Goal: Task Accomplishment & Management: Manage account settings

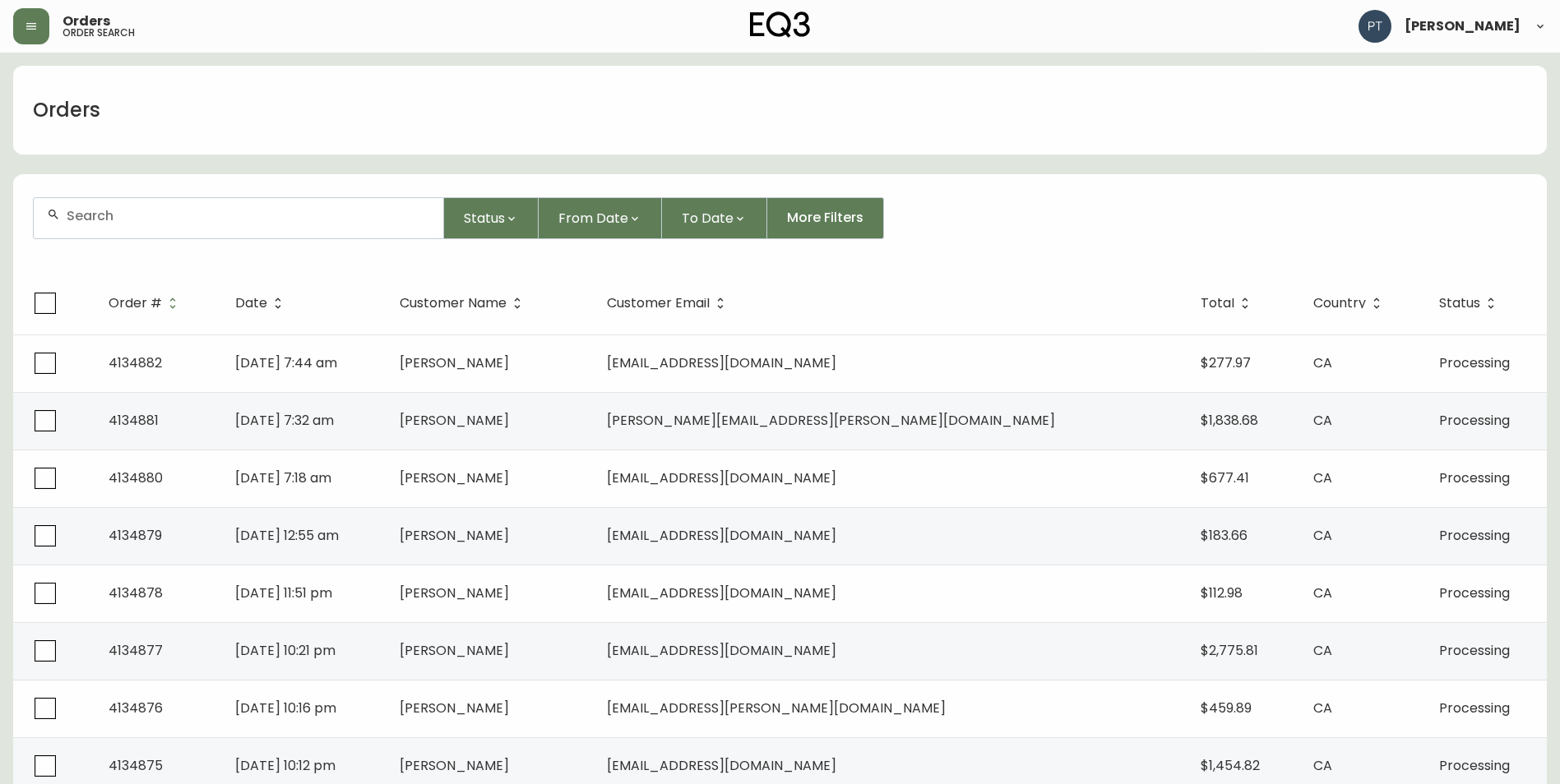
click at [286, 190] on form "Status From Date To Date More Filters" at bounding box center [780, 225] width 1533 height 94
click at [282, 221] on input "text" at bounding box center [248, 216] width 364 height 15
type input "4134866"
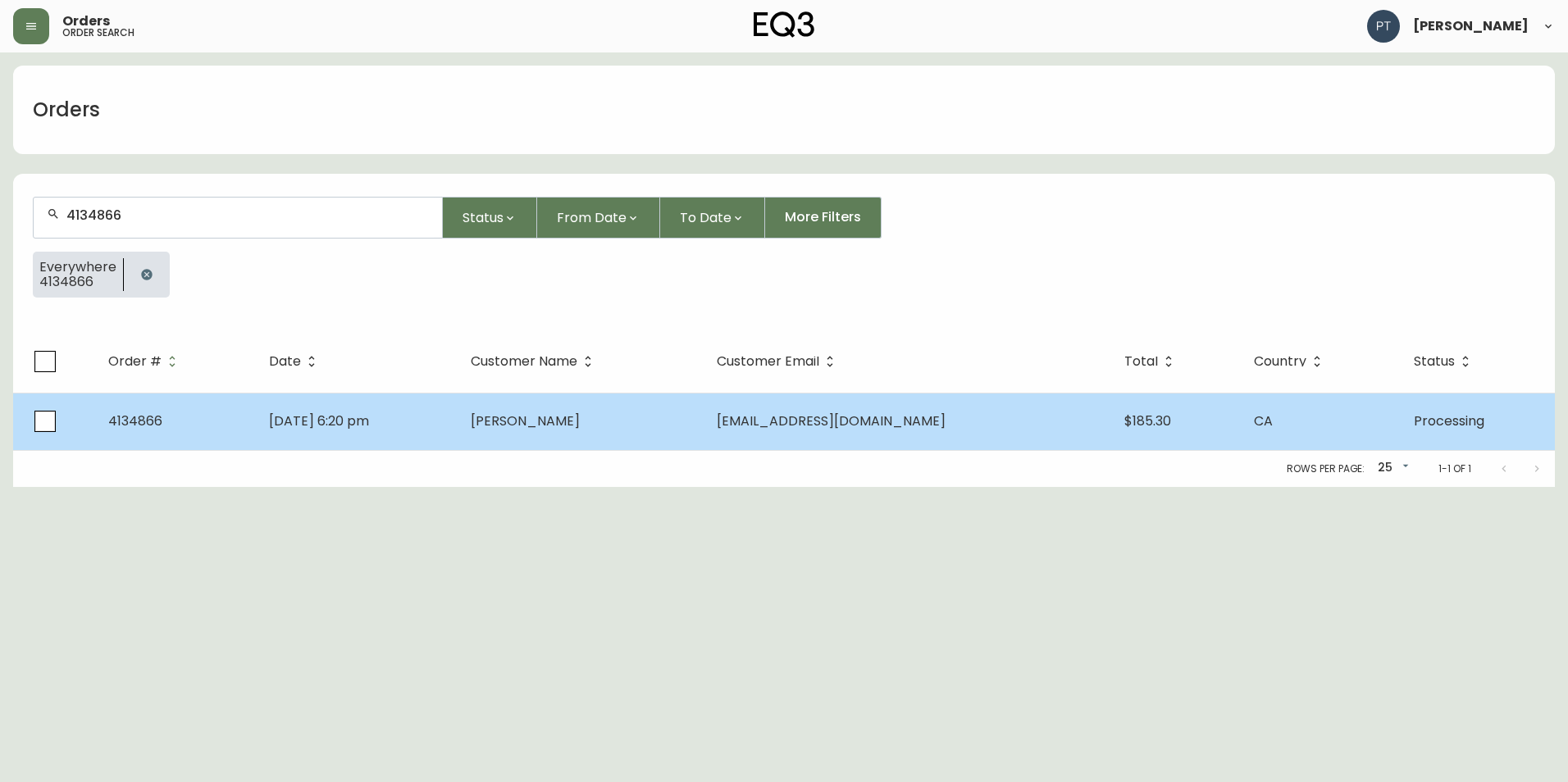
click at [599, 435] on td "[PERSON_NAME]" at bounding box center [580, 421] width 246 height 57
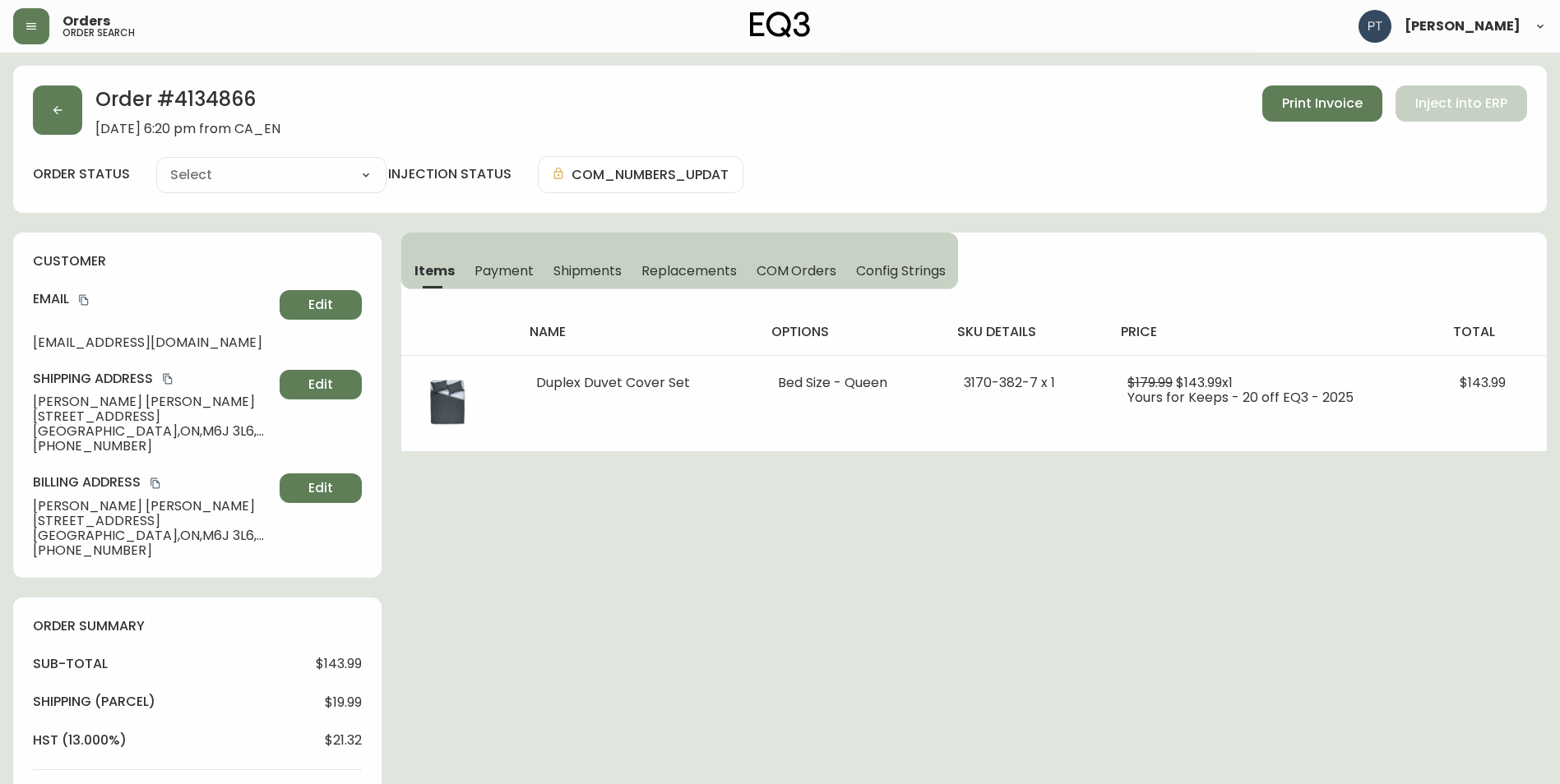
type input "Processing"
select select "PROCESSING"
click at [580, 264] on span "Shipments" at bounding box center [587, 271] width 69 height 17
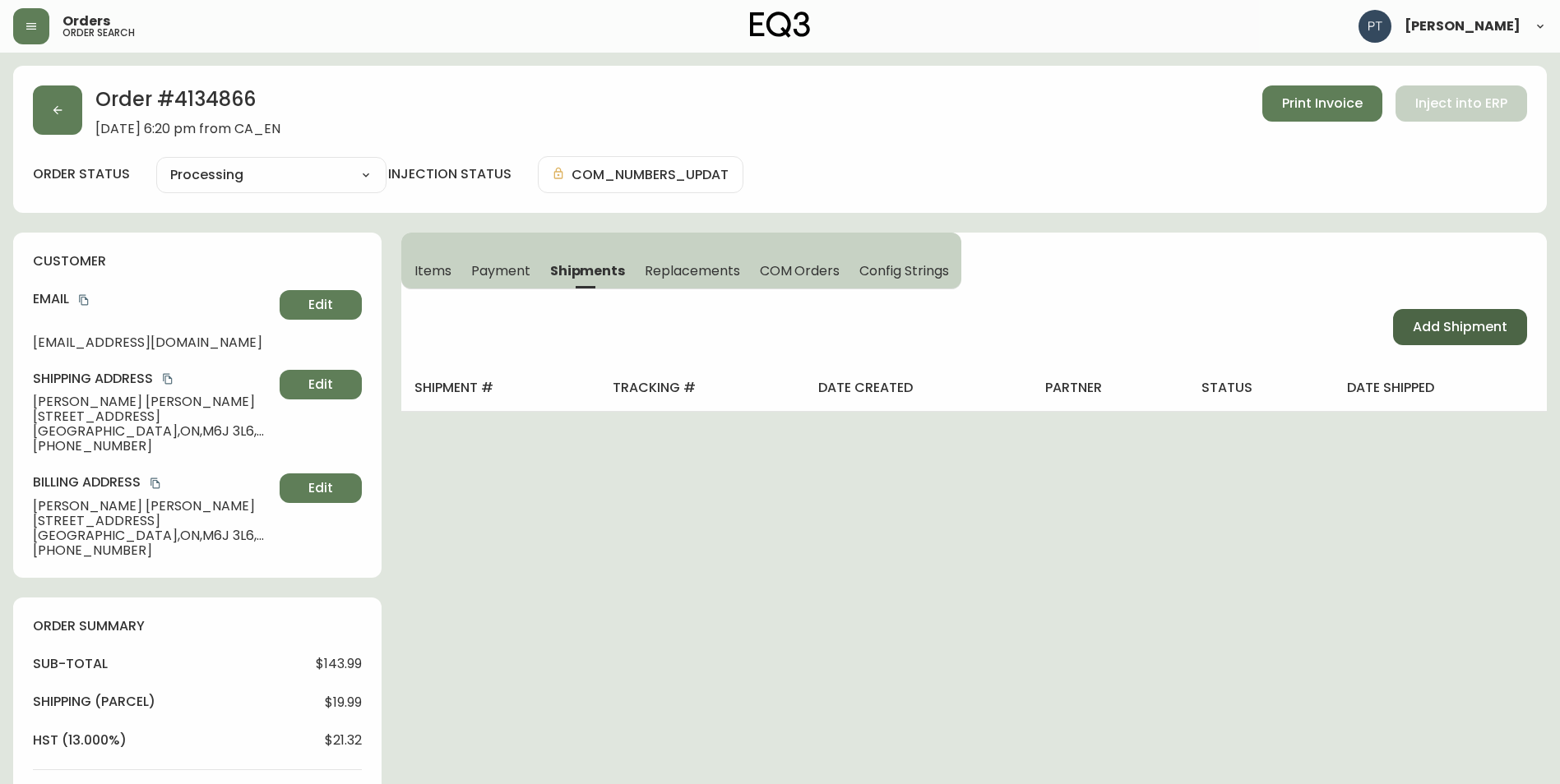
click at [1449, 327] on span "Add Shipment" at bounding box center [1459, 326] width 94 height 18
select select "PENDING"
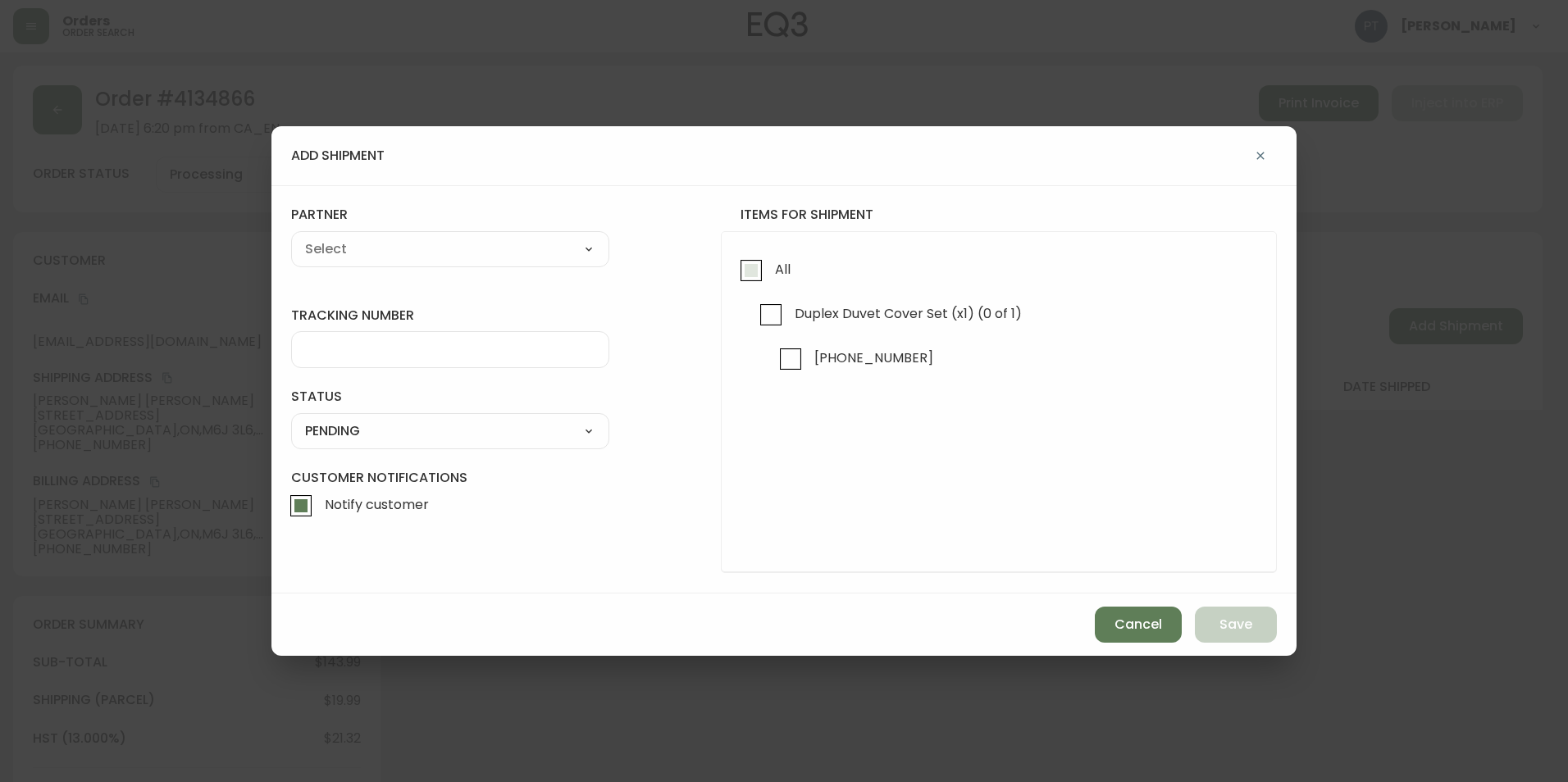
click at [765, 279] on input "All" at bounding box center [751, 270] width 38 height 38
checkbox input "true"
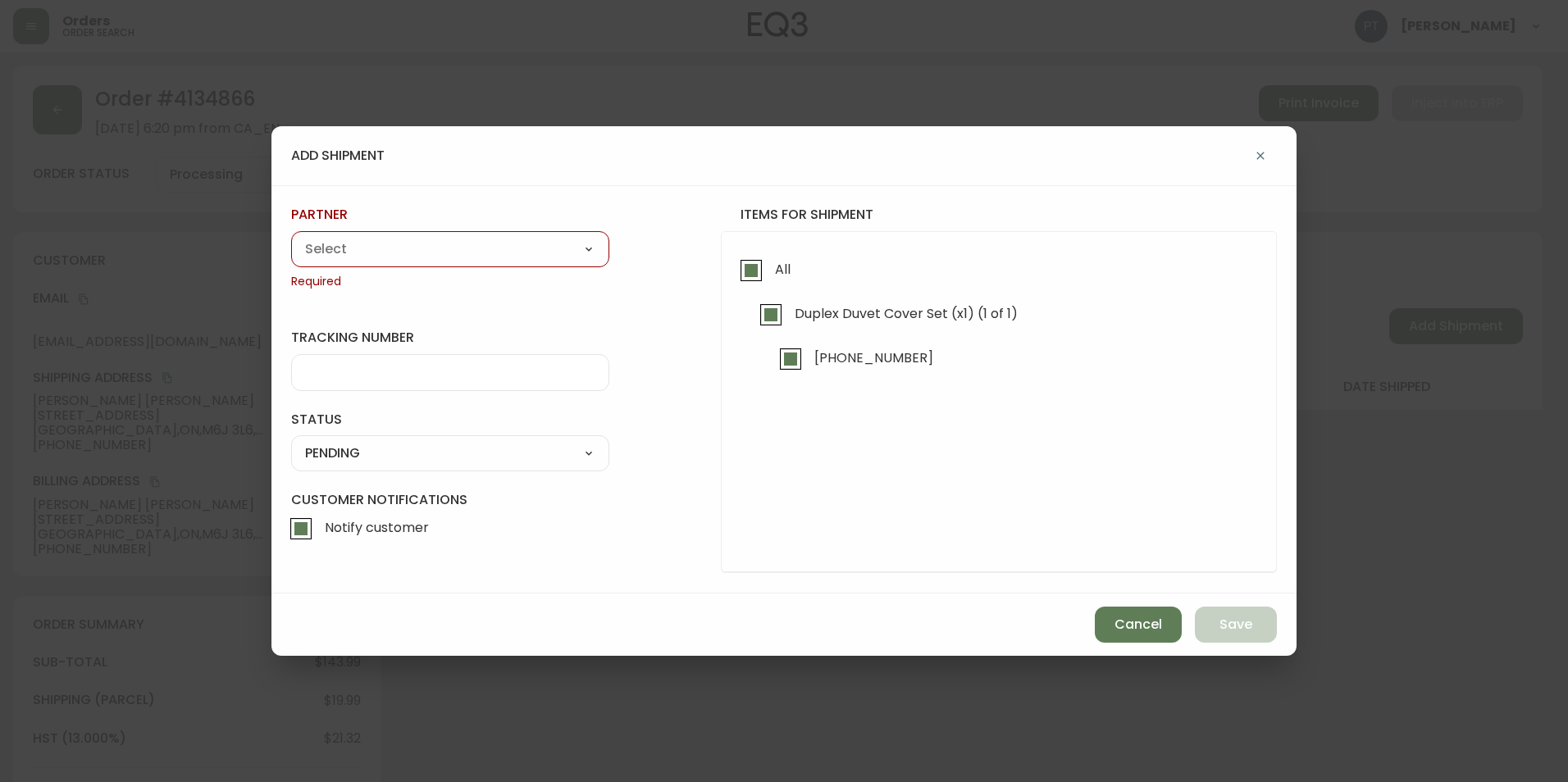
click at [365, 250] on select "A Move to Remember LLC ABF Freight Alero [PERSON_NAME] Canada Post CDS Ceva Log…" at bounding box center [450, 250] width 318 height 25
select select "cjy0a9taa01x001669l98m63c"
click at [291, 237] on select "A Move to Remember LLC ABF Freight Alero [PERSON_NAME] Canada Post CDS Ceva Log…" at bounding box center [450, 250] width 318 height 25
type input "FedEx"
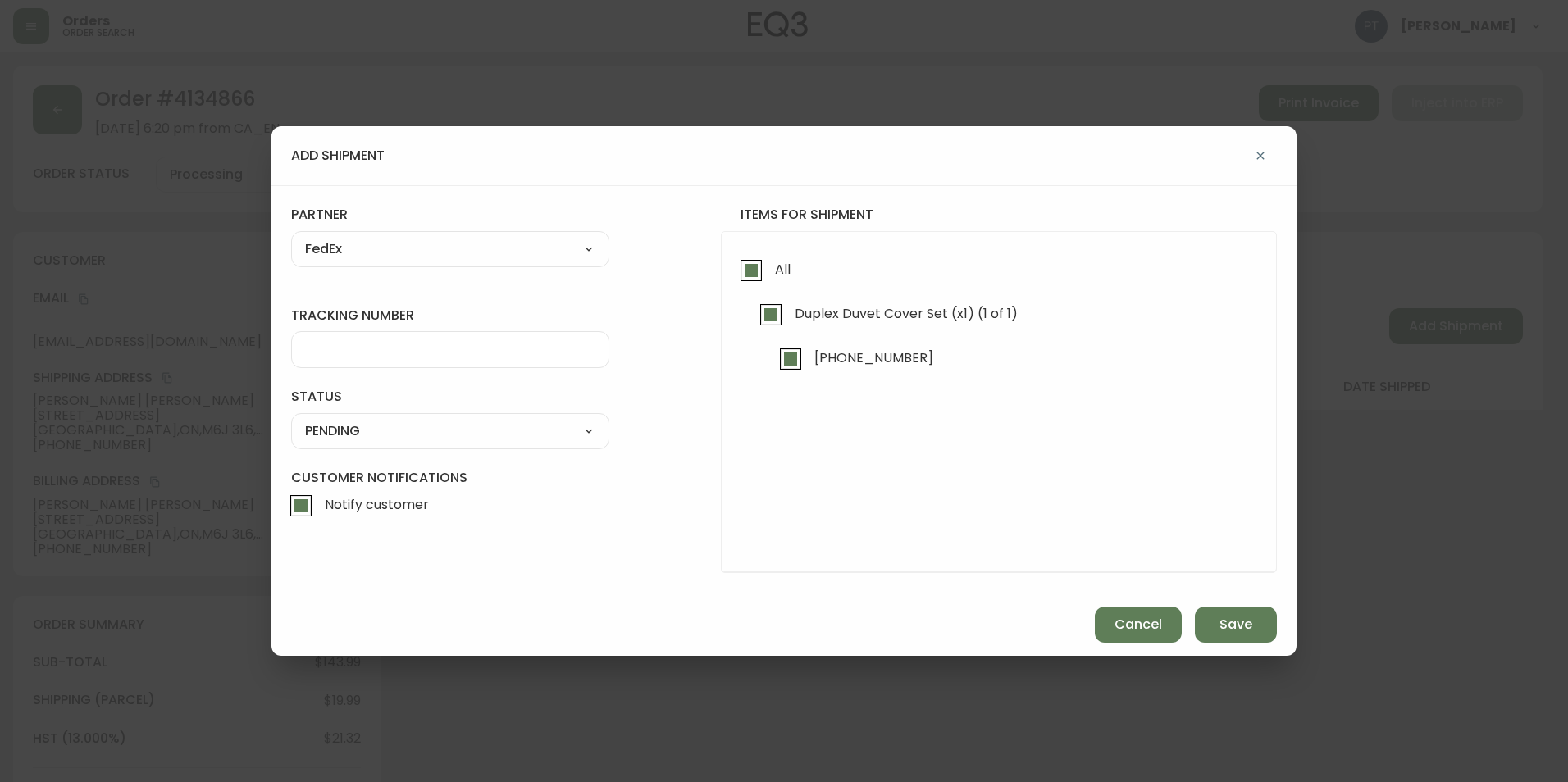
click at [392, 360] on div at bounding box center [450, 349] width 318 height 37
type input "902217263502"
drag, startPoint x: 425, startPoint y: 416, endPoint x: 422, endPoint y: 435, distance: 19.2
click at [424, 419] on div "SHIPPED PENDING CANCELLED" at bounding box center [450, 431] width 318 height 36
click at [422, 435] on select "SHIPPED PENDING CANCELLED" at bounding box center [450, 431] width 318 height 25
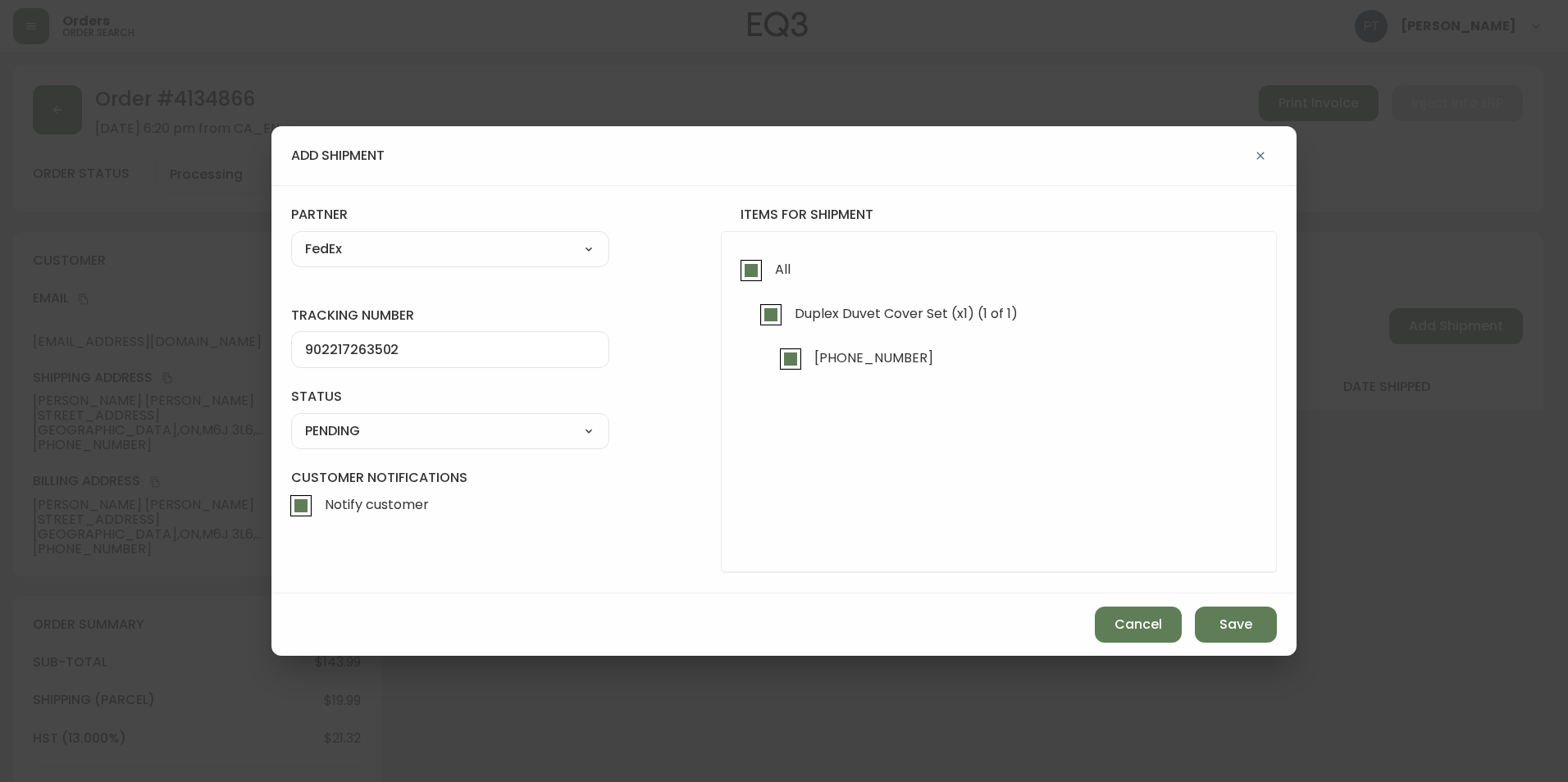
click at [291, 419] on select "SHIPPED PENDING CANCELLED" at bounding box center [450, 431] width 318 height 25
select select "PENDING"
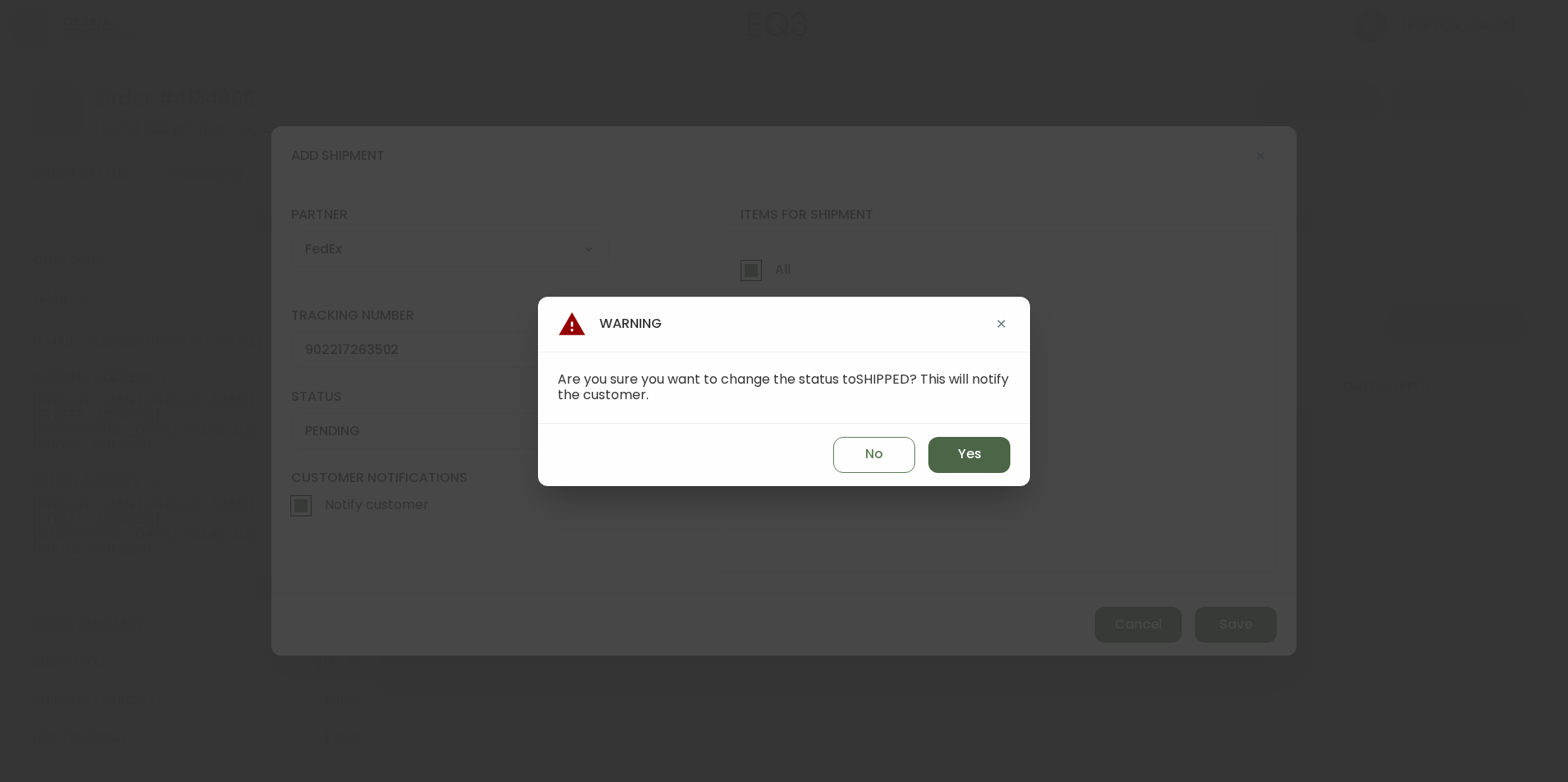
click at [994, 448] on div "No Yes" at bounding box center [784, 456] width 492 height 63
drag, startPoint x: 938, startPoint y: 468, endPoint x: 1160, endPoint y: 577, distance: 247.3
click at [941, 466] on button "Yes" at bounding box center [969, 455] width 82 height 36
type input "SHIPPED"
select select "SHIPPED"
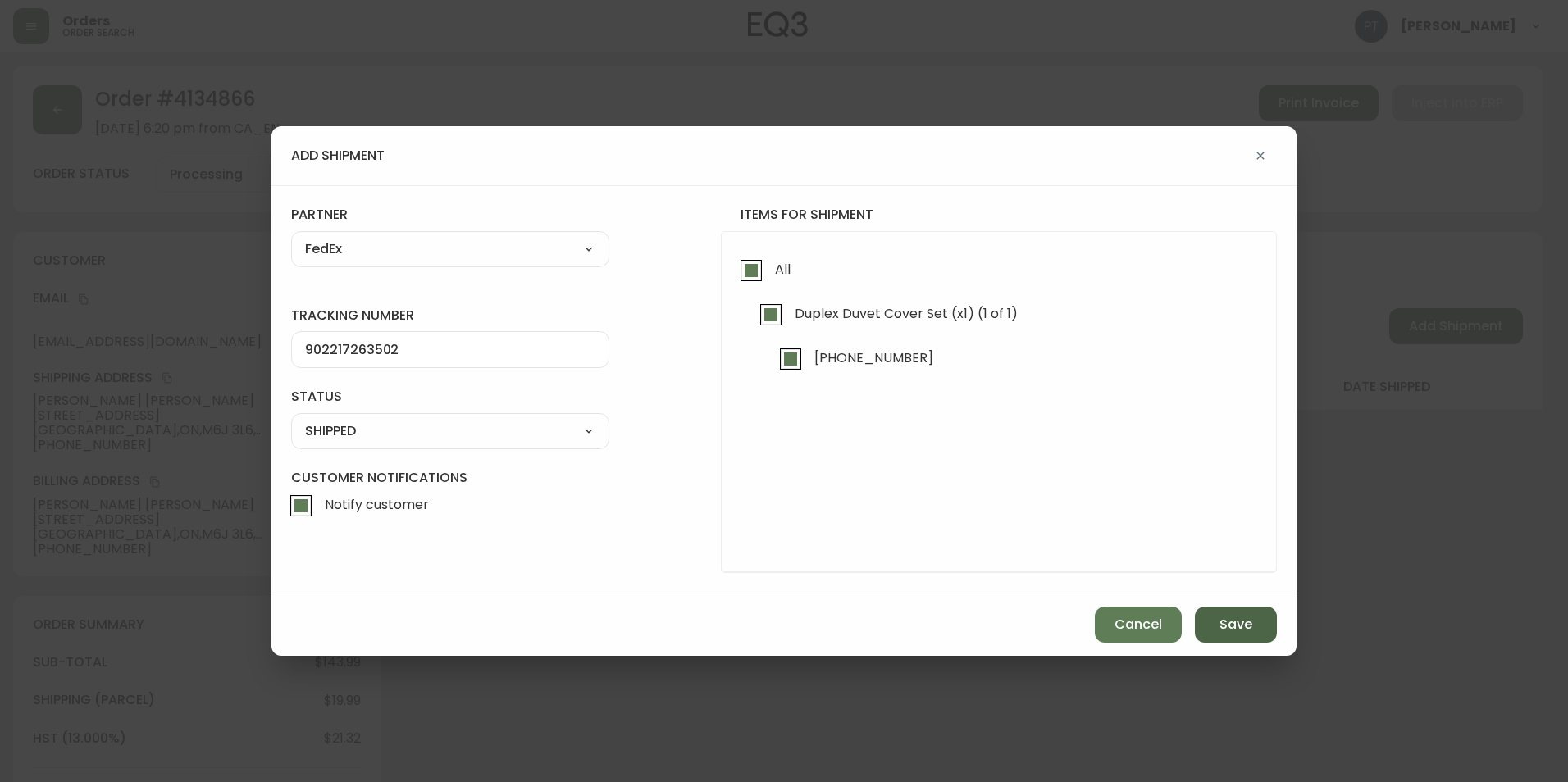
drag, startPoint x: 1201, startPoint y: 605, endPoint x: 1206, endPoint y: 618, distance: 13.9
click at [1202, 612] on div "Cancel Save" at bounding box center [784, 624] width 1025 height 63
click at [1206, 618] on button "Save" at bounding box center [1236, 624] width 82 height 36
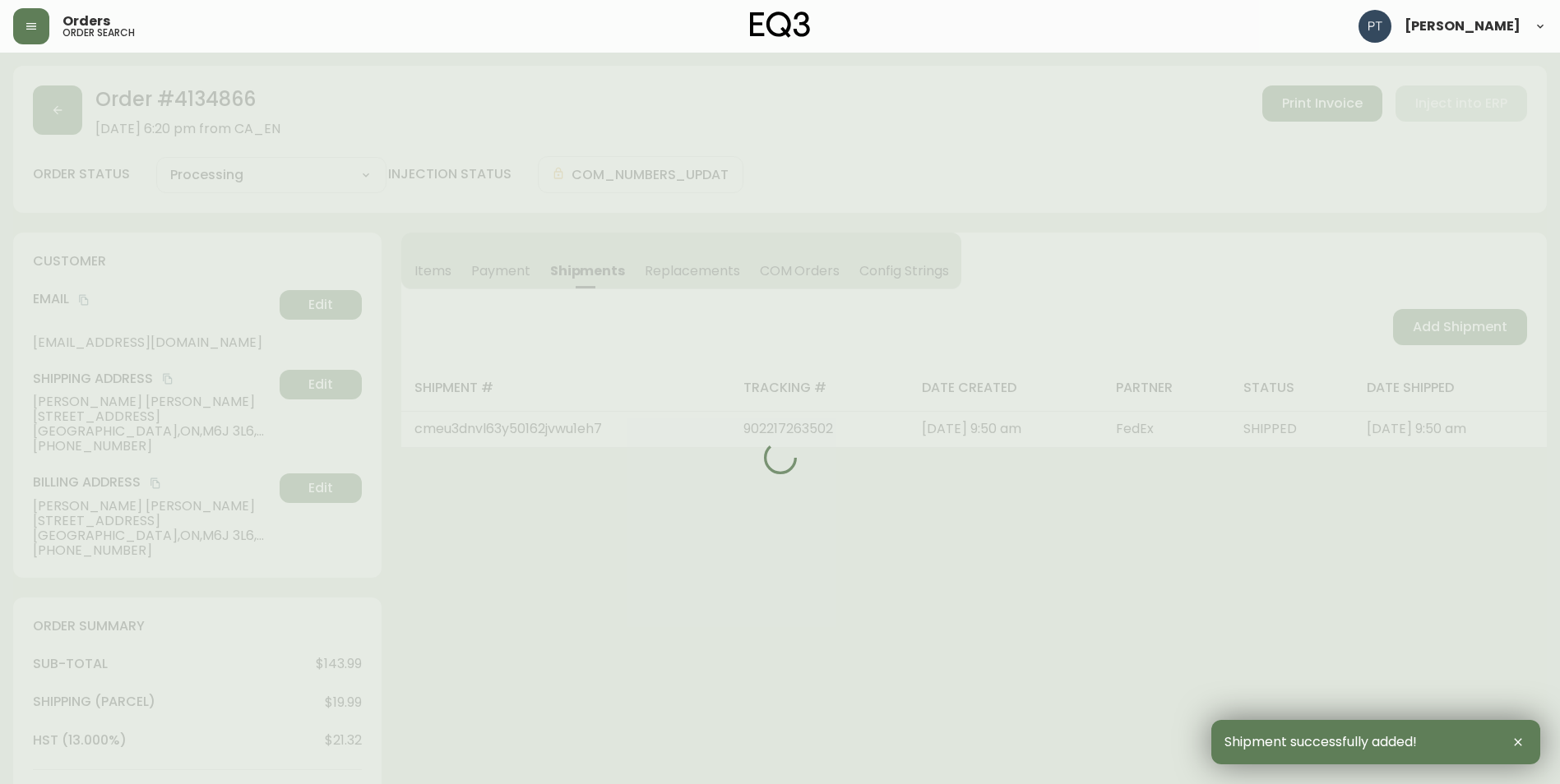
type input "Fully Shipped"
select select "FULLY_SHIPPED"
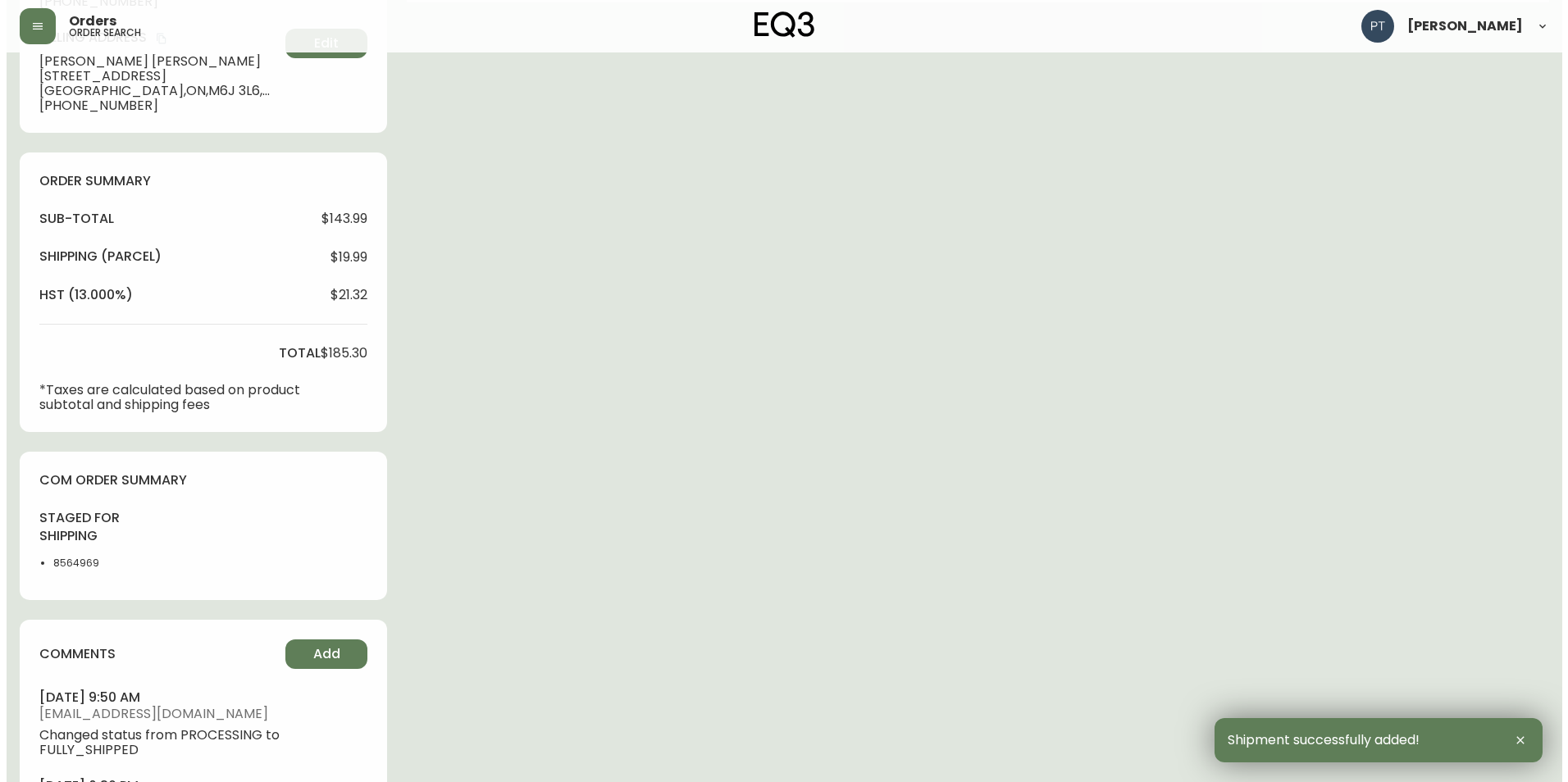
scroll to position [572, 0]
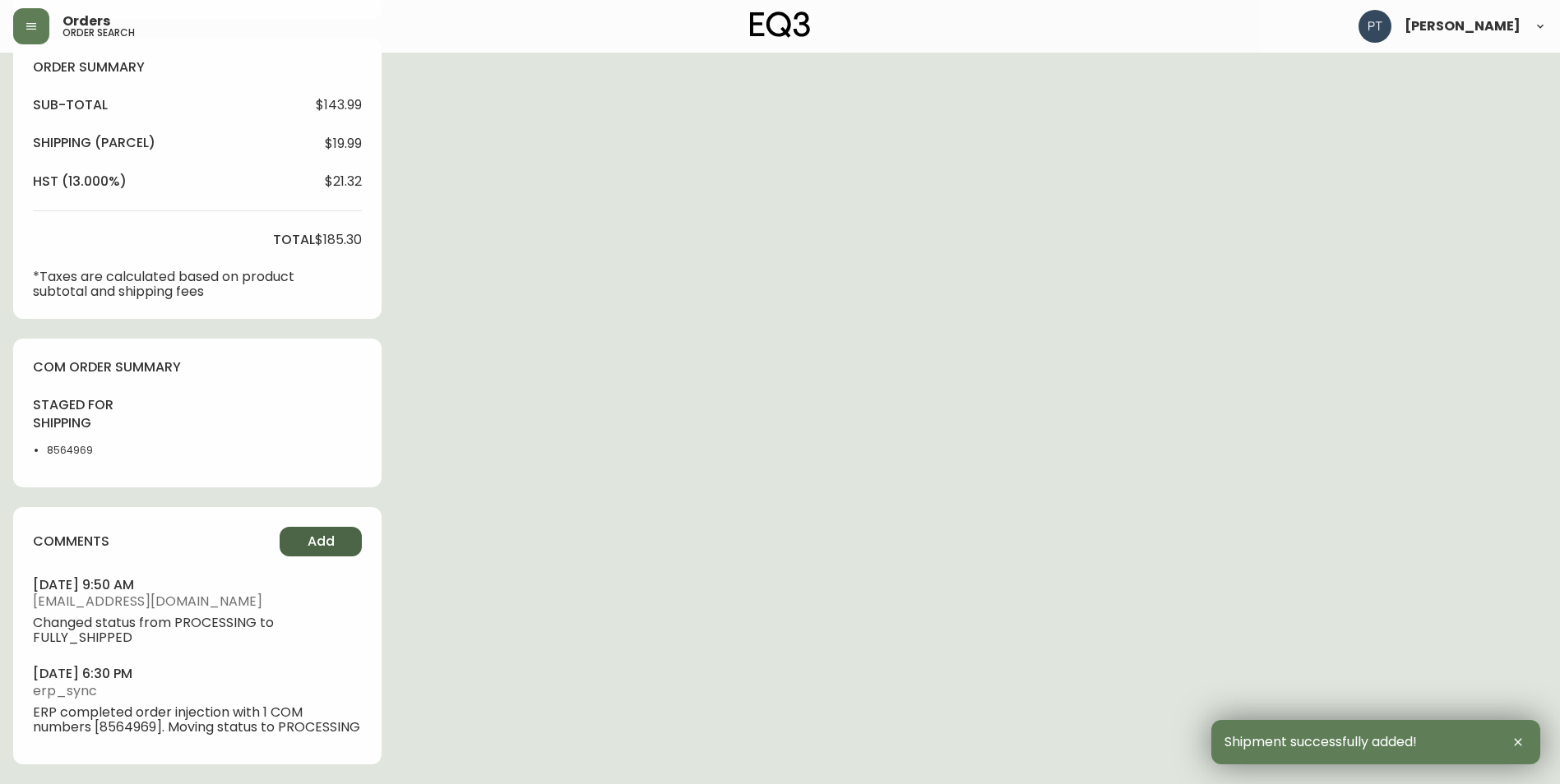
click at [331, 533] on span "Add" at bounding box center [321, 541] width 28 height 18
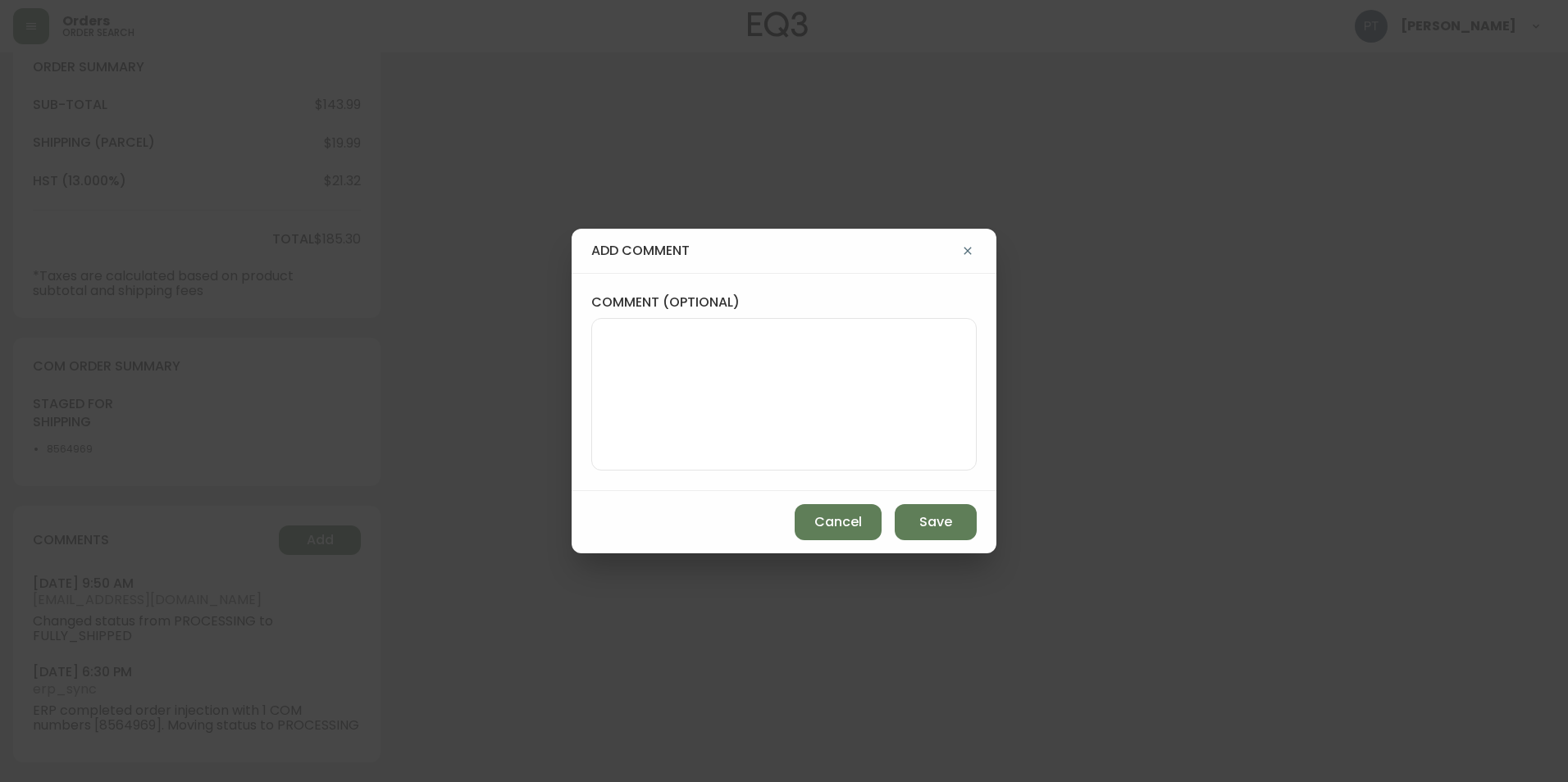
click at [545, 404] on div "add comment comment (optional) Cancel Save" at bounding box center [784, 391] width 1568 height 782
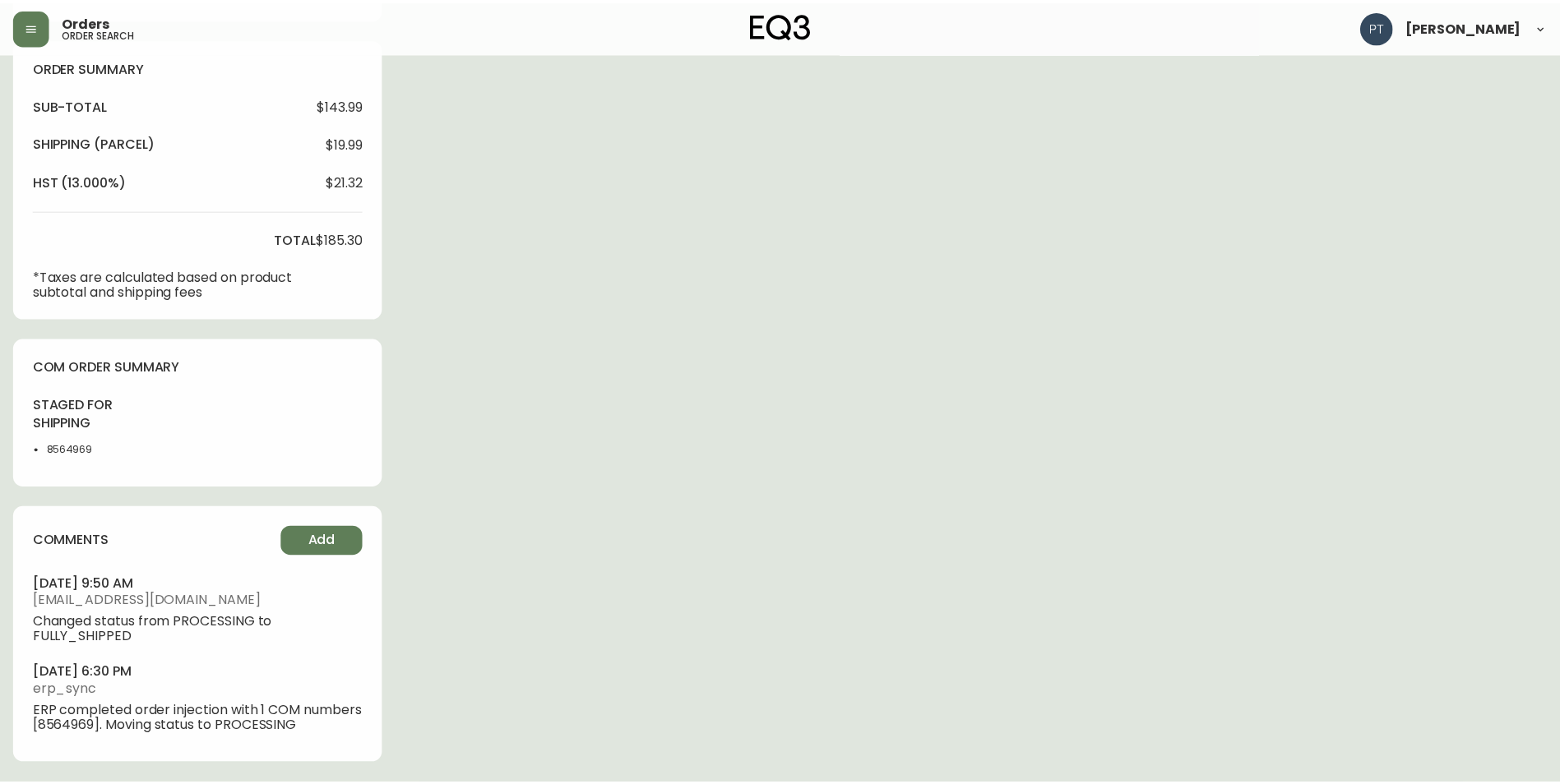
scroll to position [559, 0]
click at [660, 430] on div "Order # 4134866 [DATE] 6:20 pm from CA_EN Print Invoice Inject into ERP order s…" at bounding box center [780, 146] width 1533 height 1277
click at [318, 550] on span "Add" at bounding box center [321, 541] width 28 height 18
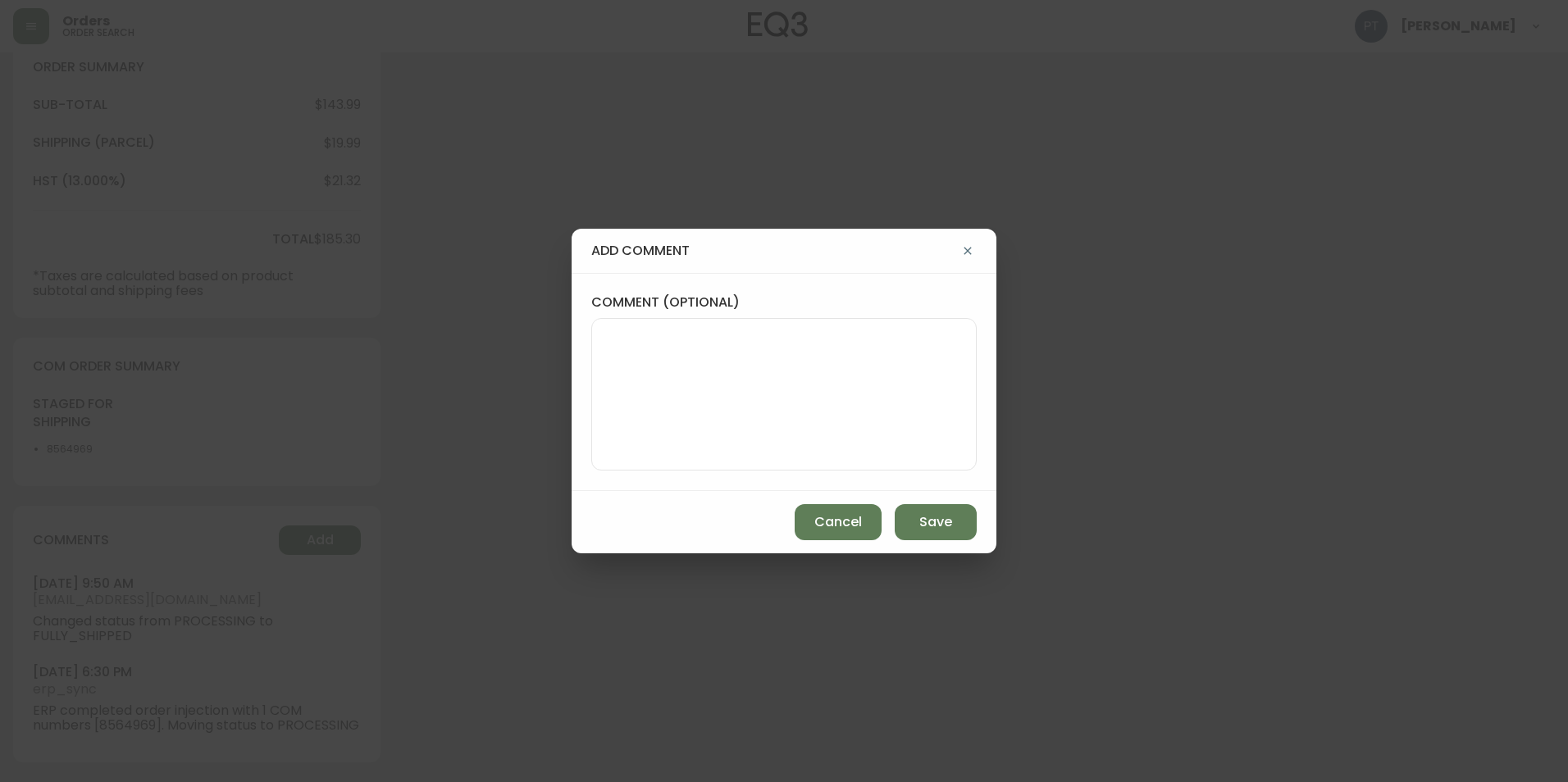
click at [699, 421] on textarea "comment (optional)" at bounding box center [783, 394] width 358 height 131
type textarea "CH"
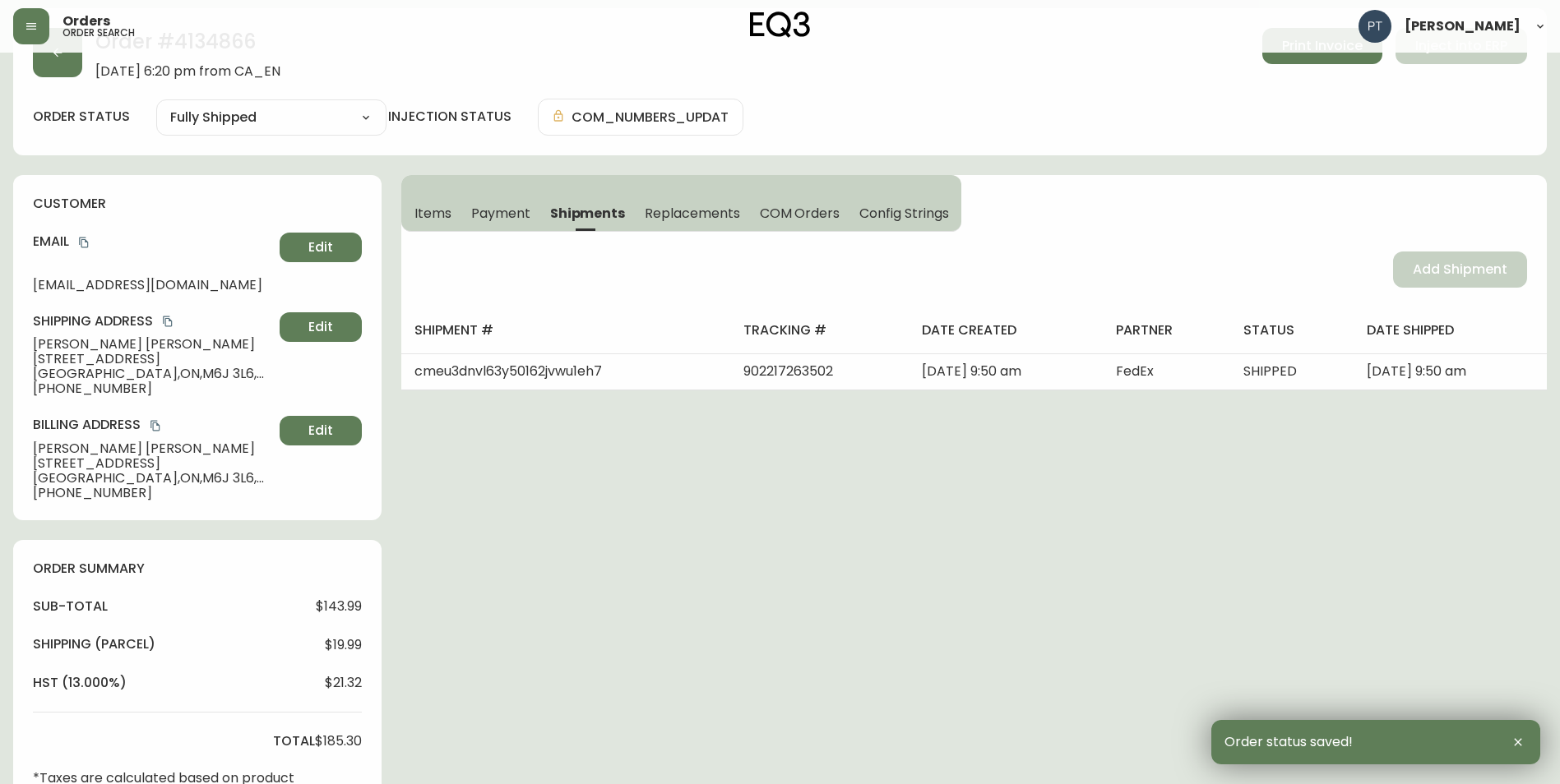
scroll to position [0, 0]
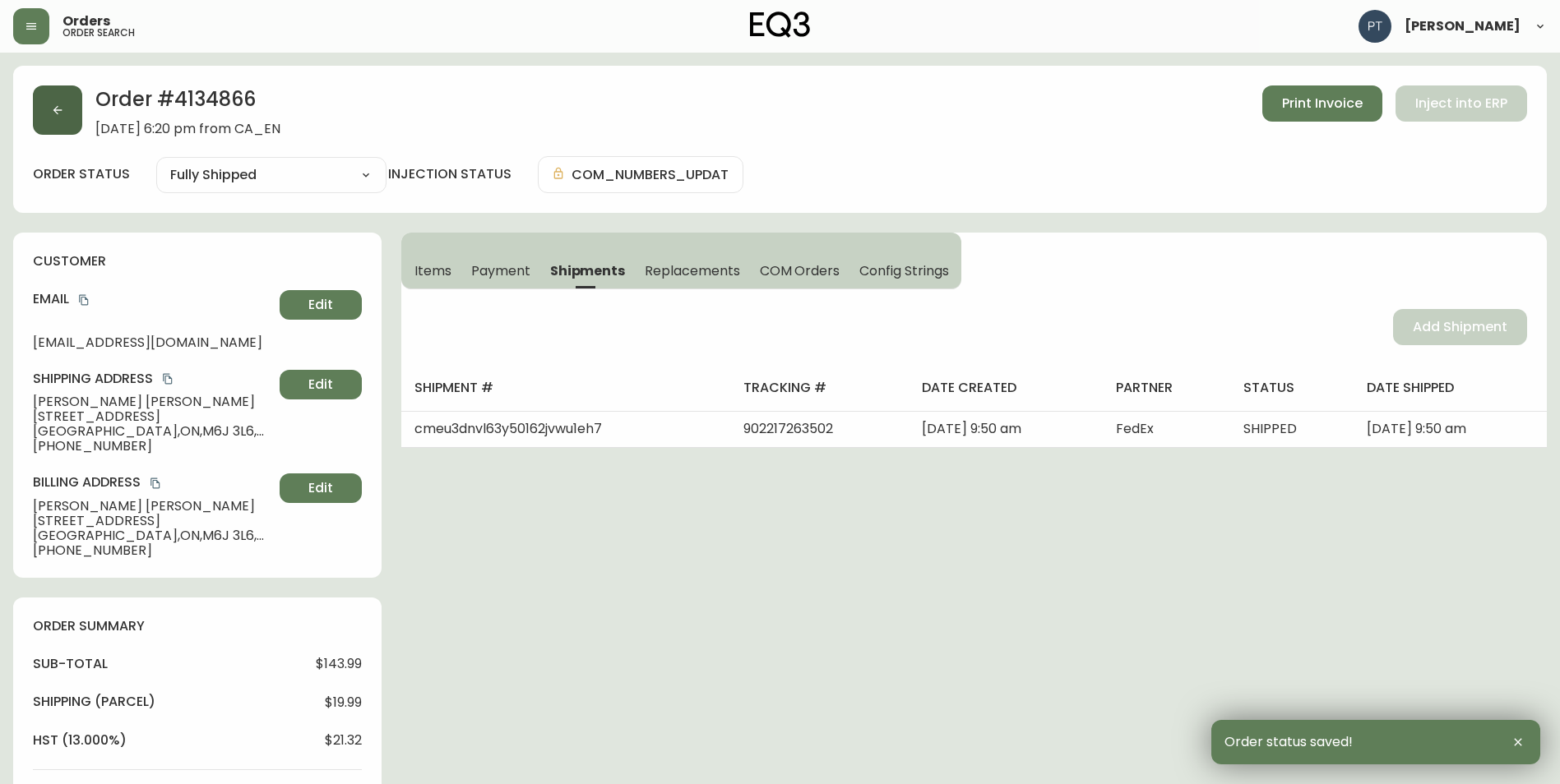
click at [50, 111] on button "button" at bounding box center [58, 110] width 49 height 49
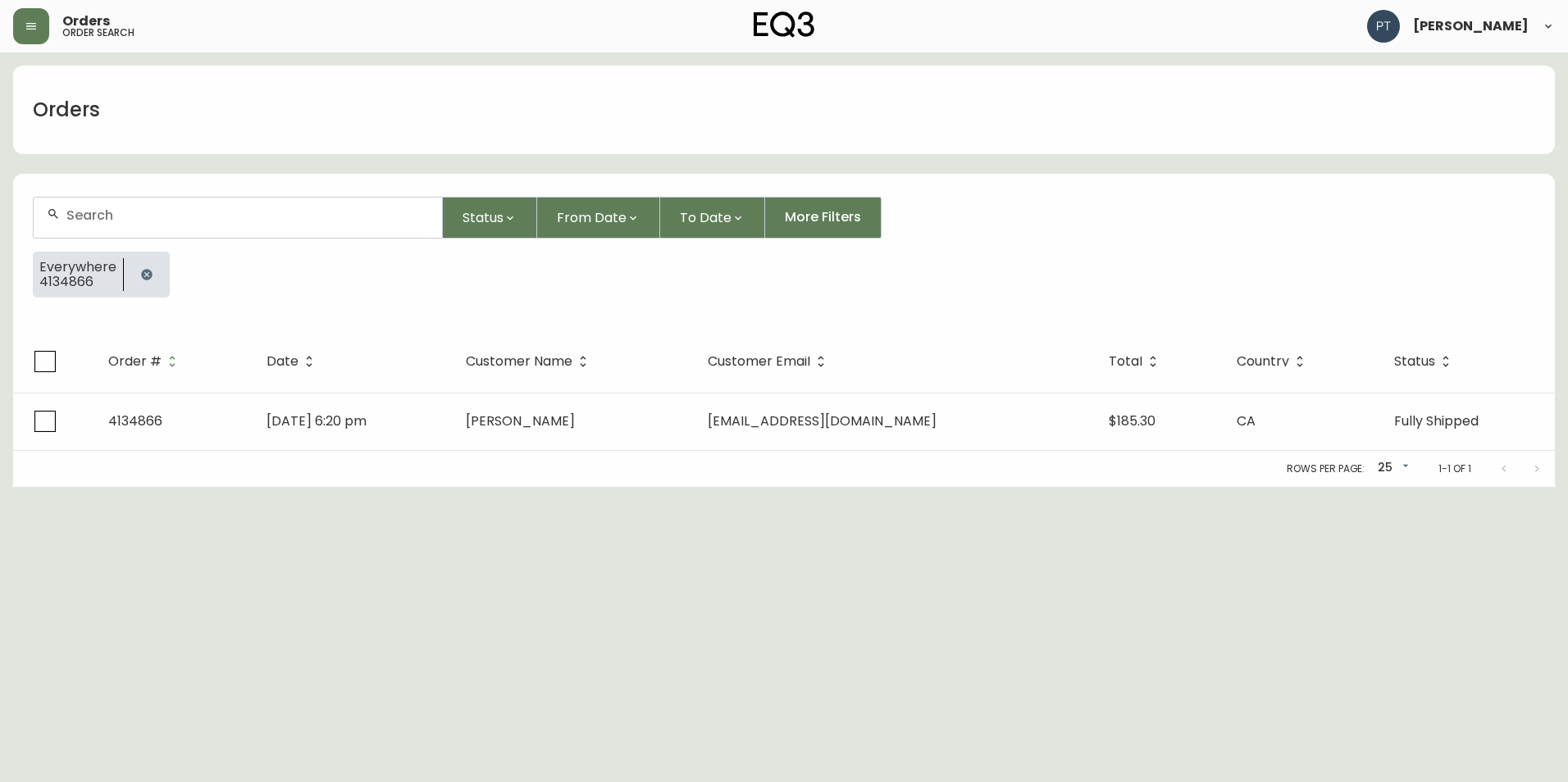
click at [208, 207] on div at bounding box center [237, 217] width 408 height 40
type input "4134862"
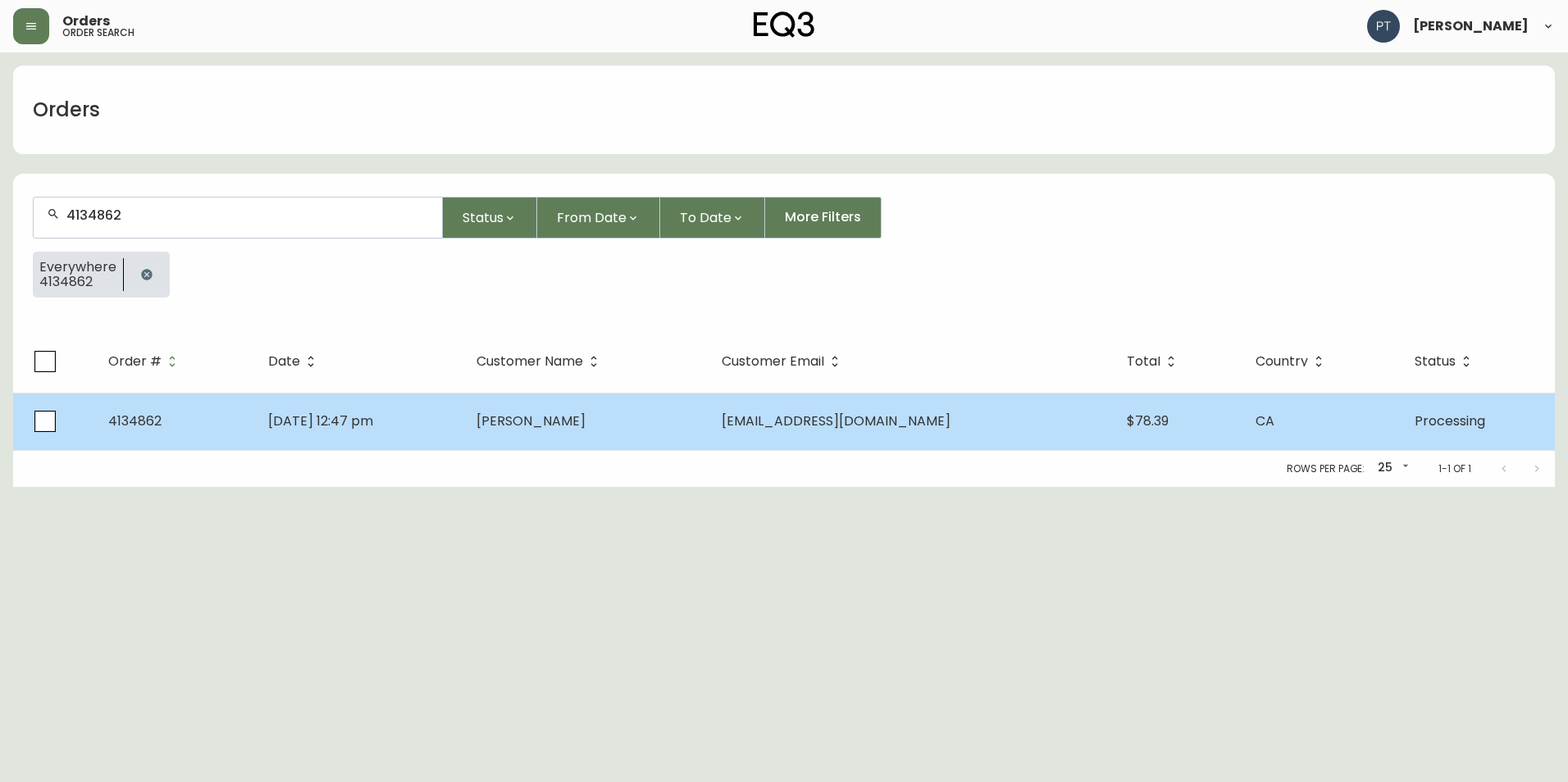
click at [541, 414] on td "[PERSON_NAME]" at bounding box center [586, 421] width 245 height 57
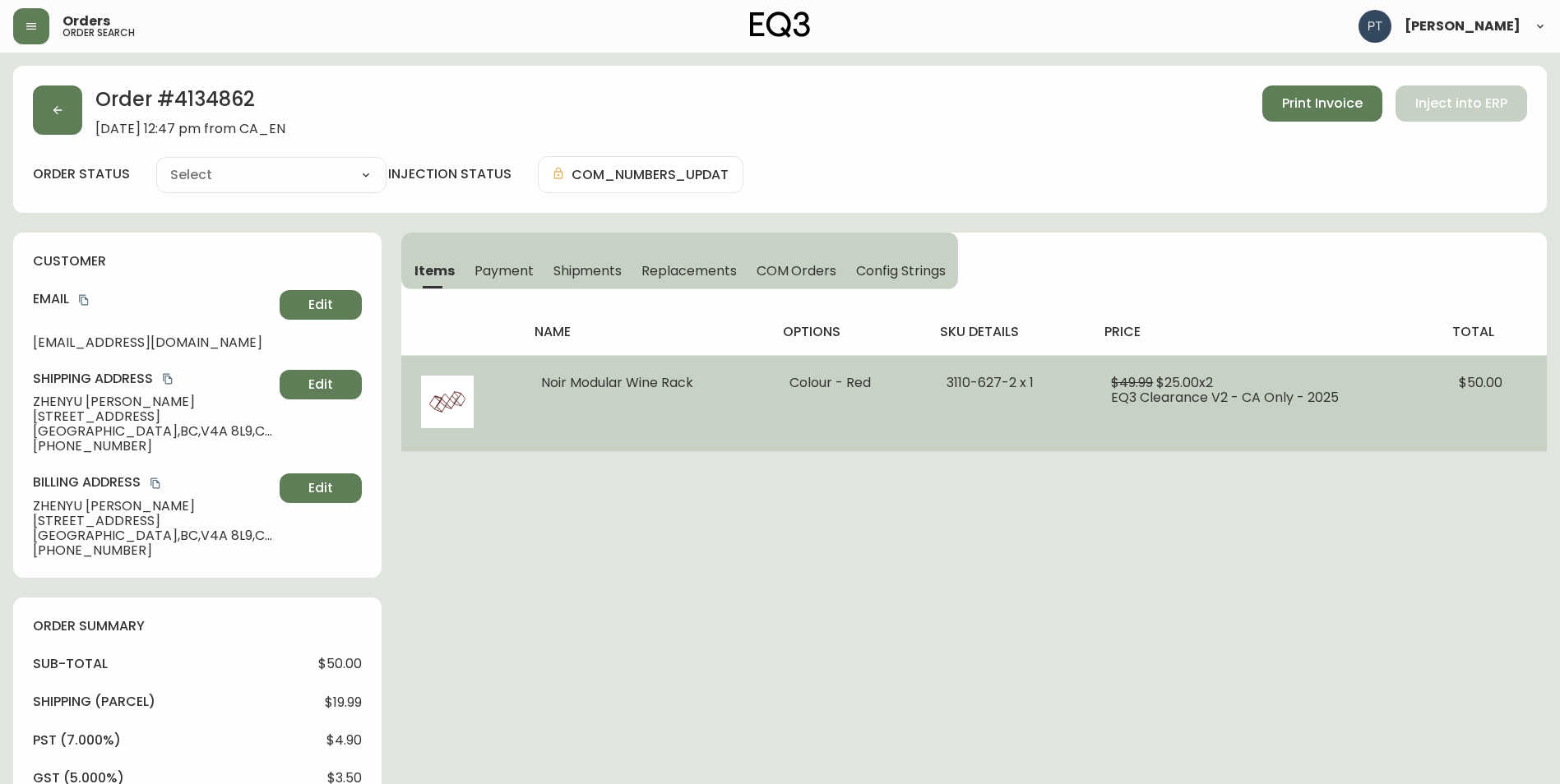
type input "Processing"
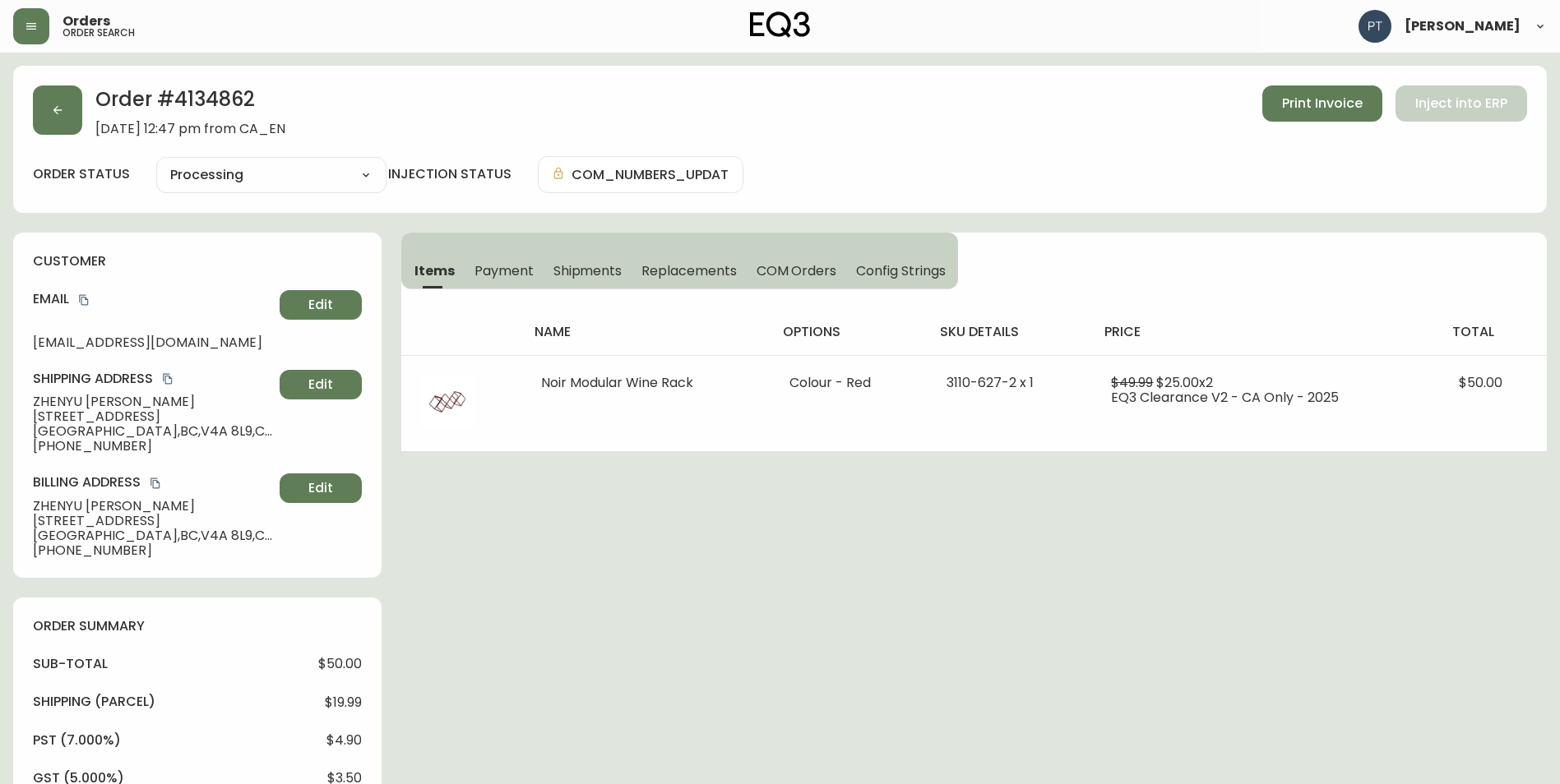
select select "PROCESSING"
click at [577, 268] on span "Shipments" at bounding box center [587, 271] width 69 height 17
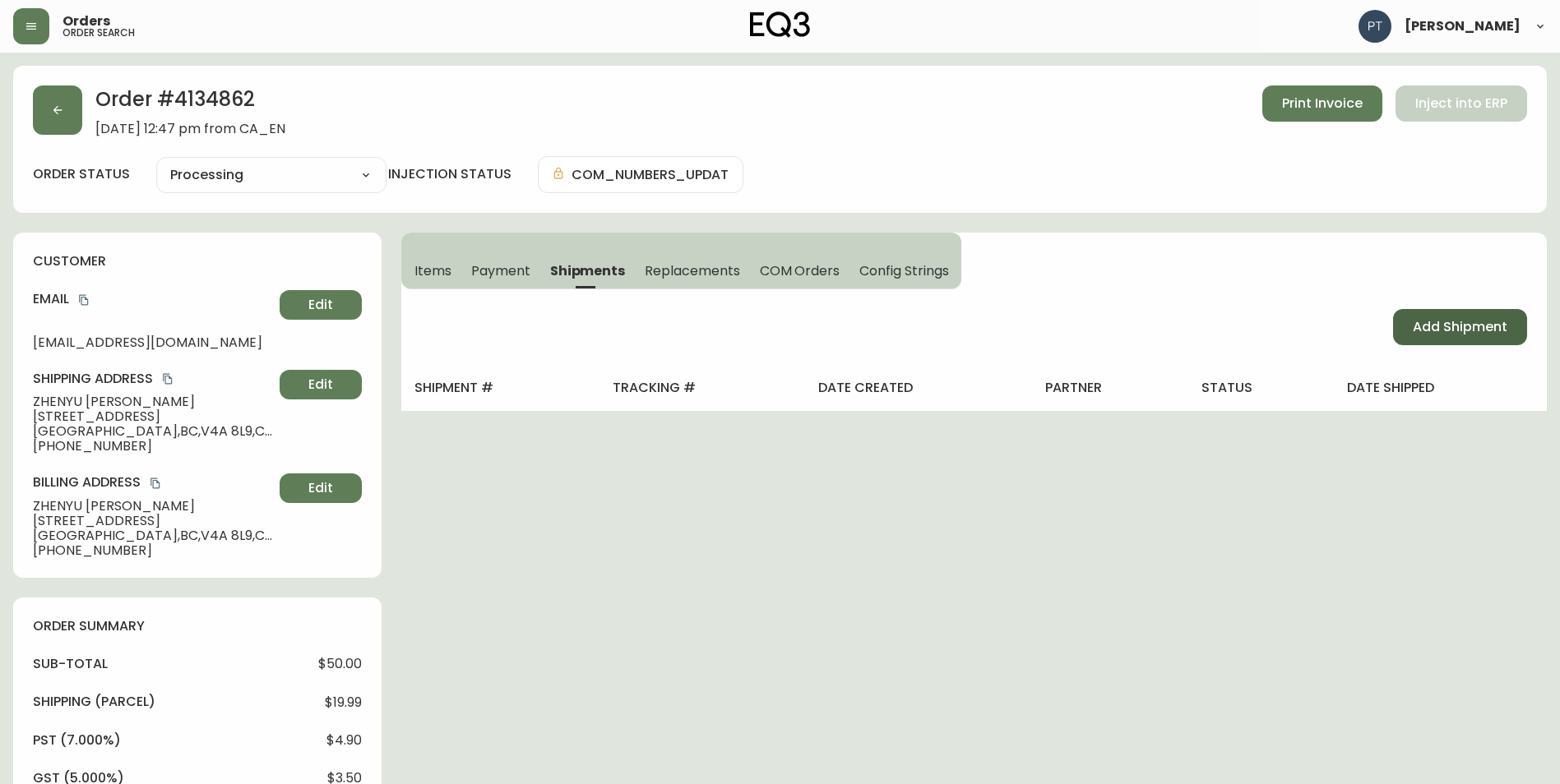
click at [1422, 322] on span "Add Shipment" at bounding box center [1459, 326] width 94 height 18
select select "PENDING"
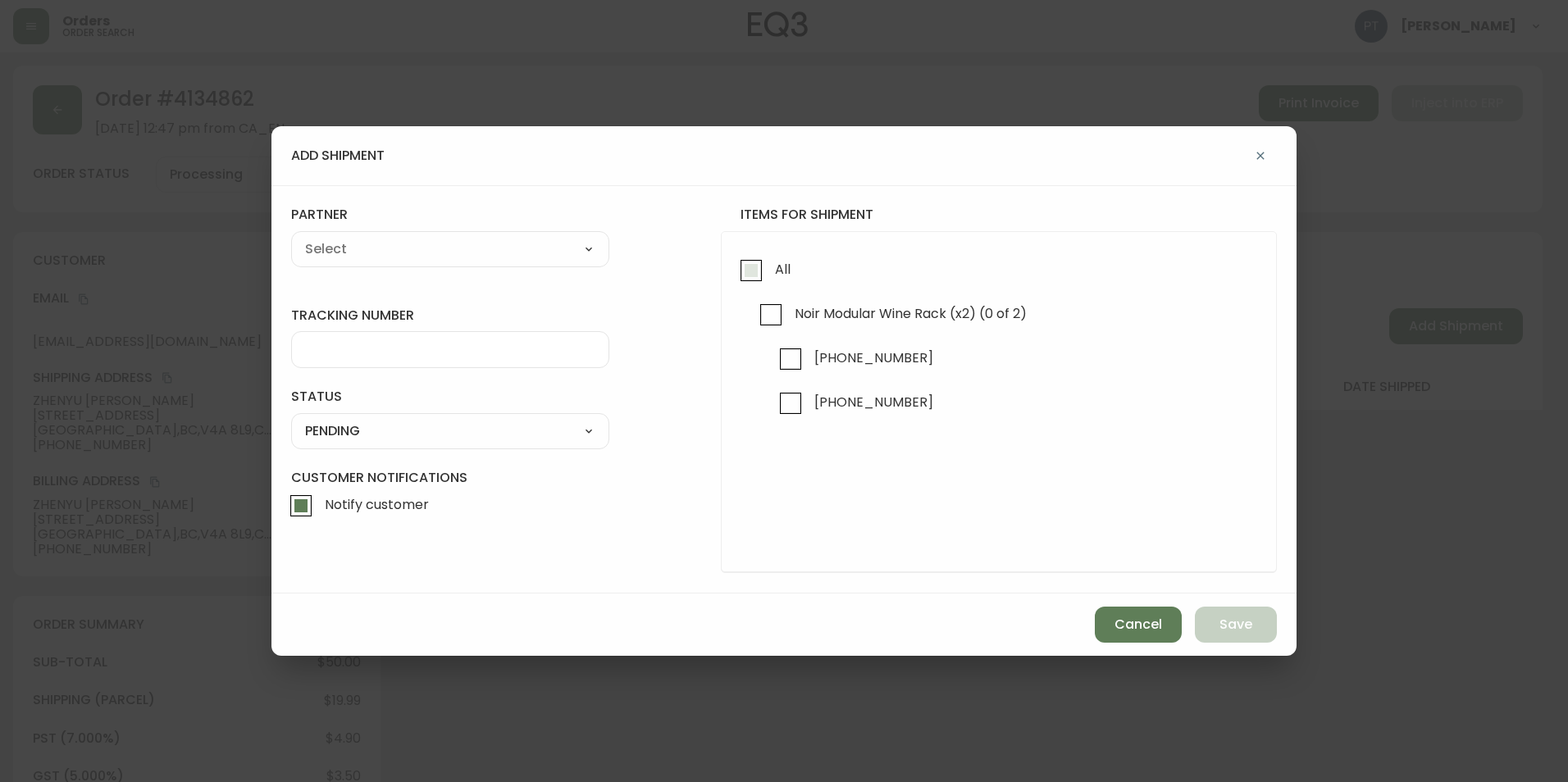
click at [777, 289] on label "All" at bounding box center [760, 273] width 58 height 45
click at [770, 289] on input "All" at bounding box center [751, 270] width 38 height 38
checkbox input "true"
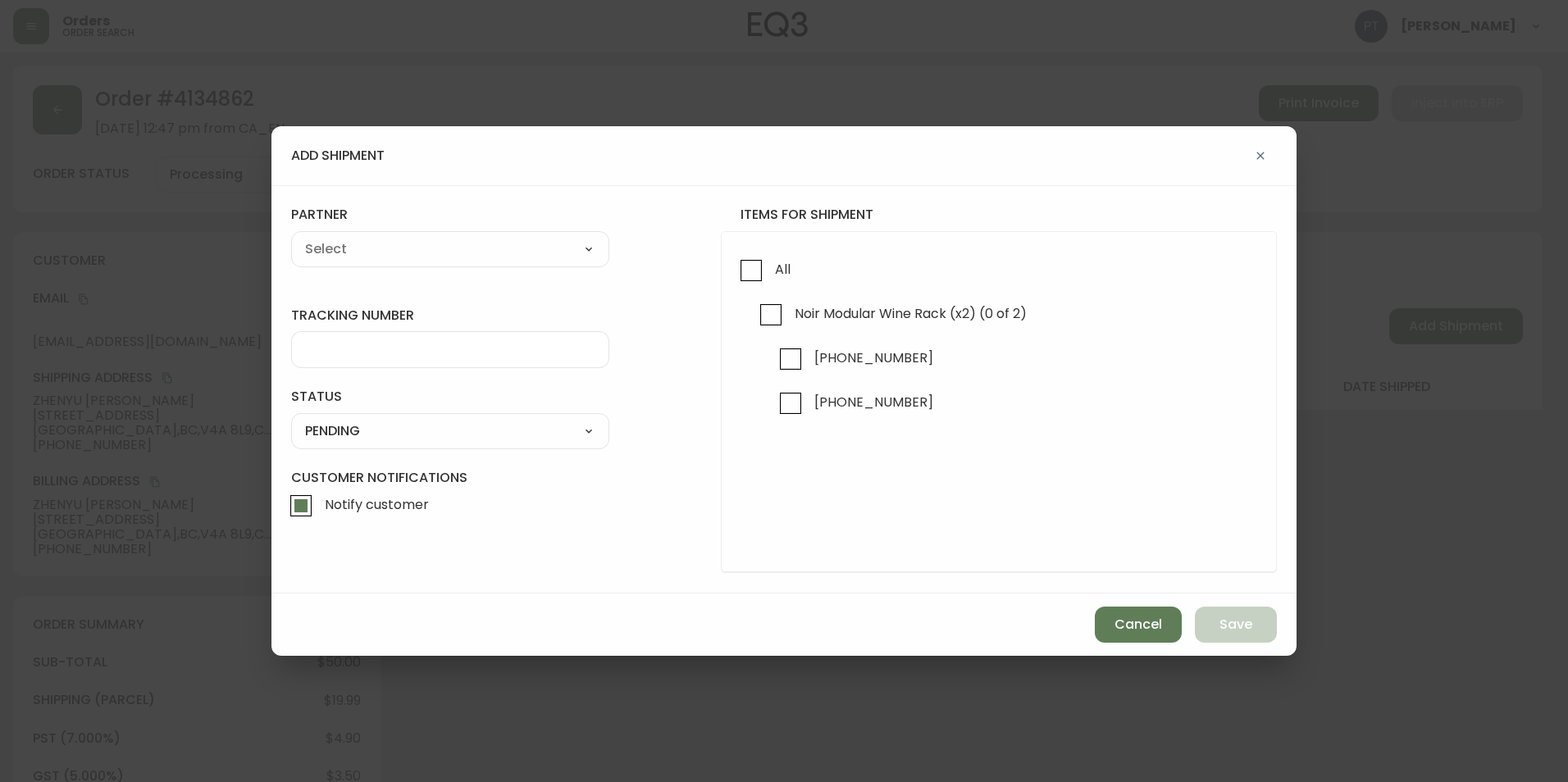
checkbox input "true"
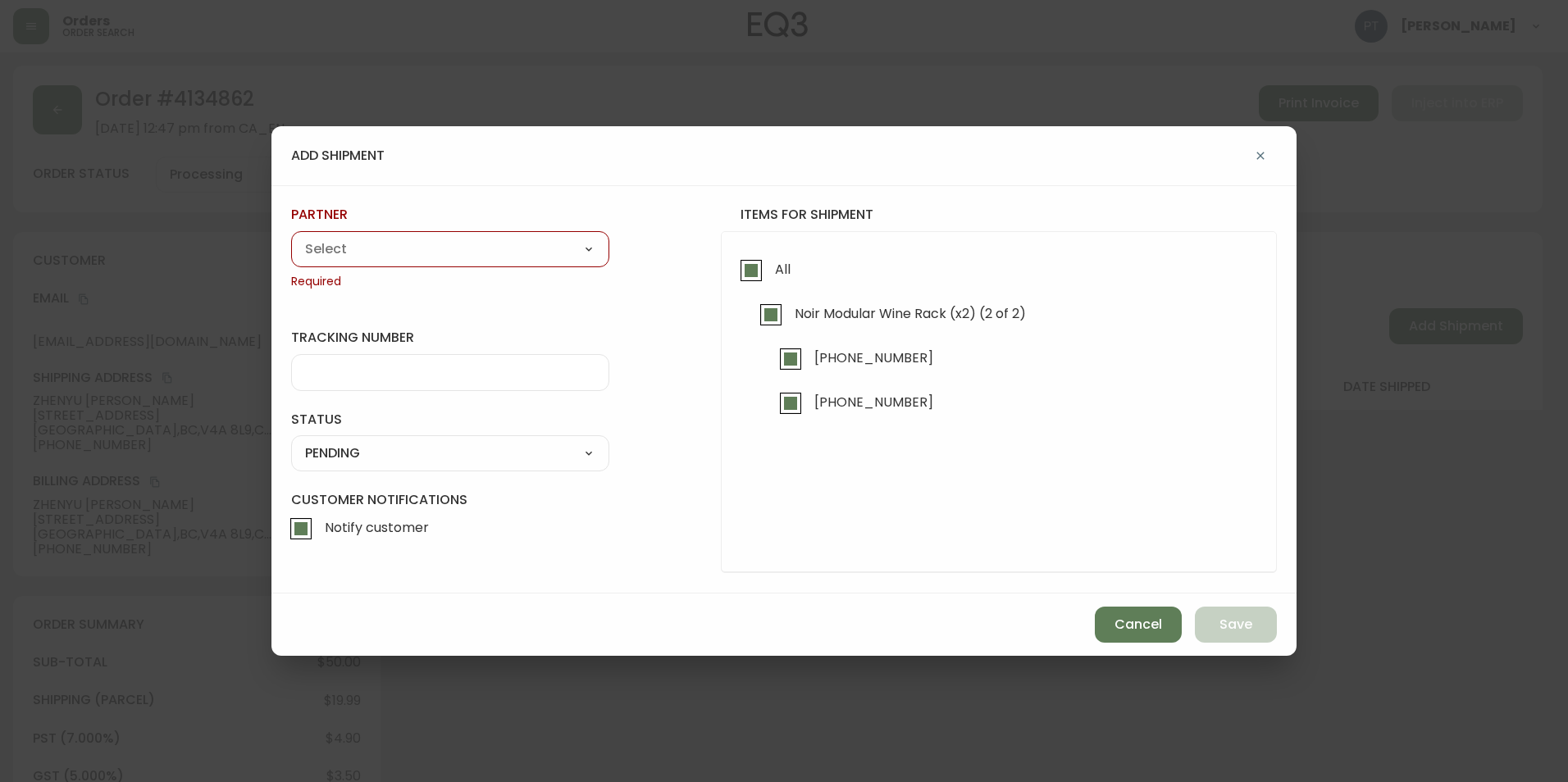
drag, startPoint x: 626, startPoint y: 262, endPoint x: 573, endPoint y: 262, distance: 53.0
click at [590, 263] on form "tracking number status PENDING SHIPPED PENDING CANCELLED partner A Move to Reme…" at bounding box center [784, 389] width 985 height 366
click at [563, 259] on select "A Move to Remember LLC ABF Freight Alero [PERSON_NAME] Canada Post CDS Ceva Log…" at bounding box center [450, 250] width 318 height 25
select select "cjy0a9taa01x001669l98m63c"
click at [291, 237] on select "A Move to Remember LLC ABF Freight Alero [PERSON_NAME] Canada Post CDS Ceva Log…" at bounding box center [450, 250] width 318 height 25
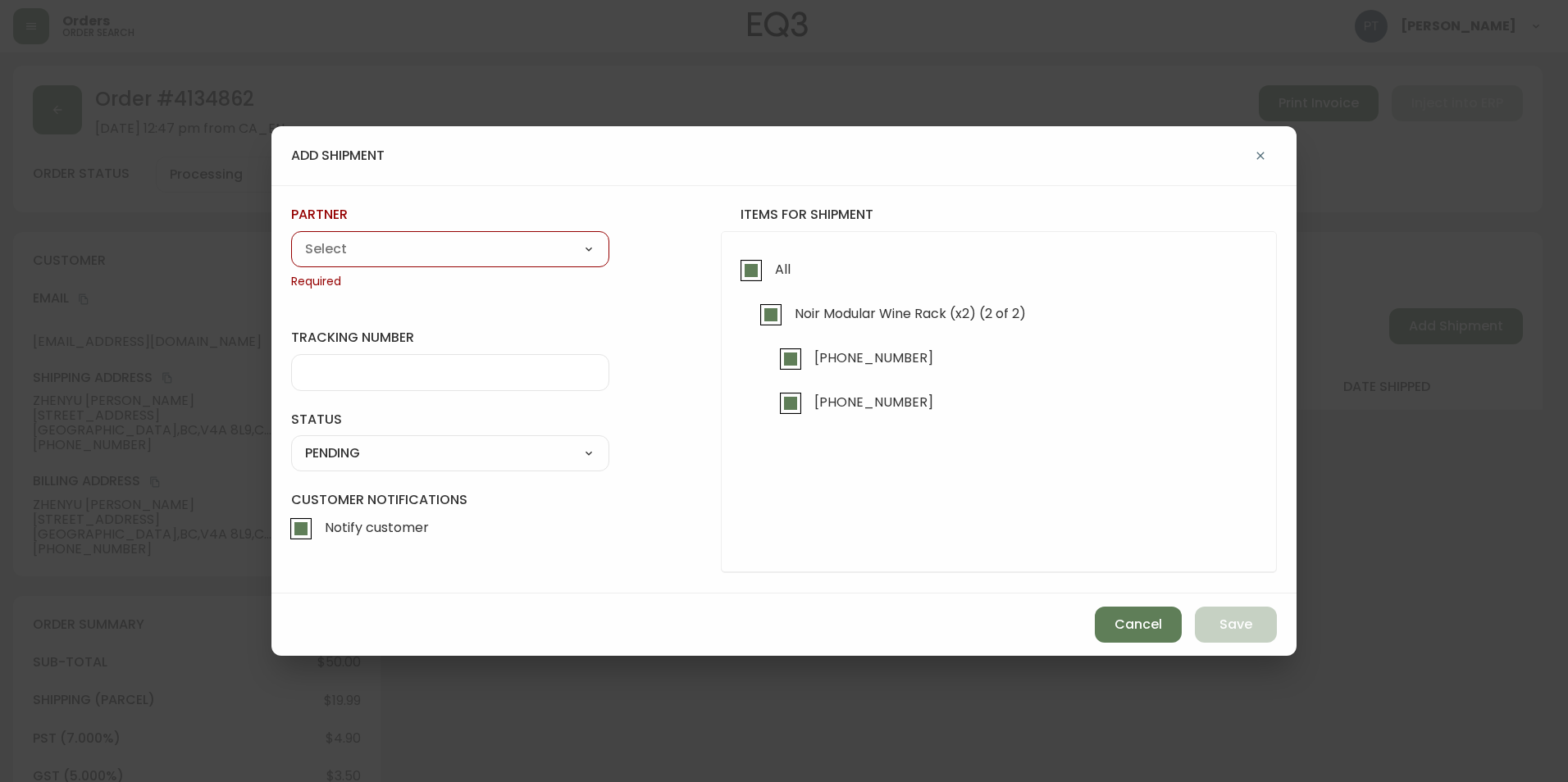
type input "FedEx"
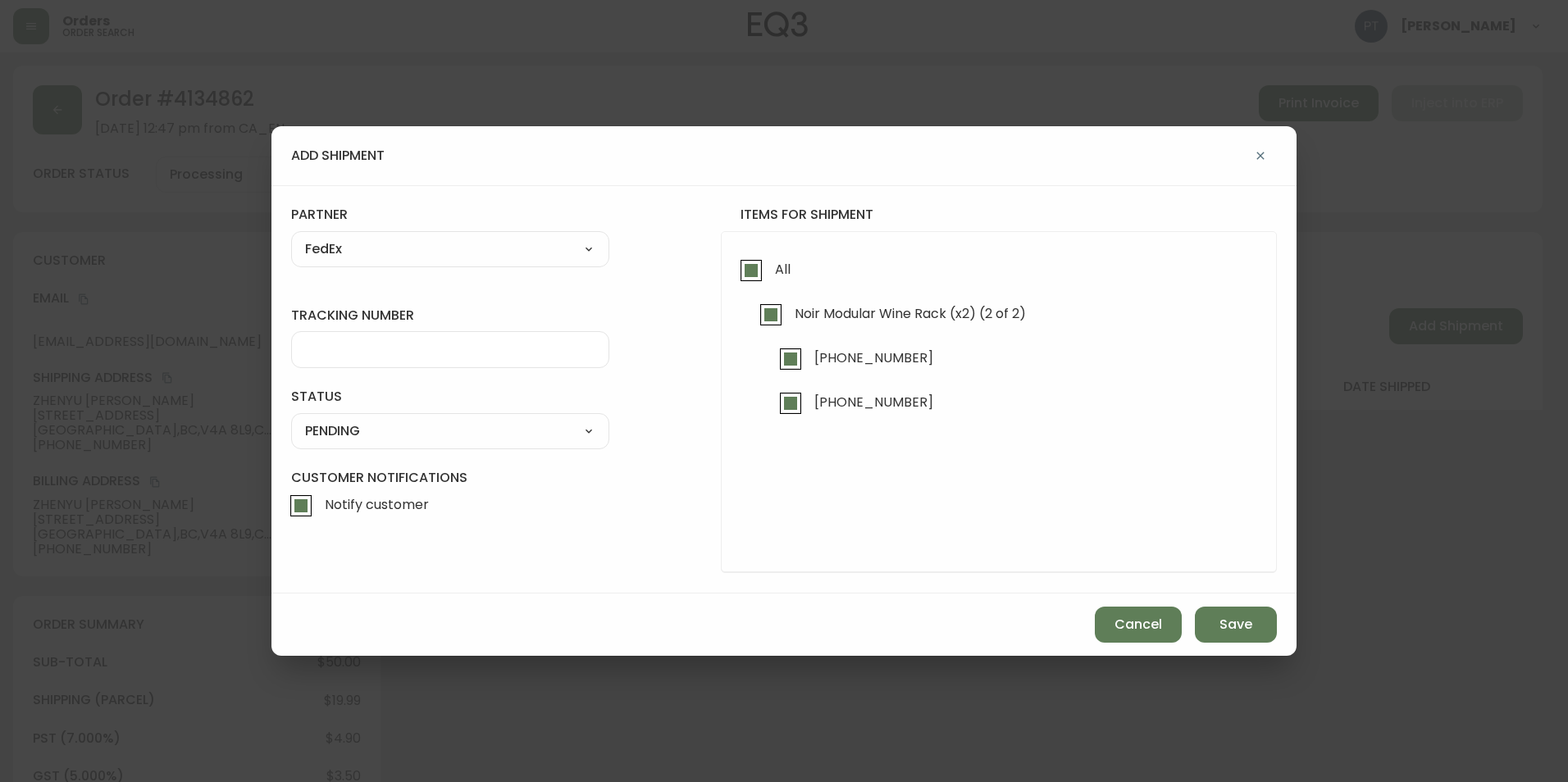
click at [498, 361] on div at bounding box center [450, 349] width 318 height 37
type input "902217263513"
click at [505, 426] on select "SHIPPED PENDING CANCELLED" at bounding box center [450, 431] width 318 height 25
click at [291, 419] on select "SHIPPED PENDING CANCELLED" at bounding box center [450, 431] width 318 height 25
select select "PENDING"
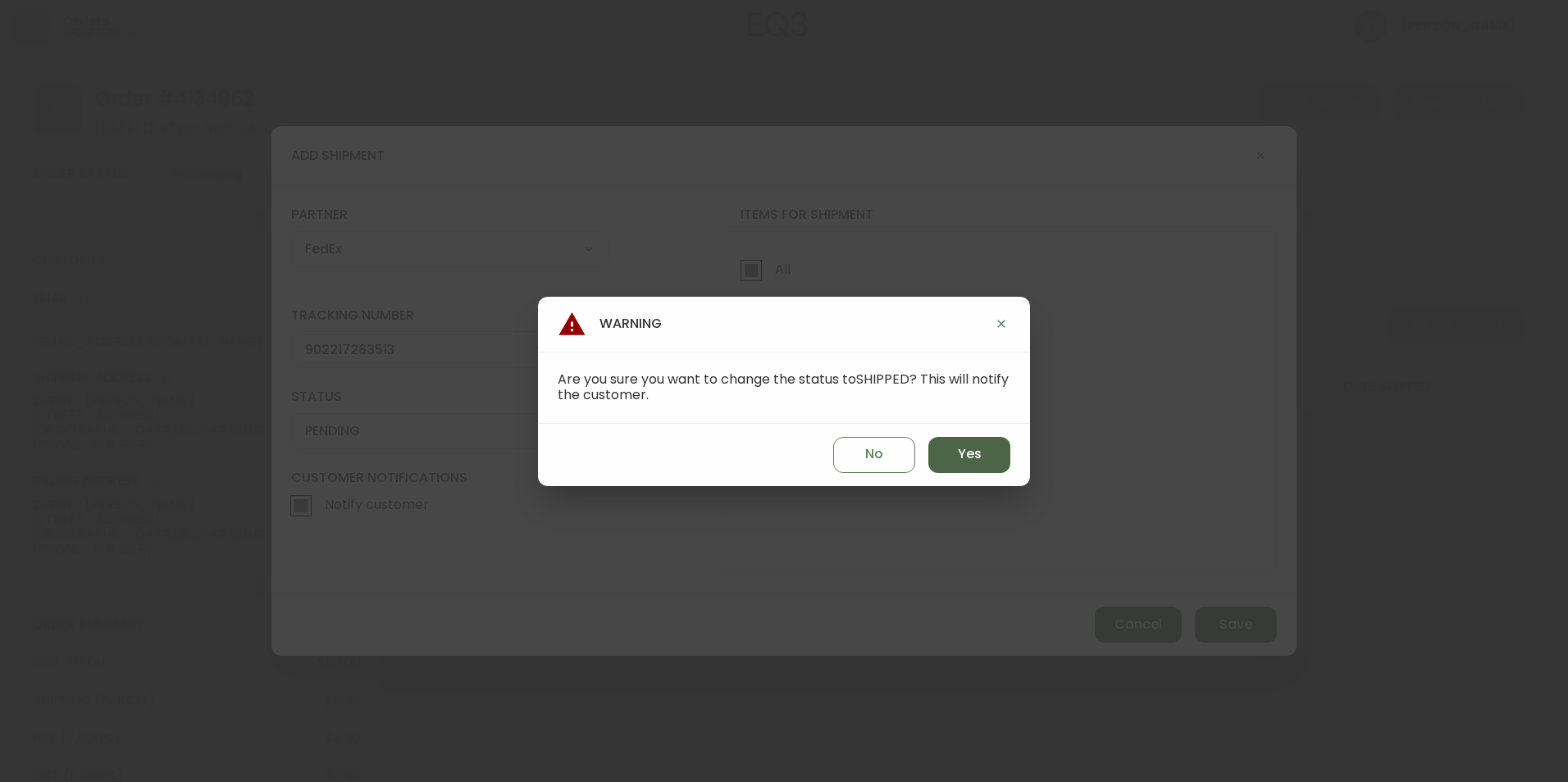
click at [938, 458] on button "Yes" at bounding box center [969, 455] width 82 height 36
type input "SHIPPED"
select select "SHIPPED"
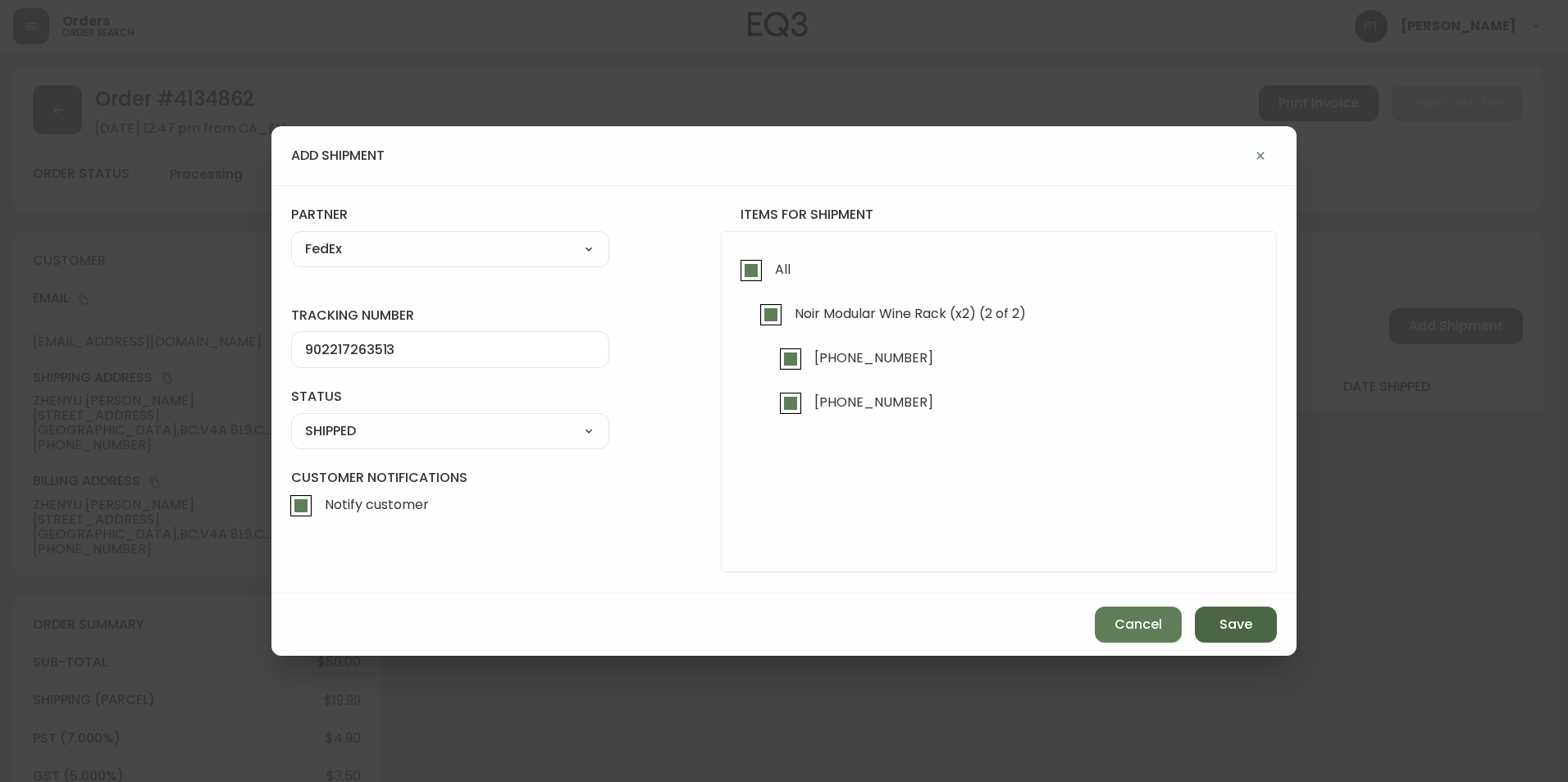
drag, startPoint x: 1268, startPoint y: 635, endPoint x: 1259, endPoint y: 619, distance: 18.4
click at [1265, 634] on button "Save" at bounding box center [1236, 624] width 82 height 36
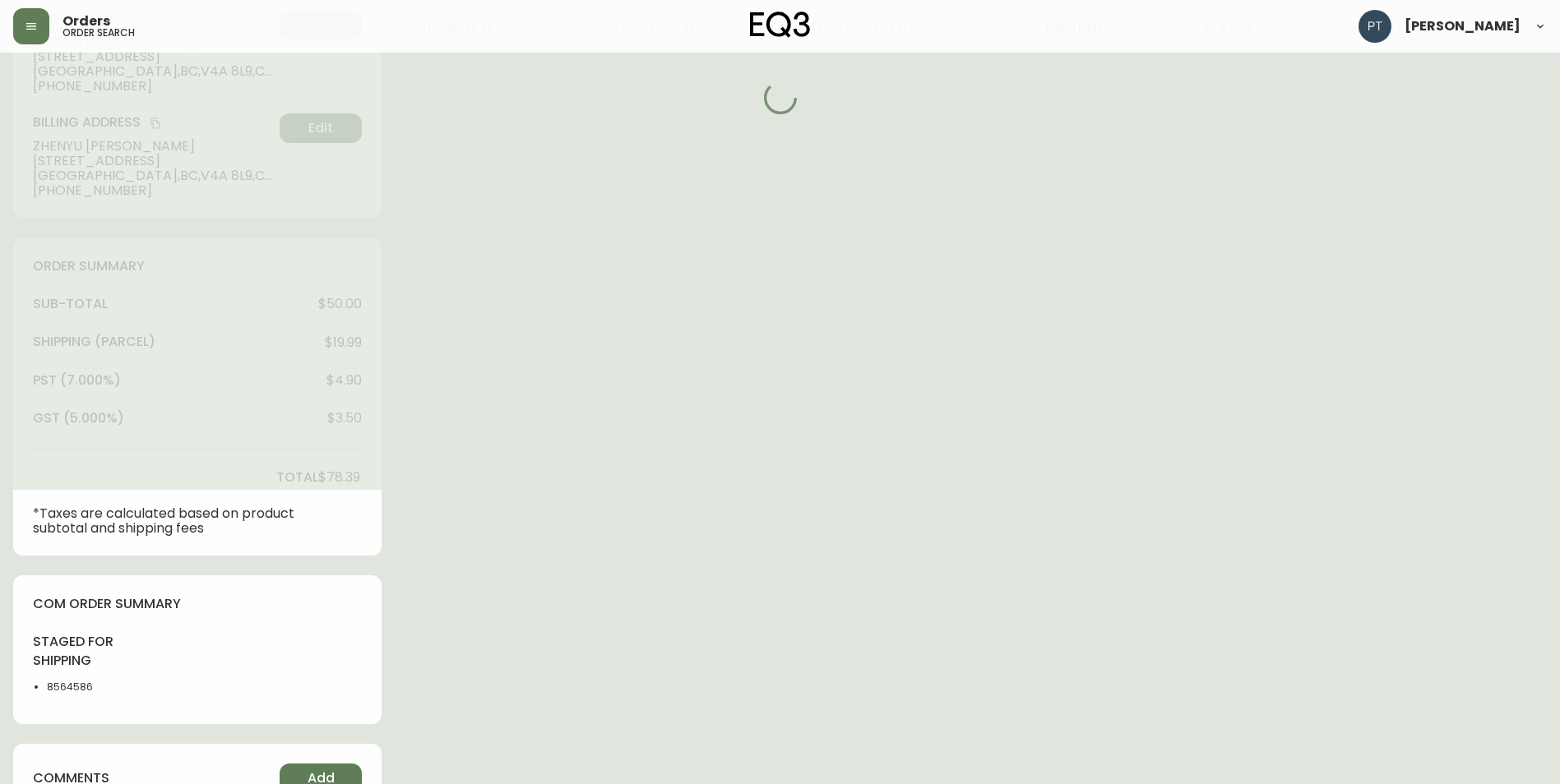
scroll to position [522, 0]
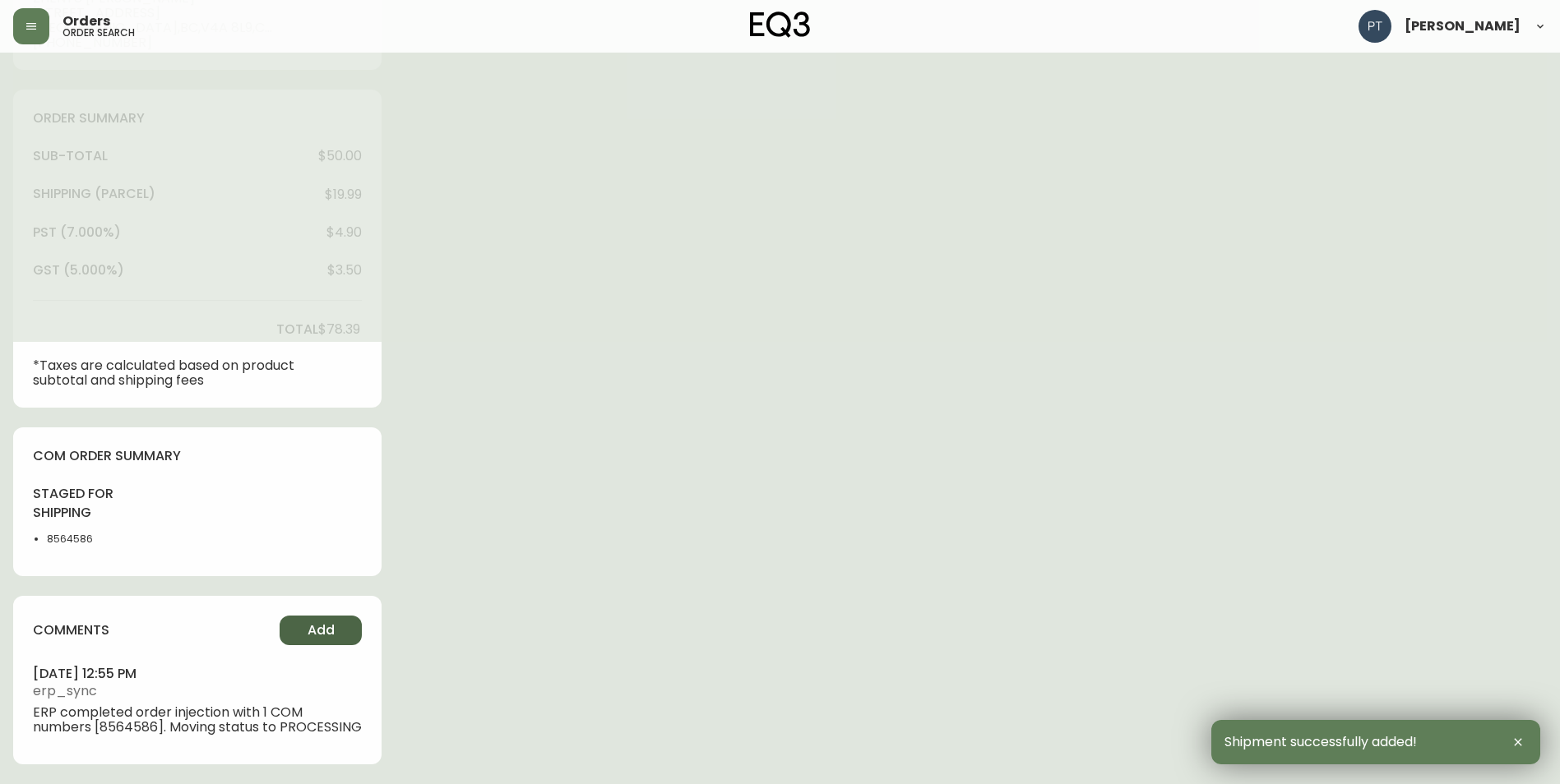
type input "Fully Shipped"
select select "FULLY_SHIPPED"
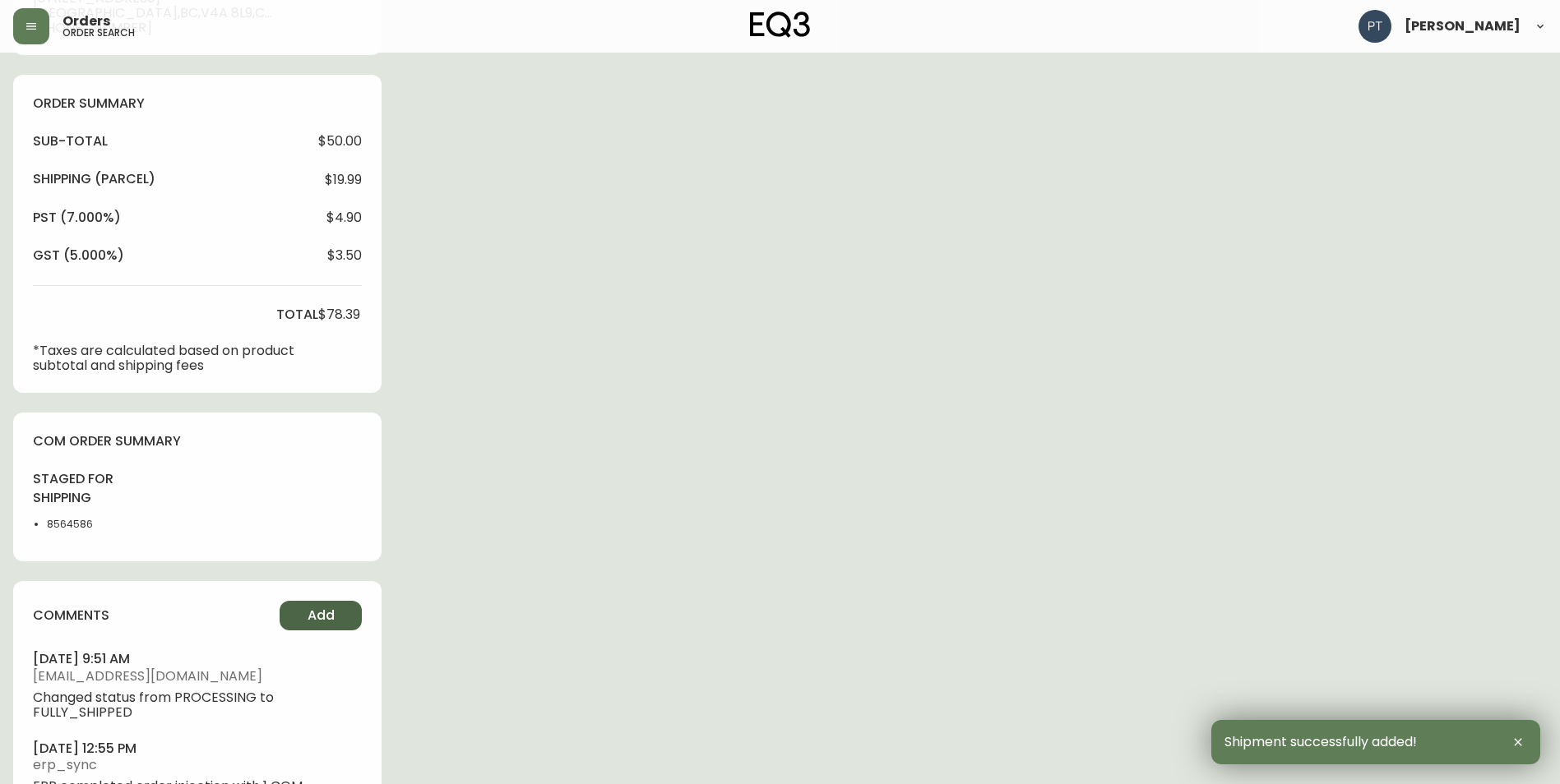
click at [348, 620] on button "Add" at bounding box center [321, 615] width 82 height 29
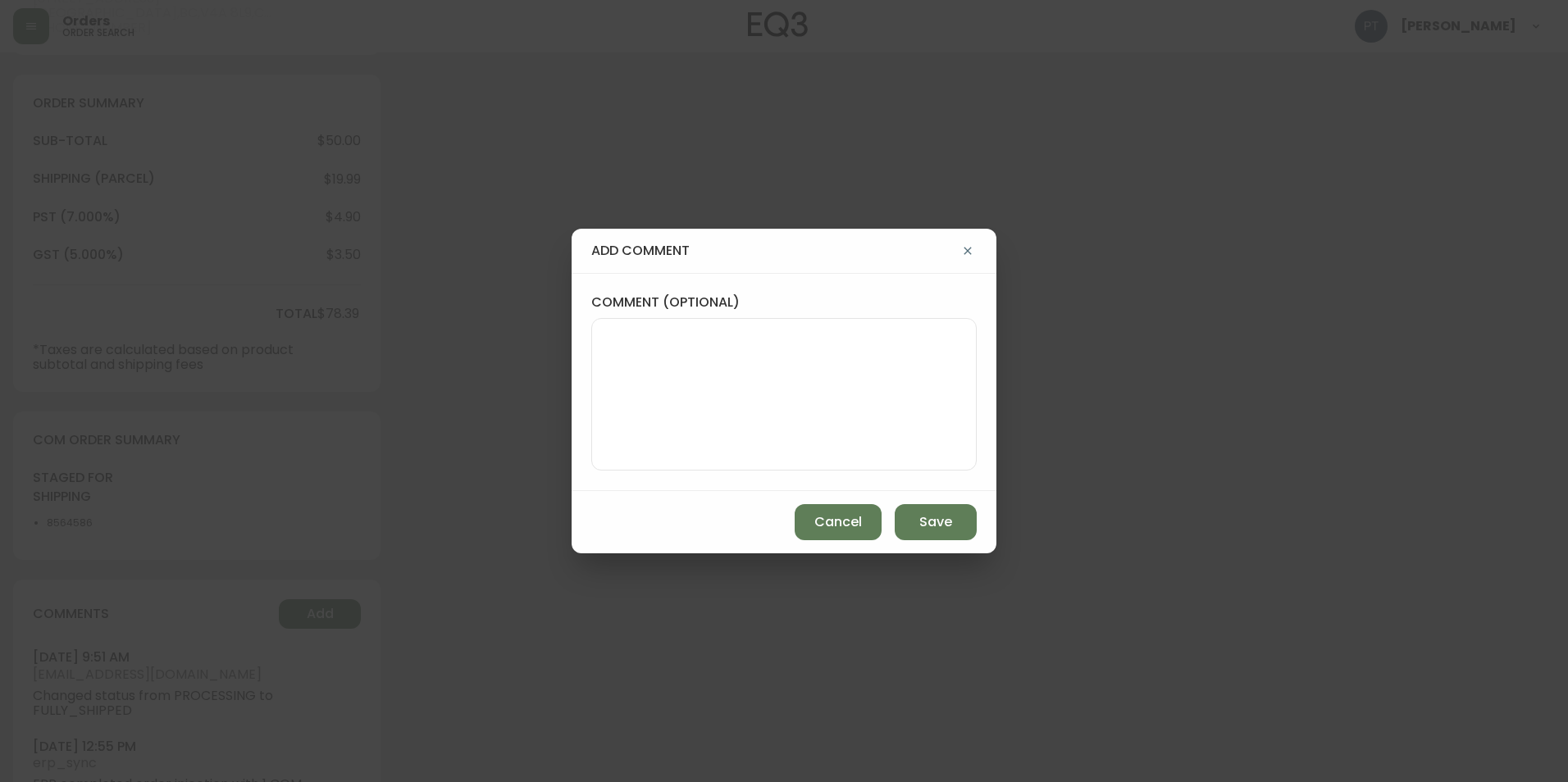
click at [657, 420] on textarea "comment (optional)" at bounding box center [783, 394] width 358 height 131
type textarea "CH"
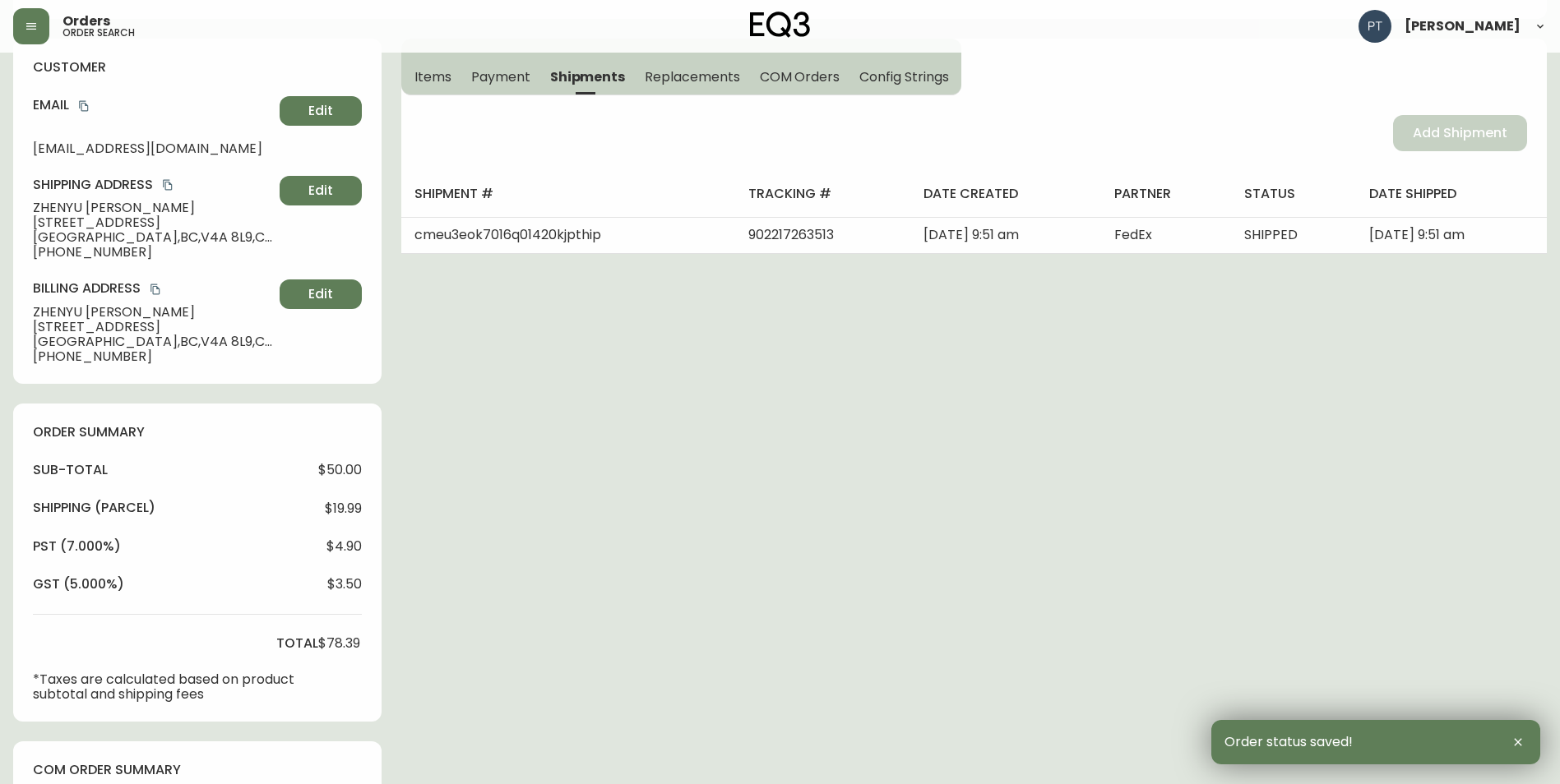
scroll to position [0, 0]
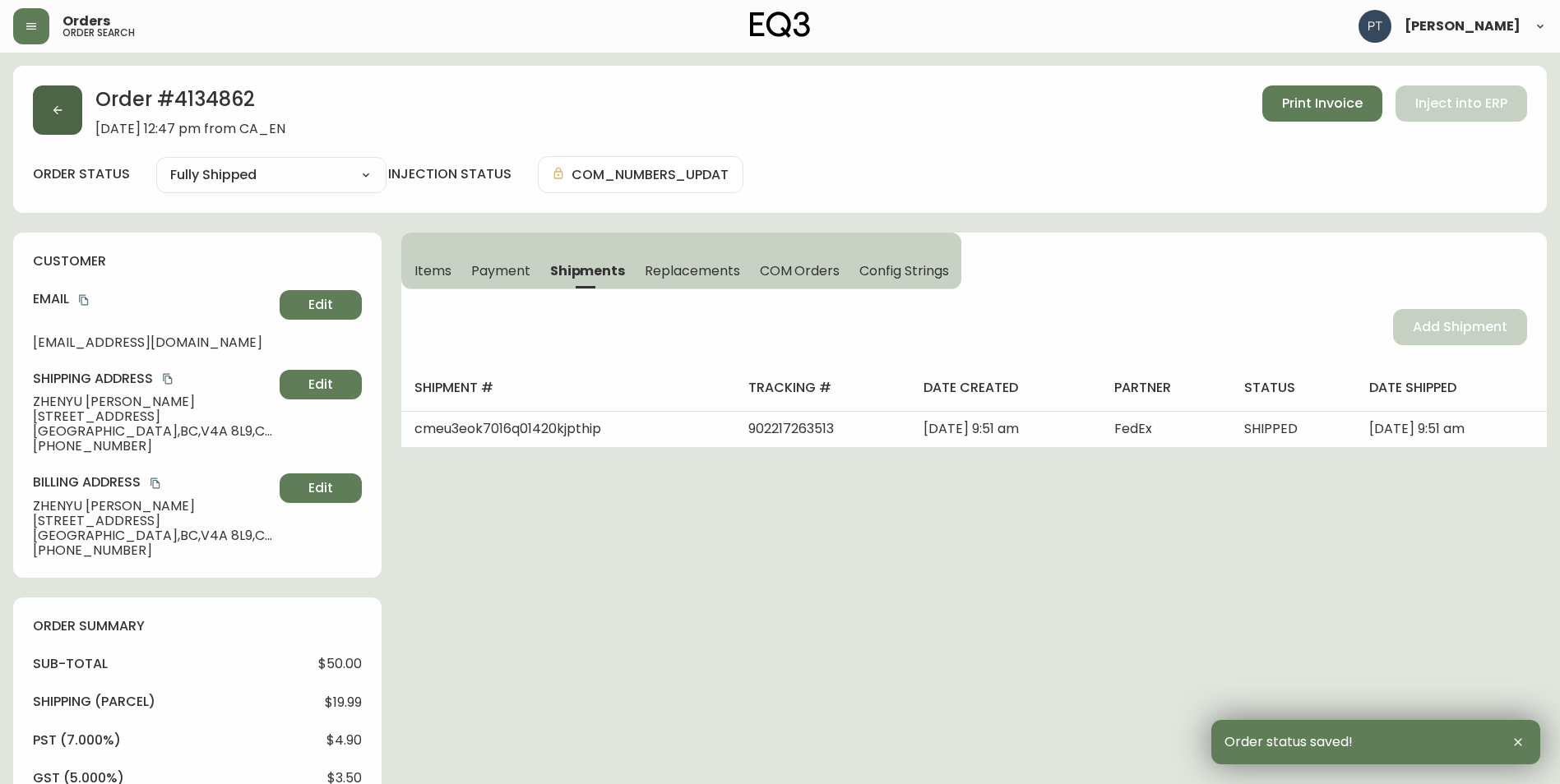
click at [58, 104] on icon "button" at bounding box center [58, 110] width 13 height 13
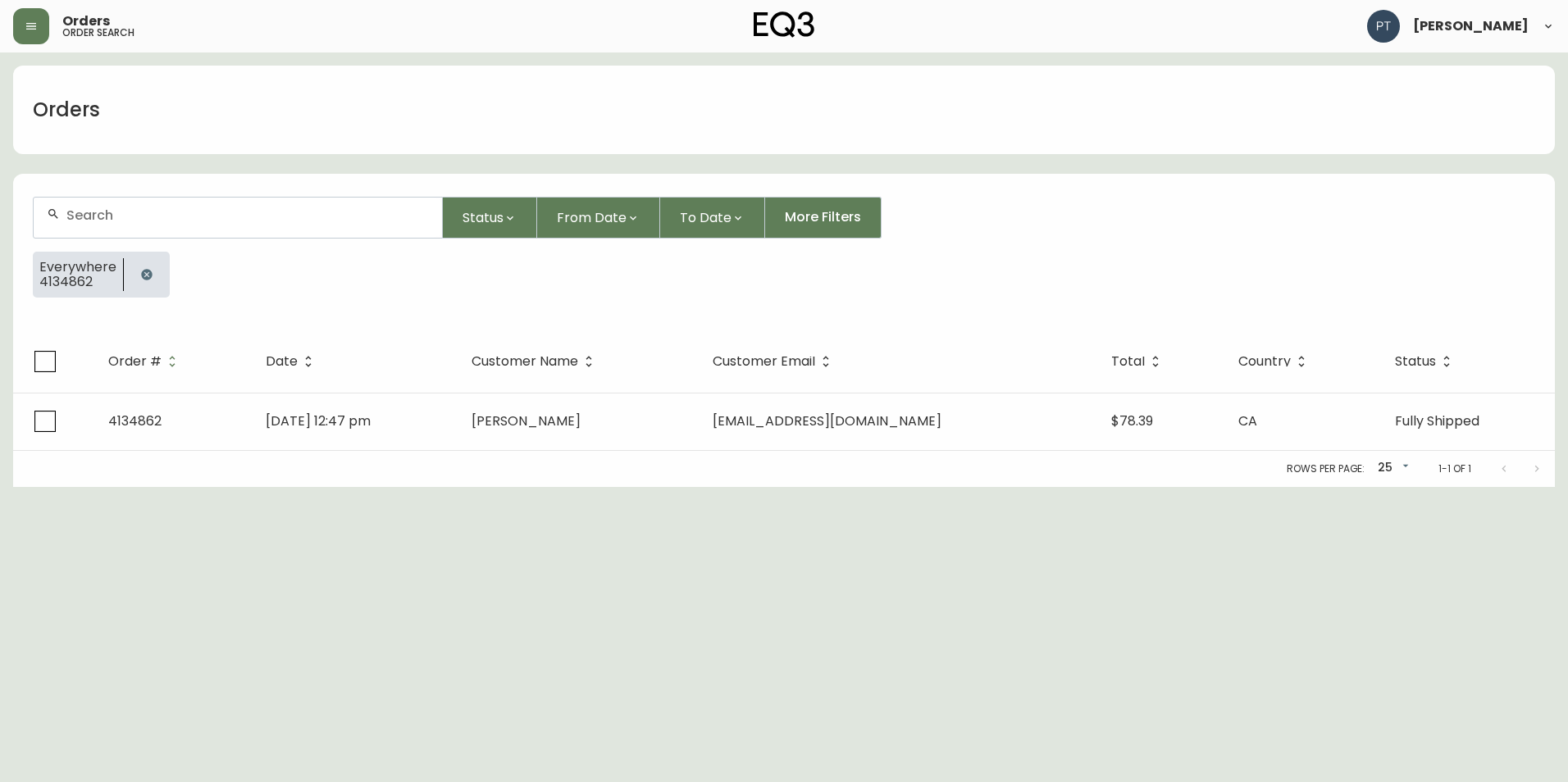
click at [161, 208] on div at bounding box center [237, 217] width 408 height 40
type input "4134865"
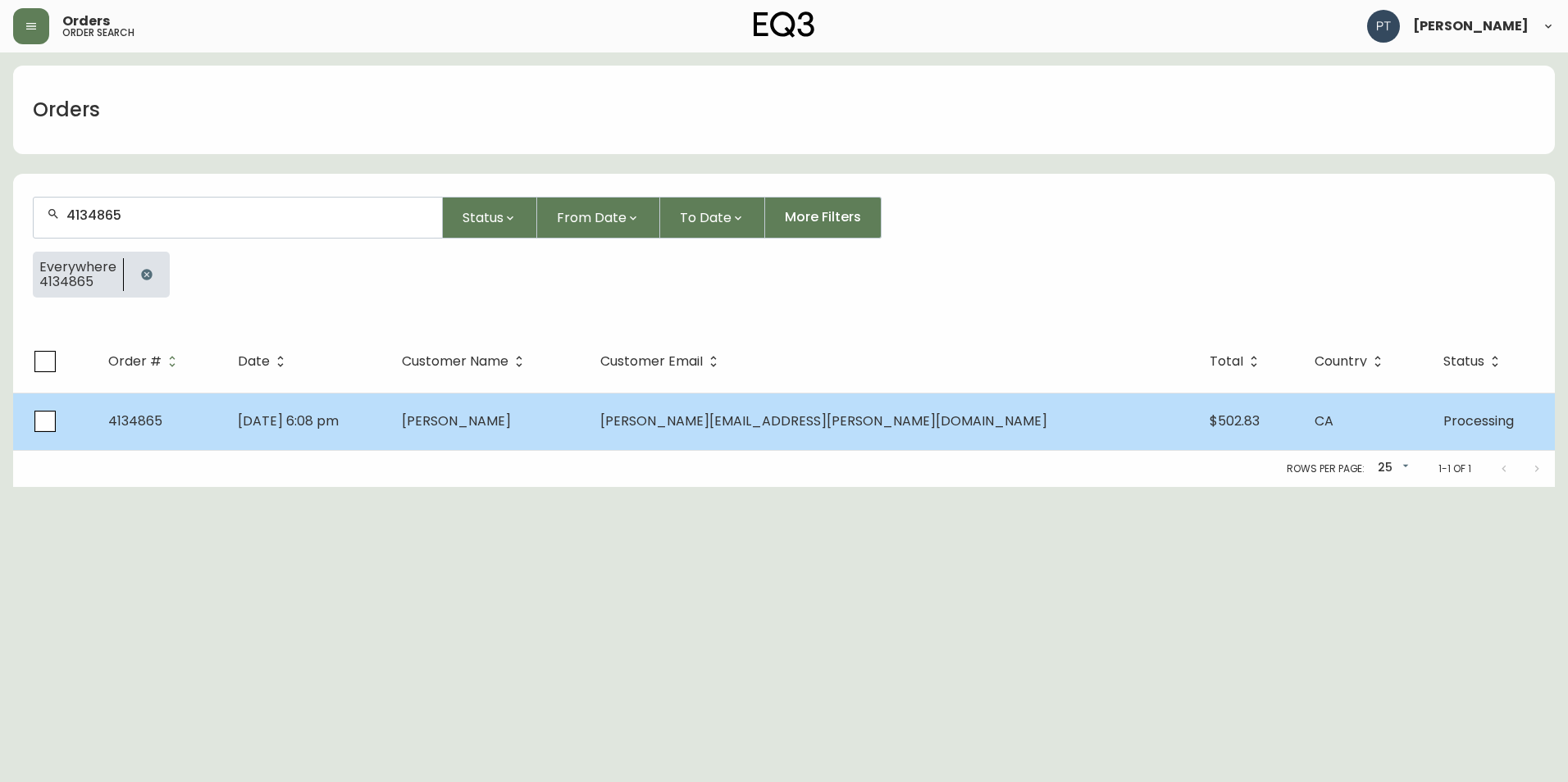
click at [388, 398] on td "[DATE] 6:08 pm" at bounding box center [307, 421] width 164 height 57
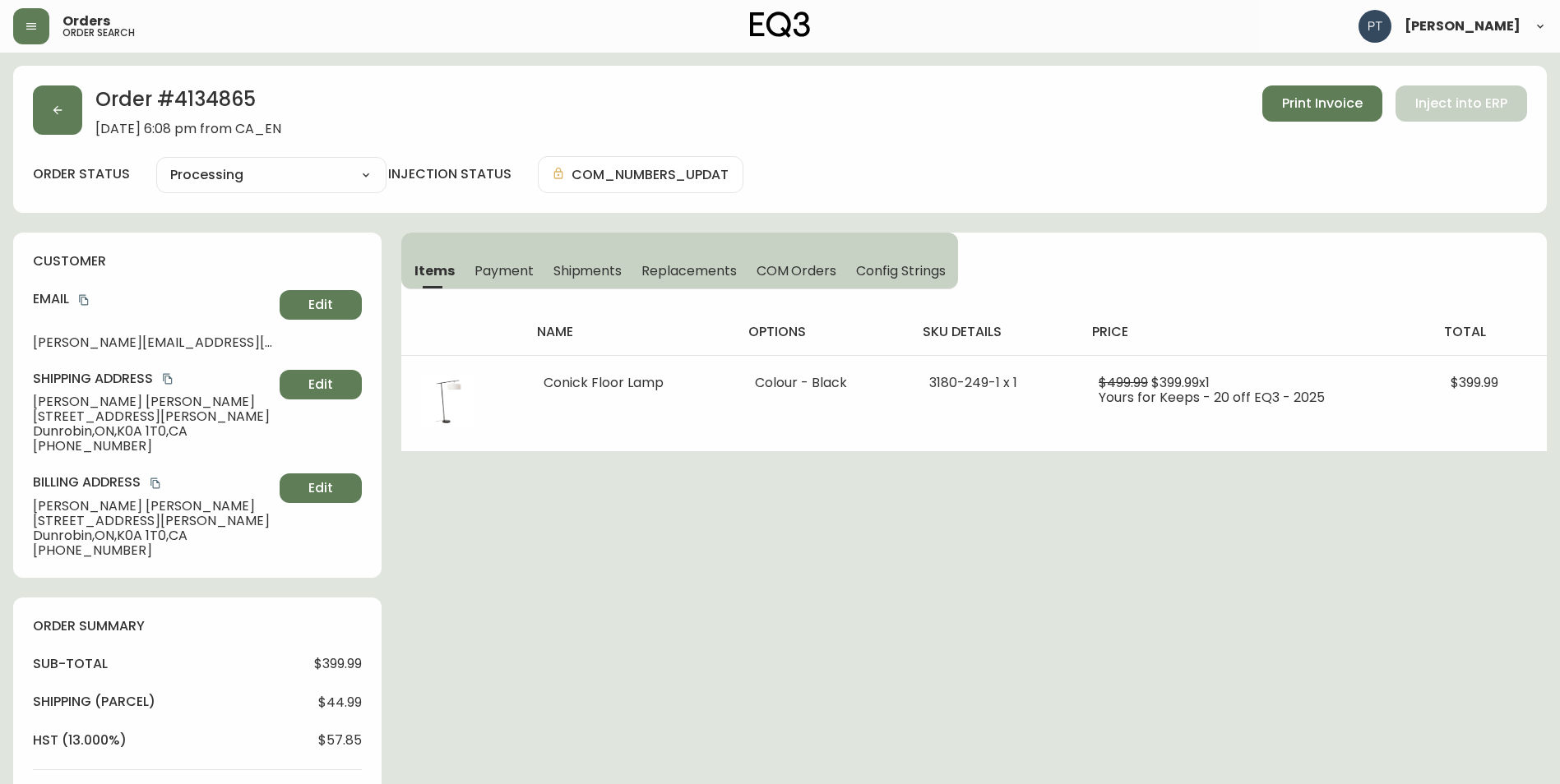
type input "Processing"
select select "PROCESSING"
click at [577, 277] on span "Shipments" at bounding box center [587, 271] width 69 height 17
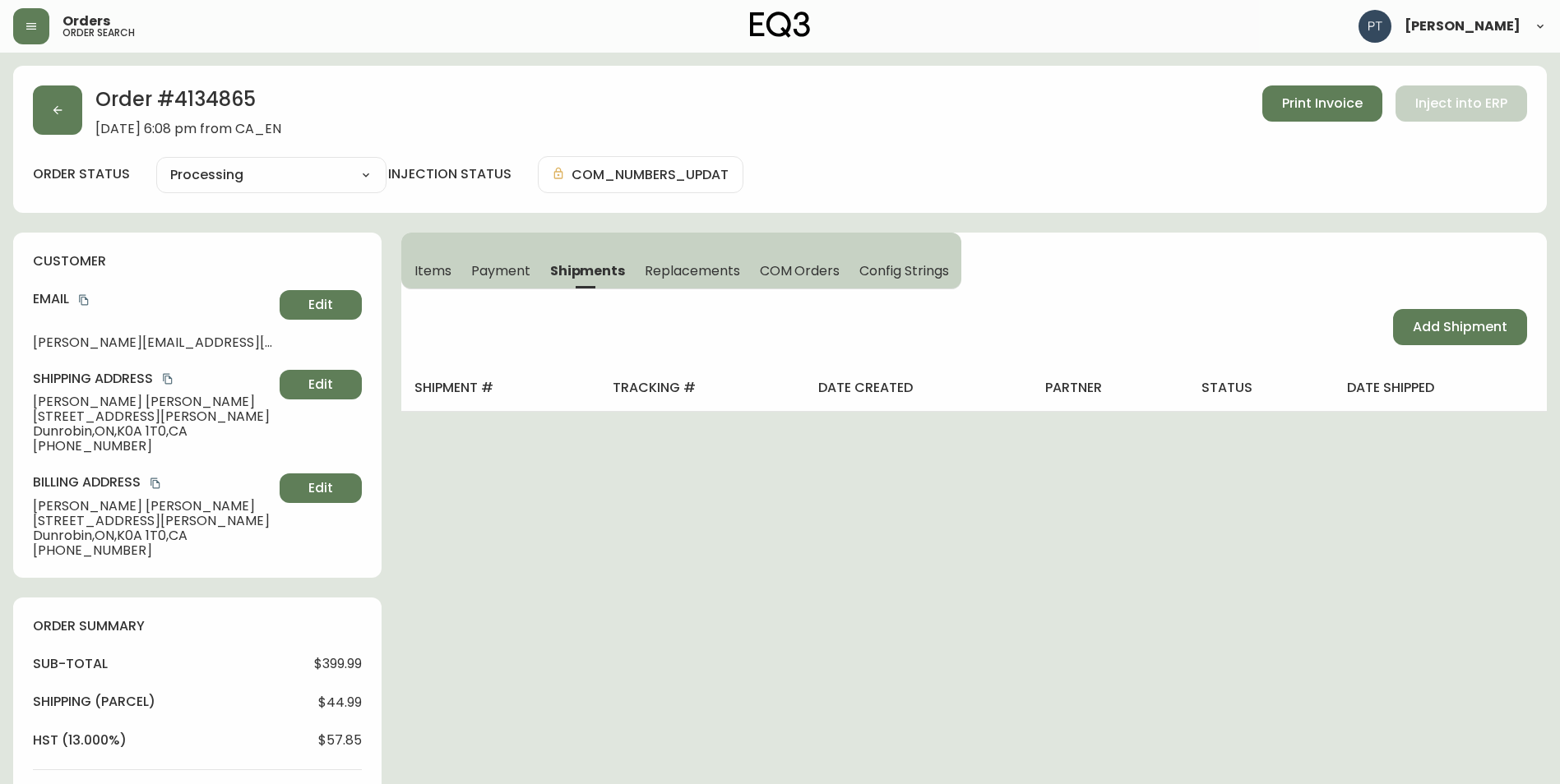
drag, startPoint x: 1388, startPoint y: 329, endPoint x: 1404, endPoint y: 320, distance: 18.4
click at [1390, 324] on div "Add Shipment" at bounding box center [974, 326] width 1145 height 75
click at [1406, 321] on button "Add Shipment" at bounding box center [1459, 327] width 134 height 36
select select "PENDING"
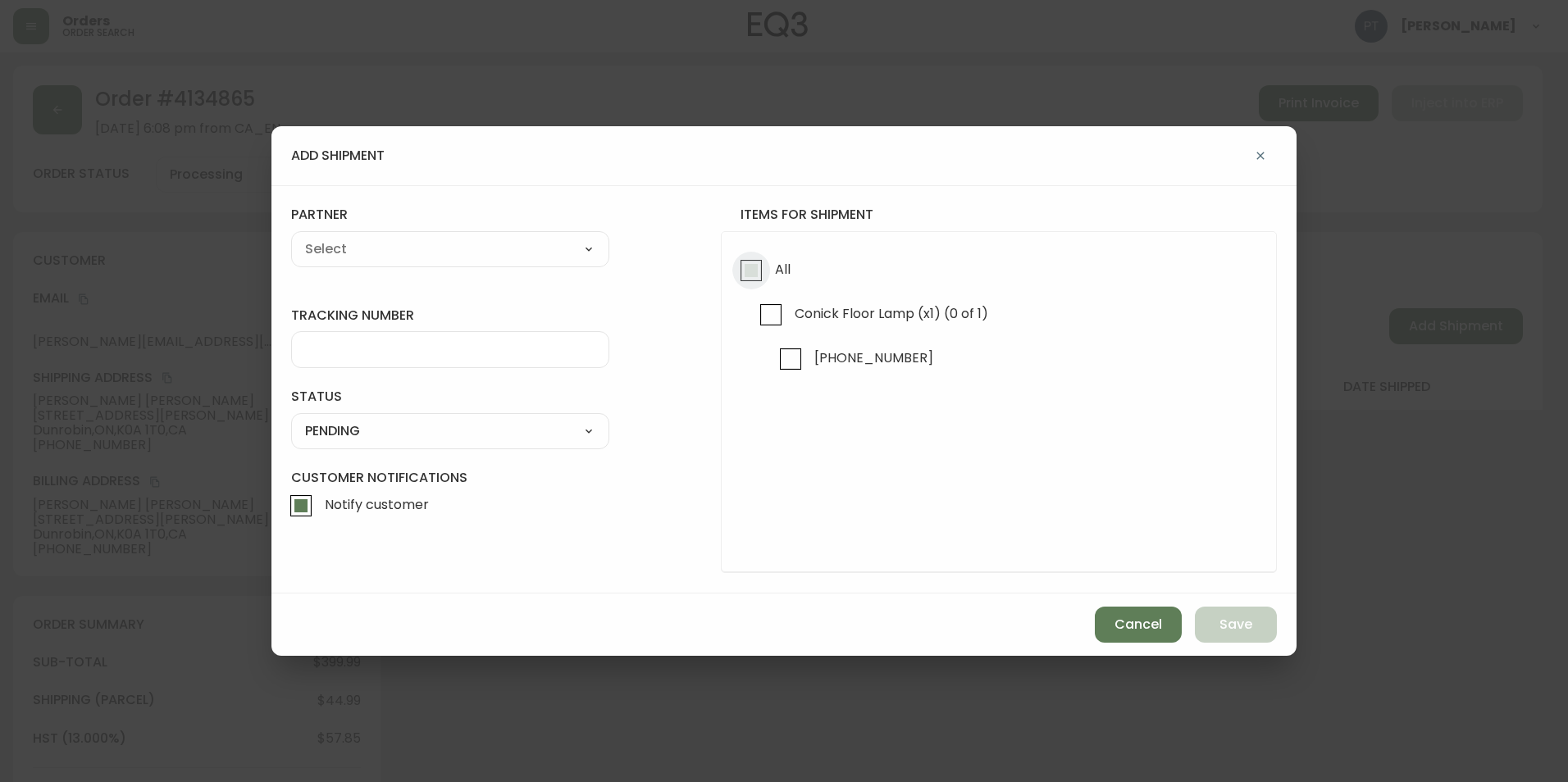
click at [761, 259] on input "All" at bounding box center [751, 270] width 38 height 38
checkbox input "true"
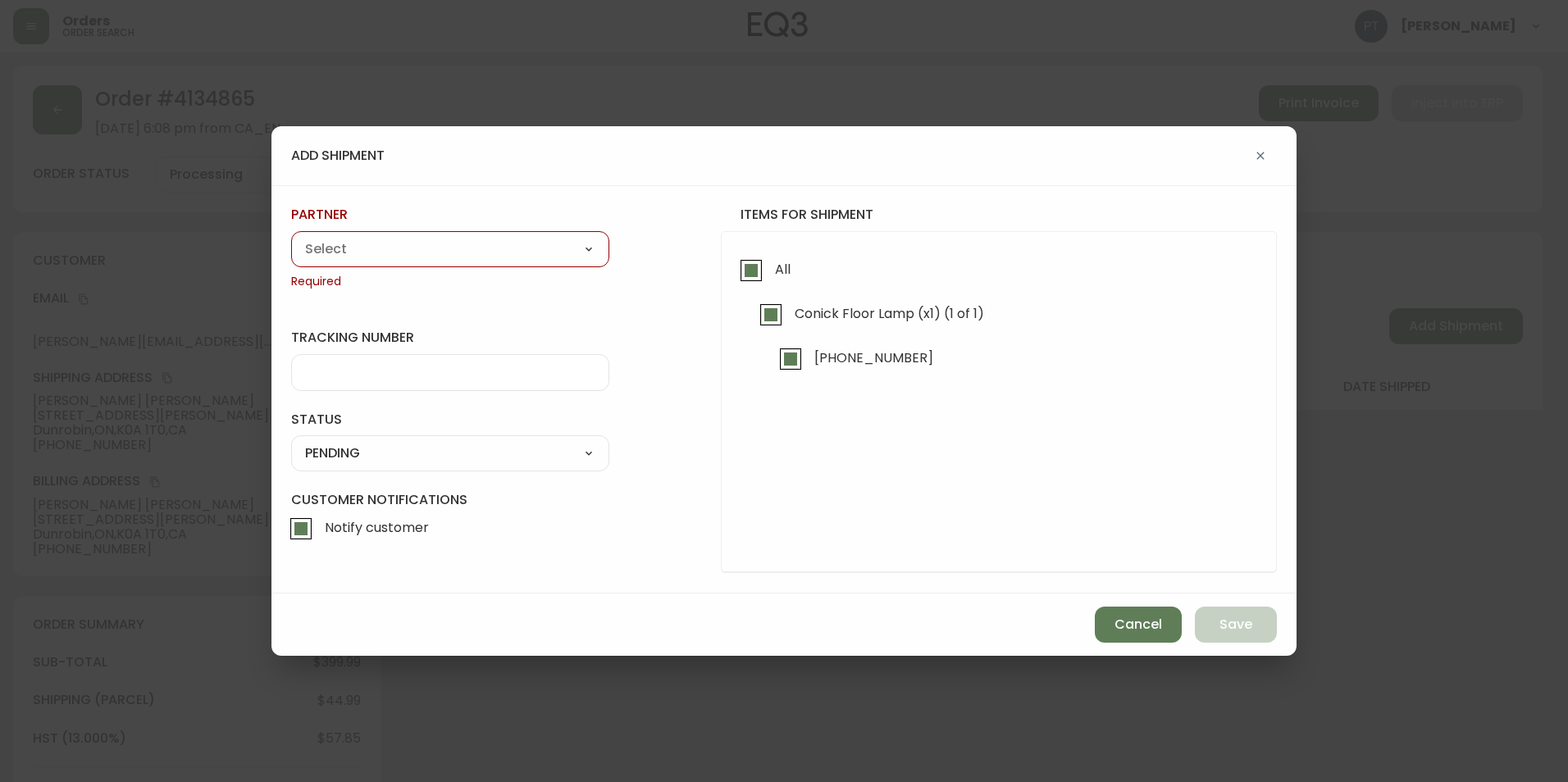
click at [513, 255] on select "A Move to Remember LLC ABF Freight Alero [PERSON_NAME] Canada Post CDS Ceva Log…" at bounding box center [450, 250] width 318 height 25
select select "cjy0a9taa01x001669l98m63c"
click at [291, 237] on select "A Move to Remember LLC ABF Freight Alero [PERSON_NAME] Canada Post CDS Ceva Log…" at bounding box center [450, 250] width 318 height 25
type input "FedEx"
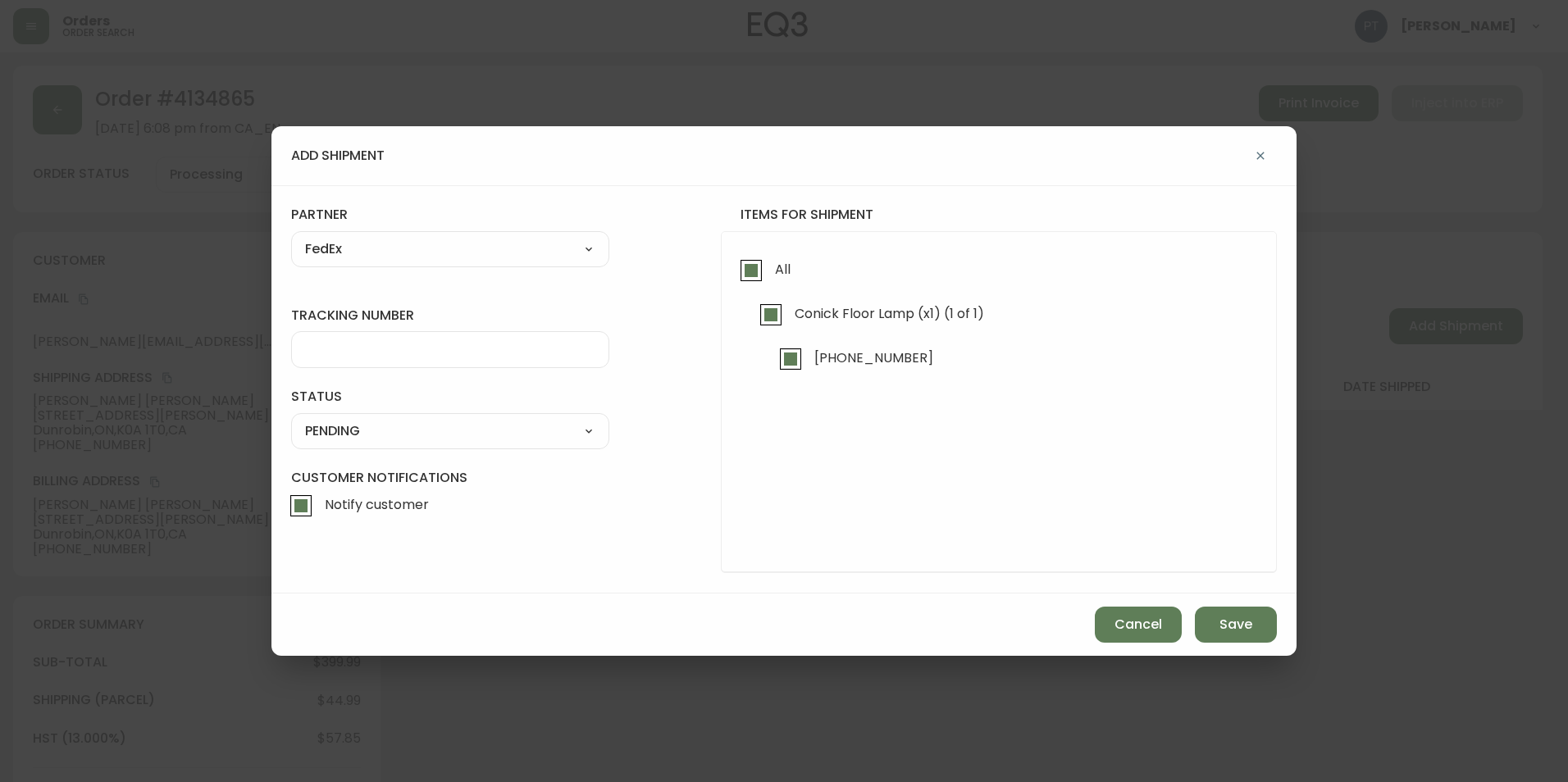
click at [491, 355] on input "tracking number" at bounding box center [450, 349] width 290 height 15
type input "902217263524"
click at [562, 405] on label "status" at bounding box center [450, 397] width 318 height 18
click at [559, 435] on select "SHIPPED PENDING CANCELLED" at bounding box center [450, 431] width 318 height 25
click at [291, 419] on select "SHIPPED PENDING CANCELLED" at bounding box center [450, 431] width 318 height 25
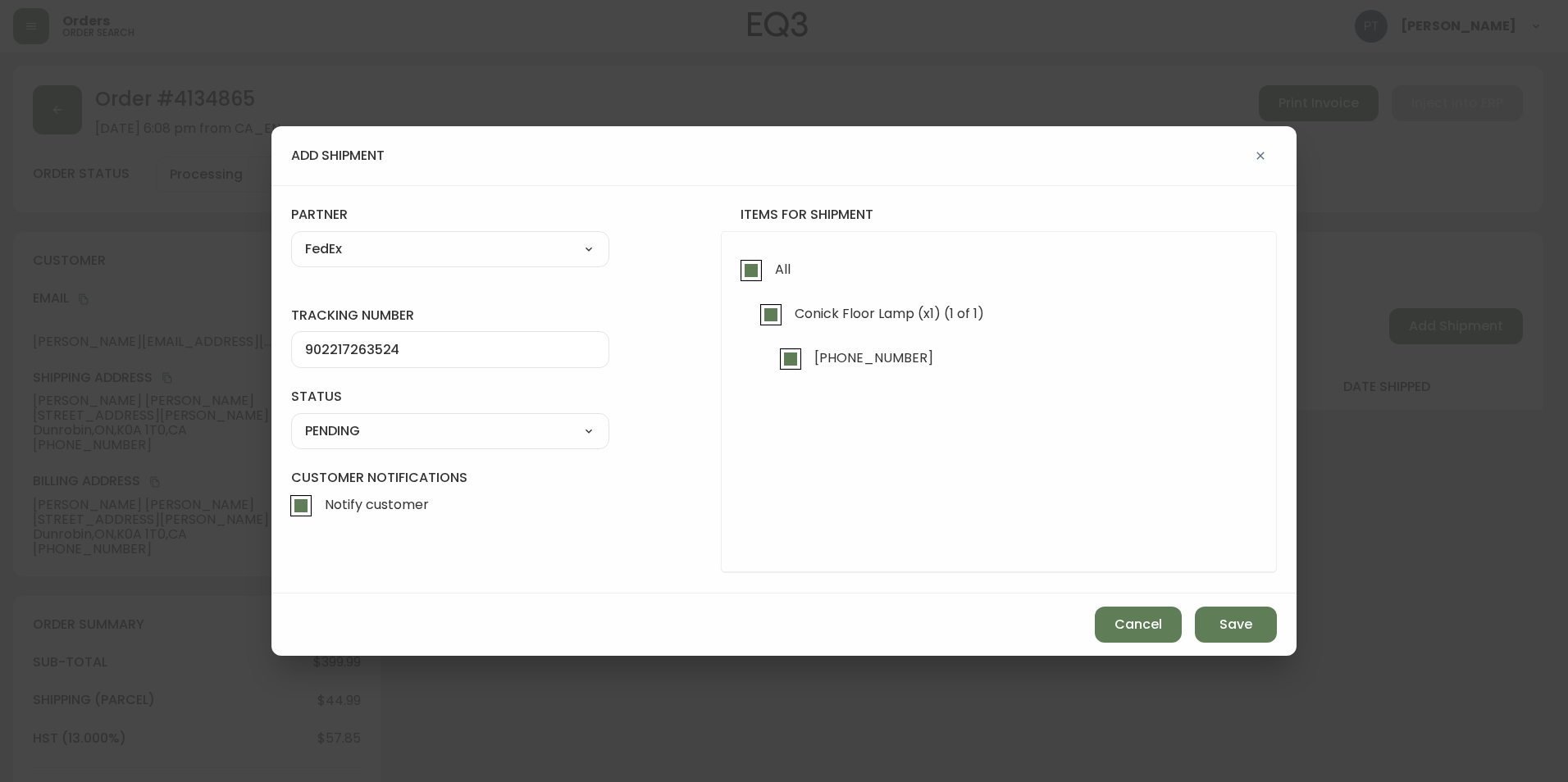
select select "PENDING"
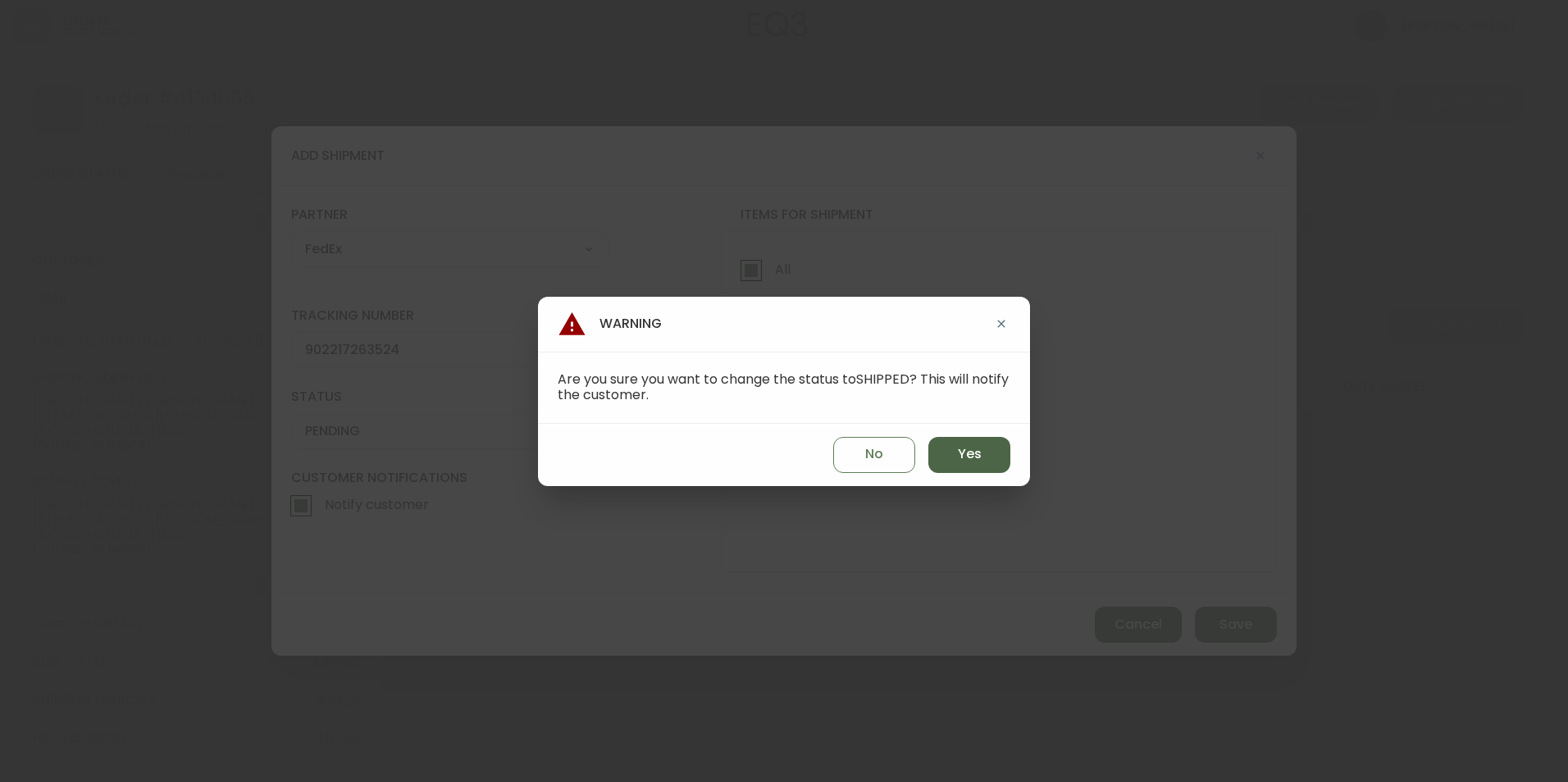
drag, startPoint x: 968, startPoint y: 448, endPoint x: 1044, endPoint y: 466, distance: 78.1
click at [970, 448] on button "Yes" at bounding box center [969, 455] width 82 height 36
type input "SHIPPED"
select select "SHIPPED"
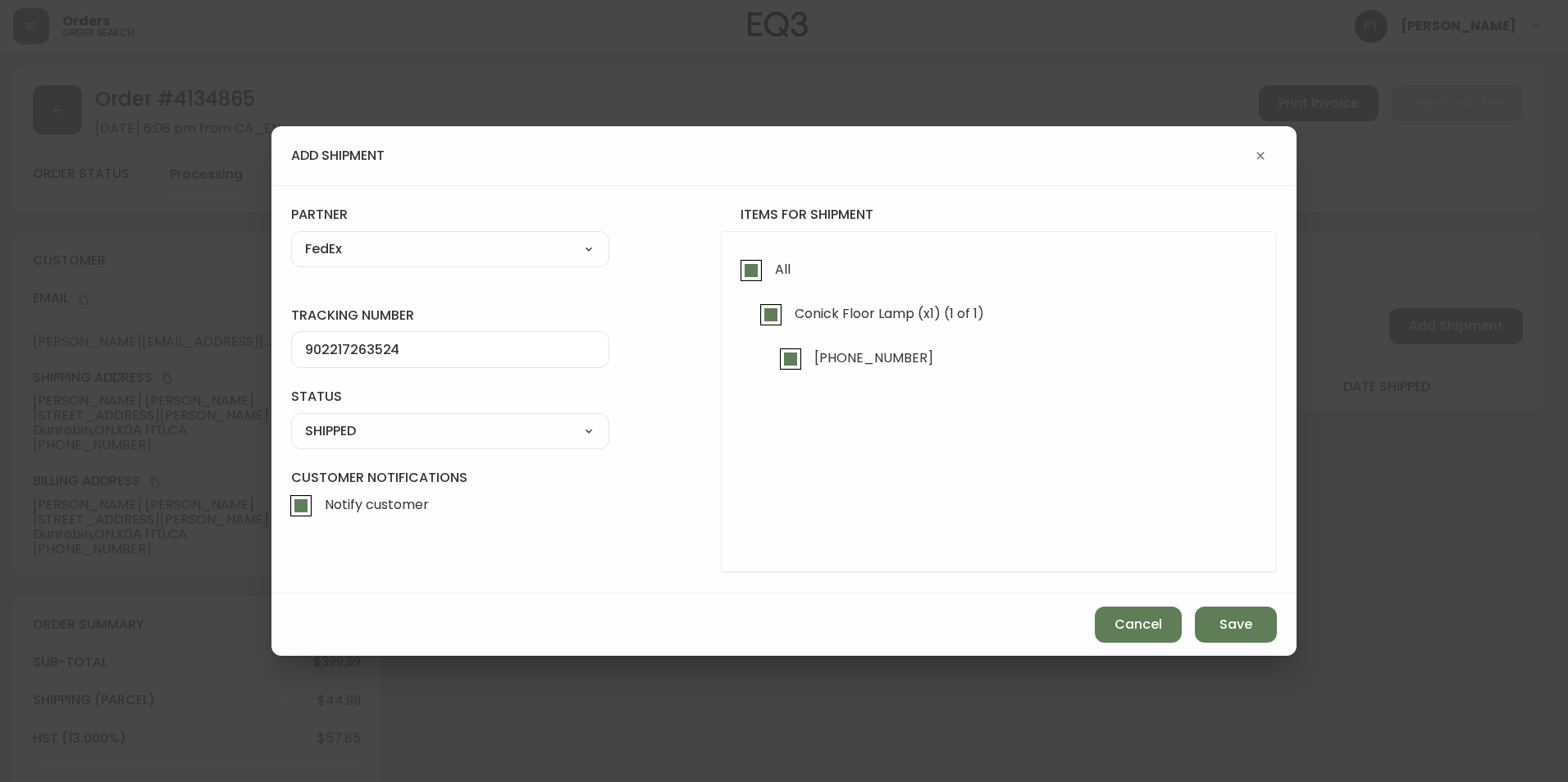
click at [1210, 605] on div "Cancel Save" at bounding box center [784, 624] width 1025 height 63
drag, startPoint x: 1214, startPoint y: 613, endPoint x: 1220, endPoint y: 624, distance: 12.5
click at [1214, 619] on button "Save" at bounding box center [1236, 624] width 82 height 36
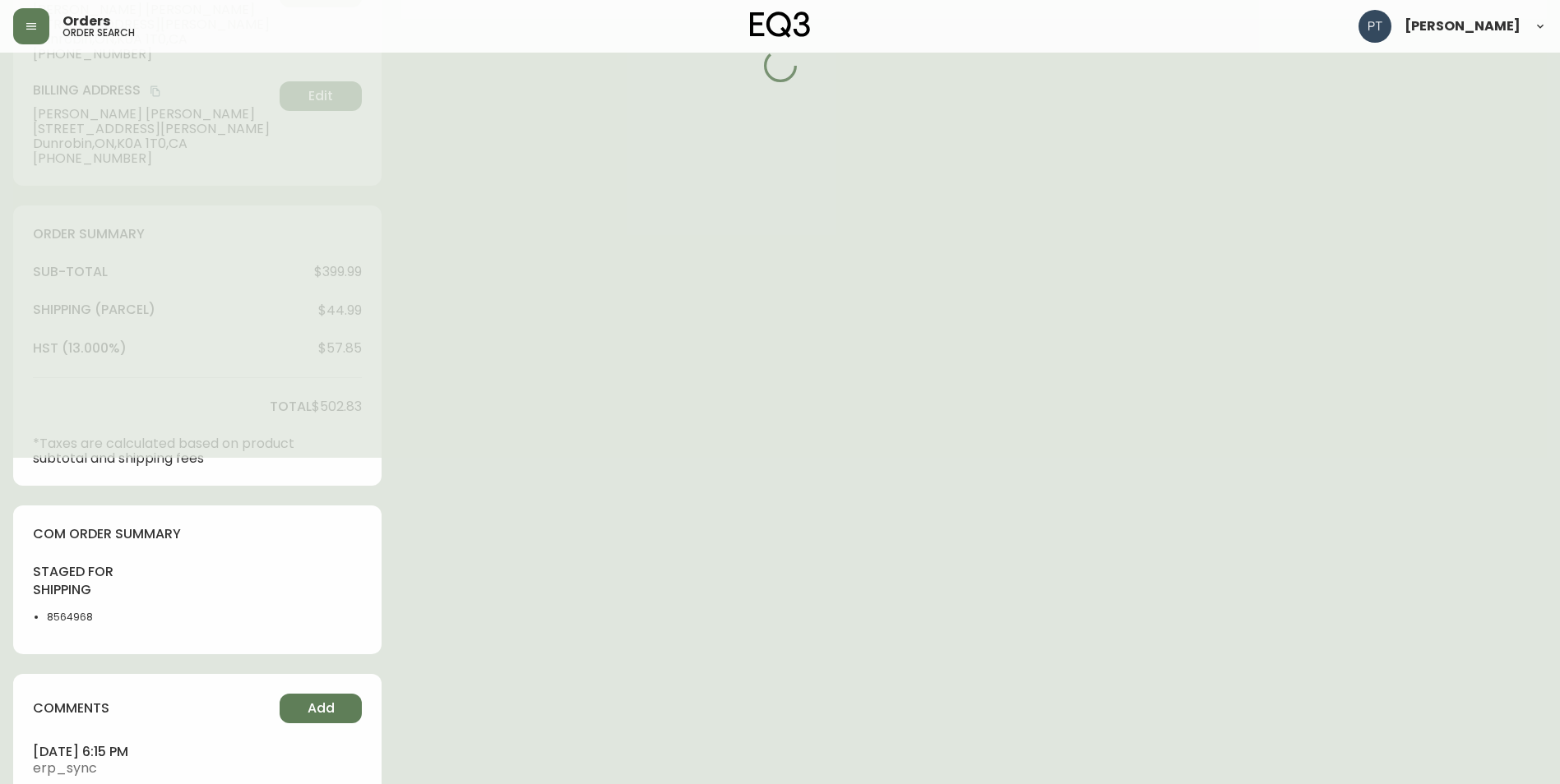
scroll to position [484, 0]
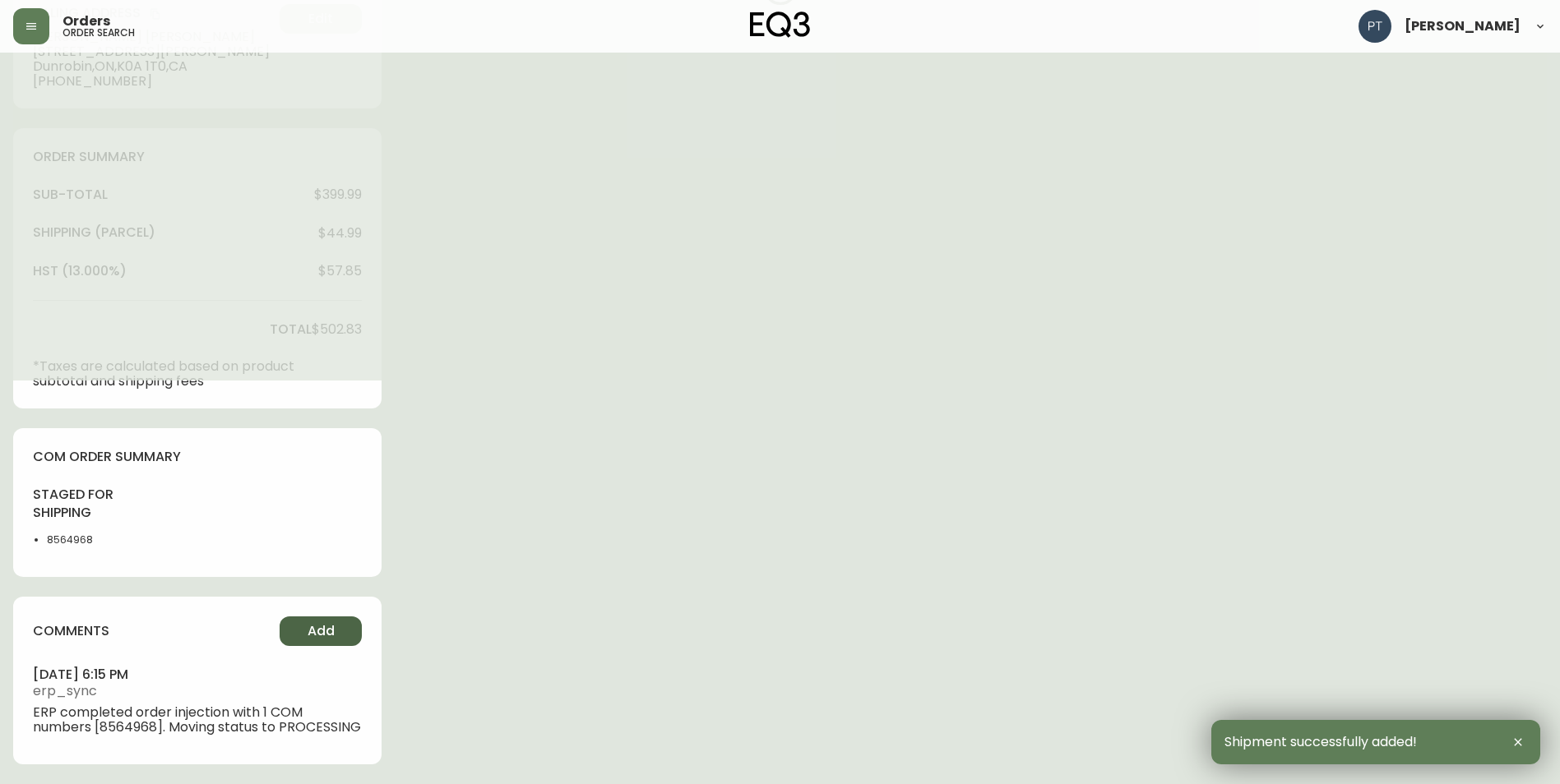
type input "Fully Shipped"
select select "FULLY_SHIPPED"
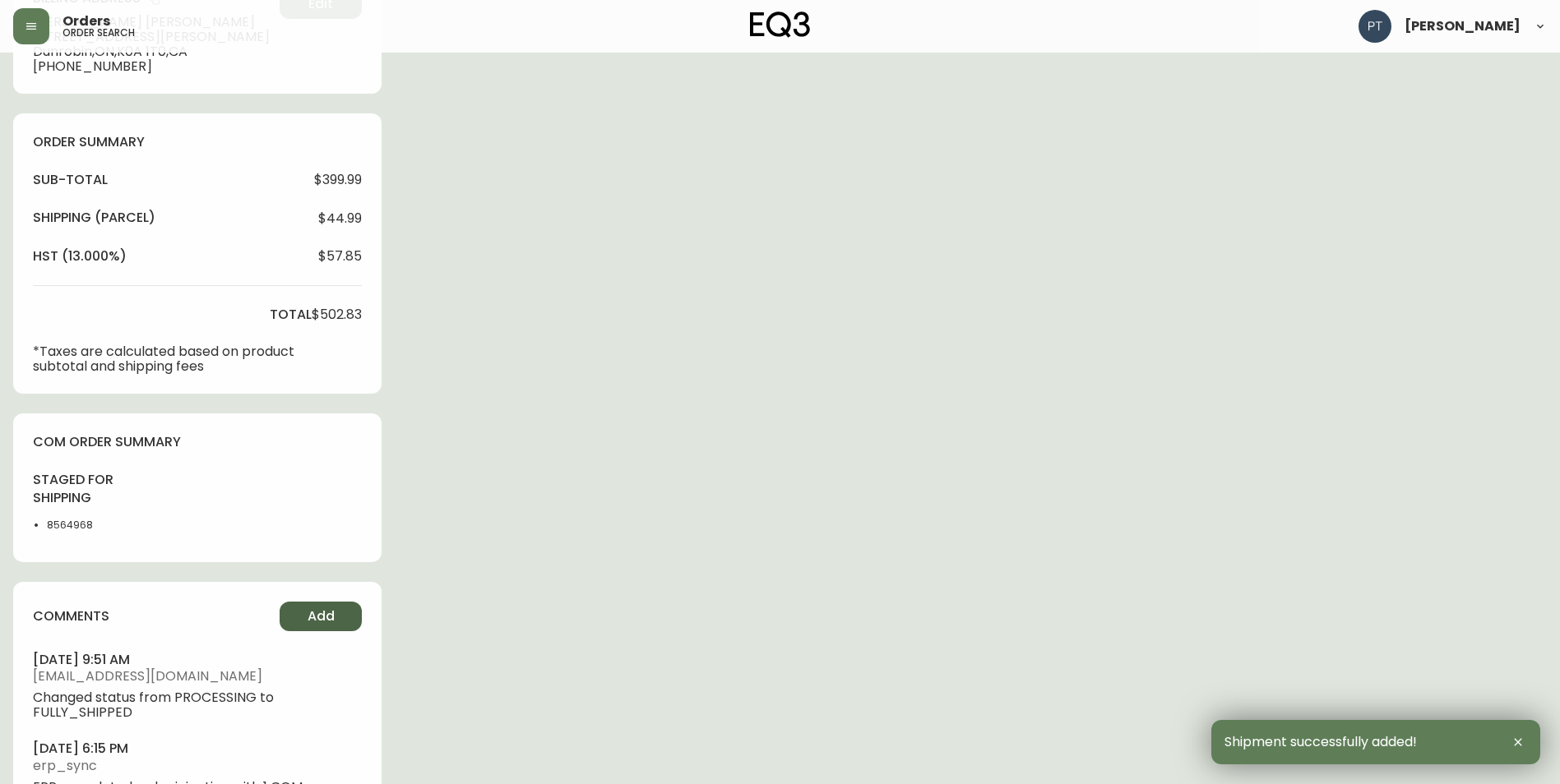
click at [349, 621] on button "Add" at bounding box center [321, 616] width 82 height 29
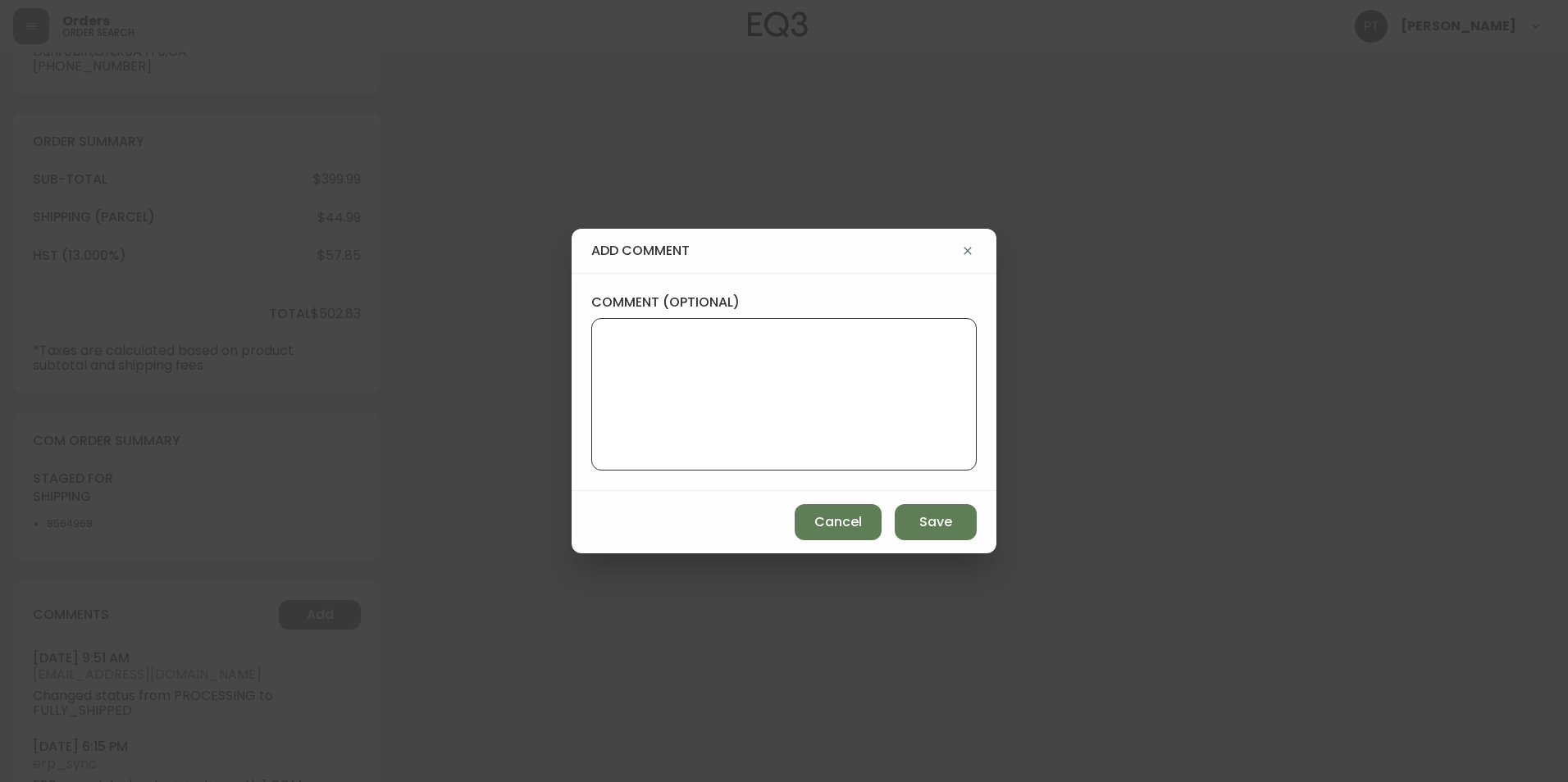
click at [733, 420] on textarea "comment (optional)" at bounding box center [783, 394] width 358 height 131
type textarea "CH"
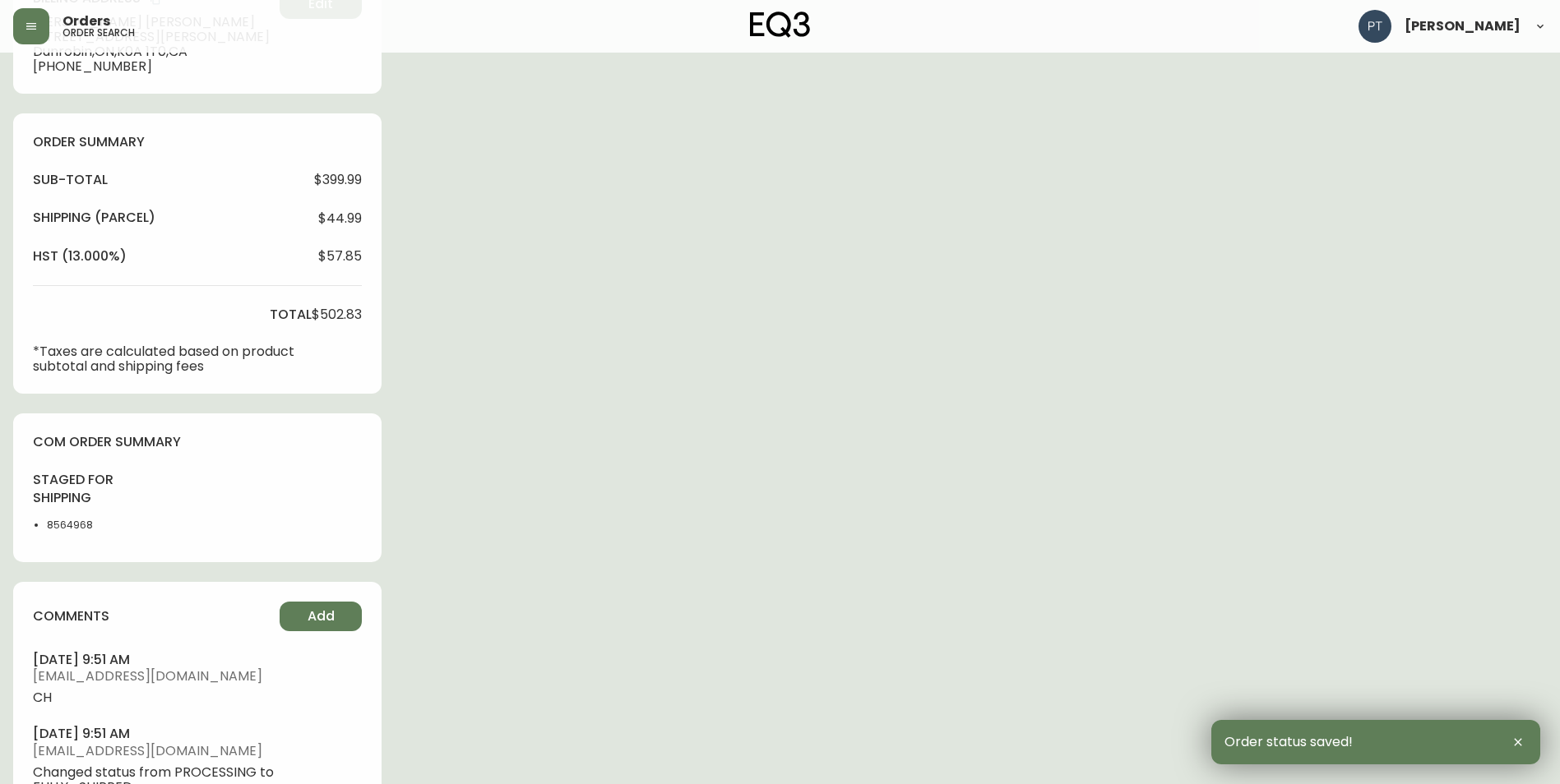
scroll to position [0, 0]
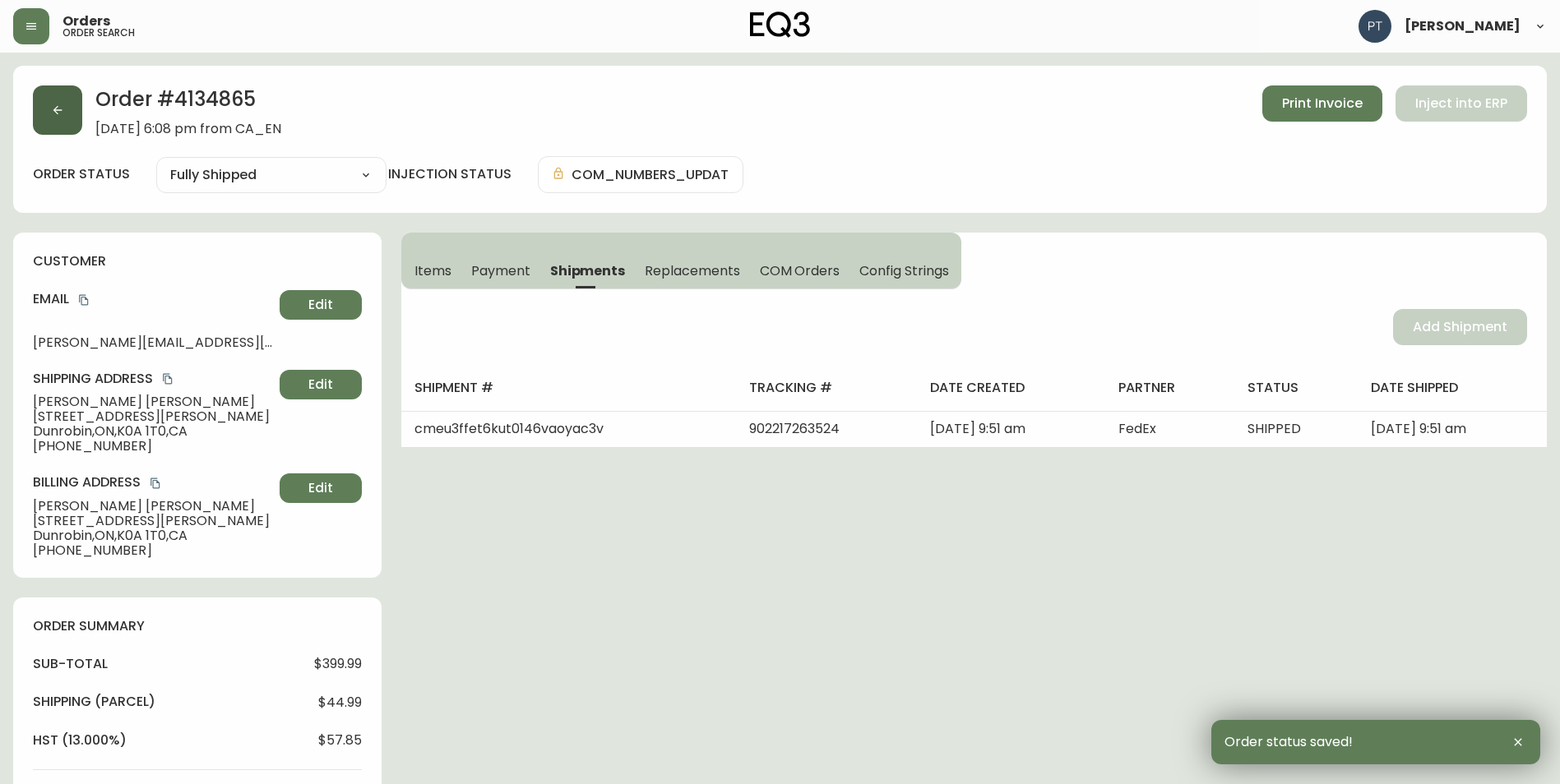
click at [78, 105] on button "button" at bounding box center [58, 110] width 49 height 49
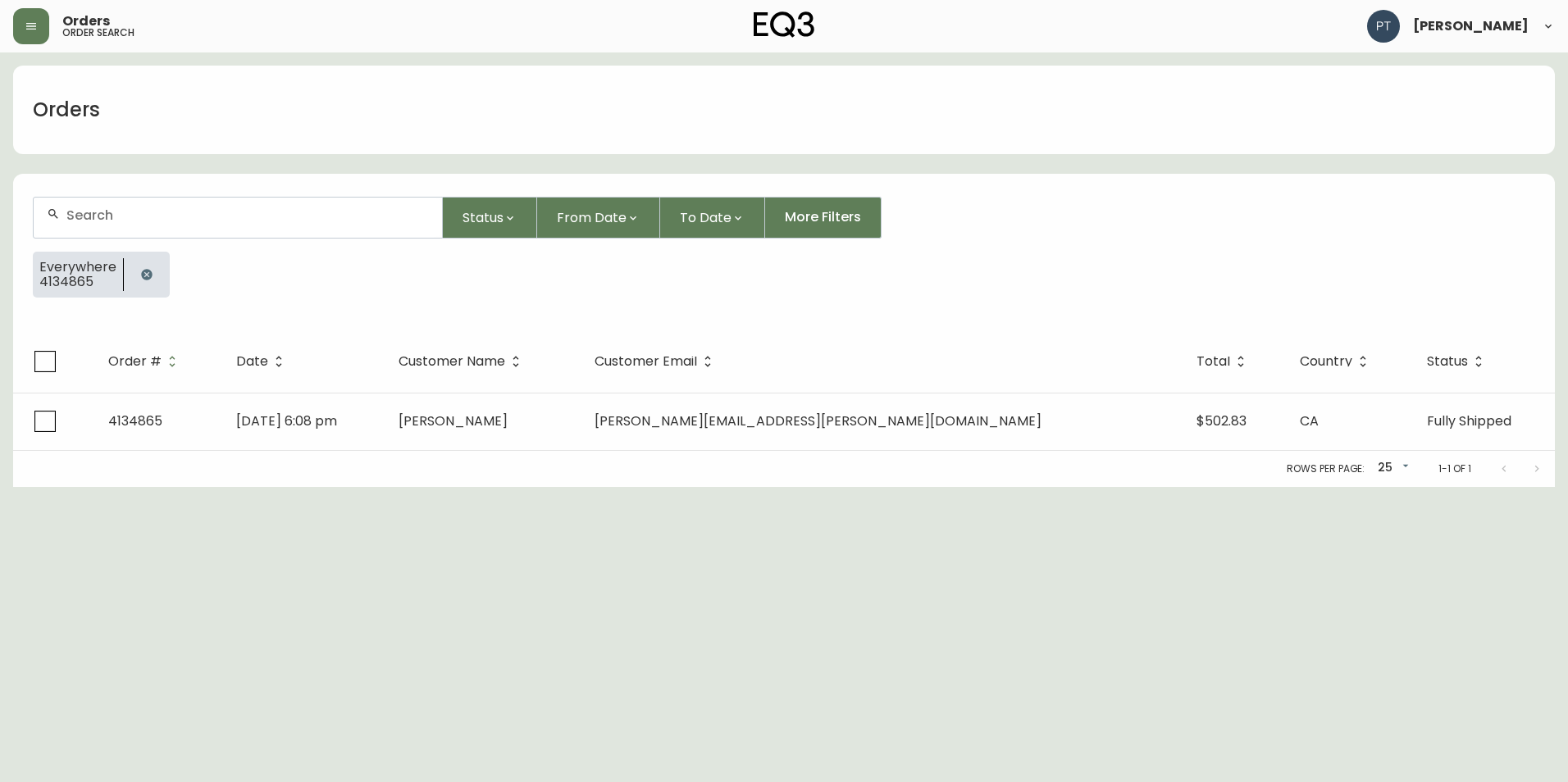
click at [355, 193] on form "Status From Date To Date More Filters Everywhere 4134865" at bounding box center [784, 254] width 1541 height 154
click at [356, 211] on input "text" at bounding box center [248, 215] width 363 height 15
type input "4134878"
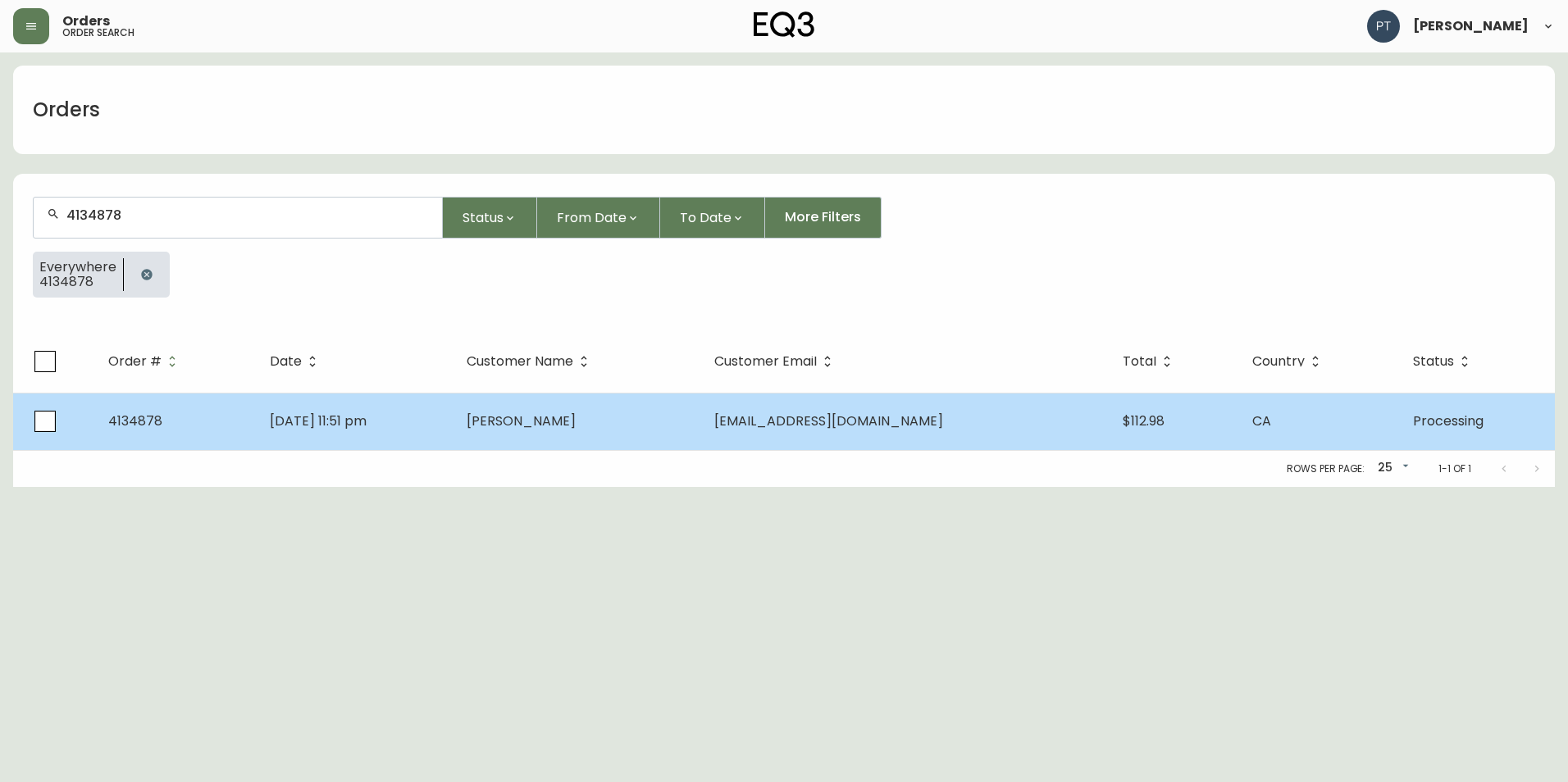
click at [629, 412] on td "[PERSON_NAME]" at bounding box center [577, 421] width 247 height 57
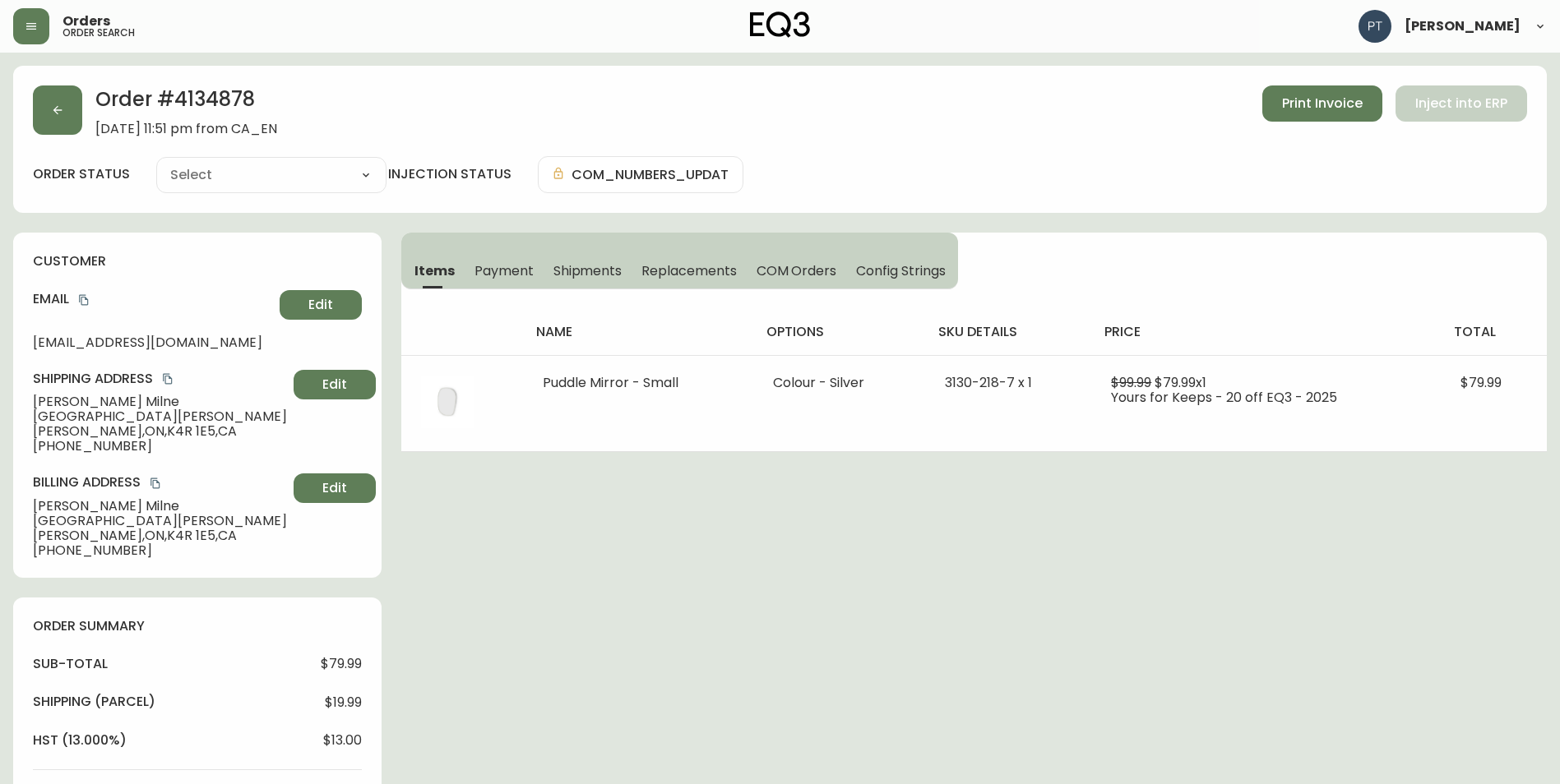
type input "Processing"
select select "PROCESSING"
click at [589, 266] on span "Shipments" at bounding box center [587, 271] width 69 height 17
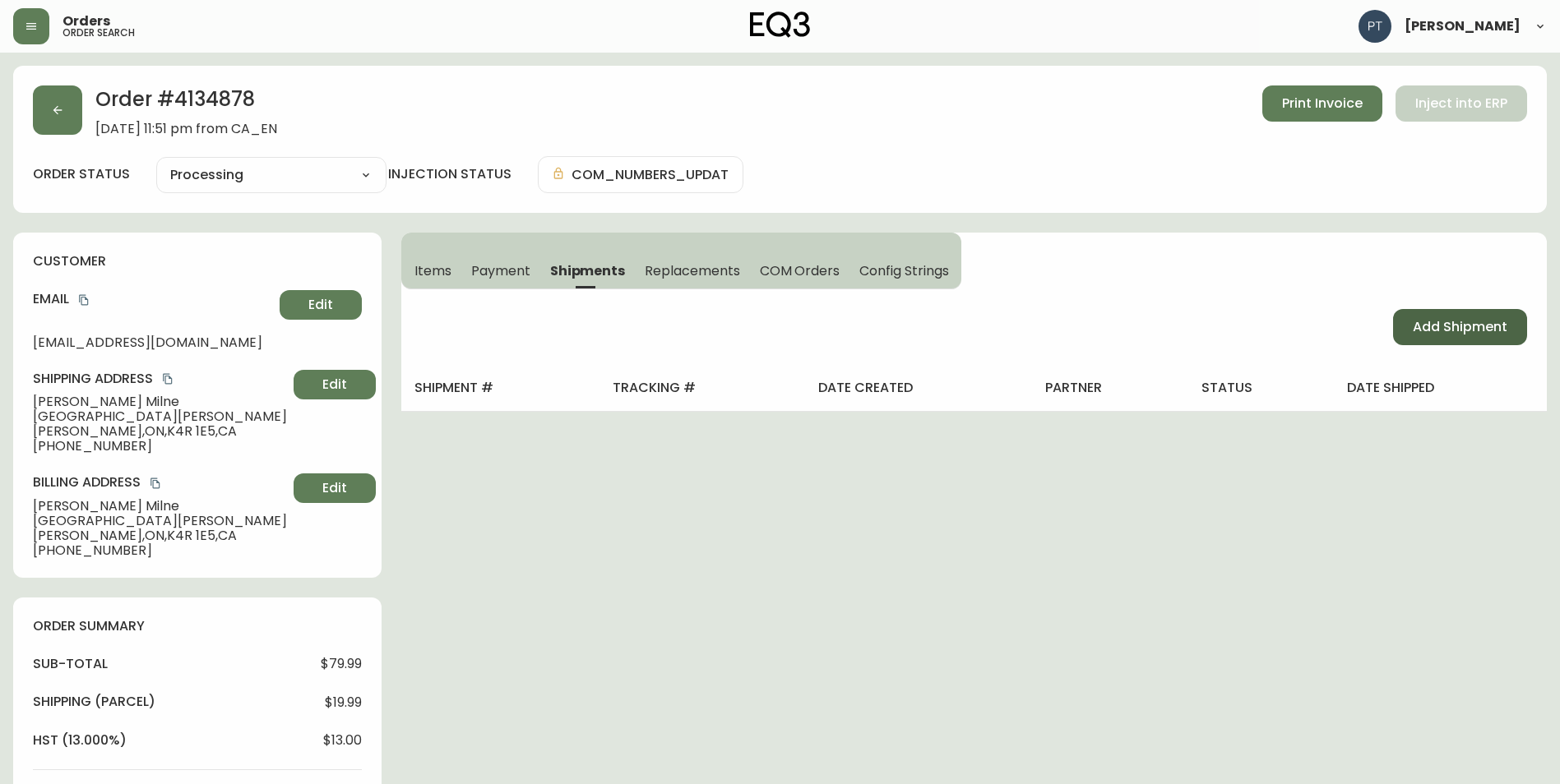
click at [1407, 326] on button "Add Shipment" at bounding box center [1459, 327] width 134 height 36
select select "PENDING"
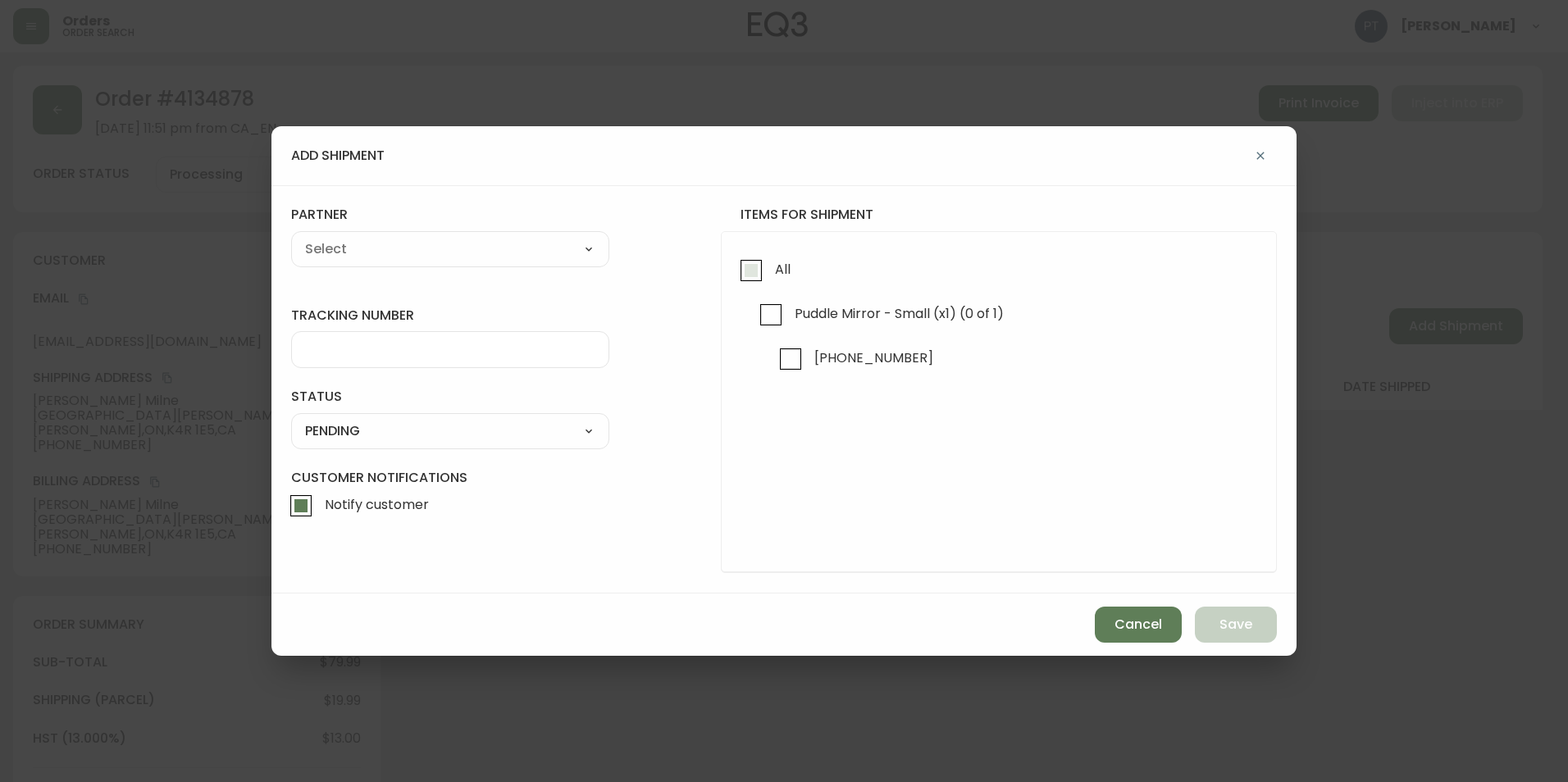
click at [786, 287] on span "All" at bounding box center [780, 270] width 21 height 36
click at [770, 287] on input "All" at bounding box center [751, 270] width 38 height 38
checkbox input "true"
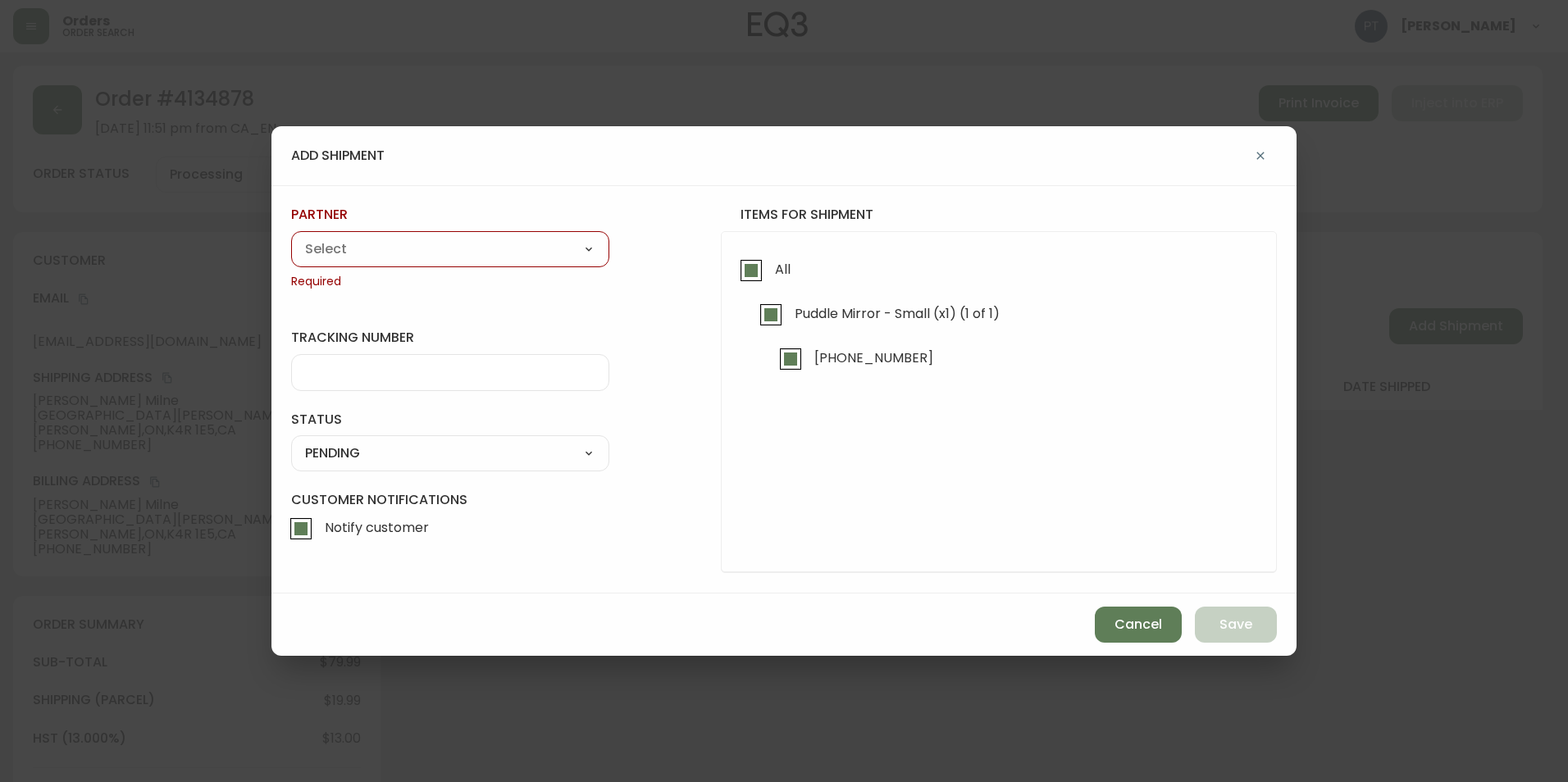
click at [571, 264] on div "A Move to Remember LLC ABF Freight Alero [PERSON_NAME] Canada Post CDS Ceva Log…" at bounding box center [450, 250] width 318 height 36
click at [583, 243] on select "A Move to Remember LLC ABF Freight Alero [PERSON_NAME] Canada Post CDS Ceva Log…" at bounding box center [450, 250] width 318 height 25
select select "cjy0a9taa01x001669l98m63c"
click at [291, 237] on select "A Move to Remember LLC ABF Freight Alero [PERSON_NAME] Canada Post CDS Ceva Log…" at bounding box center [450, 250] width 318 height 25
type input "FedEx"
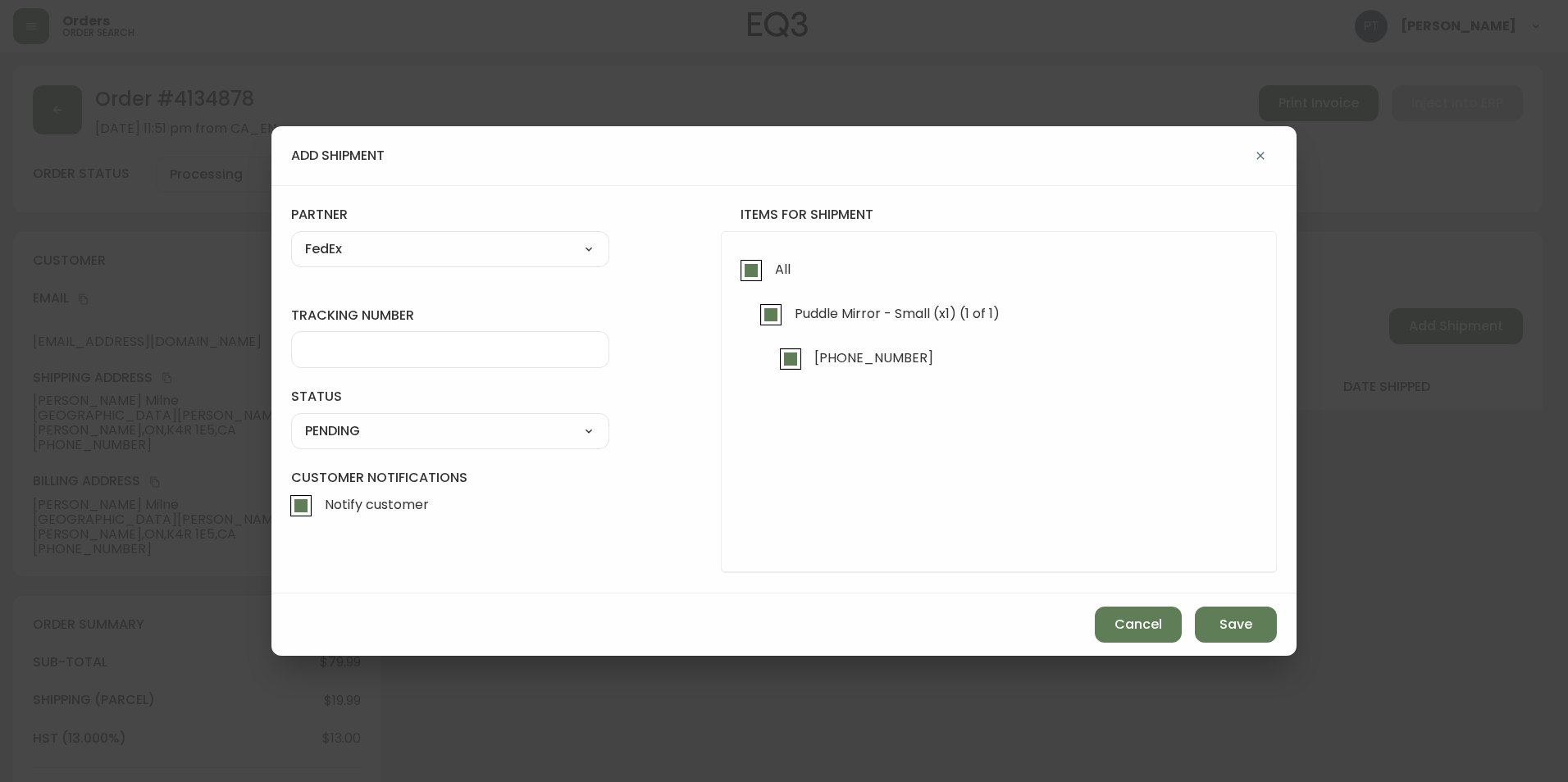
click at [495, 366] on div at bounding box center [450, 349] width 318 height 37
type input "902217263535"
click at [585, 432] on select "SHIPPED PENDING CANCELLED" at bounding box center [450, 431] width 318 height 25
click at [291, 419] on select "SHIPPED PENDING CANCELLED" at bounding box center [450, 431] width 318 height 25
select select "PENDING"
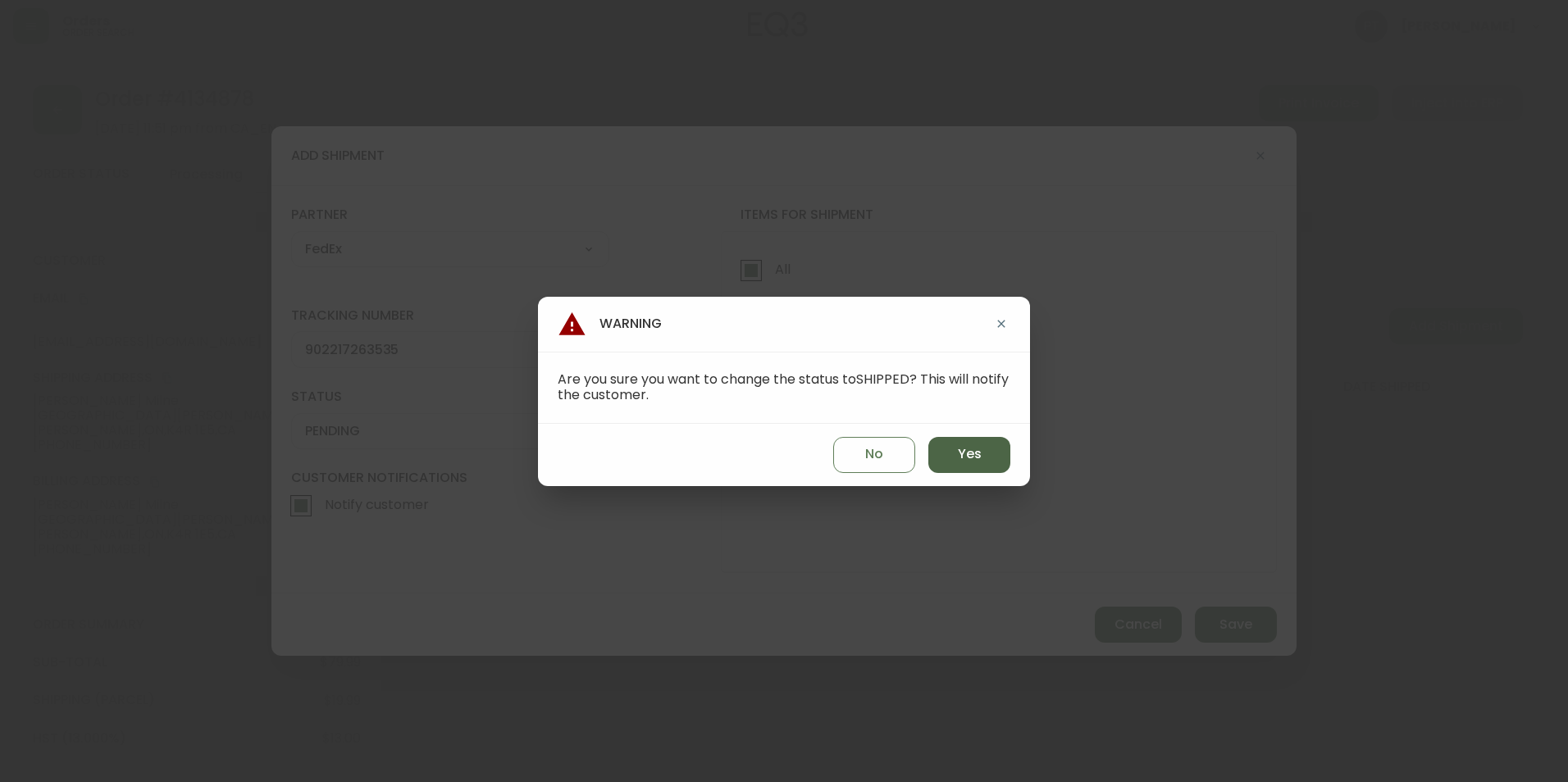
click at [962, 460] on span "Yes" at bounding box center [969, 454] width 24 height 18
type input "SHIPPED"
select select "SHIPPED"
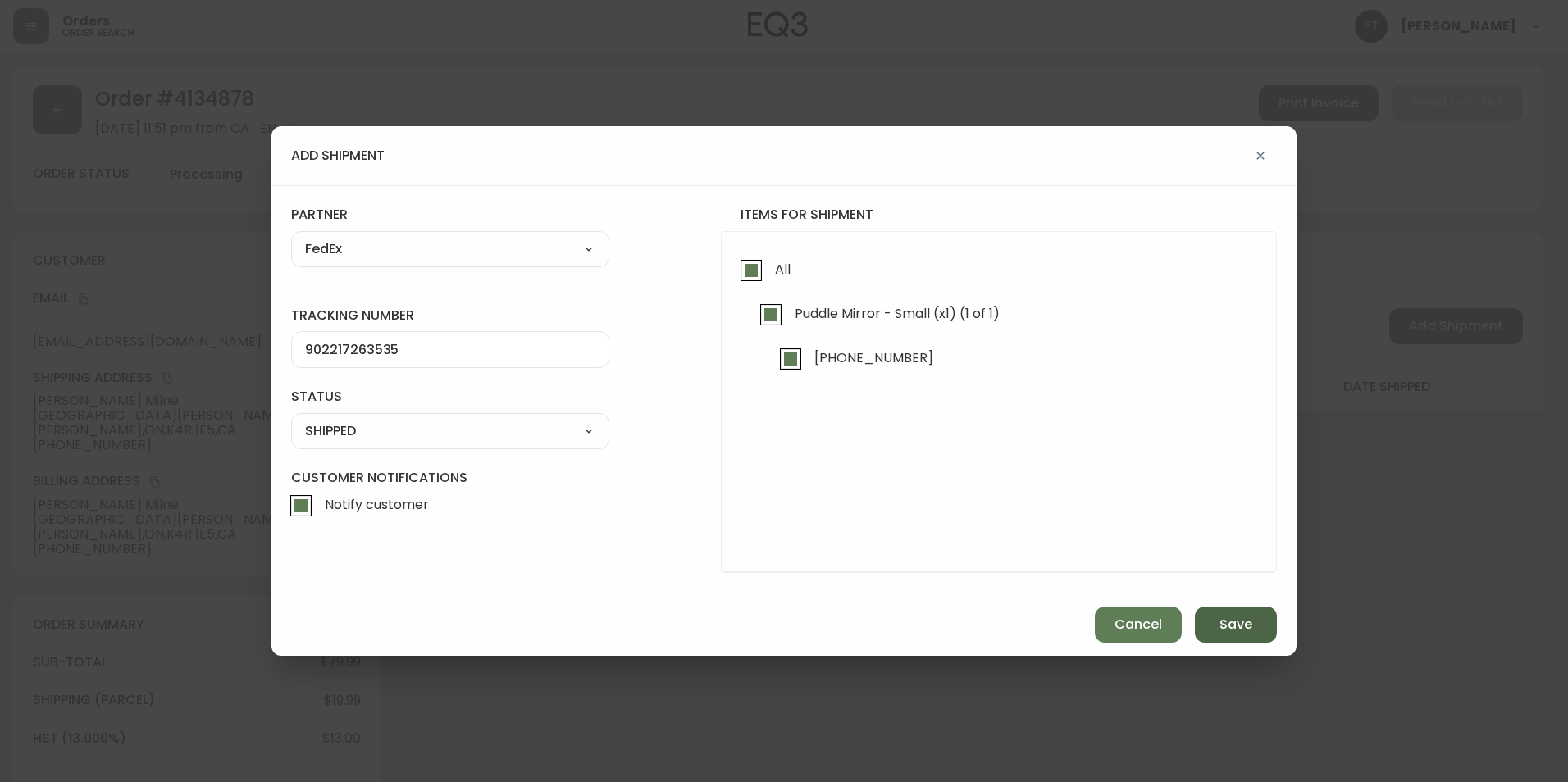
click at [1233, 631] on span "Save" at bounding box center [1235, 624] width 33 height 18
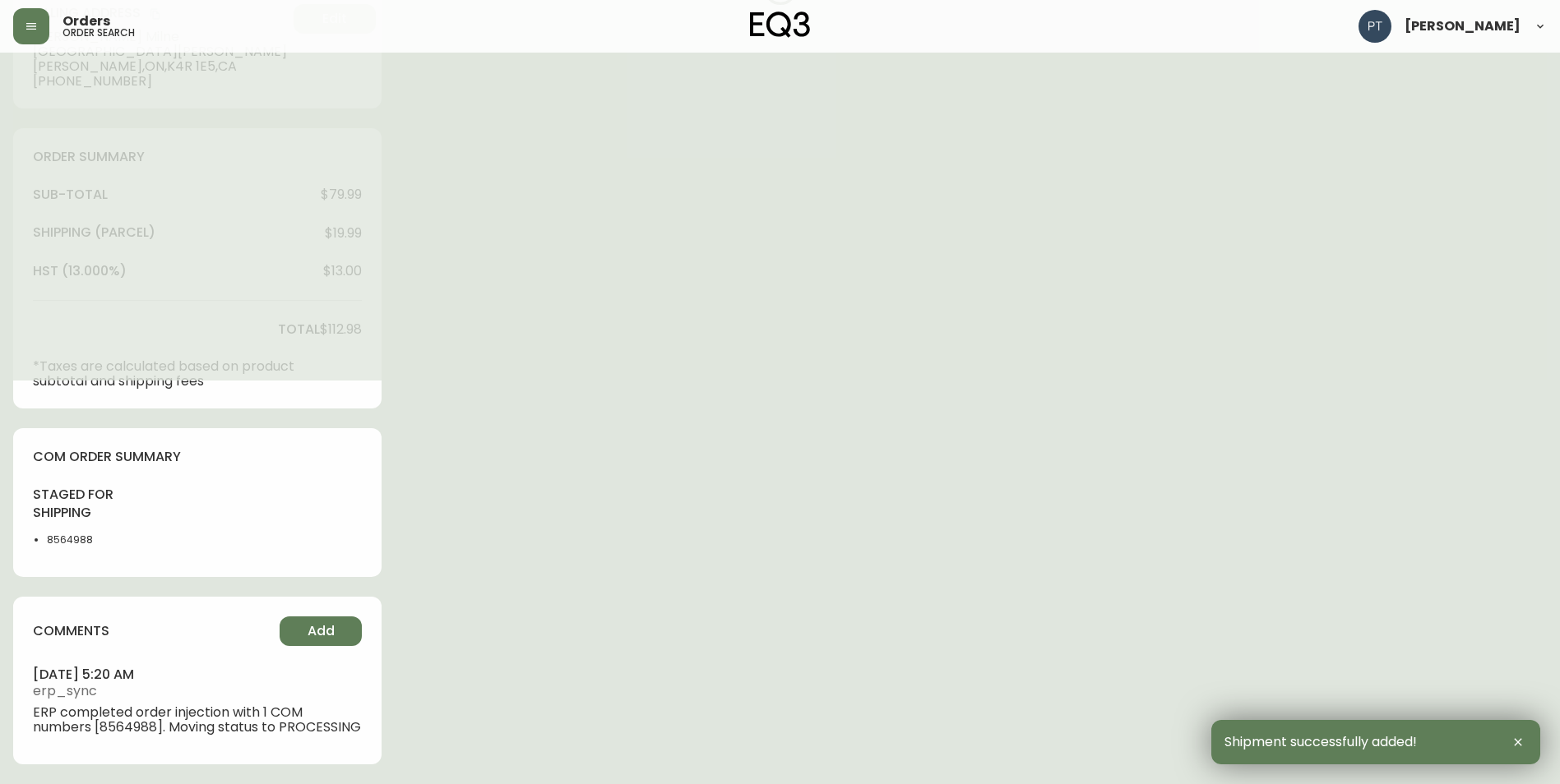
type input "Fully Shipped"
select select "FULLY_SHIPPED"
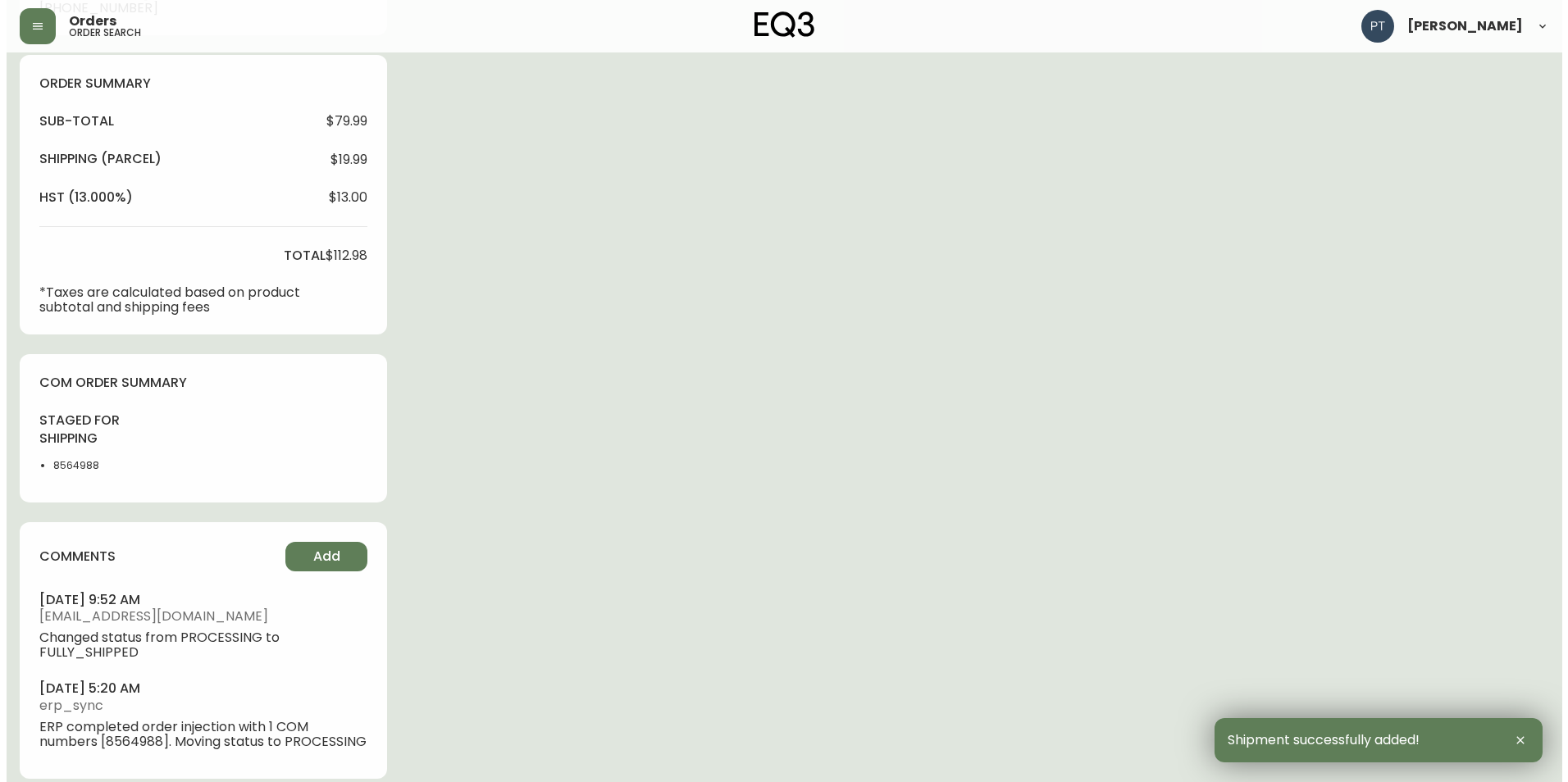
scroll to position [572, 0]
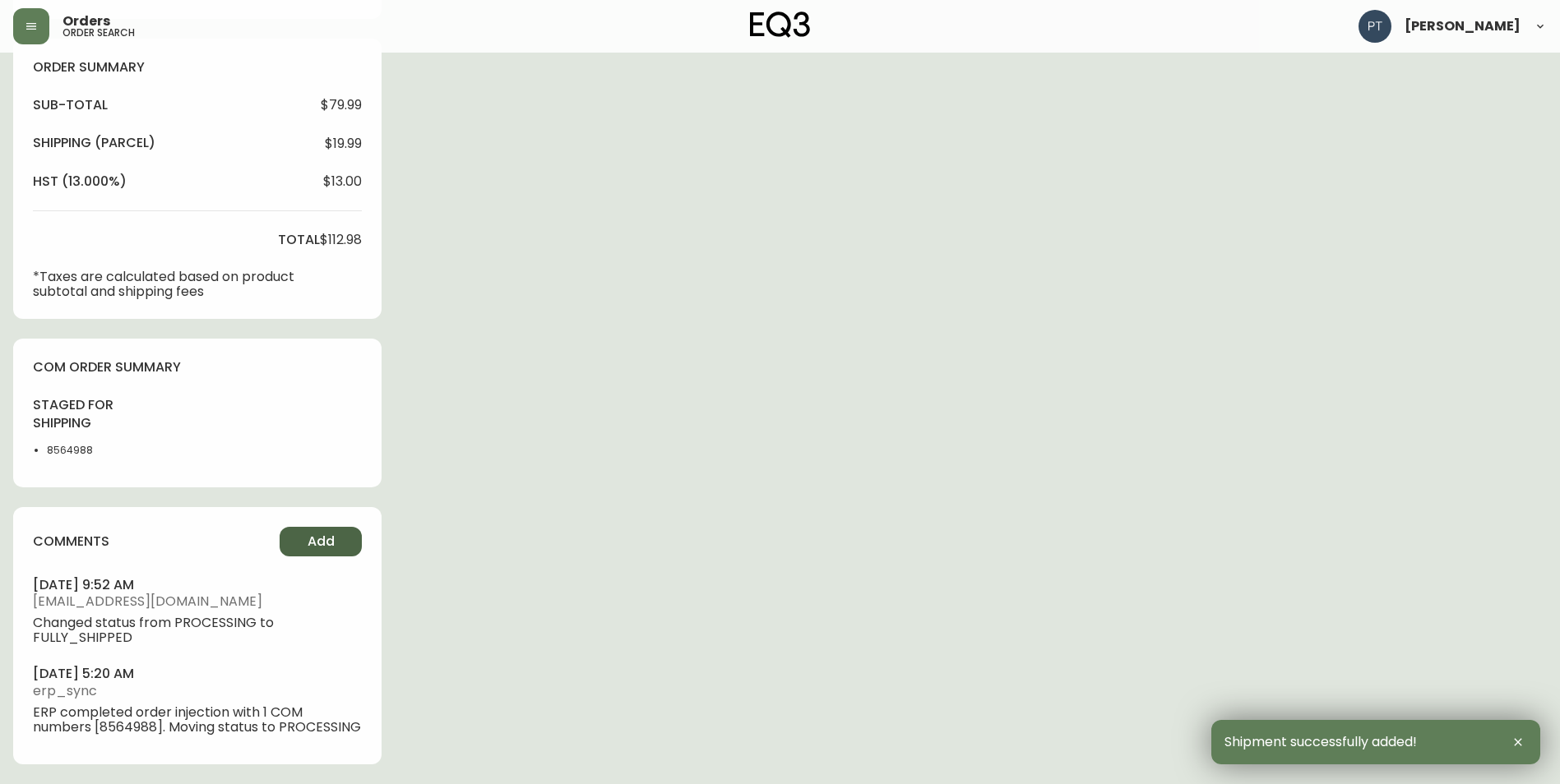
click at [330, 549] on div "comments Add [DATE] 9:52 am [EMAIL_ADDRESS][DOMAIN_NAME] Changed status from PR…" at bounding box center [197, 636] width 368 height 257
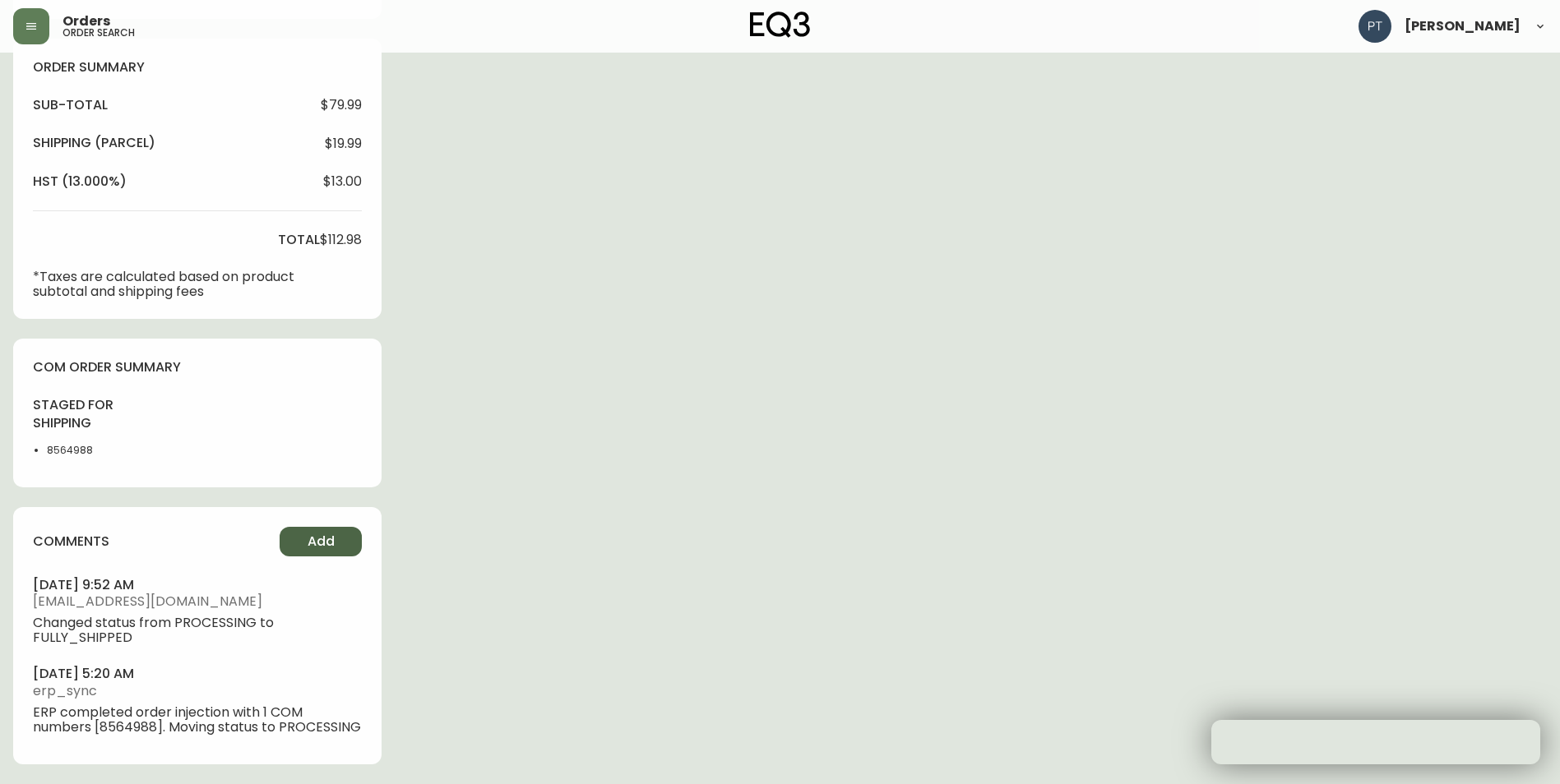
click at [335, 529] on button "Add" at bounding box center [321, 541] width 82 height 29
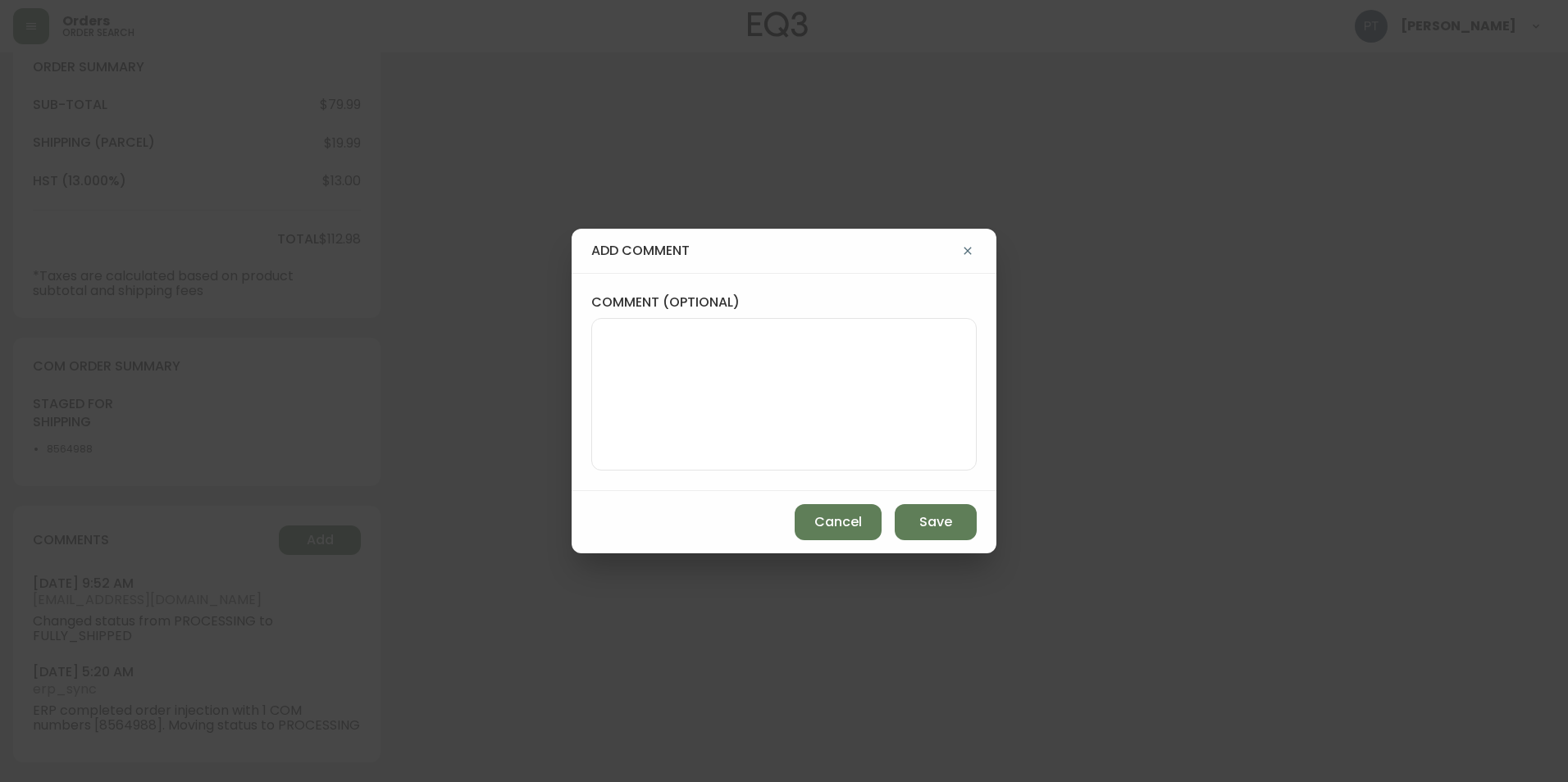
click at [717, 423] on textarea "comment (optional)" at bounding box center [783, 394] width 358 height 131
type textarea "CH"
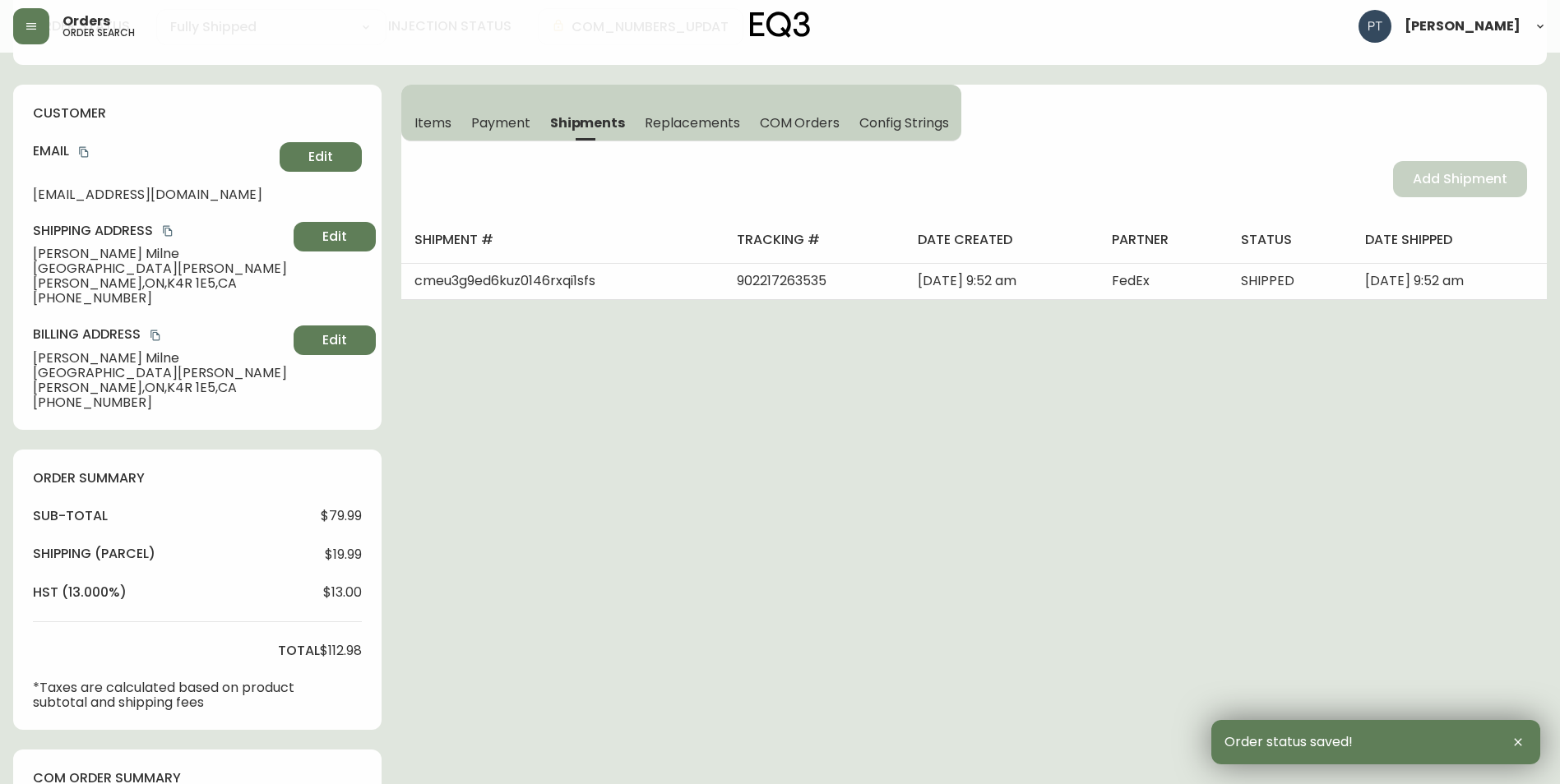
scroll to position [0, 0]
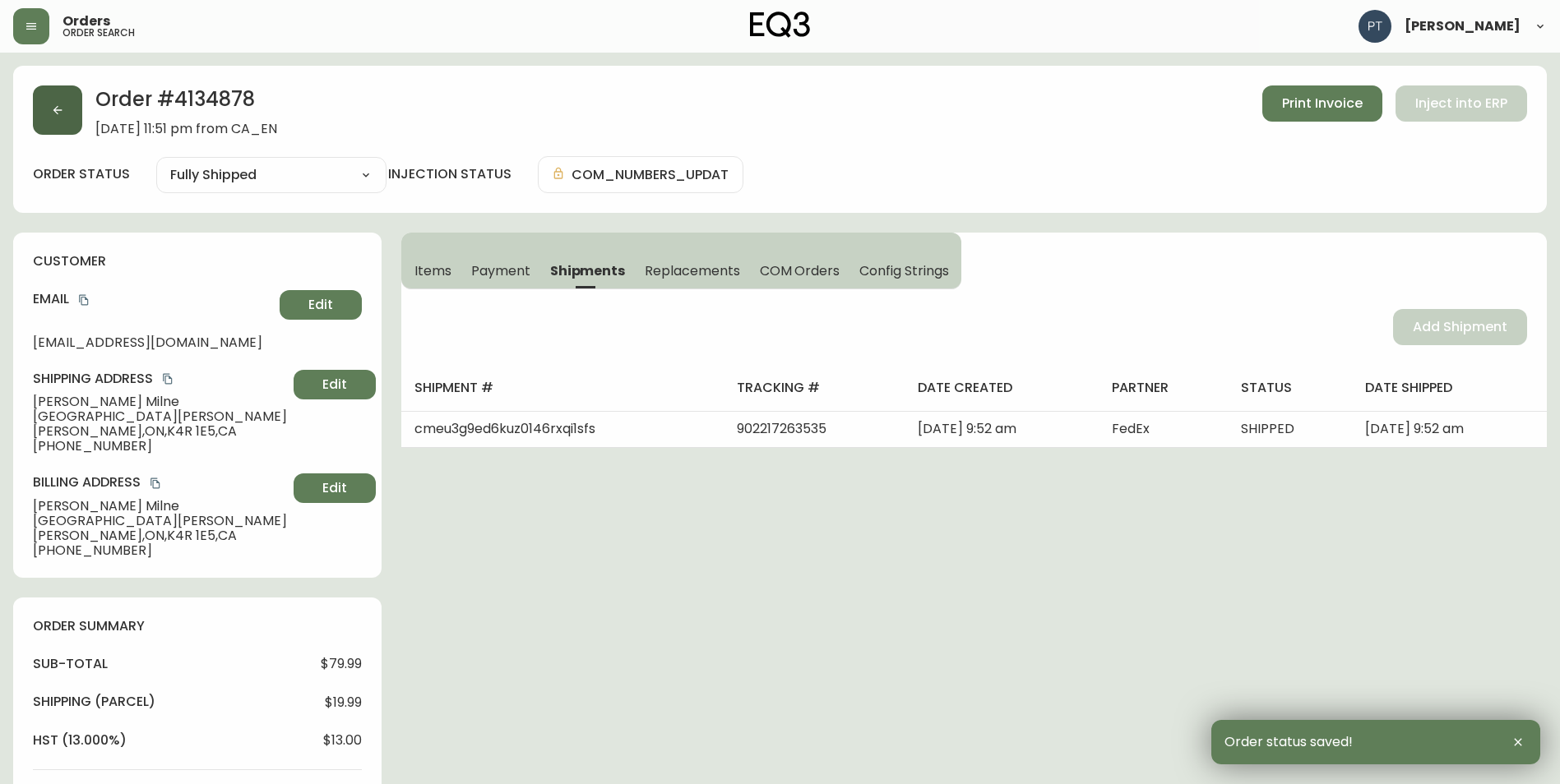
click at [63, 123] on button "button" at bounding box center [58, 110] width 49 height 49
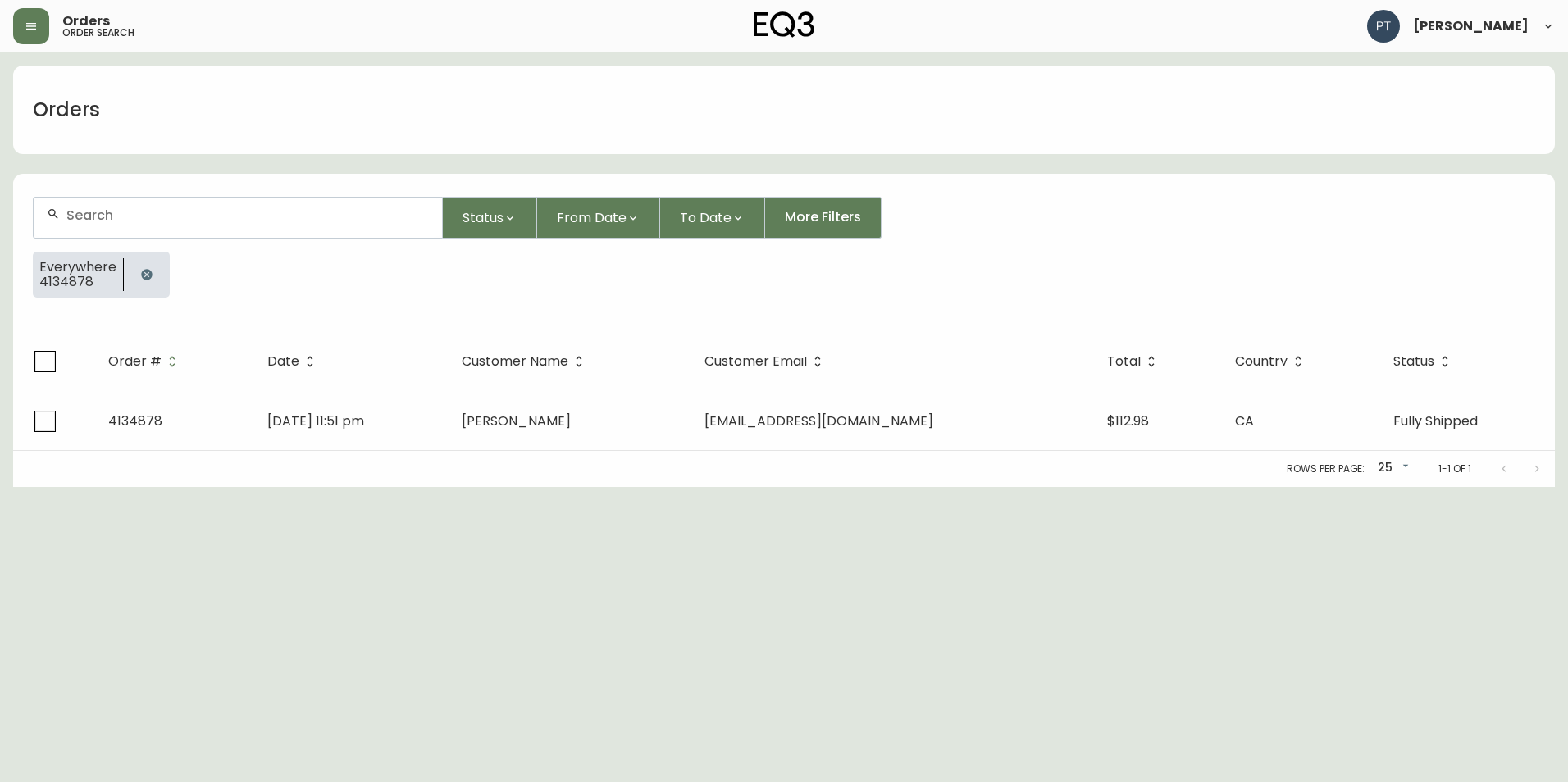
click at [262, 235] on div at bounding box center [237, 217] width 408 height 40
type input "4134859"
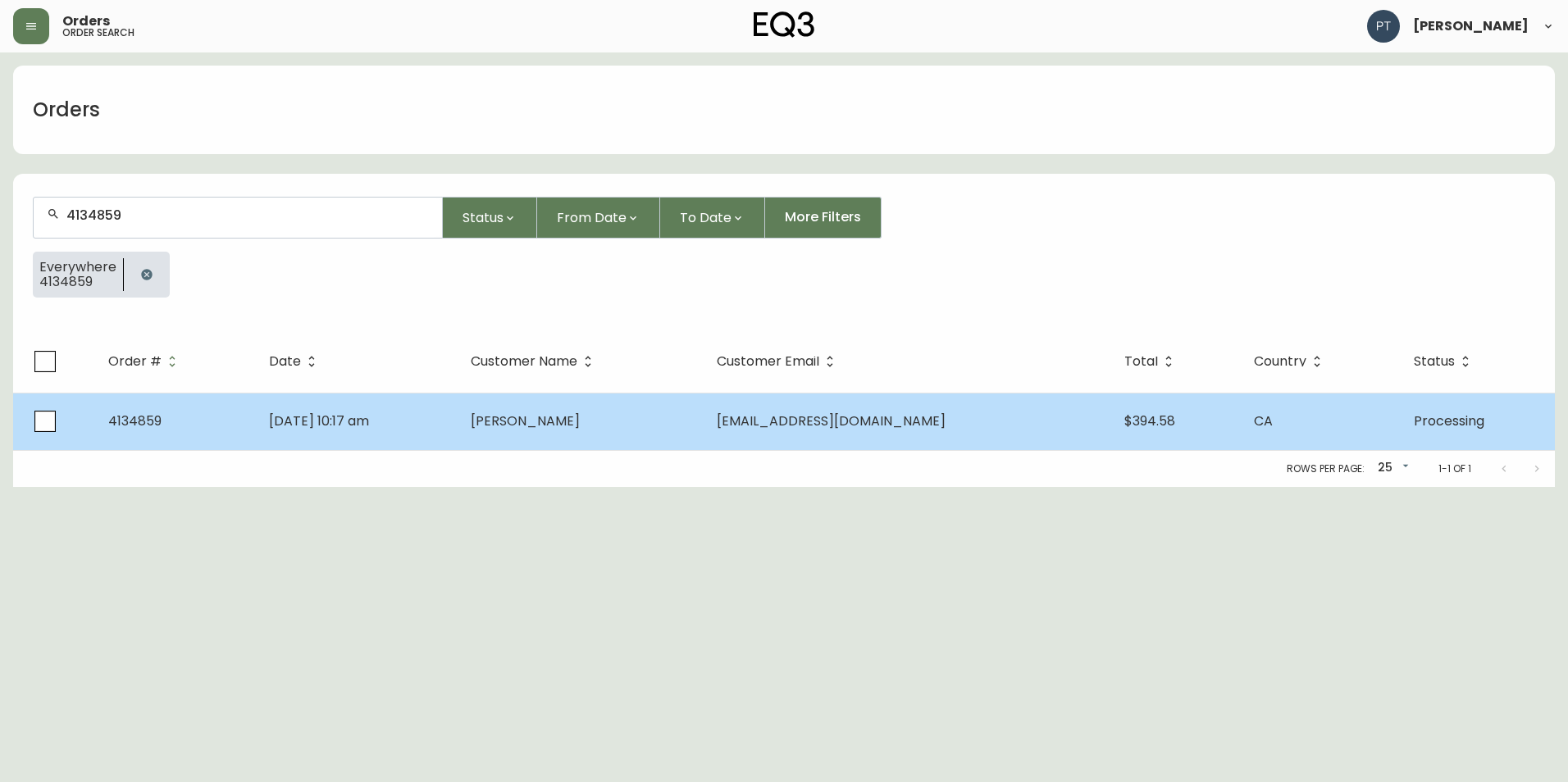
click at [457, 396] on td "[DATE] 10:17 am" at bounding box center [357, 421] width 201 height 57
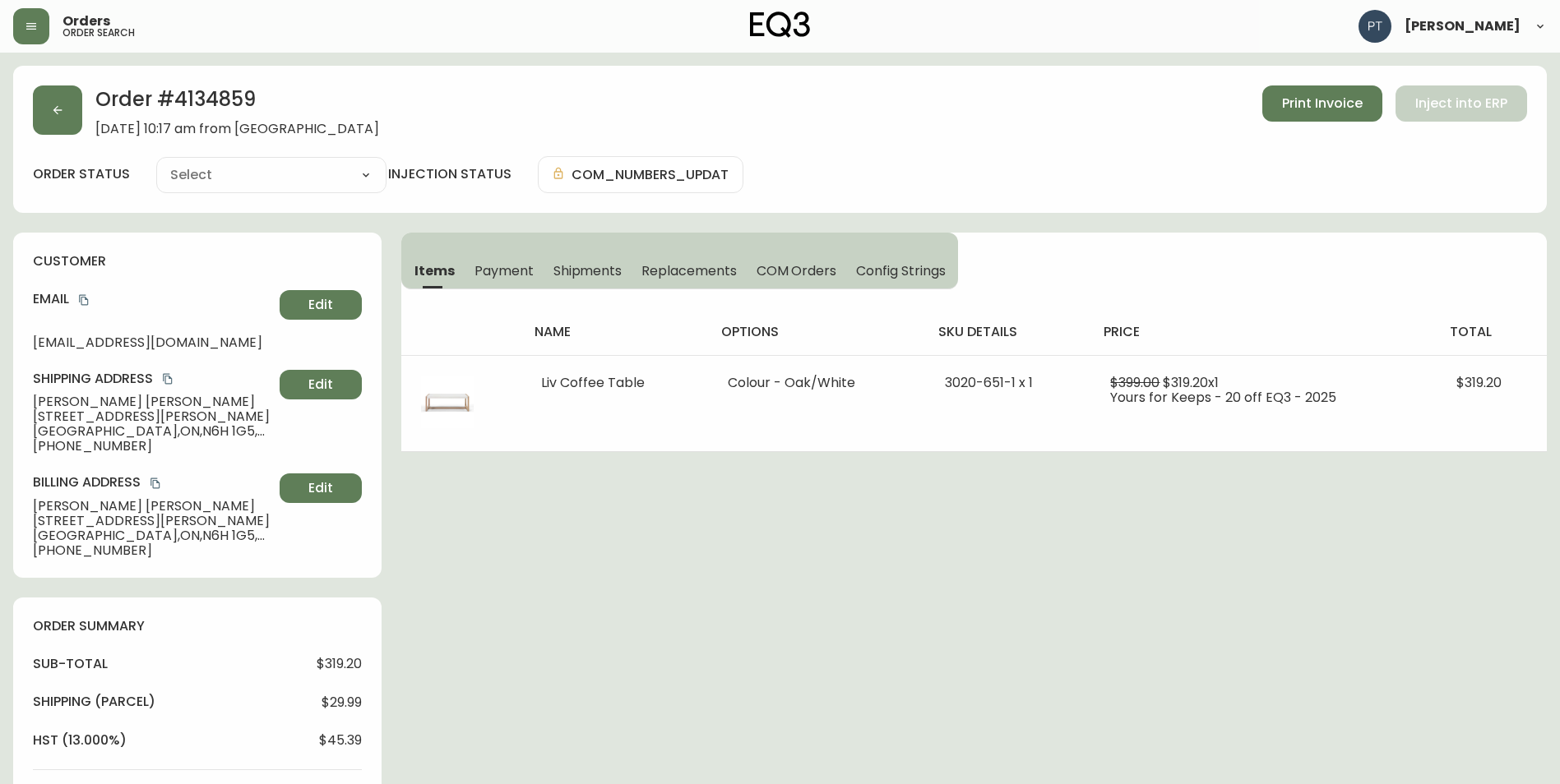
type input "Processing"
select select "PROCESSING"
click at [581, 268] on span "Shipments" at bounding box center [587, 271] width 69 height 17
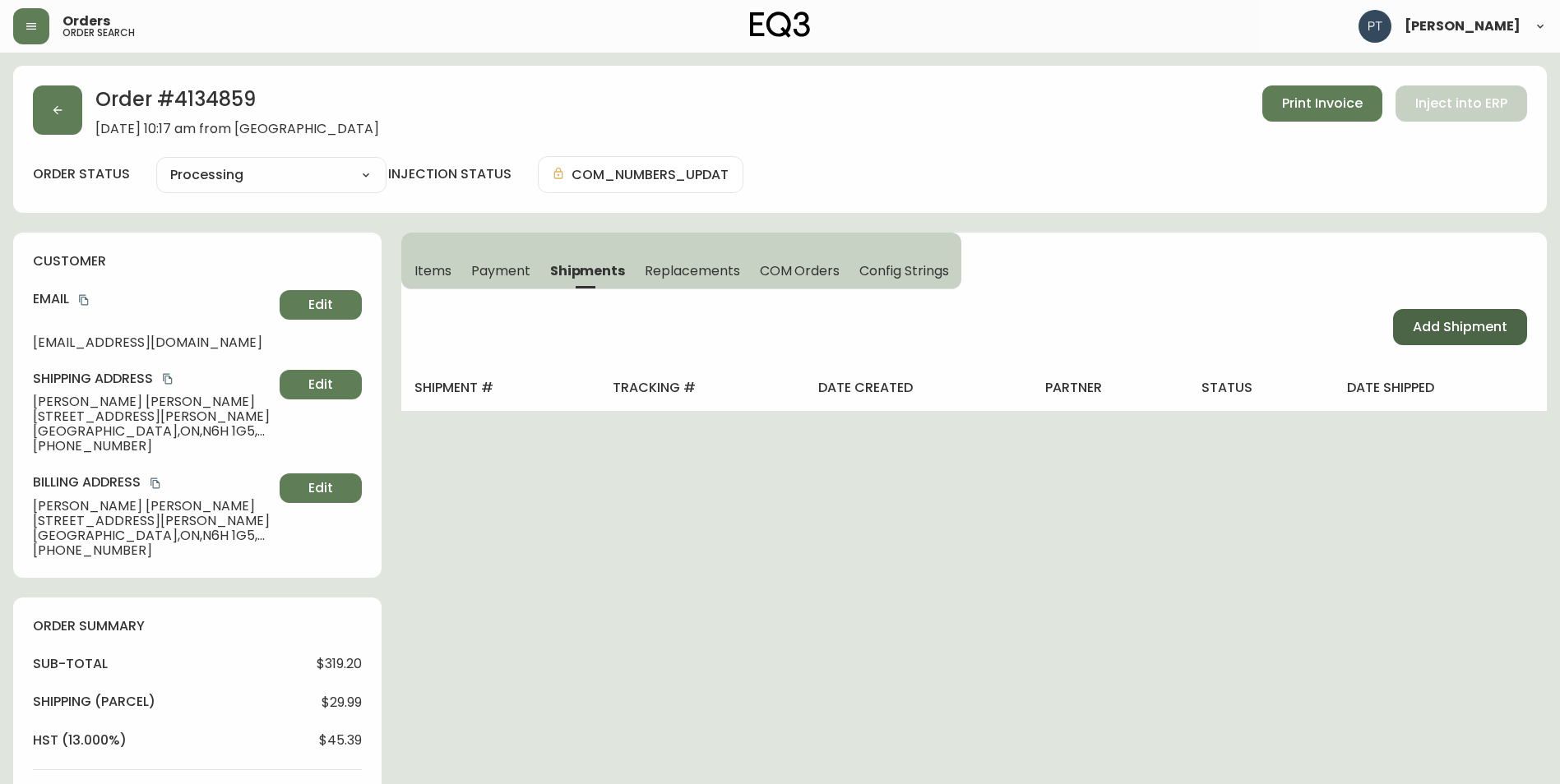
drag, startPoint x: 1385, startPoint y: 311, endPoint x: 1396, endPoint y: 315, distance: 11.7
click at [1386, 311] on div "Add Shipment" at bounding box center [974, 326] width 1145 height 75
click at [1396, 322] on button "Add Shipment" at bounding box center [1459, 327] width 134 height 36
select select "PENDING"
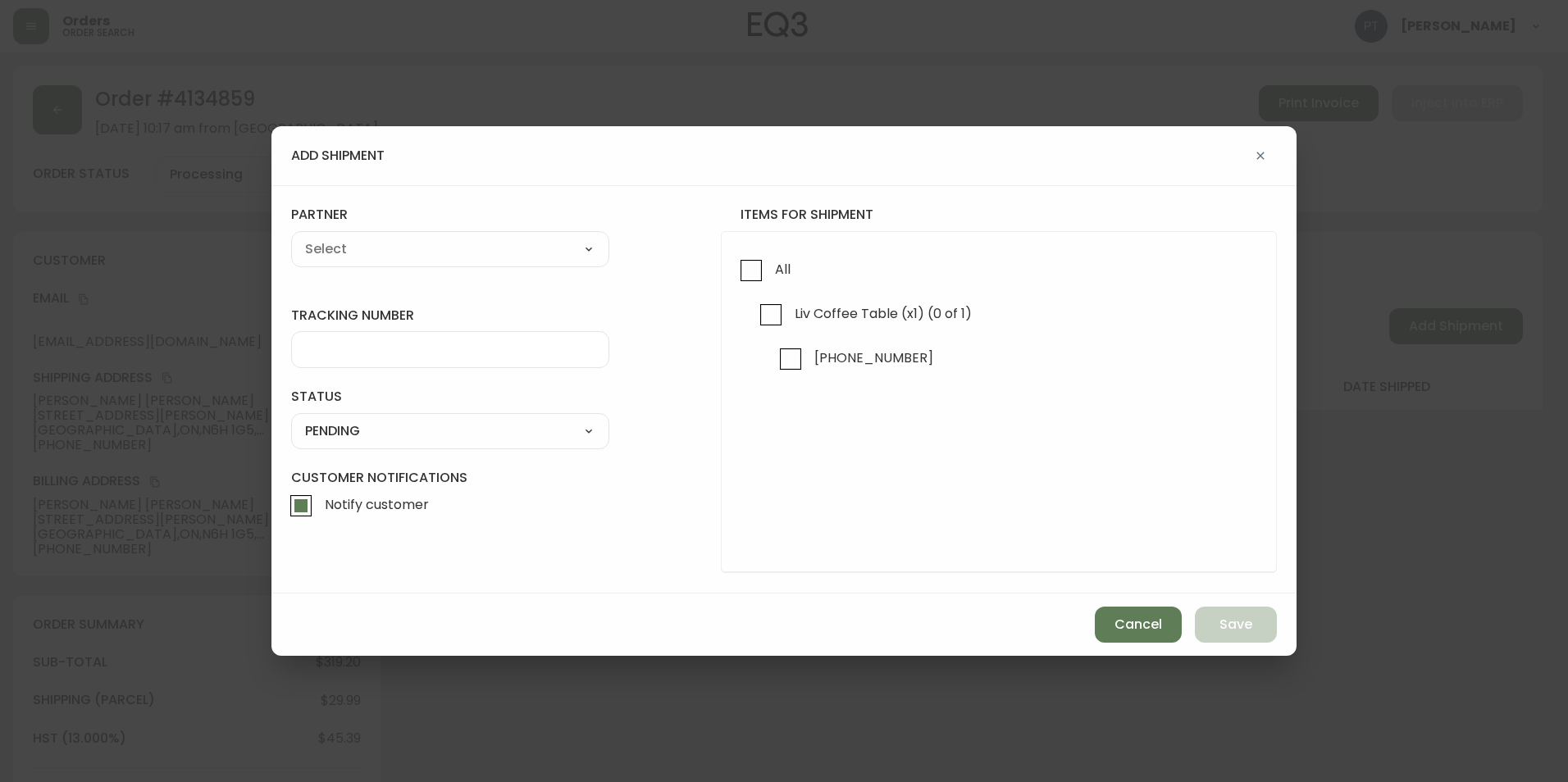
drag, startPoint x: 722, startPoint y: 273, endPoint x: 731, endPoint y: 267, distance: 10.8
click at [724, 270] on div "All Liv Coffee Table (x1) (0 of 1) [PHONE_NUMBER]" at bounding box center [999, 402] width 556 height 342
click at [749, 270] on input "All" at bounding box center [751, 270] width 38 height 38
checkbox input "true"
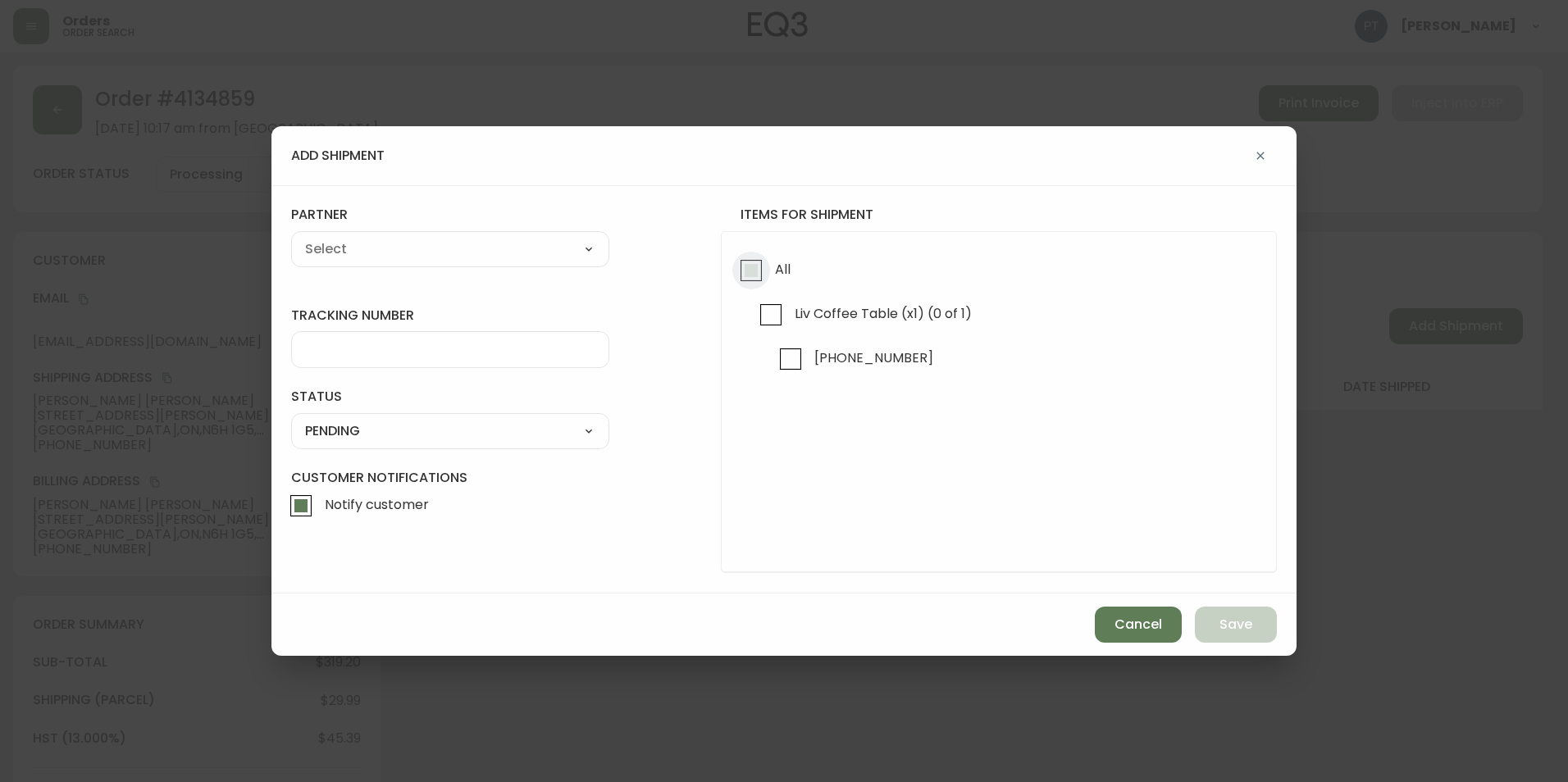
checkbox input "true"
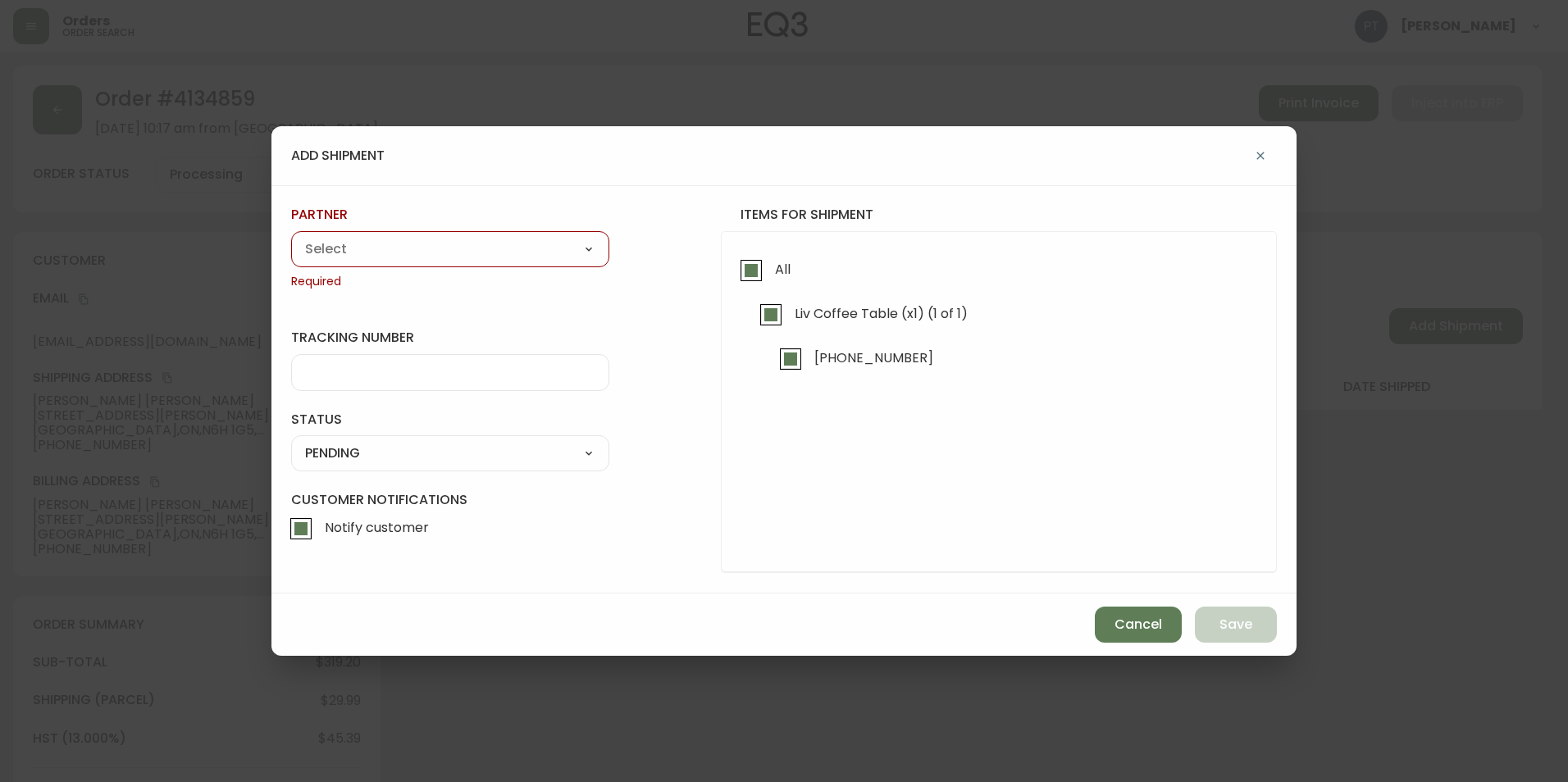
click at [455, 259] on select "A Move to Remember LLC ABF Freight Alero [PERSON_NAME] Canada Post CDS Ceva Log…" at bounding box center [450, 250] width 318 height 25
select select "cjy0a9taa01x001669l98m63c"
click at [291, 237] on select "A Move to Remember LLC ABF Freight Alero [PERSON_NAME] Canada Post CDS Ceva Log…" at bounding box center [450, 250] width 318 height 25
type input "FedEx"
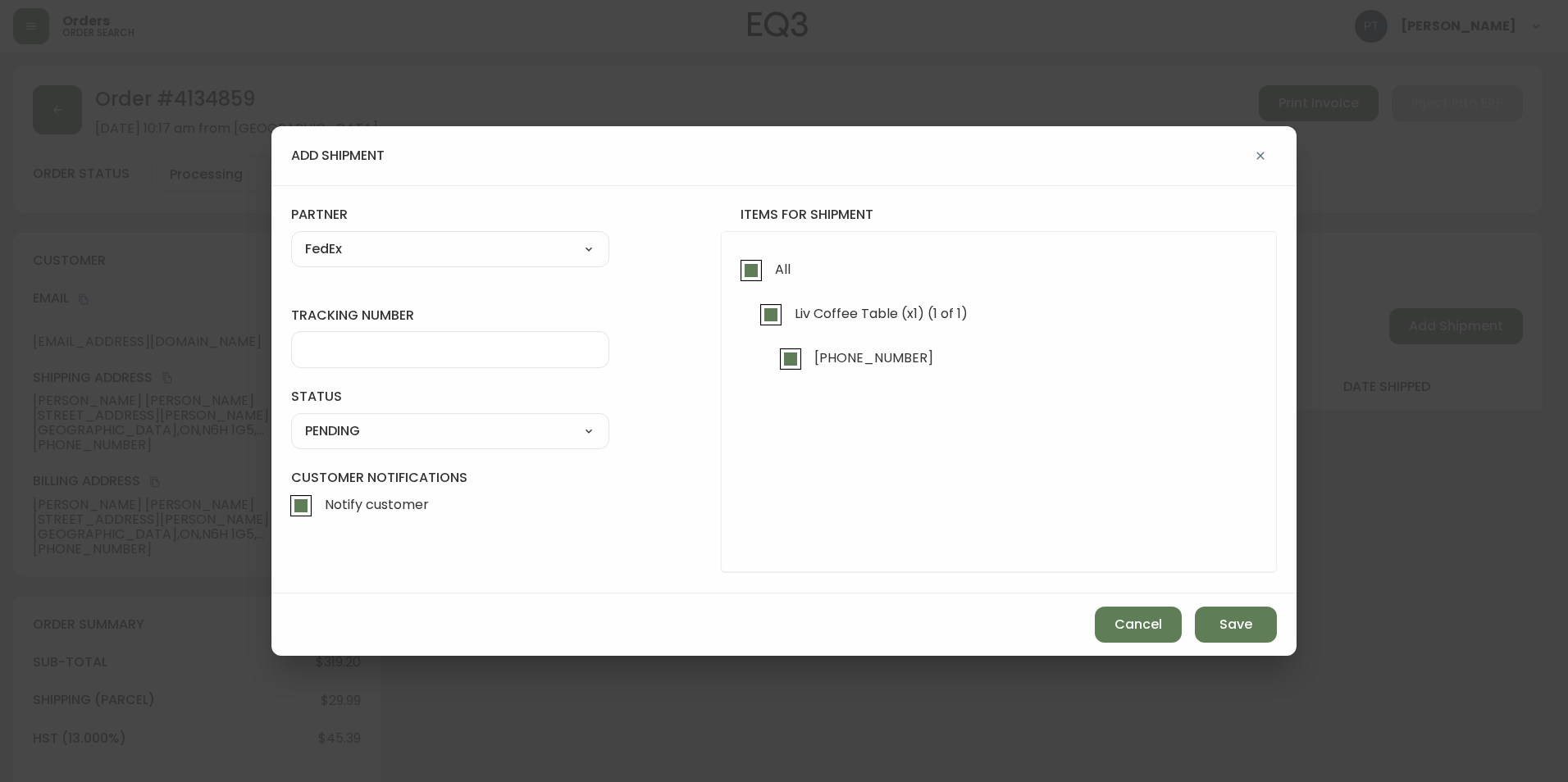
click at [416, 352] on input "tracking number" at bounding box center [450, 349] width 290 height 15
type input "902217263546"
click at [475, 417] on div "SHIPPED PENDING CANCELLED" at bounding box center [450, 431] width 318 height 36
click at [477, 430] on select "SHIPPED PENDING CANCELLED" at bounding box center [450, 431] width 318 height 25
click at [291, 419] on select "SHIPPED PENDING CANCELLED" at bounding box center [450, 431] width 318 height 25
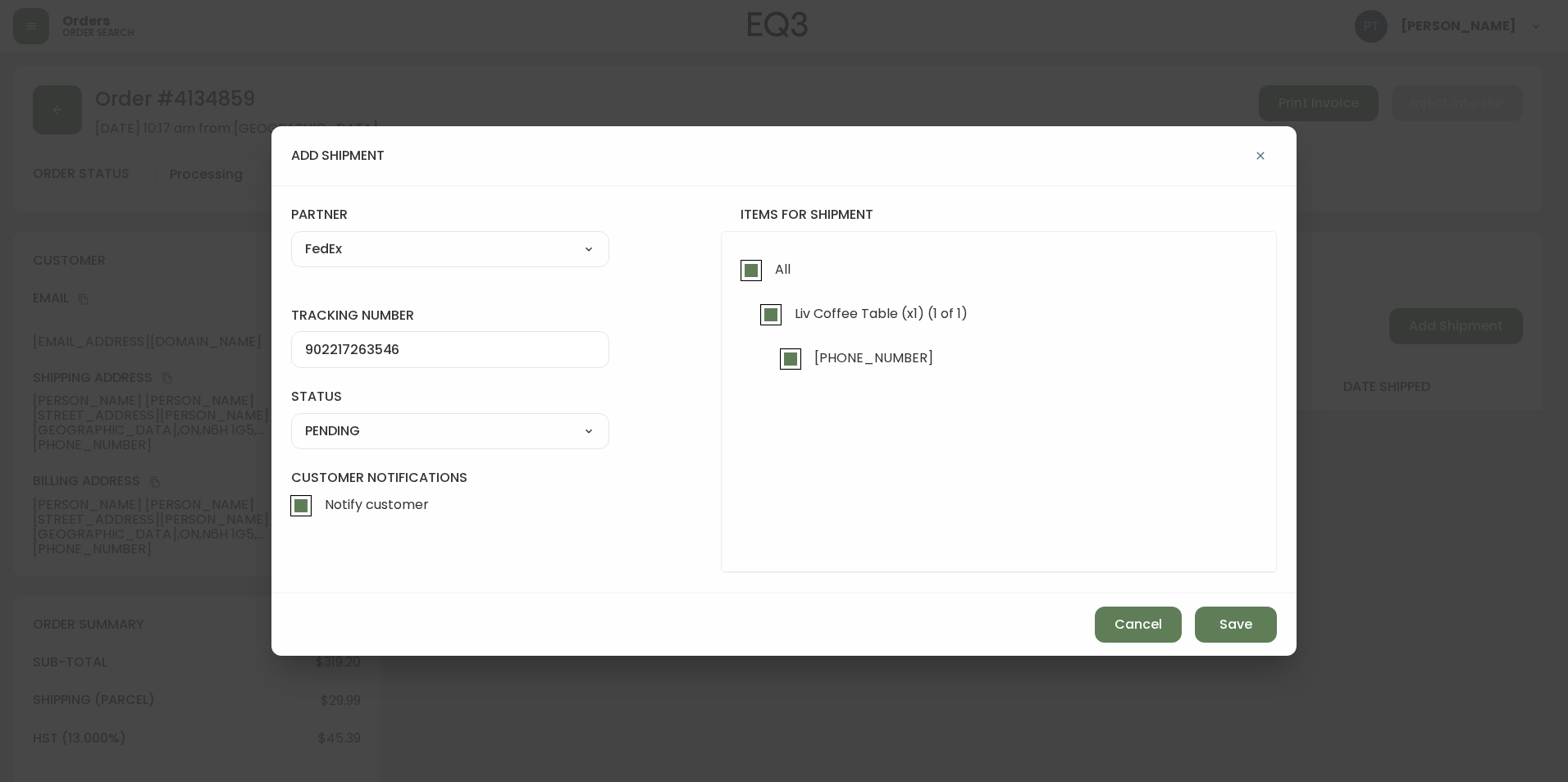
select select "PENDING"
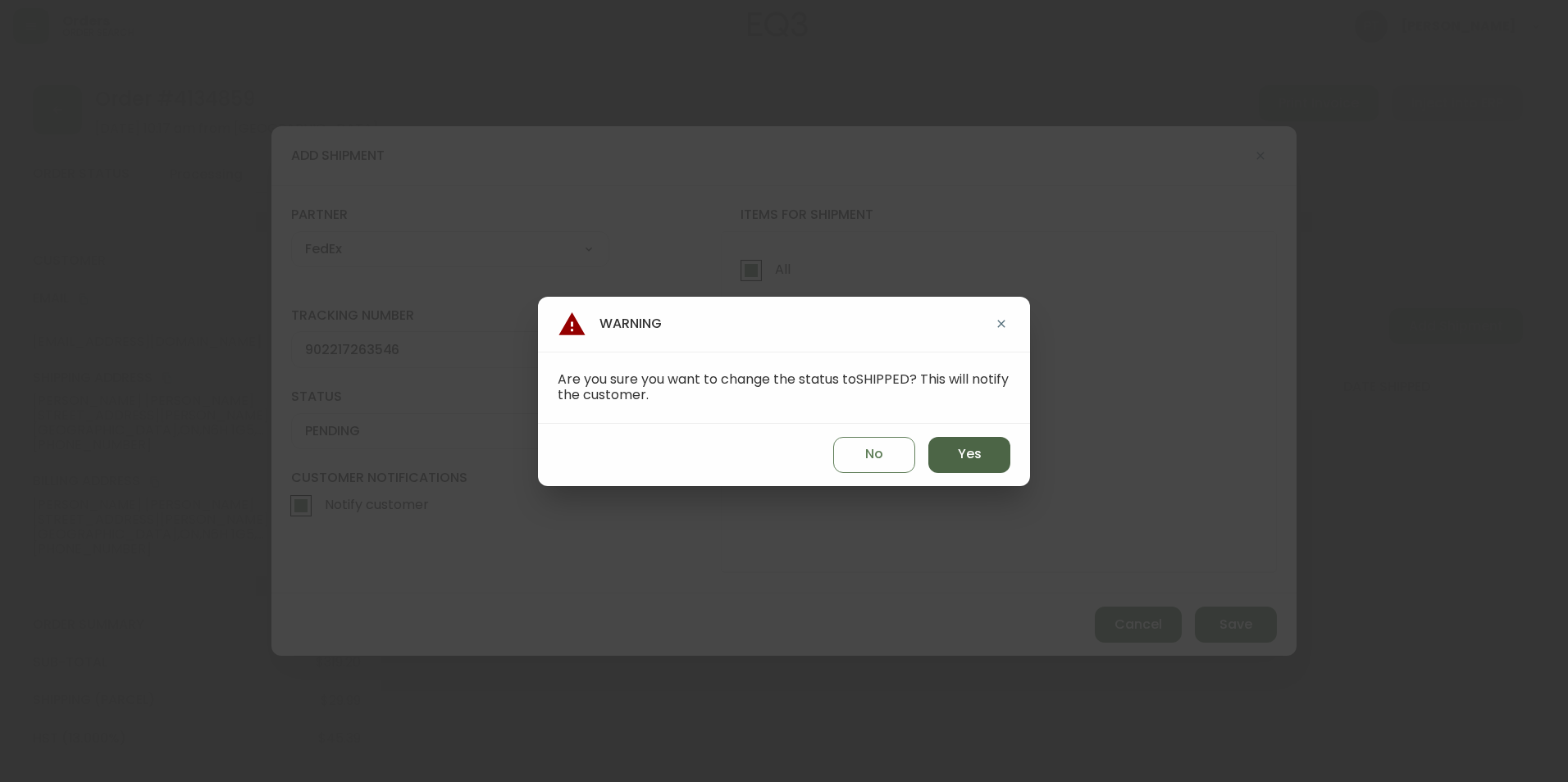
click at [965, 450] on span "Yes" at bounding box center [969, 454] width 24 height 18
type input "SHIPPED"
select select "SHIPPED"
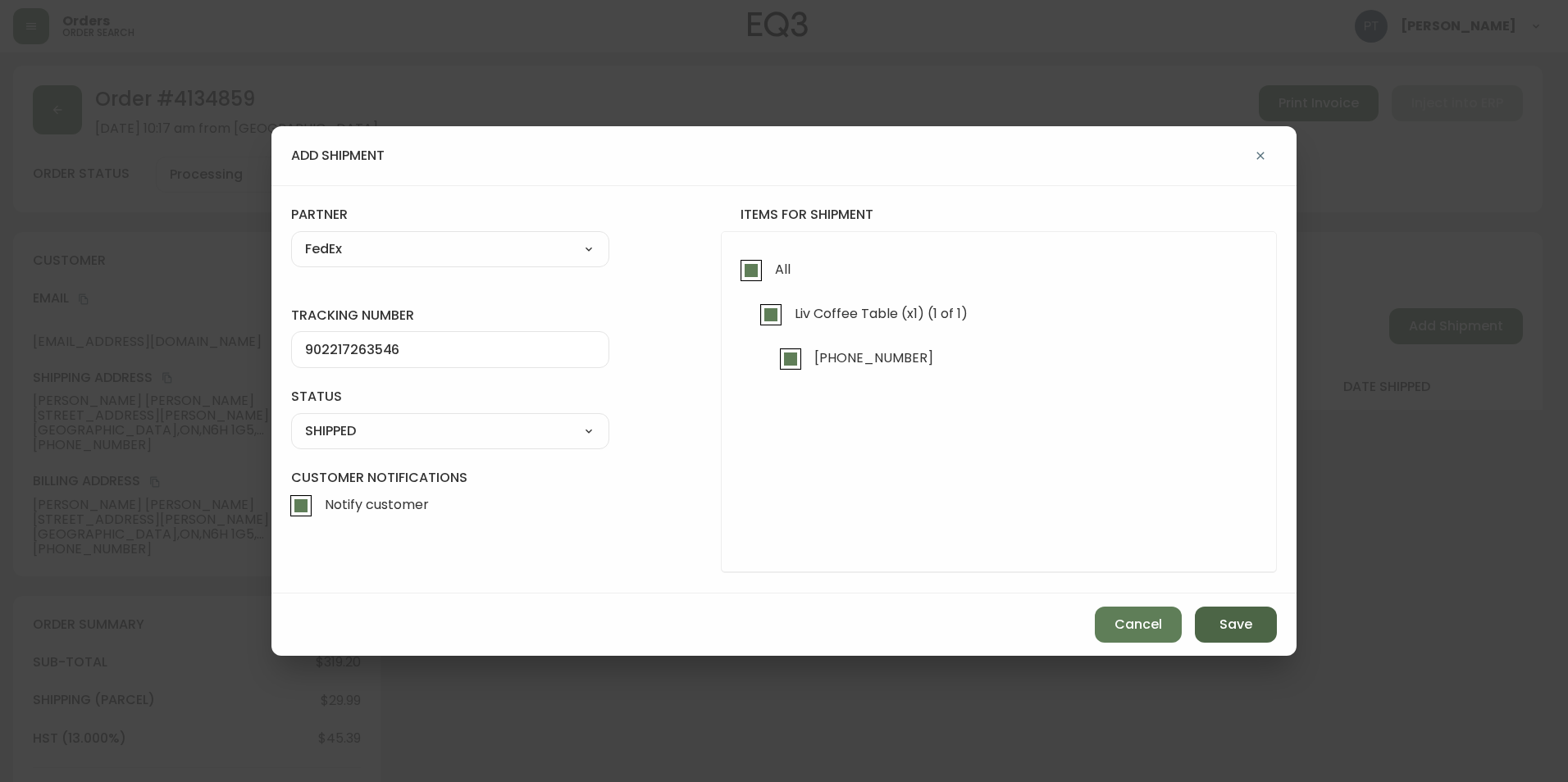
click at [1216, 617] on button "Save" at bounding box center [1236, 624] width 82 height 36
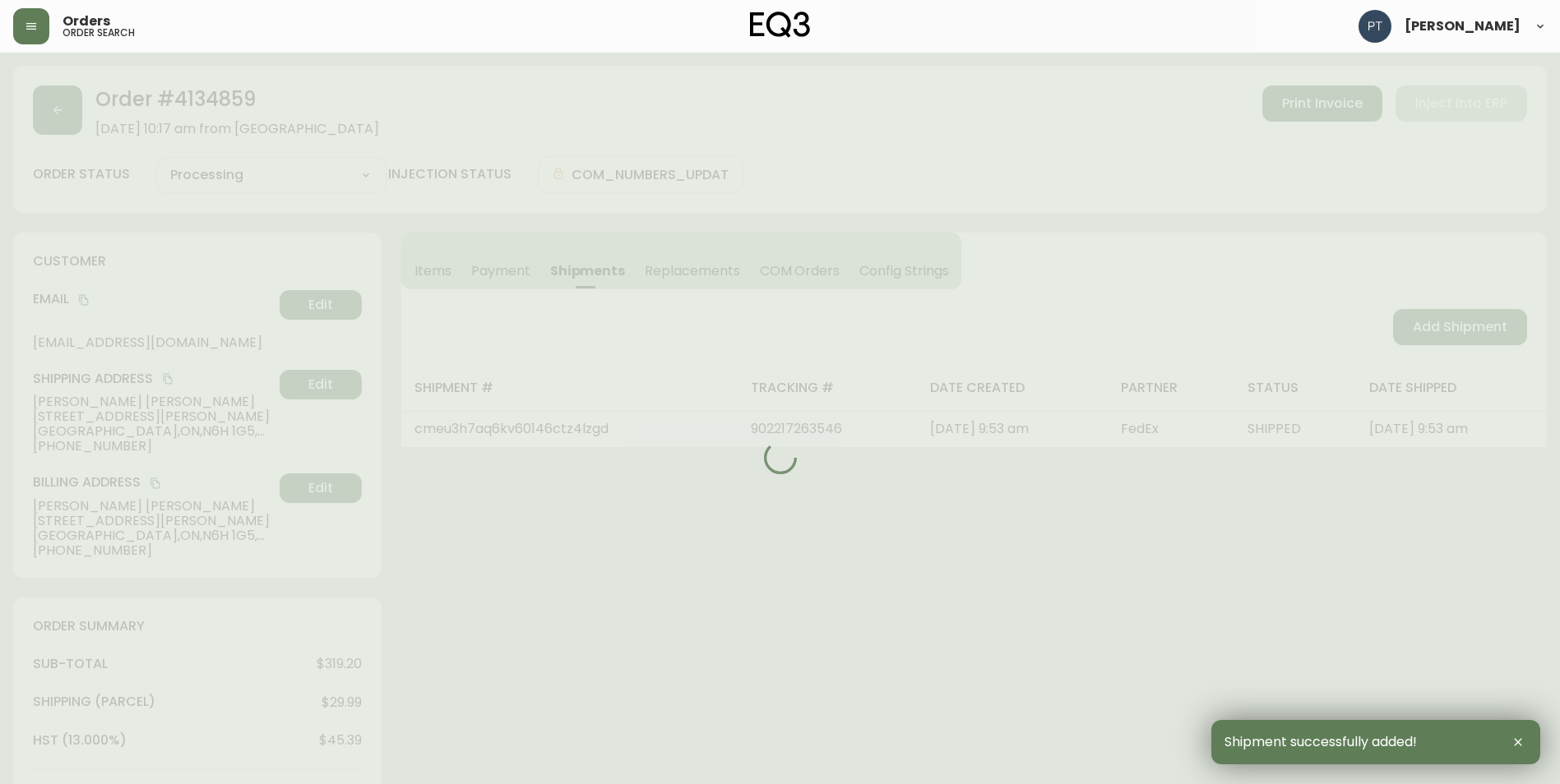
type input "Fully Shipped"
select select "FULLY_SHIPPED"
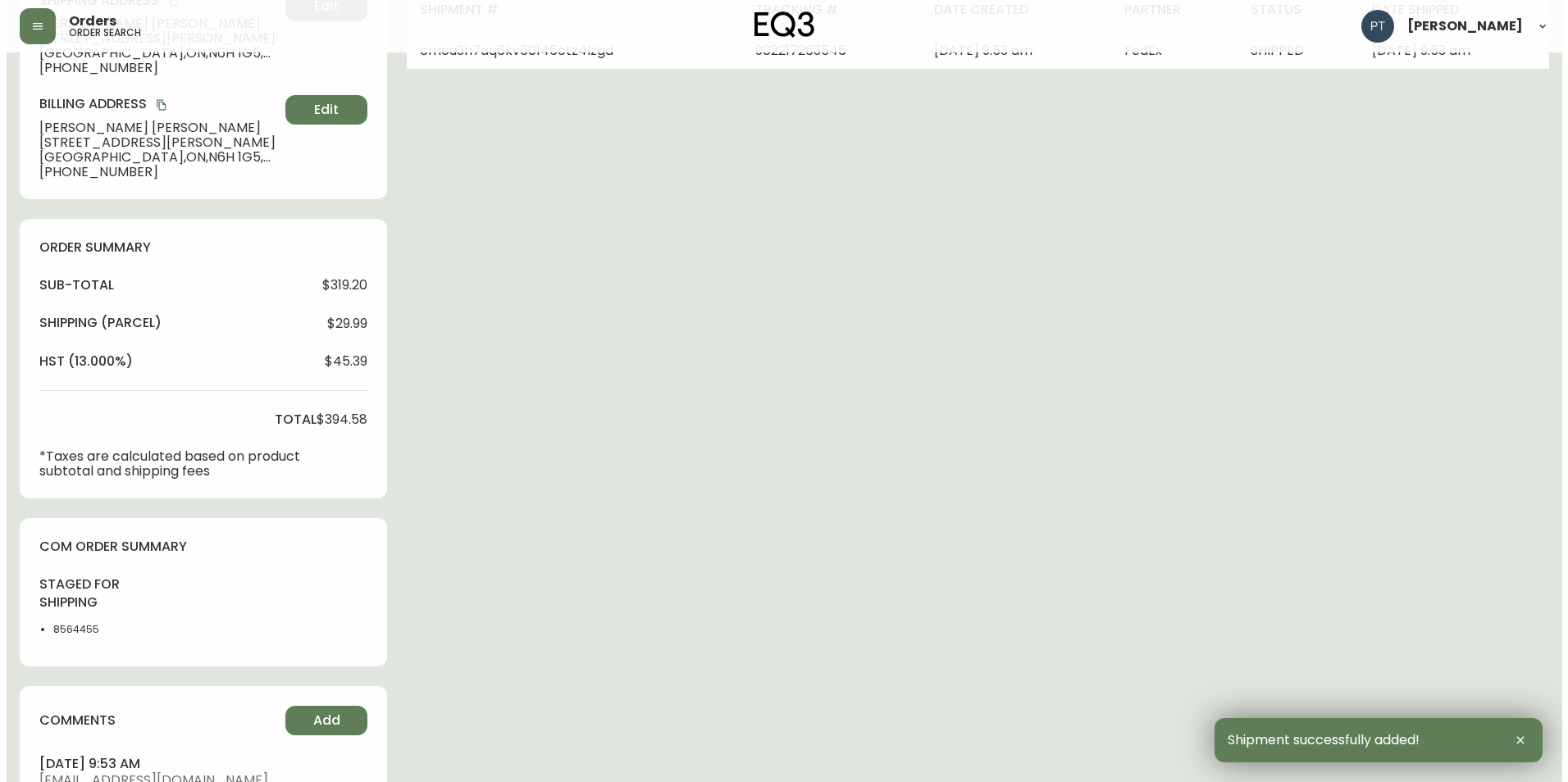
scroll to position [572, 0]
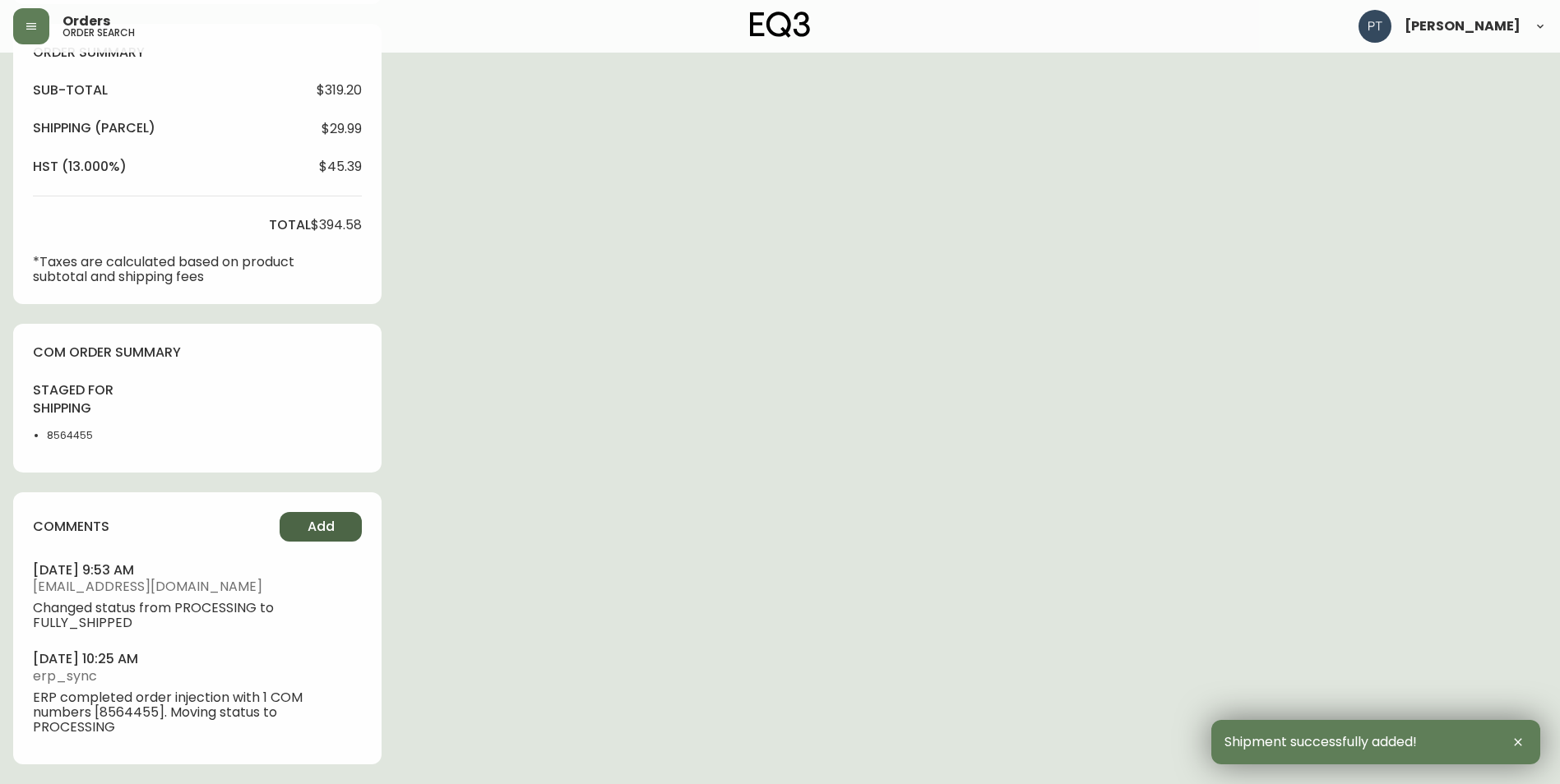
click at [317, 528] on span "Add" at bounding box center [321, 526] width 28 height 18
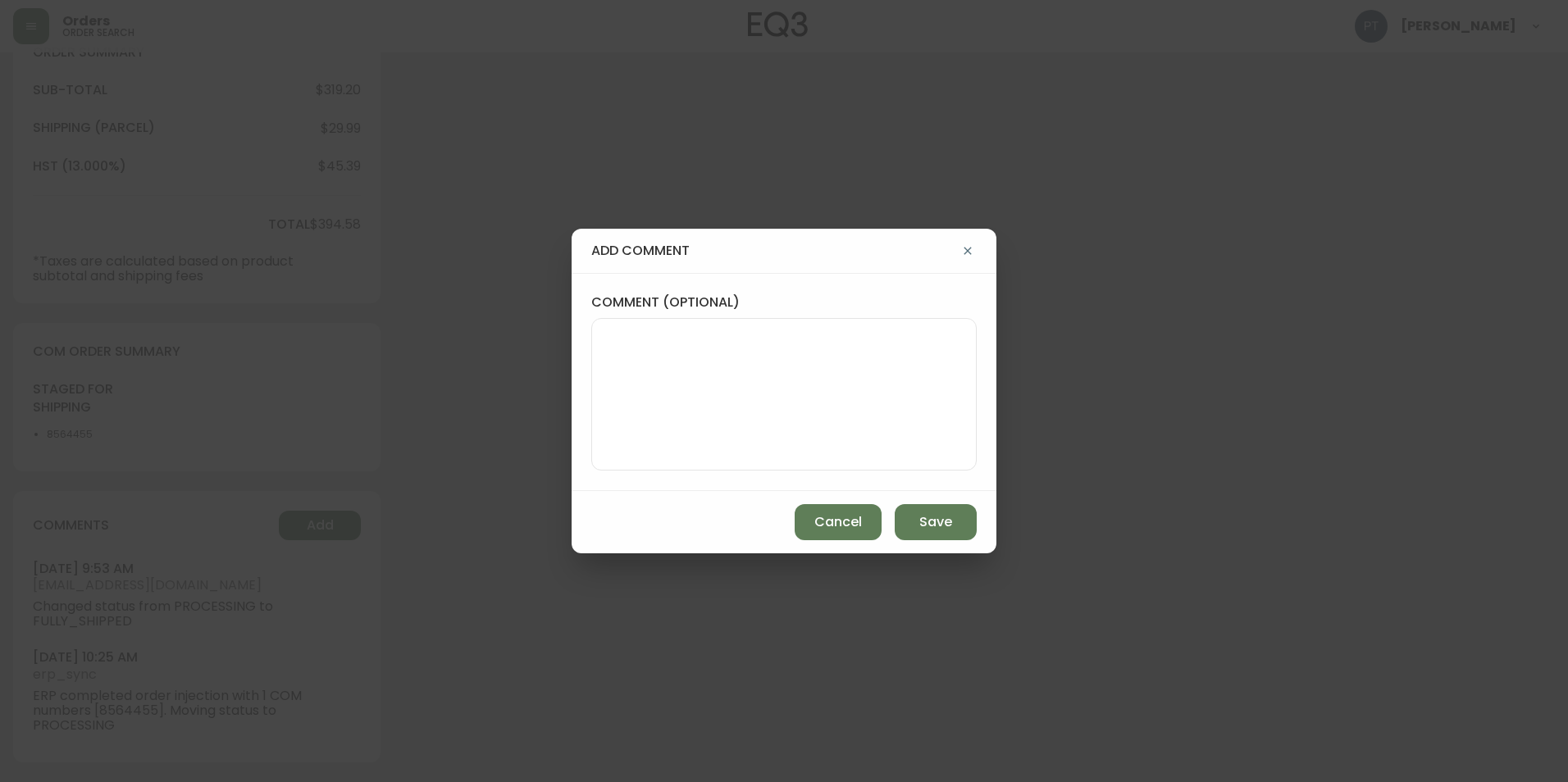
click at [833, 416] on textarea "comment (optional)" at bounding box center [783, 394] width 358 height 131
type textarea "CH"
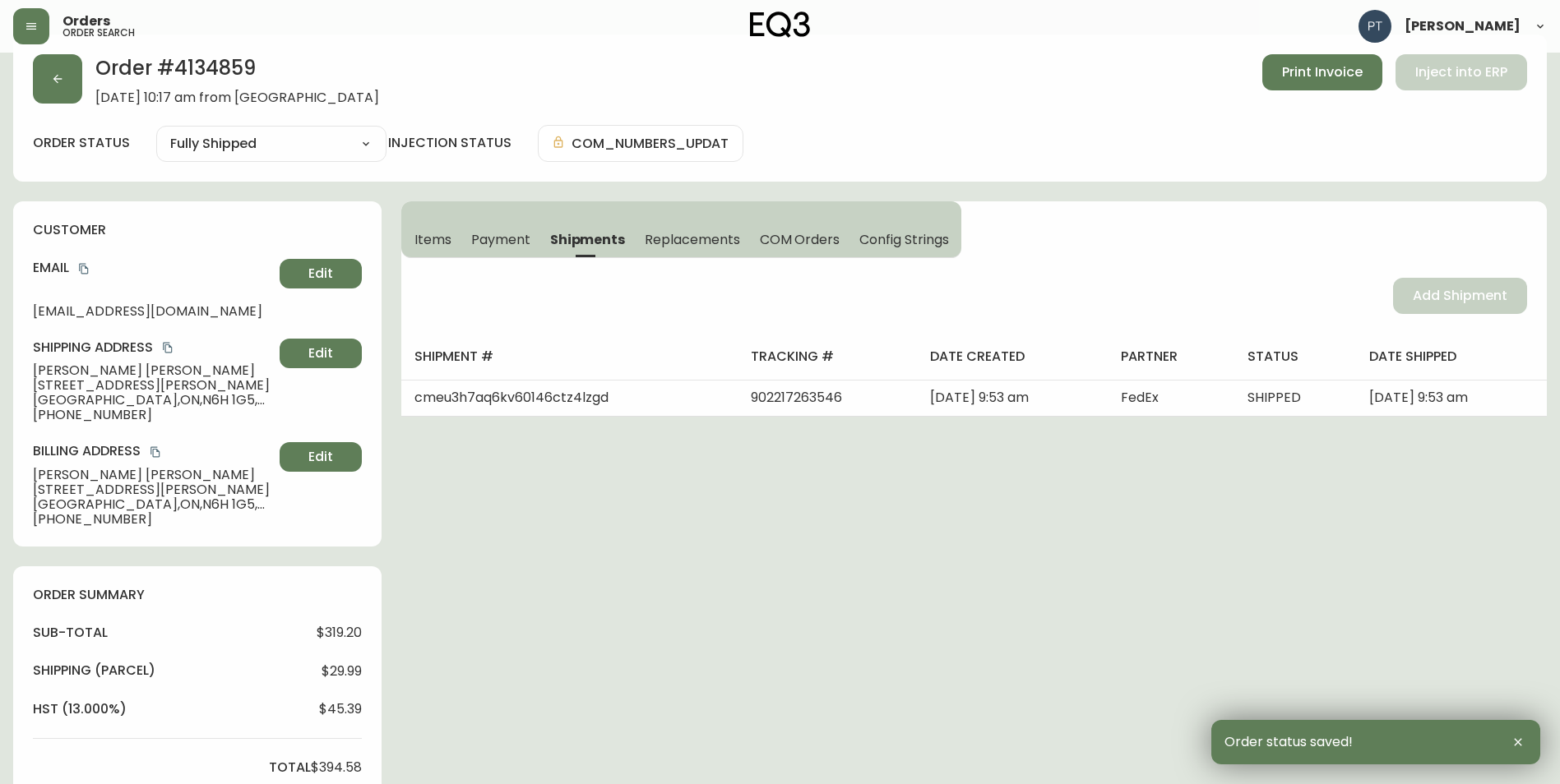
scroll to position [0, 0]
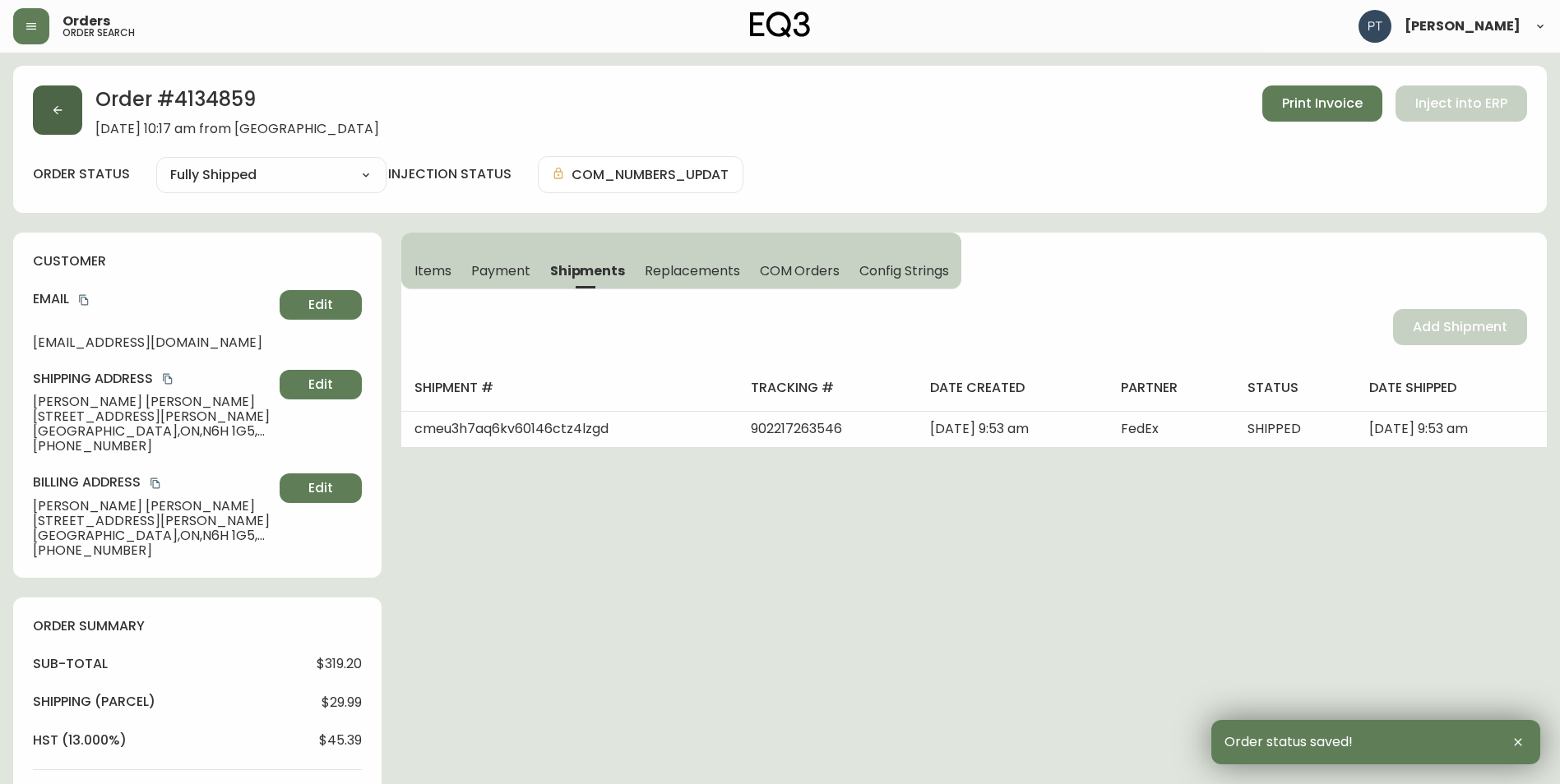
click at [53, 124] on button "button" at bounding box center [58, 110] width 49 height 49
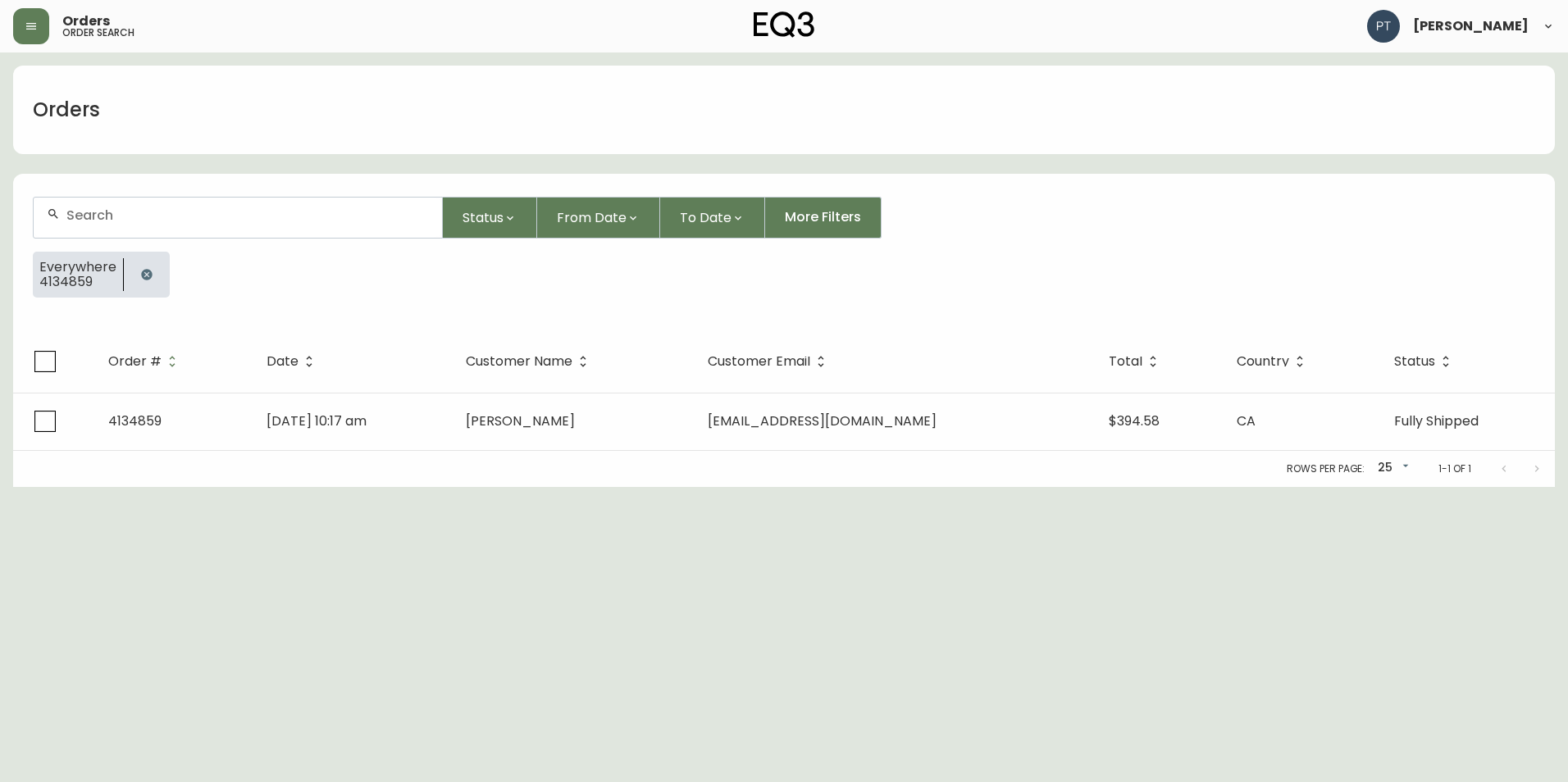
click at [236, 223] on div at bounding box center [237, 217] width 408 height 40
type input "4134879"
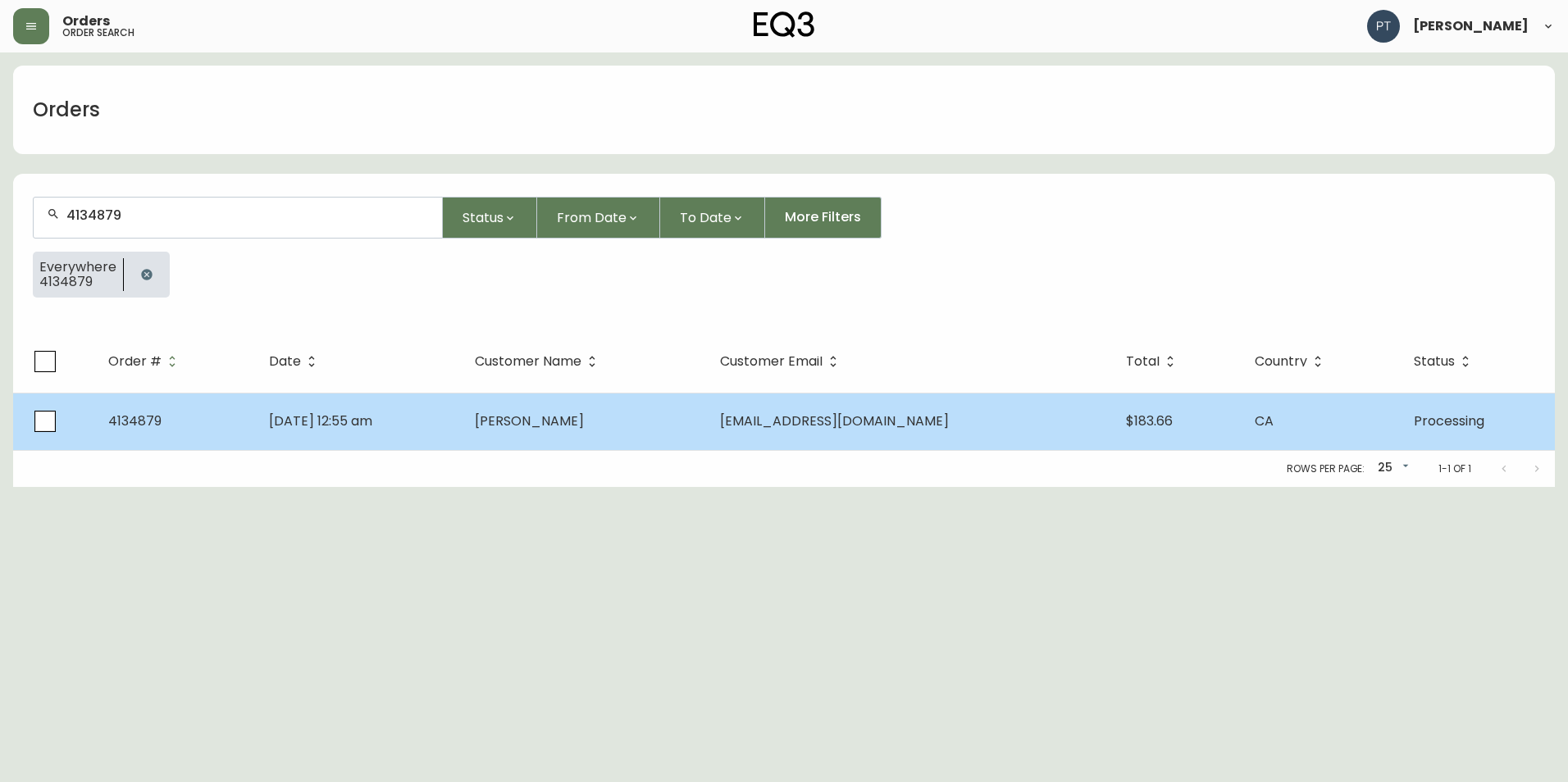
click at [461, 401] on td "[DATE] 12:55 am" at bounding box center [359, 421] width 206 height 57
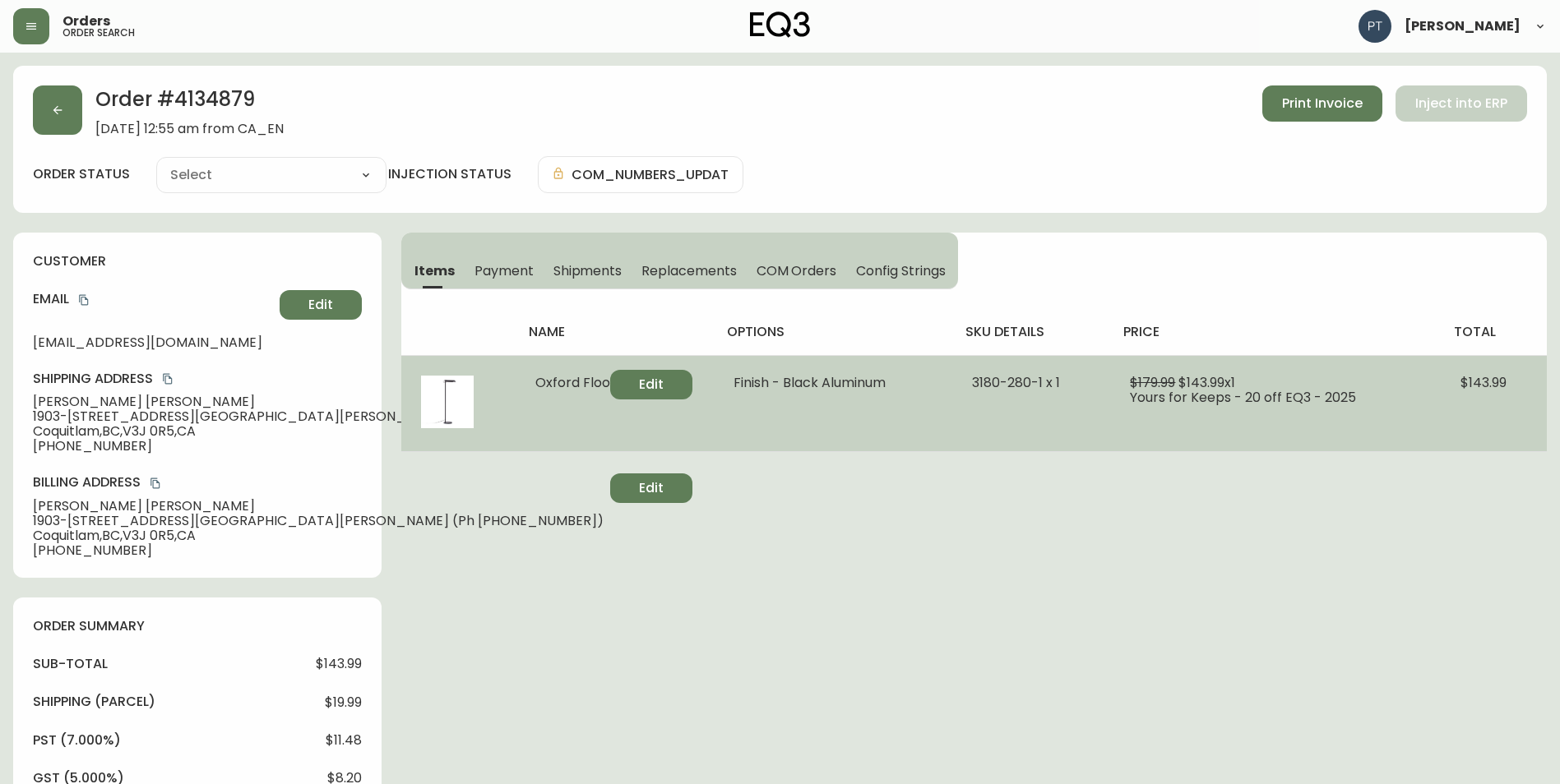
type input "Processing"
select select "PROCESSING"
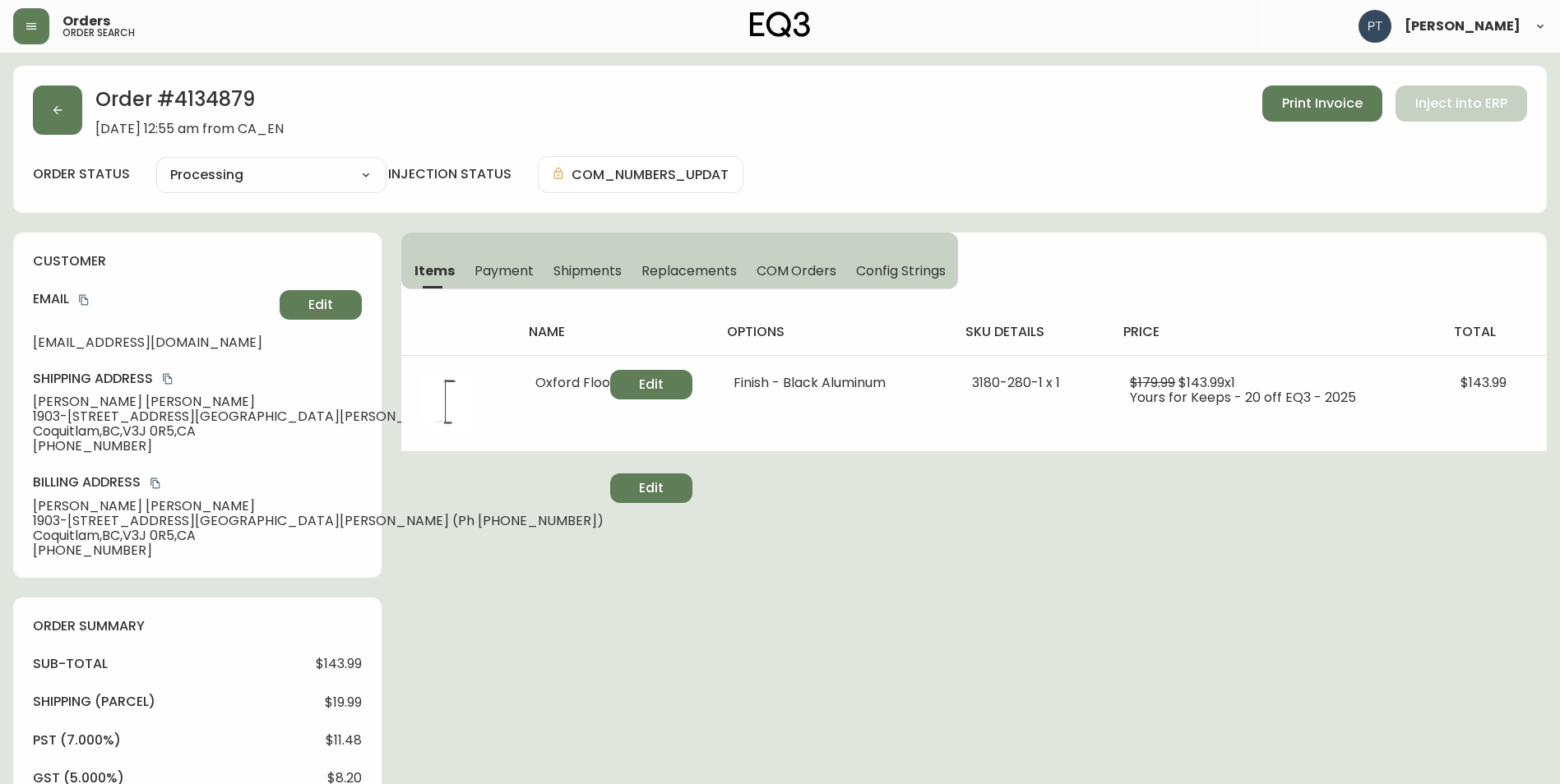
click at [606, 273] on span "Shipments" at bounding box center [587, 271] width 69 height 17
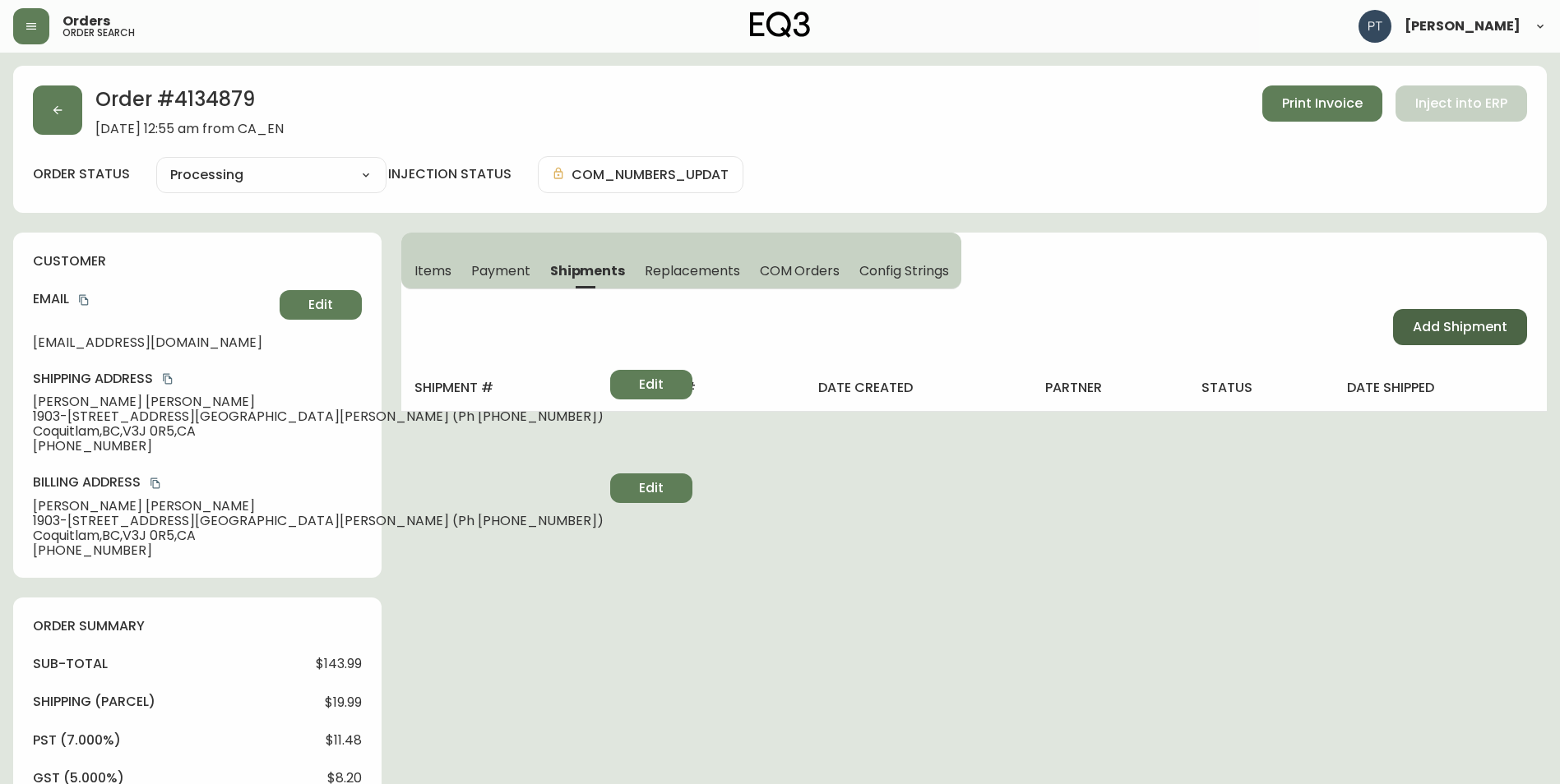
click at [1460, 322] on button "Add Shipment" at bounding box center [1459, 327] width 134 height 36
select select "PENDING"
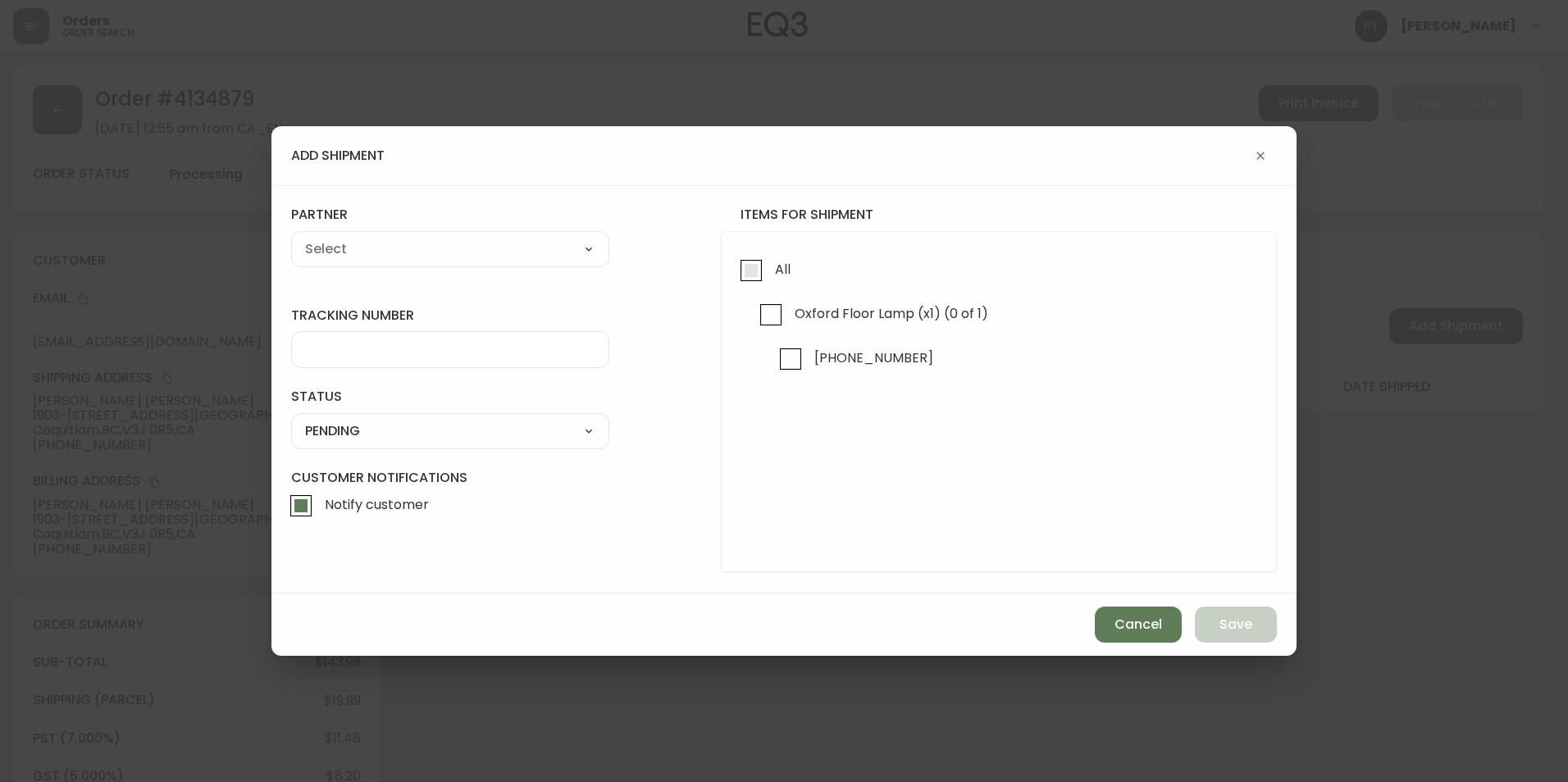
click at [749, 267] on input "All" at bounding box center [751, 270] width 38 height 38
checkbox input "true"
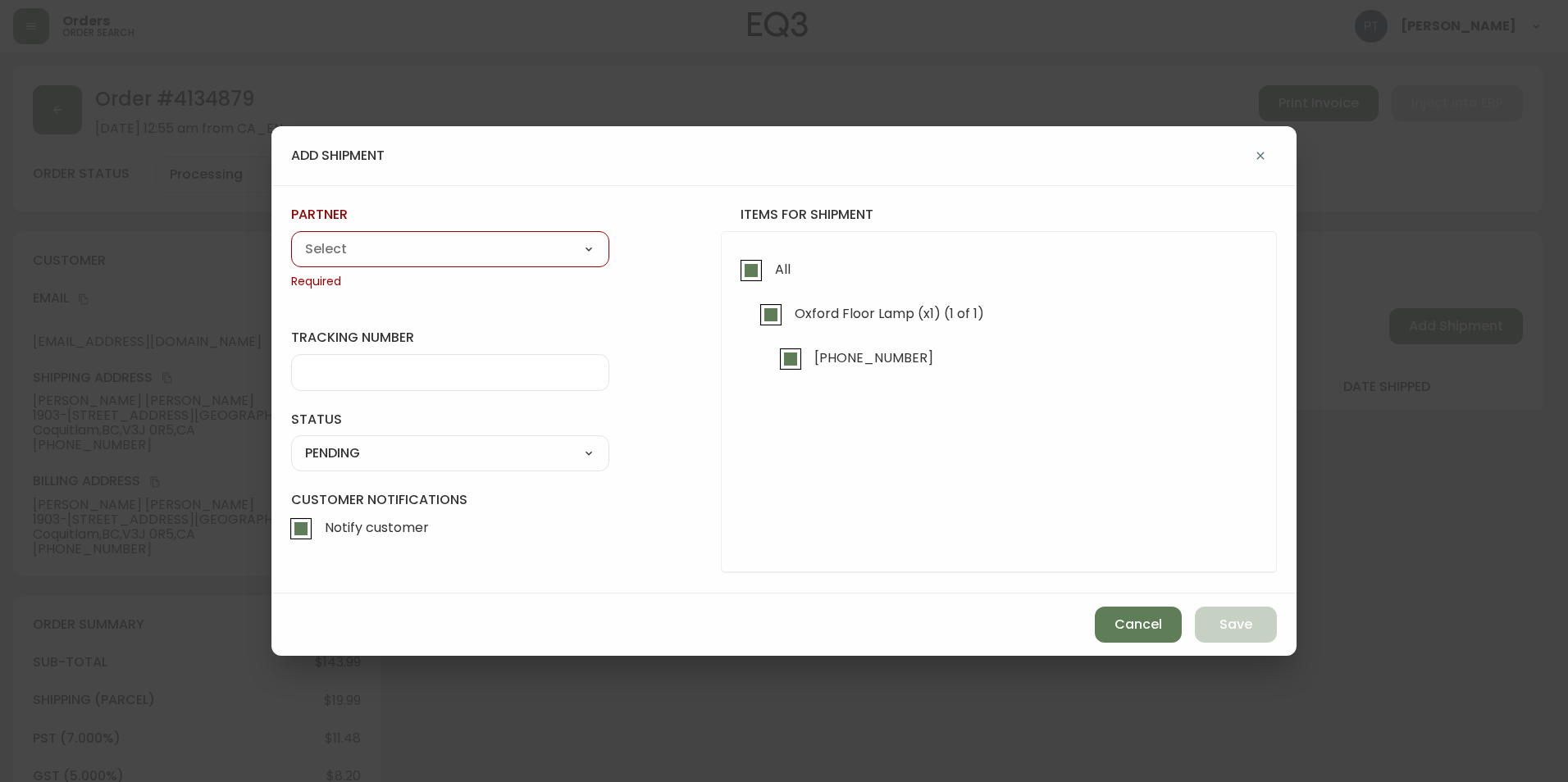
drag, startPoint x: 543, startPoint y: 269, endPoint x: 541, endPoint y: 247, distance: 22.1
click at [541, 266] on div "partner A Move to Remember LLC ABF Freight Alero [PERSON_NAME] Canada Post CDS …" at bounding box center [450, 248] width 318 height 84
click at [538, 250] on select "A Move to Remember LLC ABF Freight Alero [PERSON_NAME] Canada Post CDS Ceva Log…" at bounding box center [450, 250] width 318 height 25
select select "cjy0a9taa01x001669l98m63c"
click at [291, 237] on select "A Move to Remember LLC ABF Freight Alero [PERSON_NAME] Canada Post CDS Ceva Log…" at bounding box center [450, 250] width 318 height 25
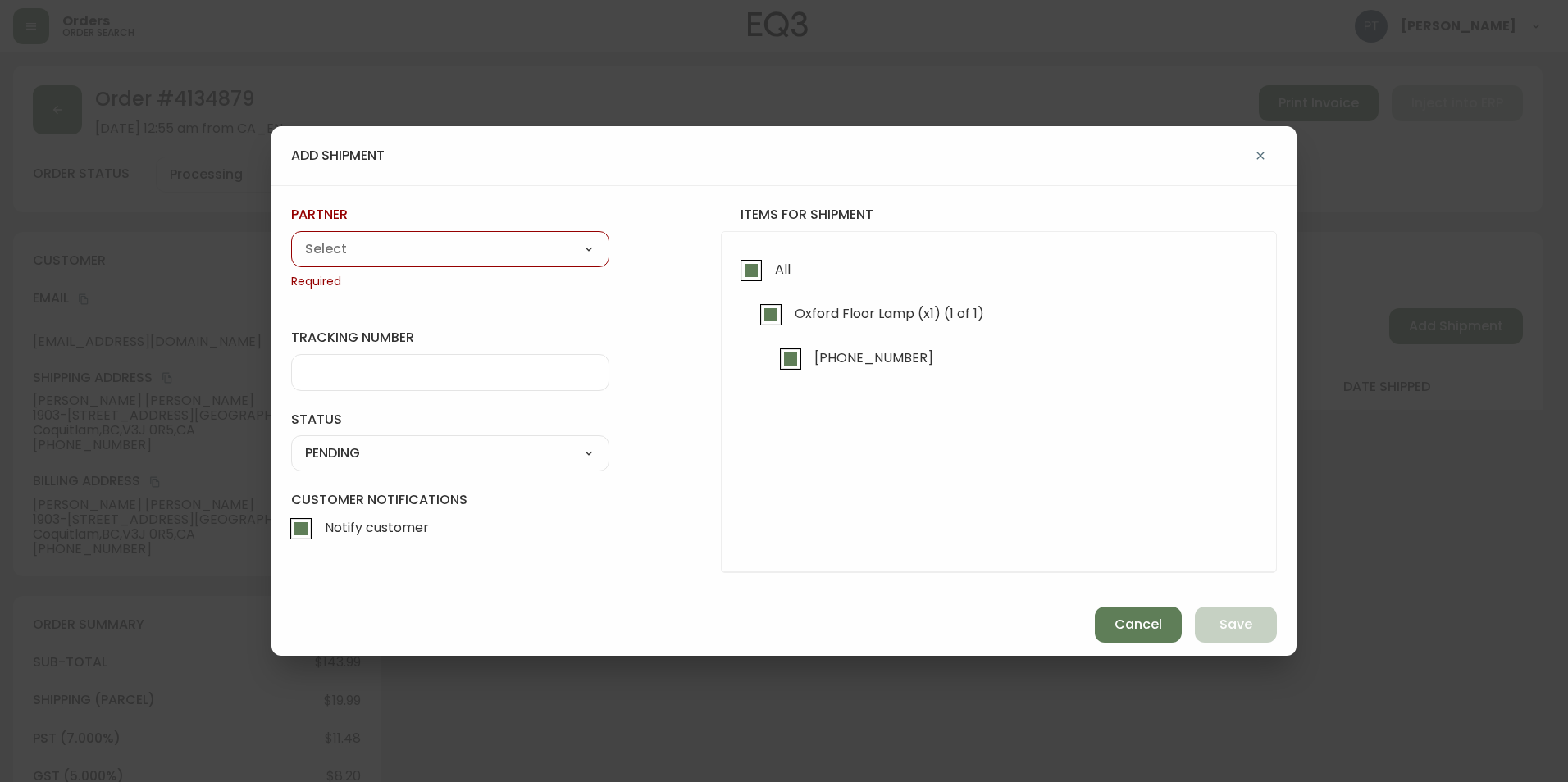
type input "FedEx"
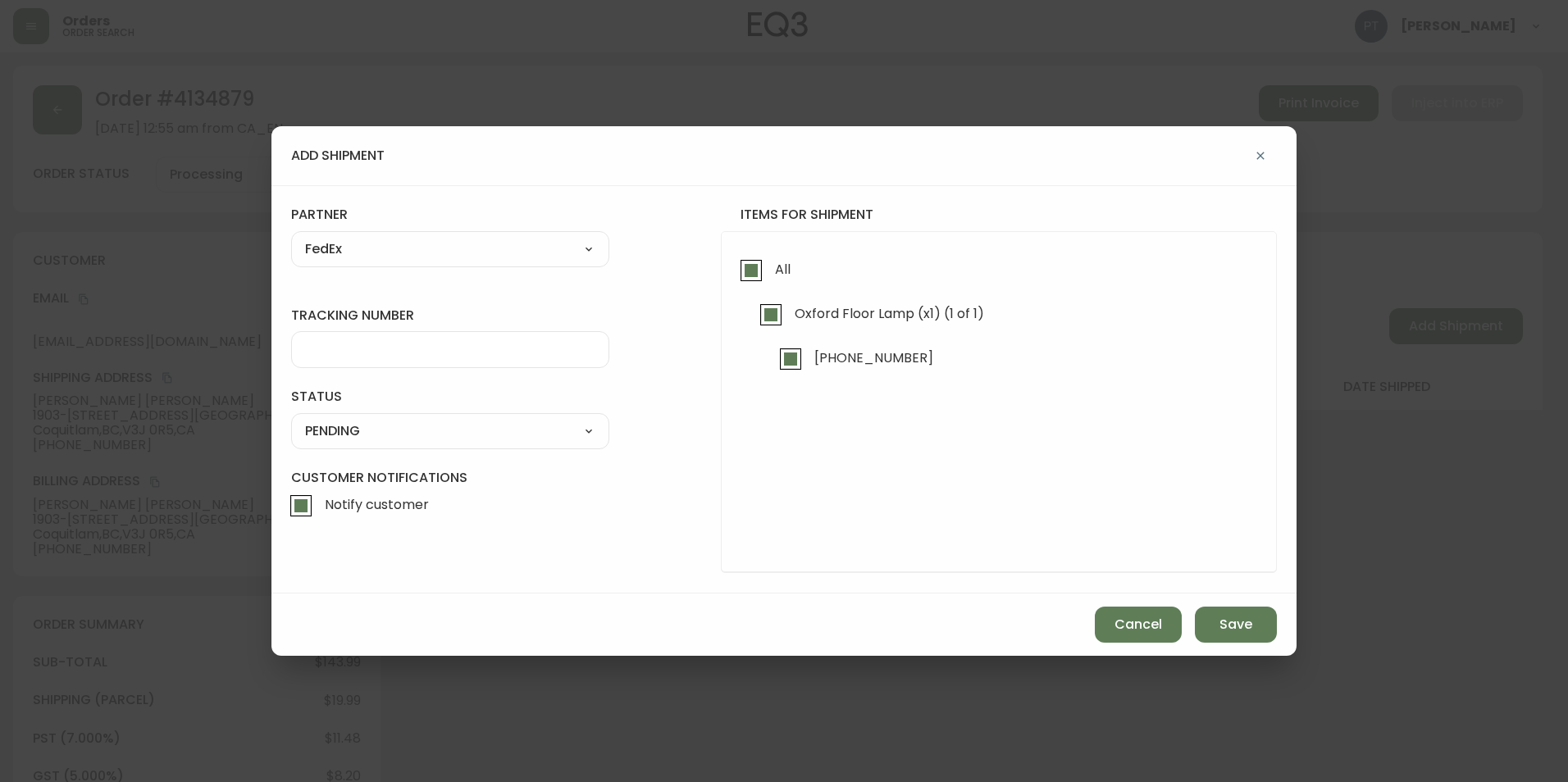
click at [455, 346] on input "tracking number" at bounding box center [450, 349] width 290 height 15
type input "902217263557"
click at [473, 425] on select "SHIPPED PENDING CANCELLED" at bounding box center [450, 431] width 318 height 25
click at [291, 419] on select "SHIPPED PENDING CANCELLED" at bounding box center [450, 431] width 318 height 25
select select "PENDING"
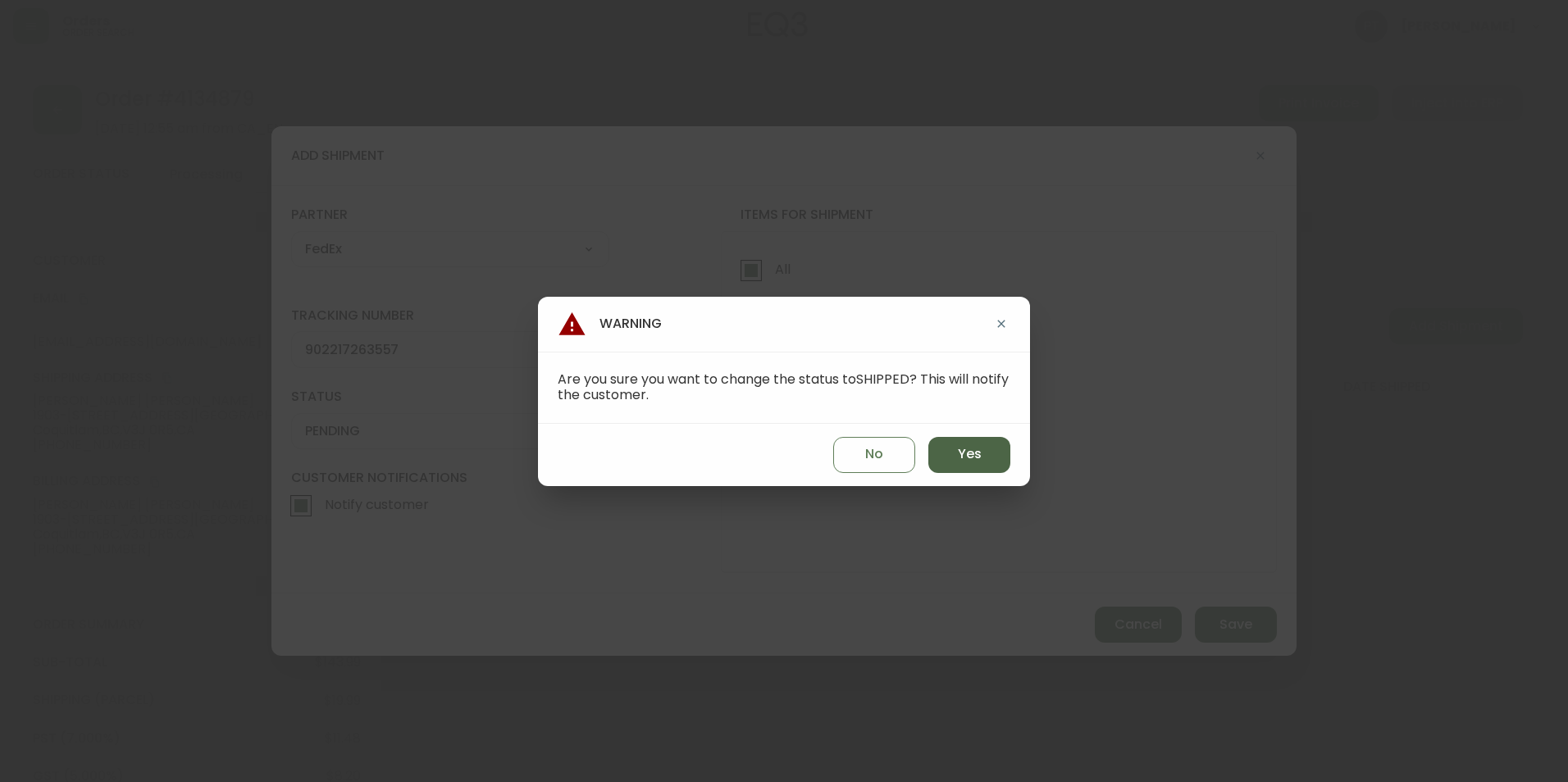
click at [954, 446] on button "Yes" at bounding box center [969, 455] width 82 height 36
type input "SHIPPED"
select select "SHIPPED"
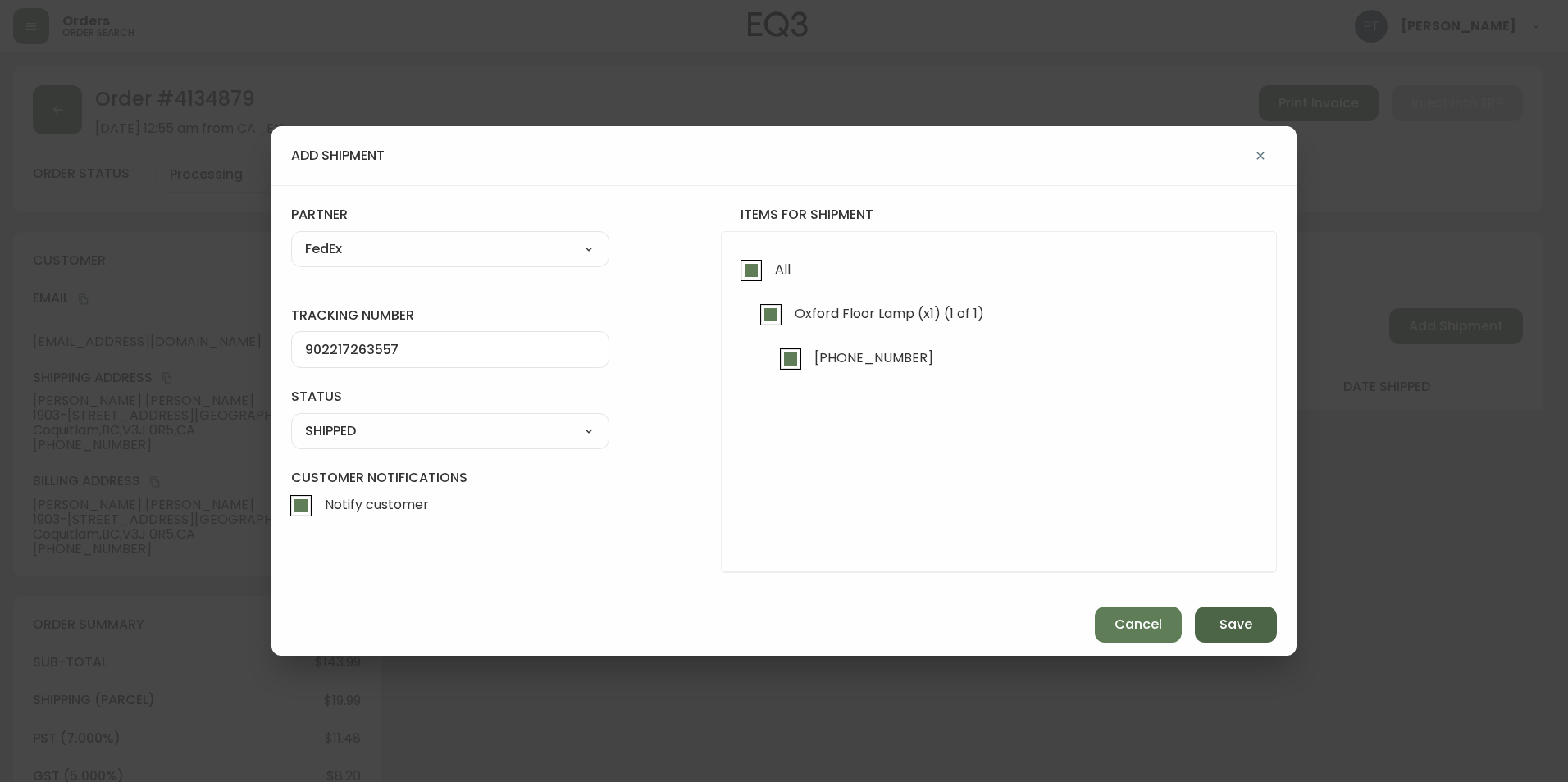
click at [1217, 626] on button "Save" at bounding box center [1236, 624] width 82 height 36
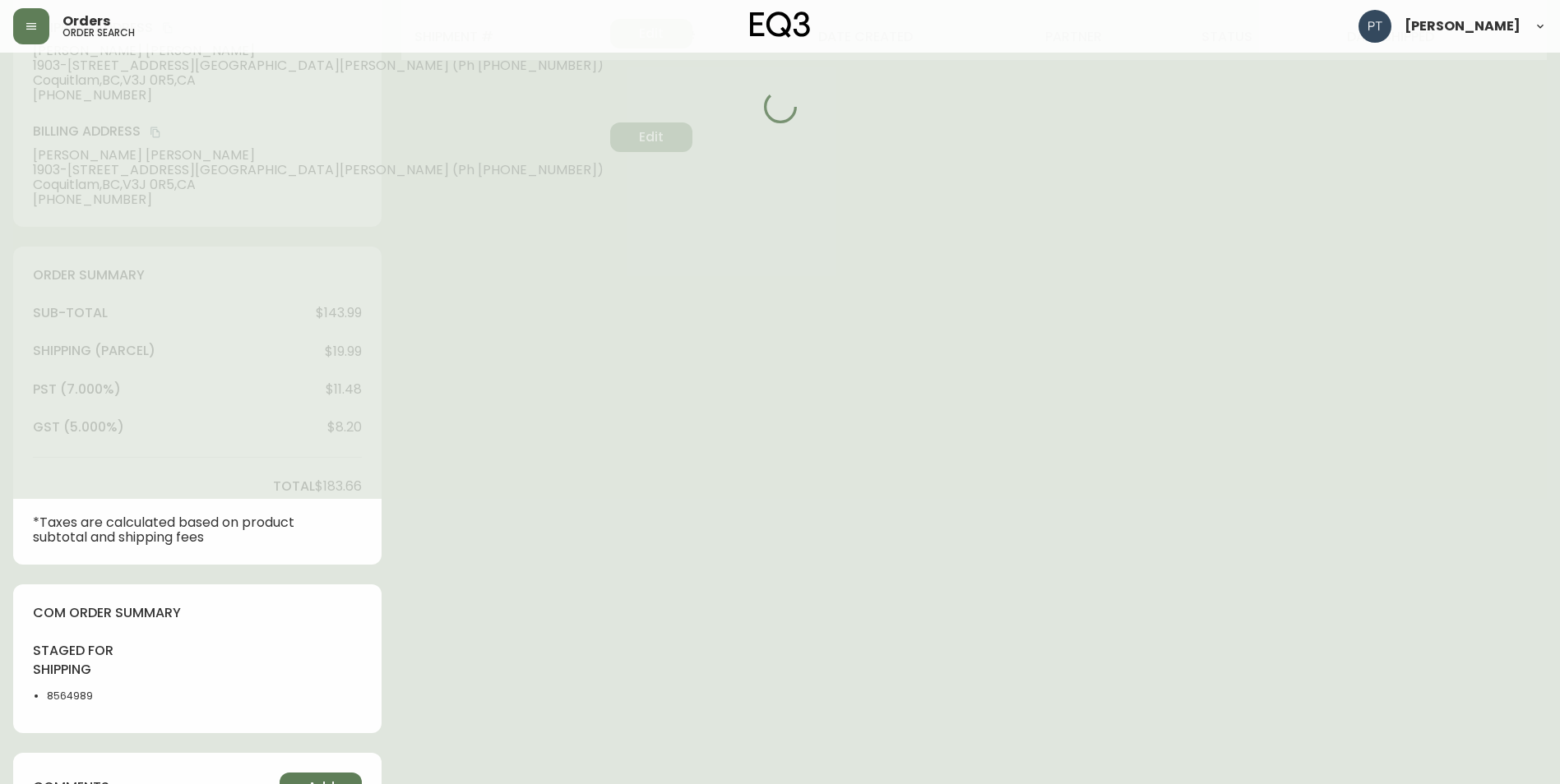
scroll to position [522, 0]
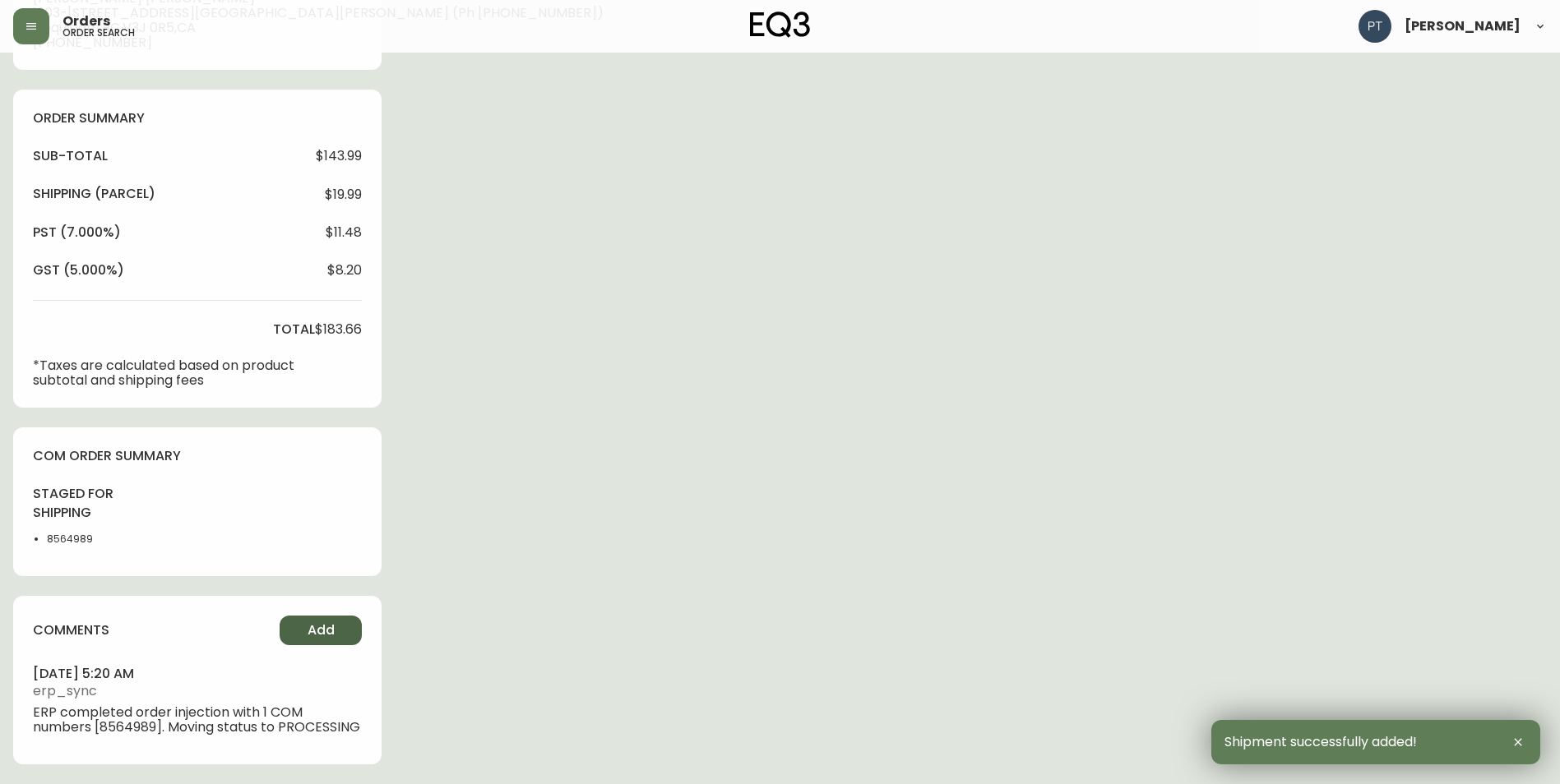
click at [308, 621] on span "Add" at bounding box center [321, 630] width 28 height 18
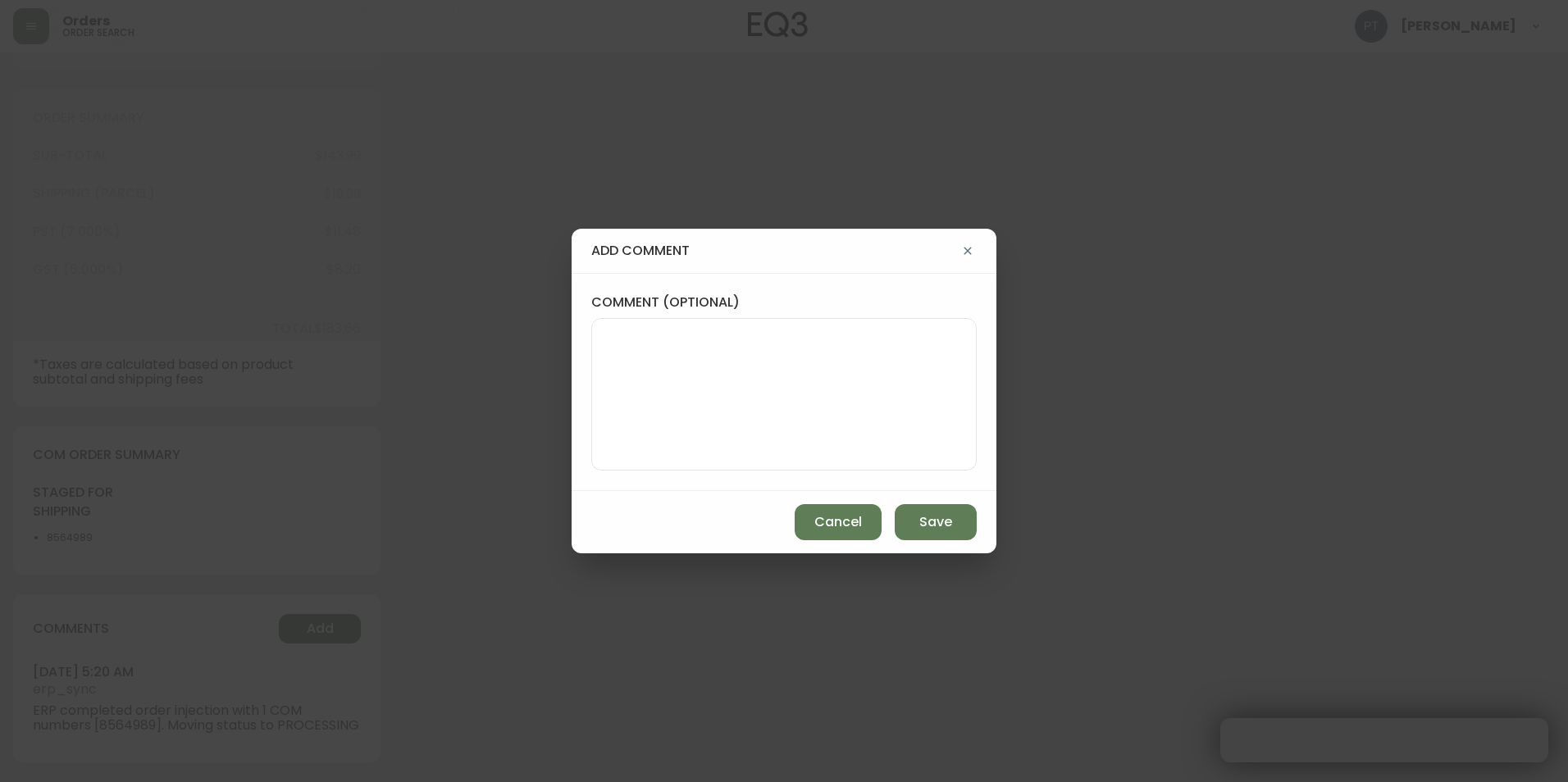
type input "Fully Shipped"
select select "FULLY_SHIPPED"
click at [840, 460] on div at bounding box center [784, 394] width 385 height 153
type textarea "CH"
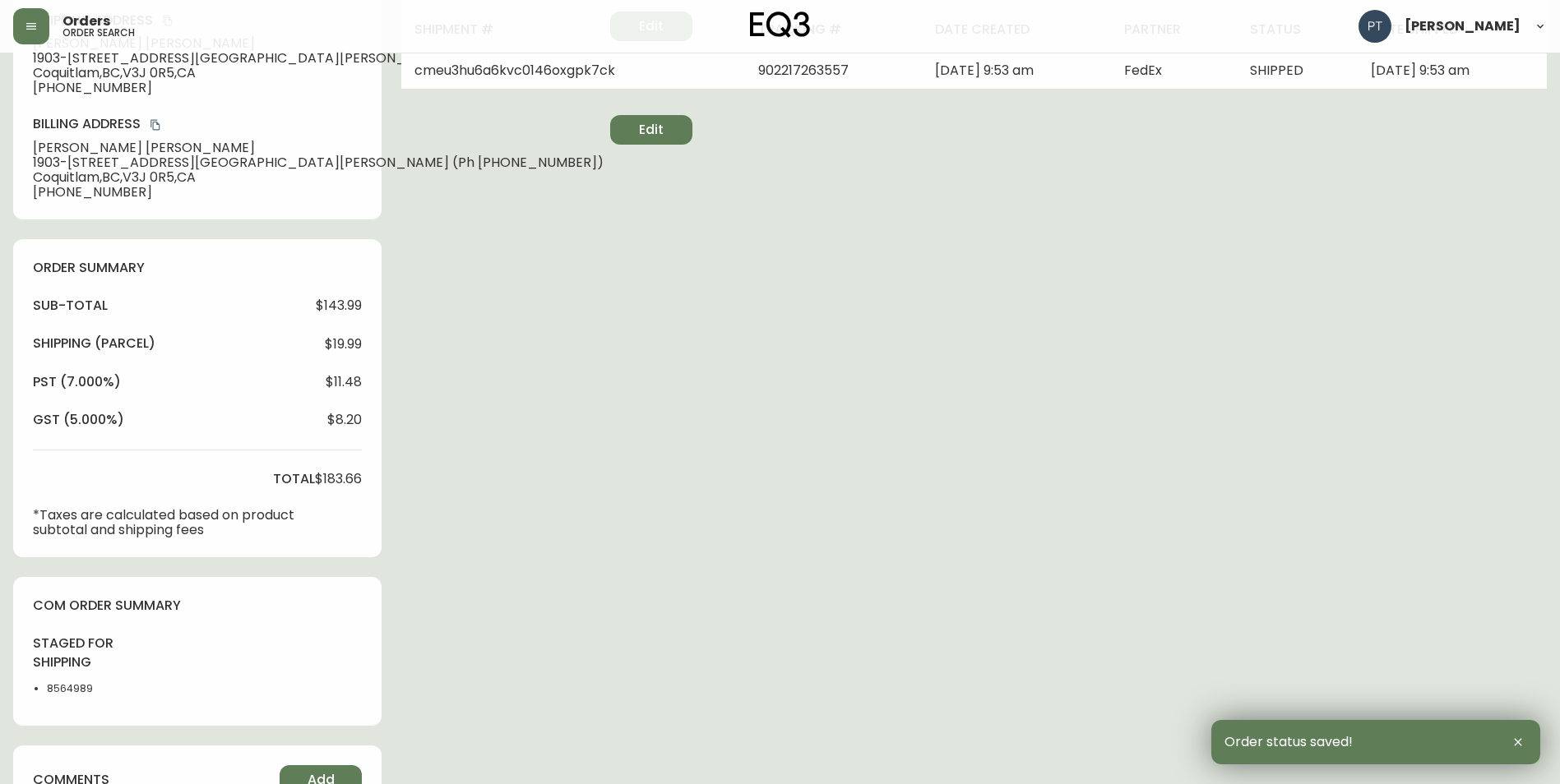
scroll to position [0, 0]
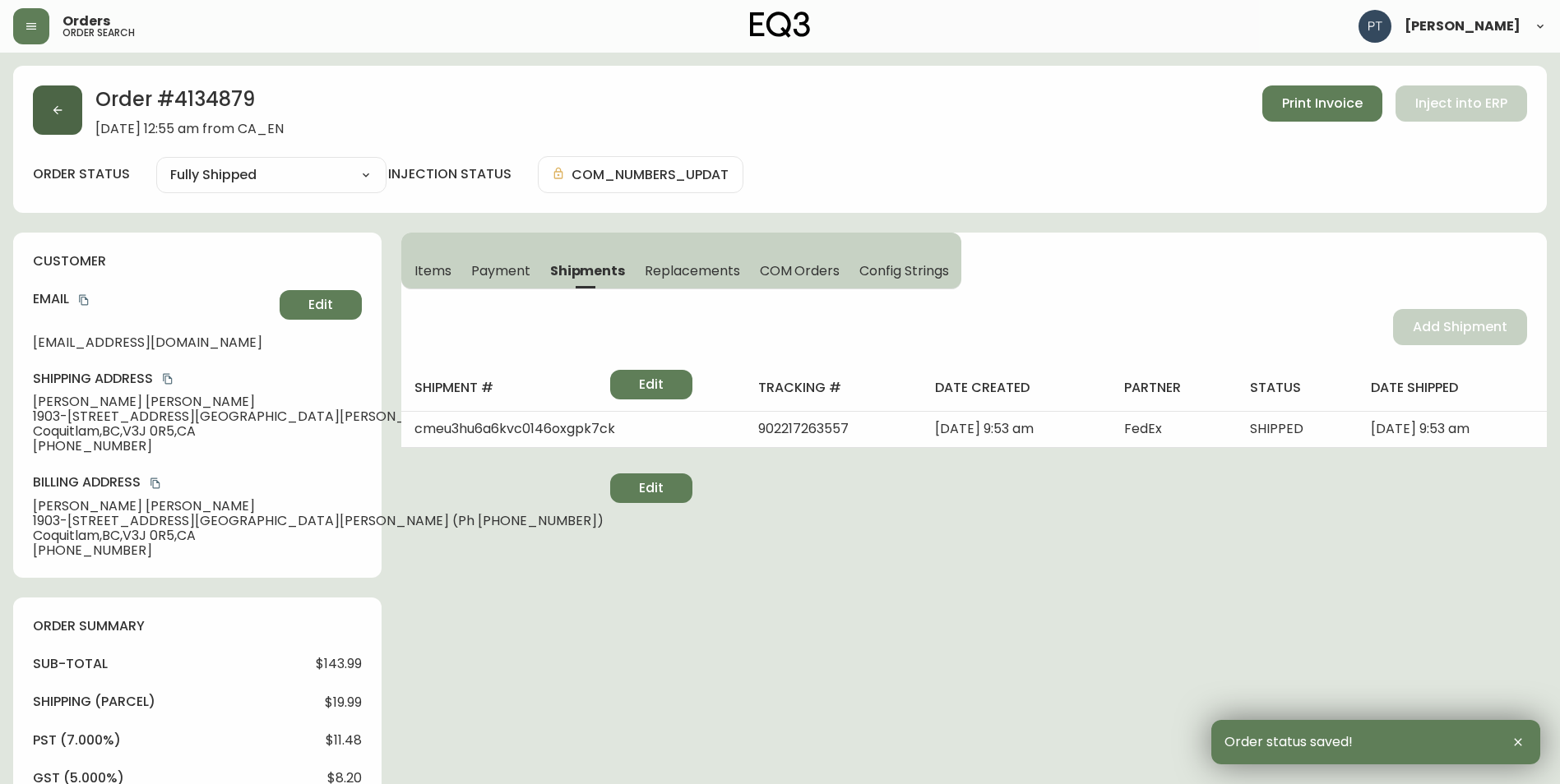
click at [52, 108] on icon "button" at bounding box center [58, 110] width 13 height 13
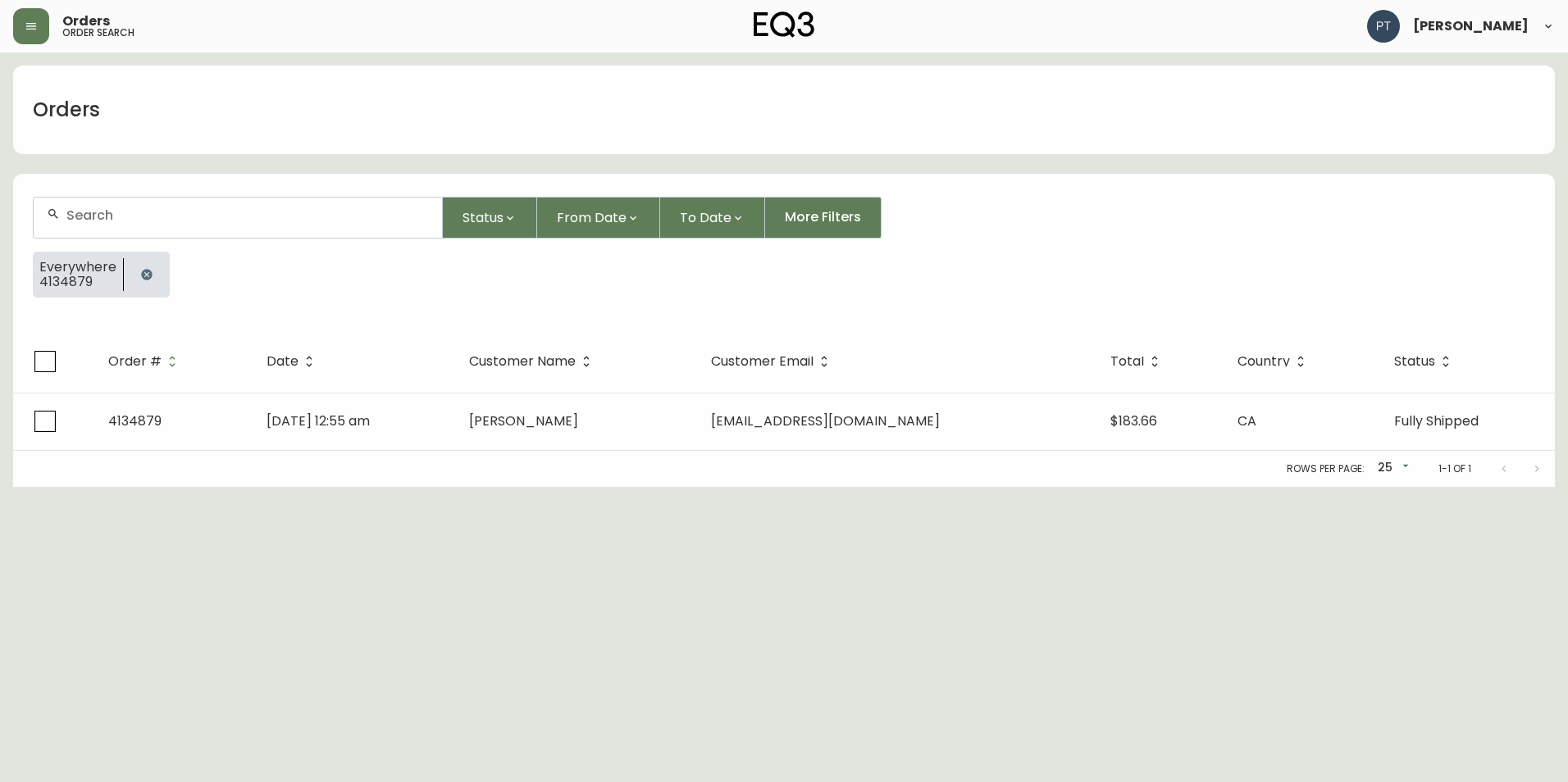
click at [286, 233] on div at bounding box center [237, 217] width 408 height 40
type input "4134871"
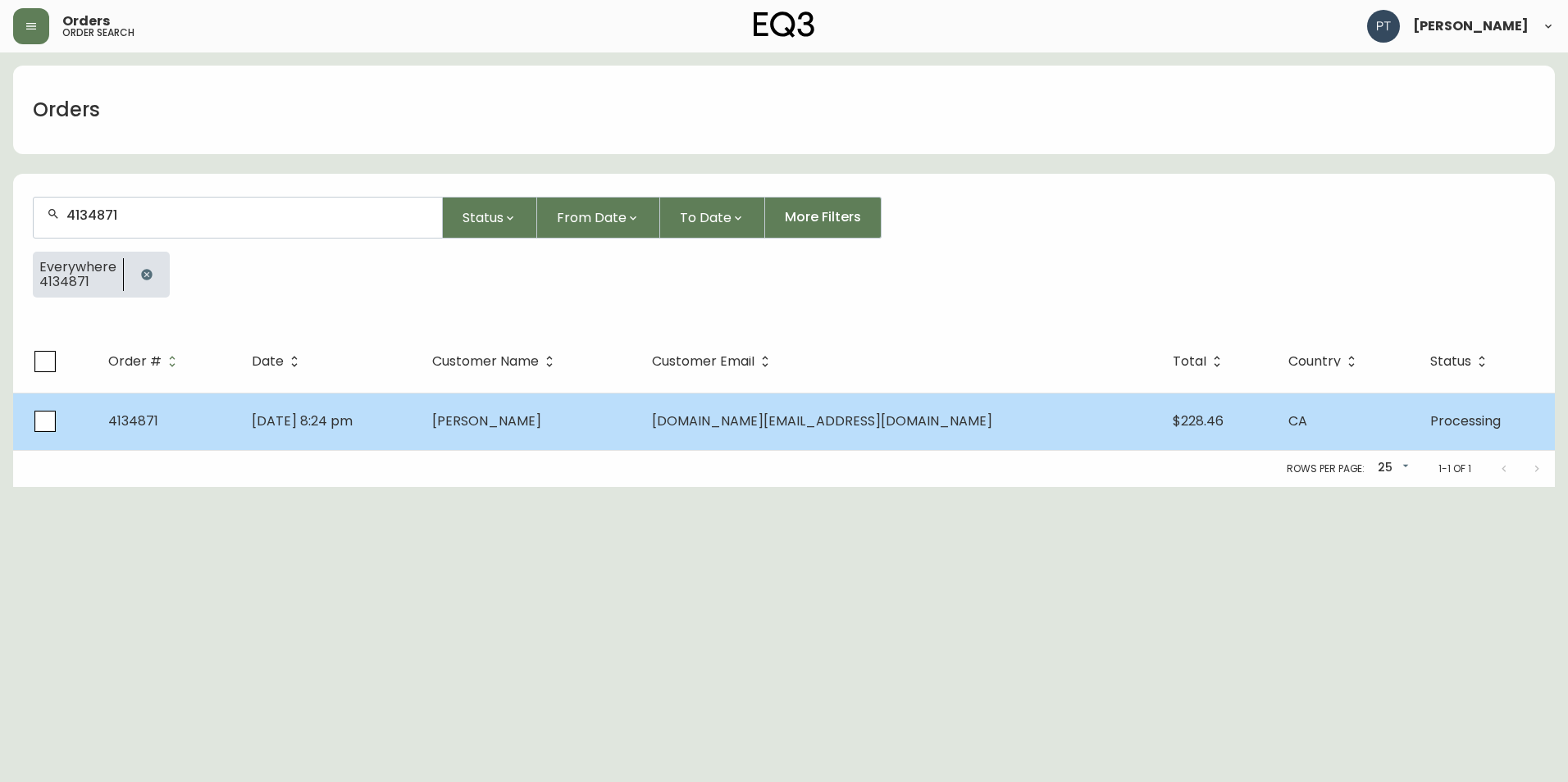
click at [666, 453] on div "Rows per page: 25 25 1-1 of 1" at bounding box center [784, 469] width 1541 height 36
click at [630, 432] on td "[PERSON_NAME]" at bounding box center [528, 421] width 219 height 57
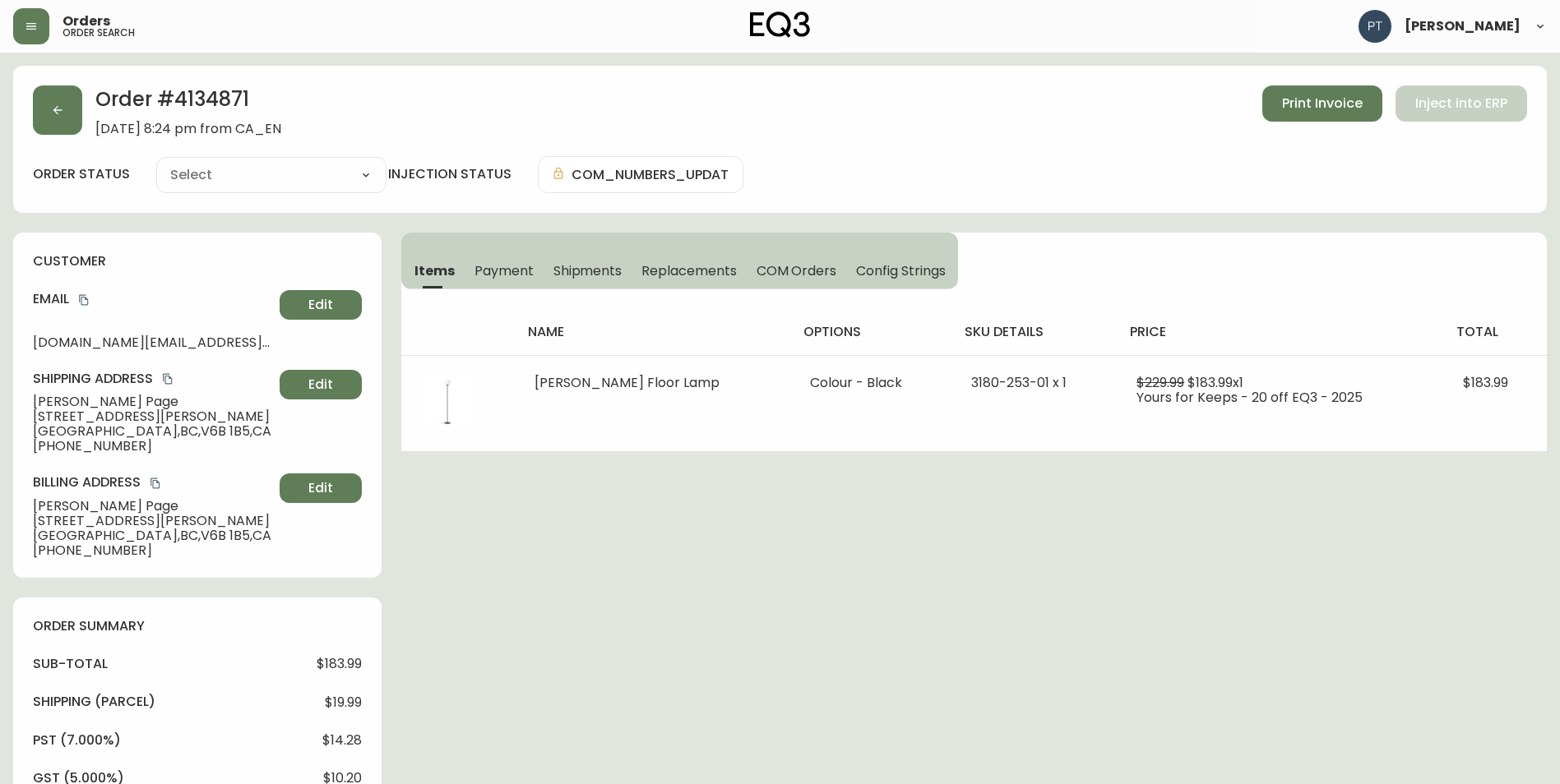
type input "Processing"
select select "PROCESSING"
drag, startPoint x: 577, startPoint y: 284, endPoint x: 589, endPoint y: 274, distance: 15.6
click at [579, 281] on button "Shipments" at bounding box center [587, 270] width 89 height 36
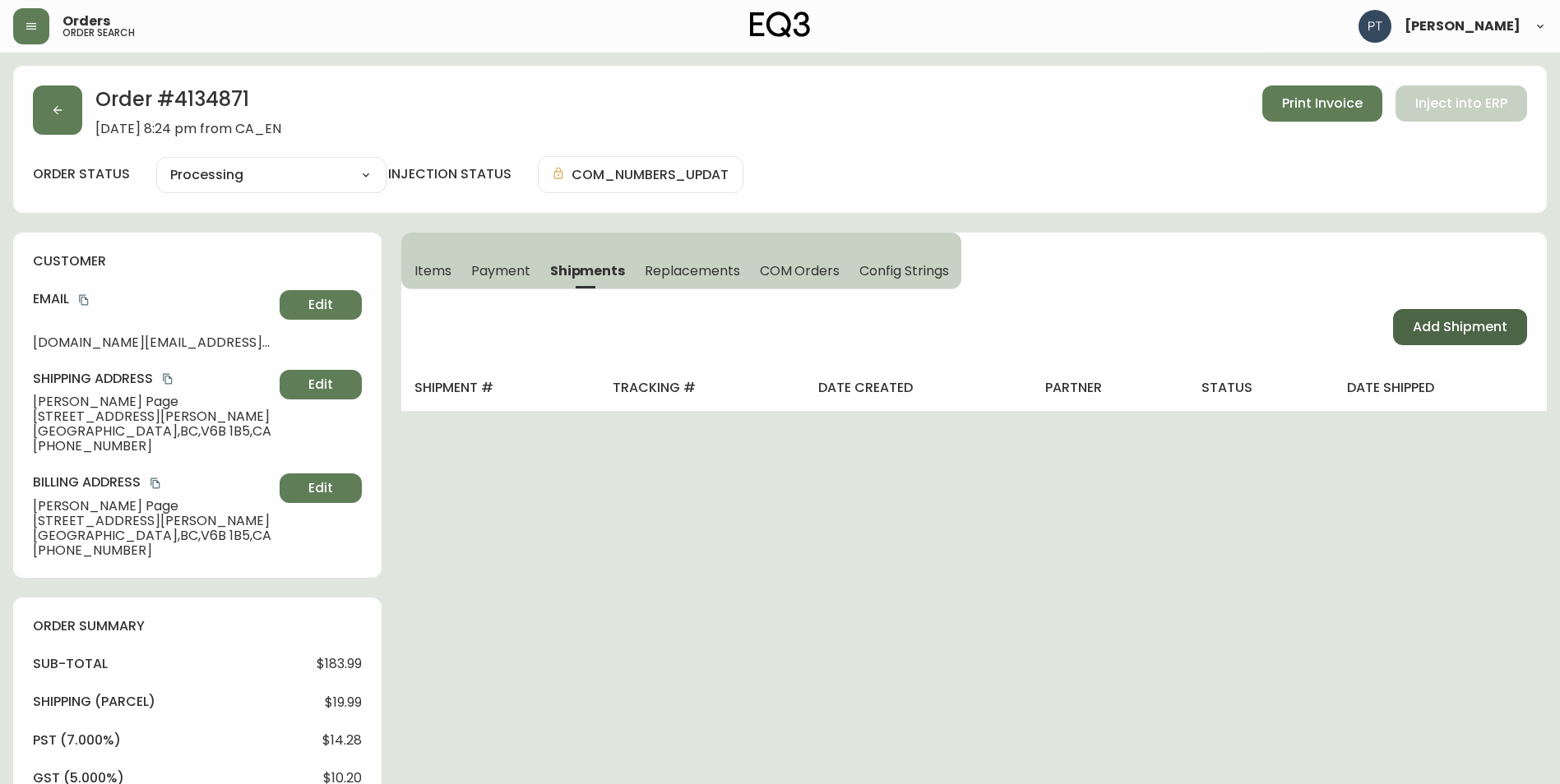
click at [1451, 323] on span "Add Shipment" at bounding box center [1459, 326] width 94 height 18
select select "PENDING"
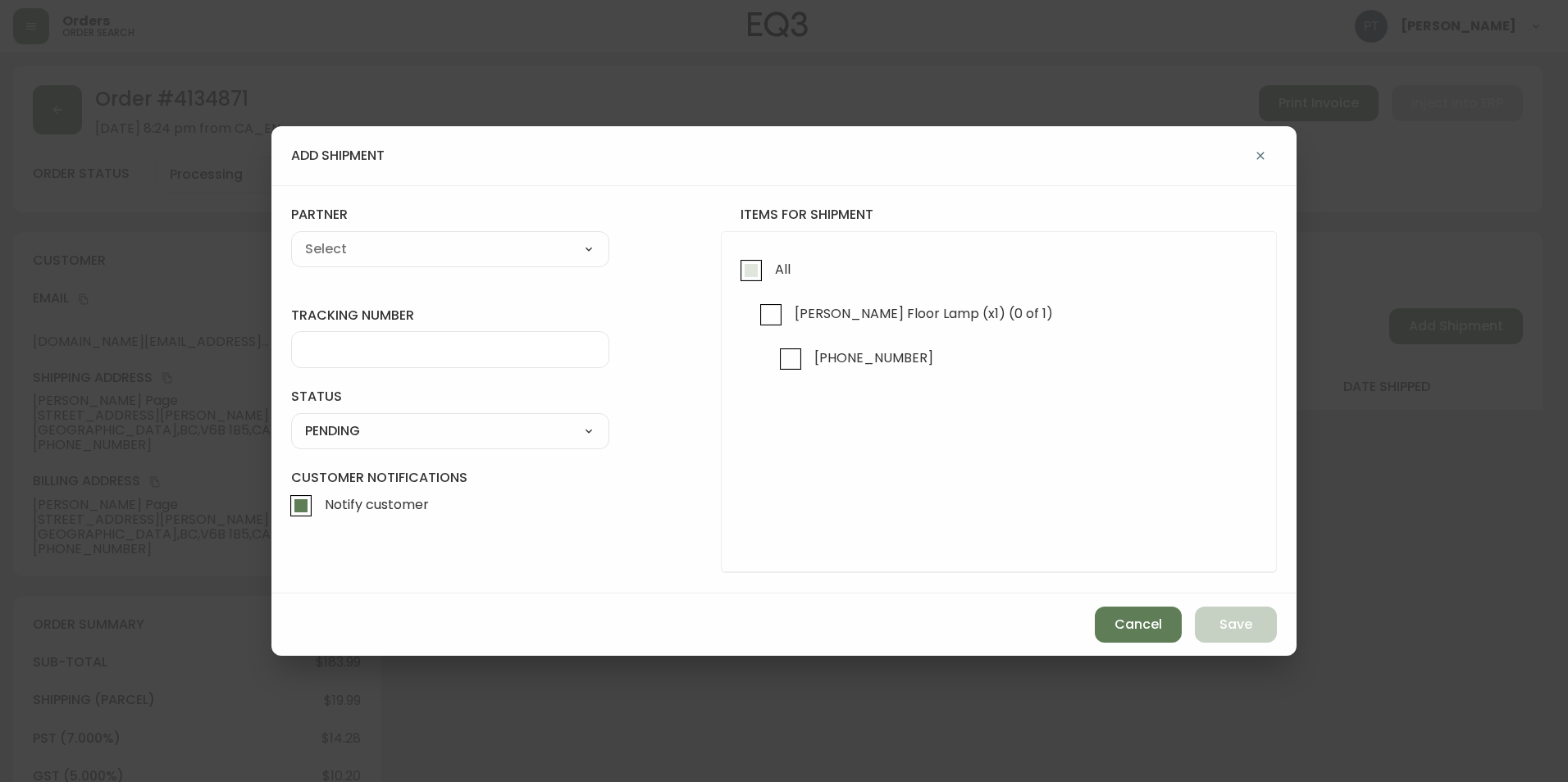
click at [733, 291] on label "All" at bounding box center [760, 273] width 58 height 45
click at [733, 289] on input "All" at bounding box center [751, 270] width 38 height 38
checkbox input "true"
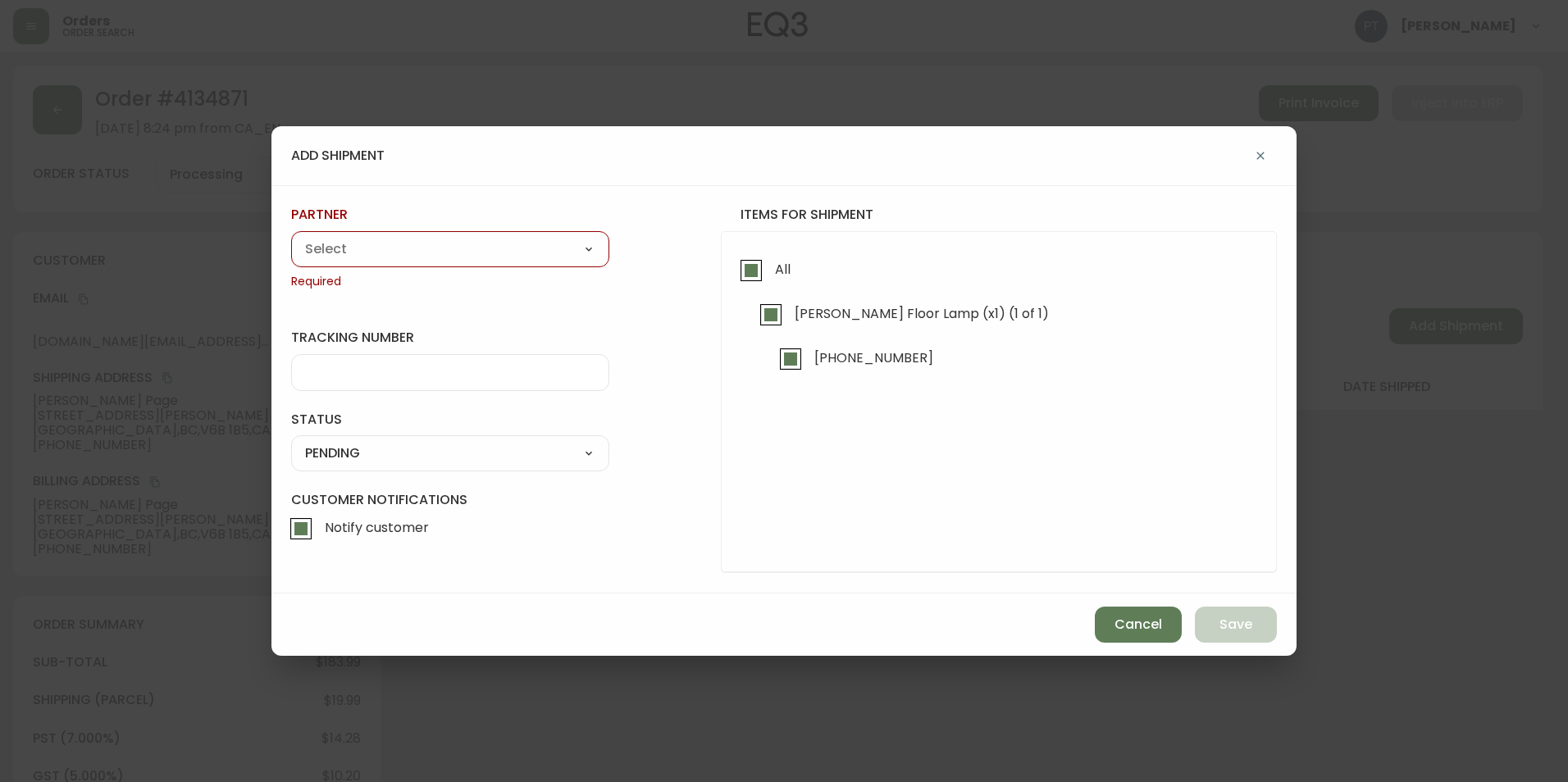
click at [498, 262] on div "A Move to Remember LLC ABF Freight Alero [PERSON_NAME] Canada Post CDS Ceva Log…" at bounding box center [450, 250] width 318 height 36
select select "cjy0a9taa01x001669l98m63c"
click at [291, 237] on select "A Move to Remember LLC ABF Freight Alero [PERSON_NAME] Canada Post CDS Ceva Log…" at bounding box center [450, 250] width 318 height 25
type input "FedEx"
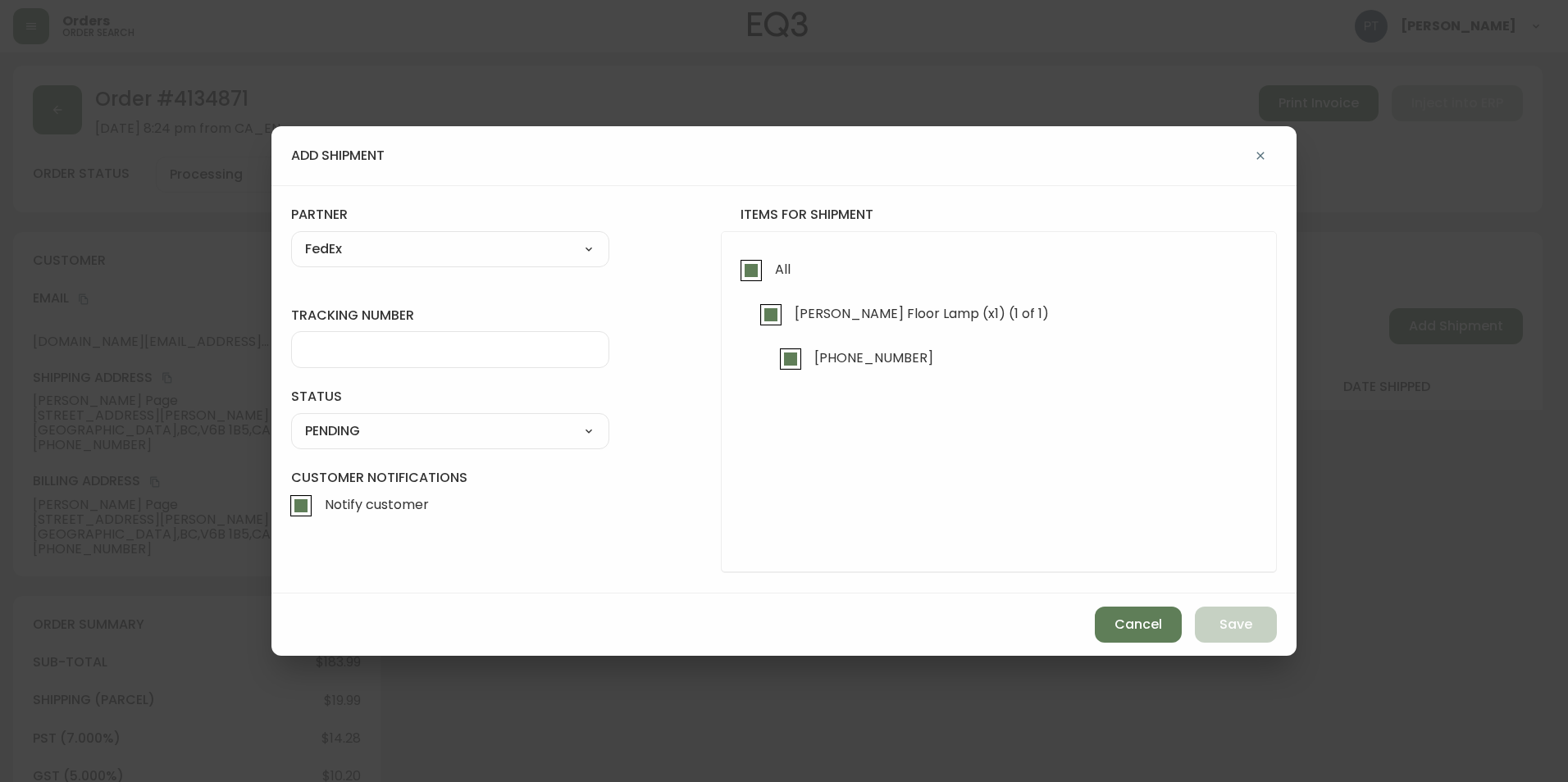
click at [411, 348] on input "tracking number" at bounding box center [450, 349] width 290 height 15
type input "902217263568"
click at [484, 435] on select "SHIPPED PENDING CANCELLED" at bounding box center [450, 431] width 318 height 25
click at [291, 419] on select "SHIPPED PENDING CANCELLED" at bounding box center [450, 431] width 318 height 25
select select "PENDING"
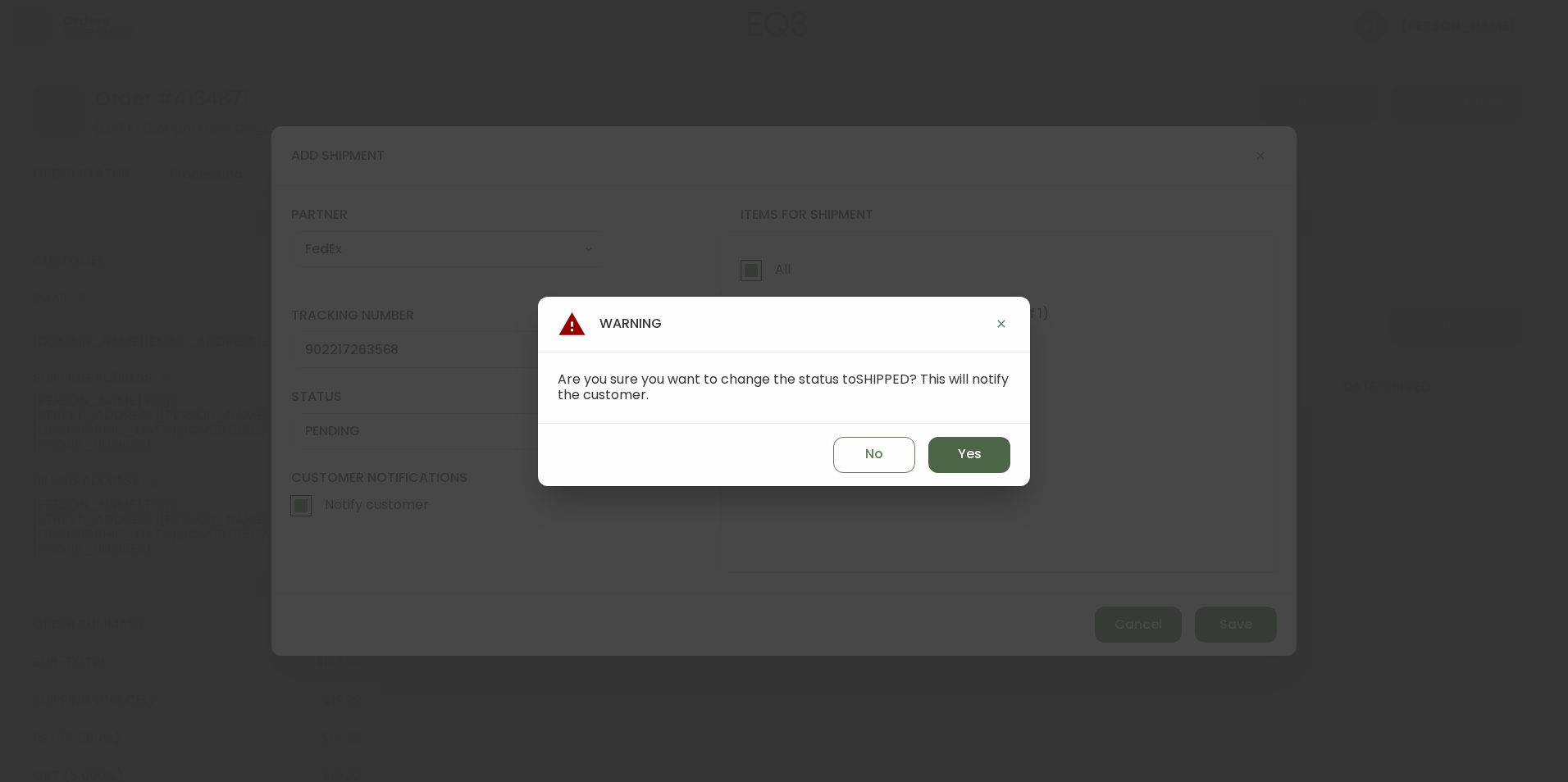
drag, startPoint x: 958, startPoint y: 464, endPoint x: 971, endPoint y: 463, distance: 13.0
click at [959, 466] on button "Yes" at bounding box center [969, 455] width 82 height 36
type input "SHIPPED"
select select "SHIPPED"
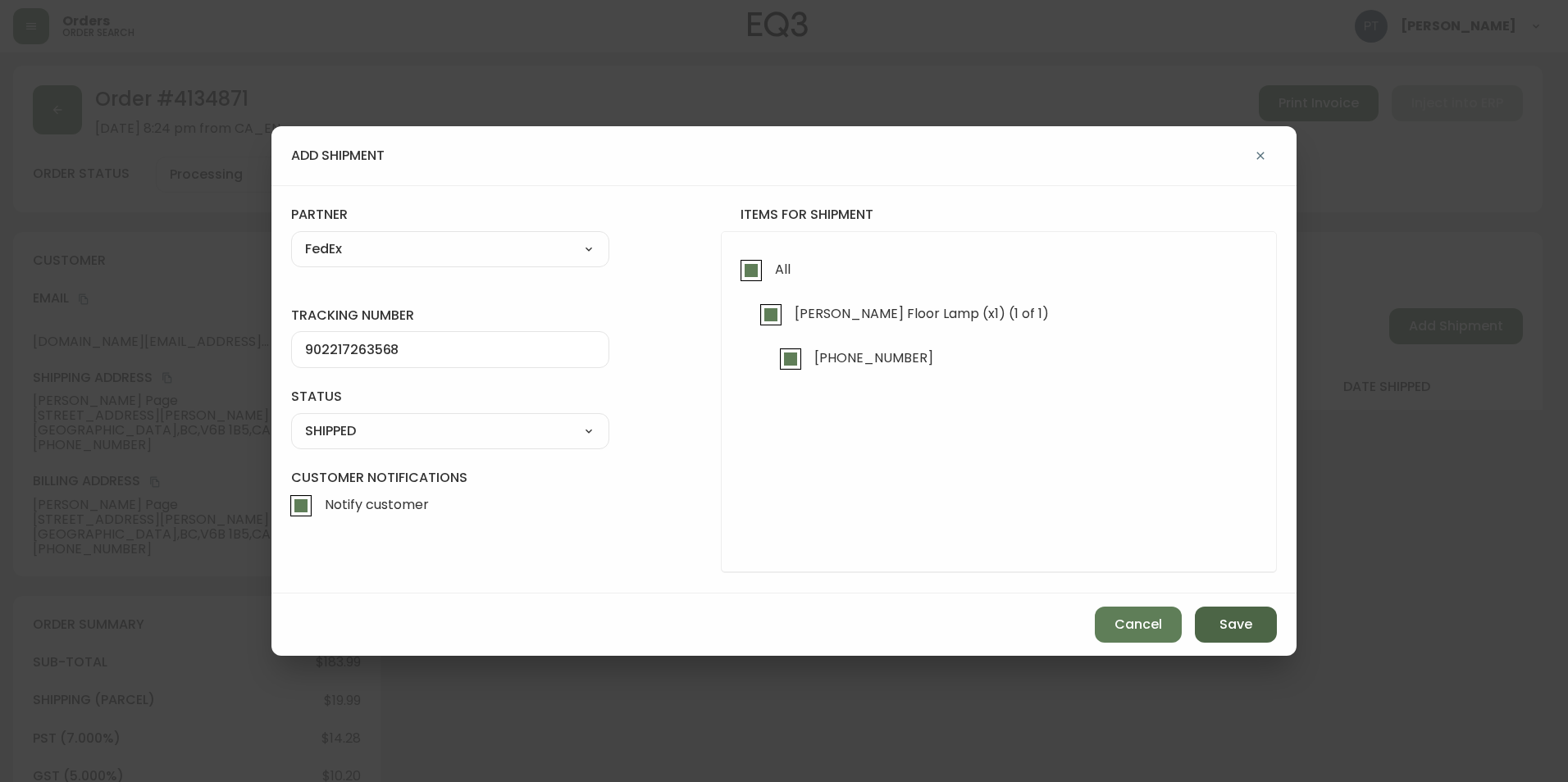
click at [1267, 614] on div "Cancel Save" at bounding box center [784, 624] width 1025 height 63
click at [1244, 631] on button "Save" at bounding box center [1236, 624] width 82 height 36
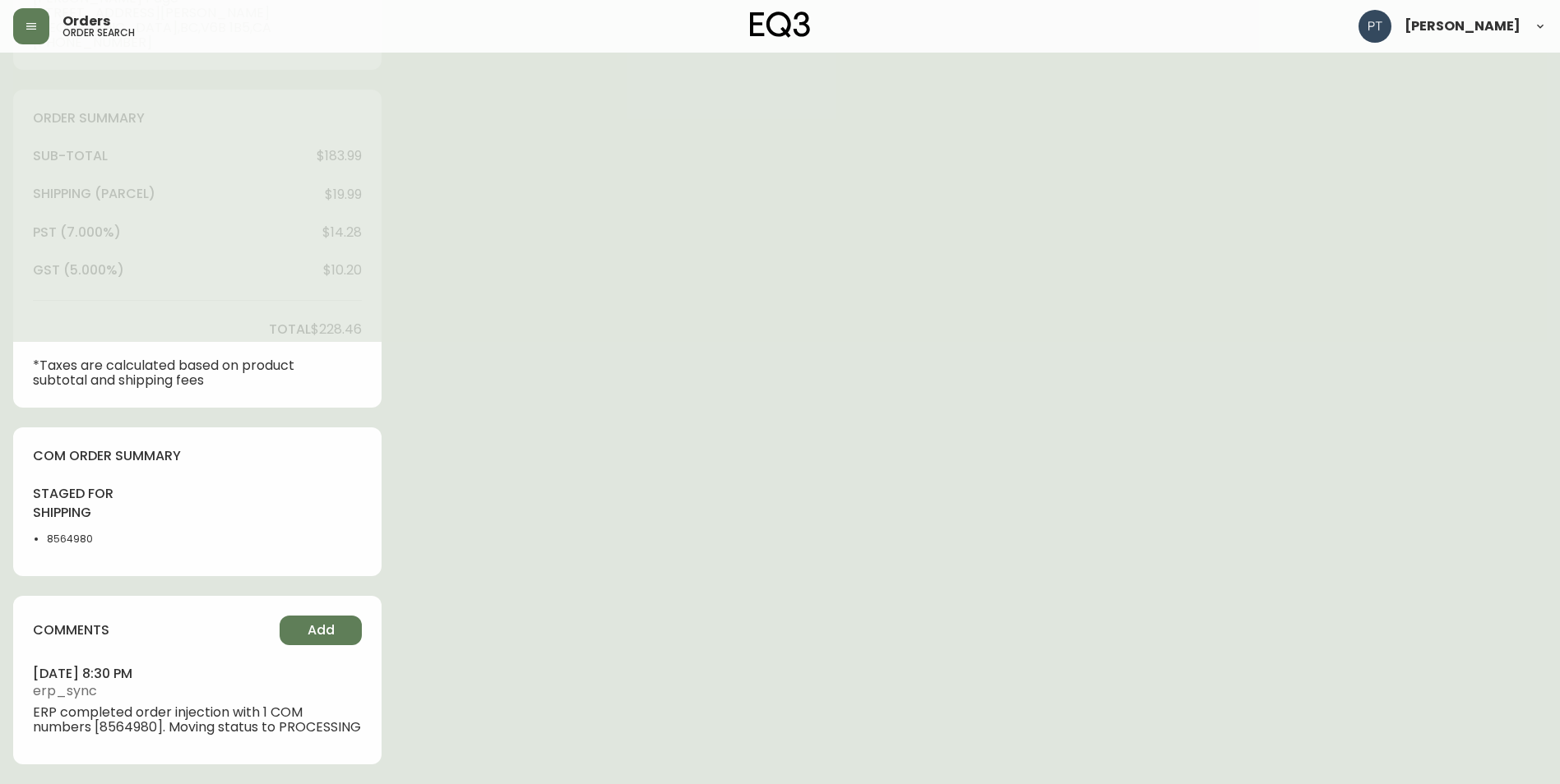
scroll to position [522, 0]
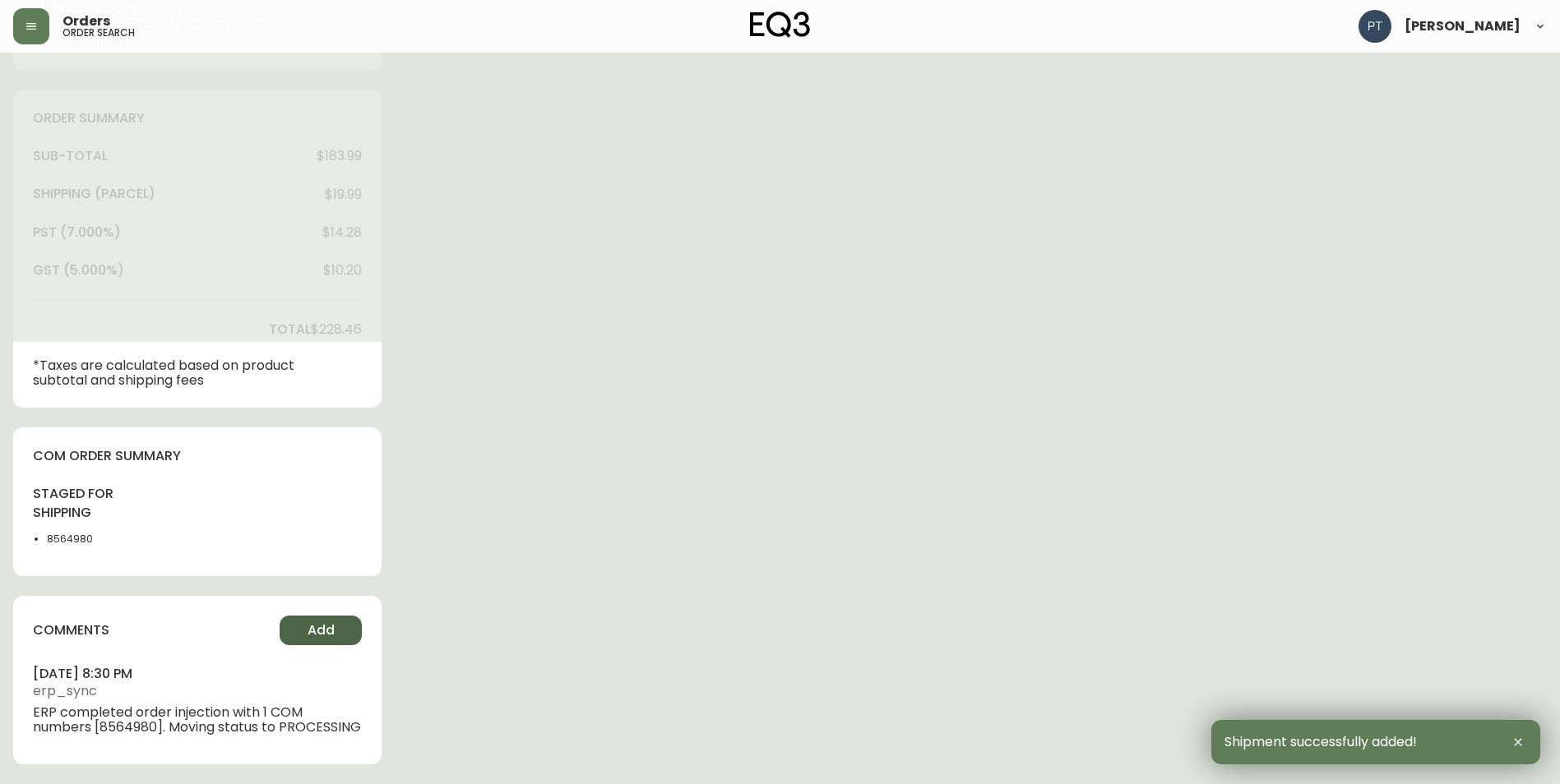
type input "Fully Shipped"
select select "FULLY_SHIPPED"
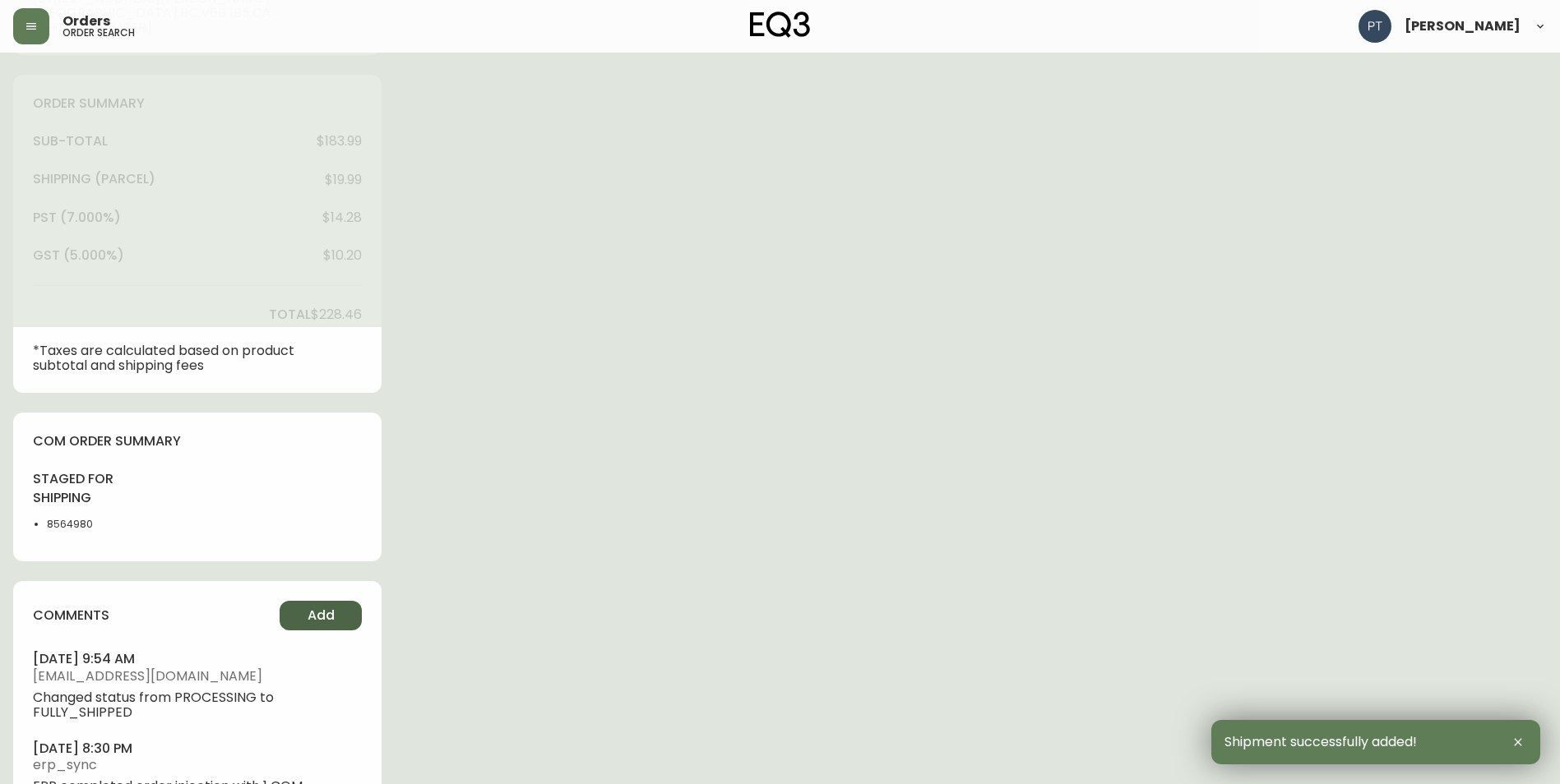
click at [334, 614] on span "Add" at bounding box center [321, 615] width 28 height 18
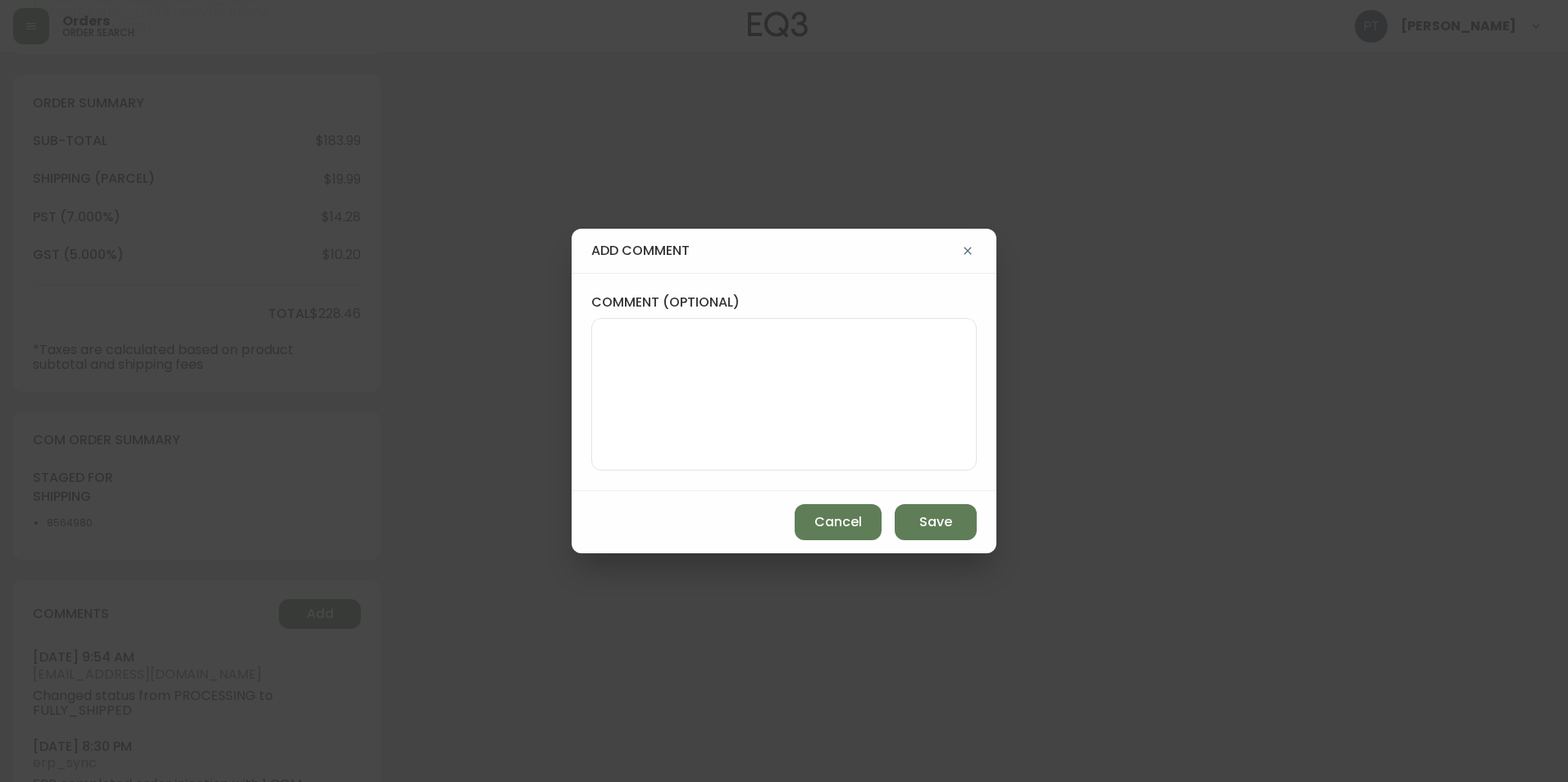
click at [774, 412] on textarea "comment (optional)" at bounding box center [783, 394] width 358 height 131
type textarea "CH"
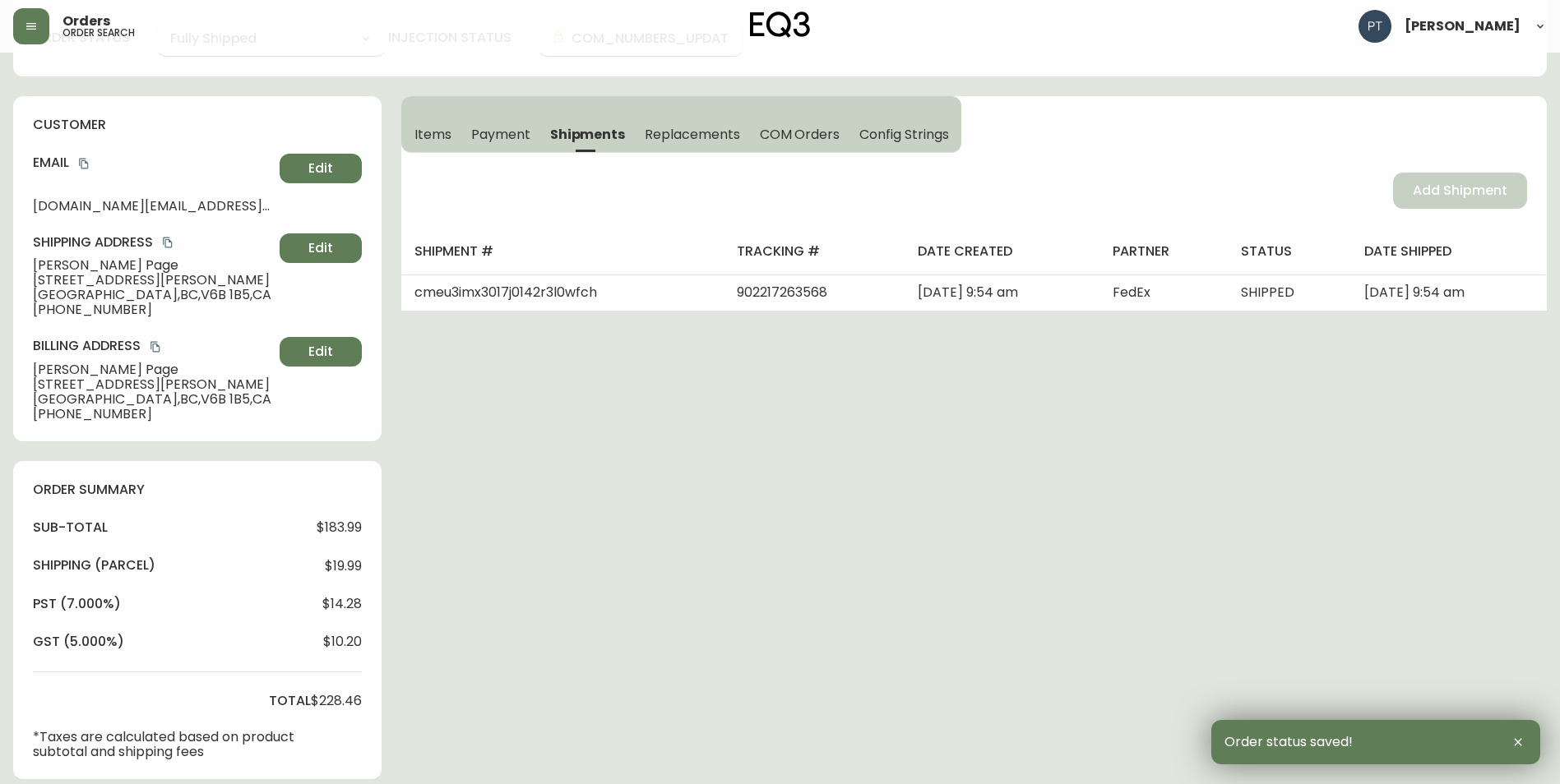
scroll to position [0, 0]
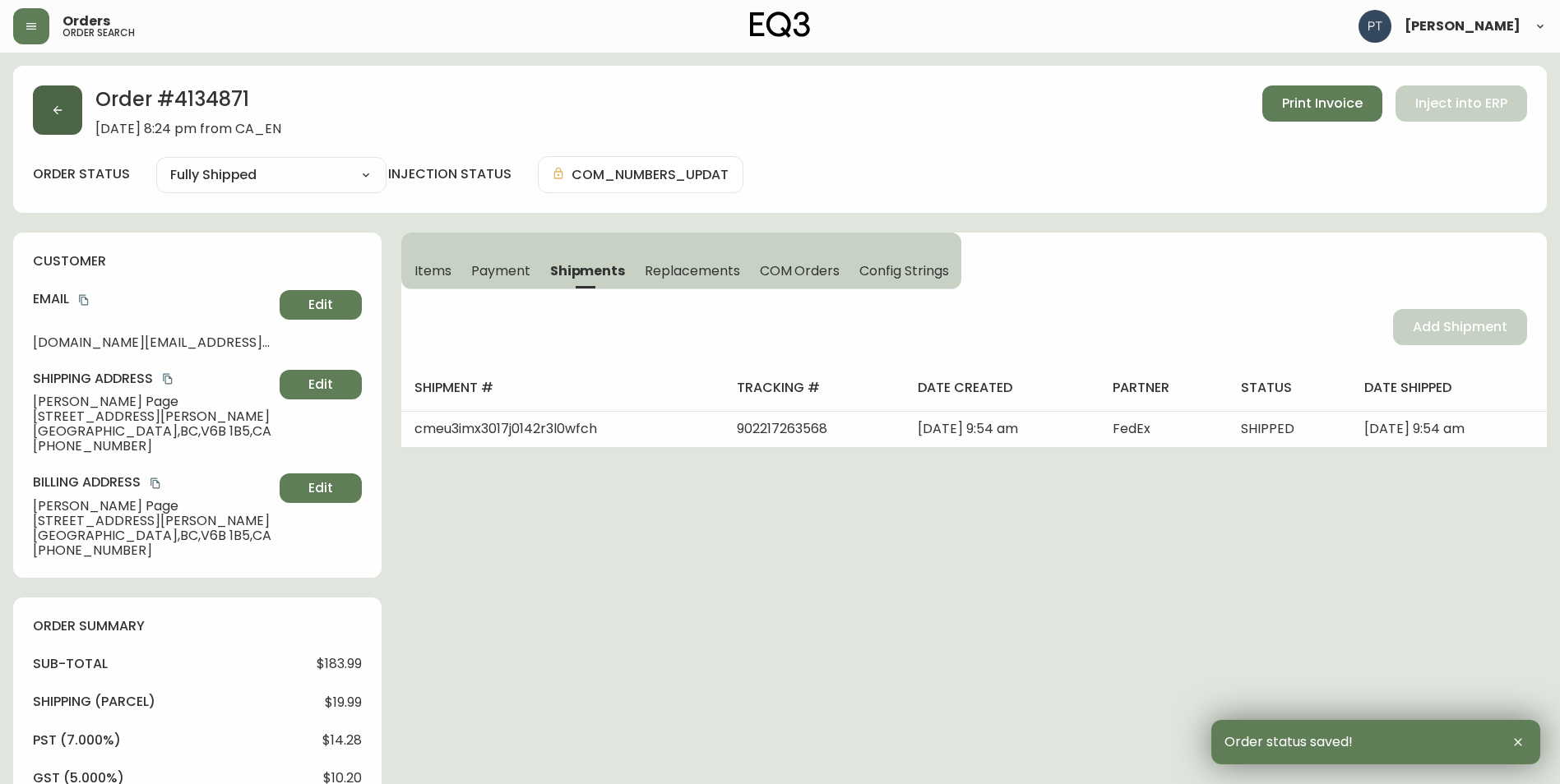
click at [63, 96] on button "button" at bounding box center [58, 110] width 49 height 49
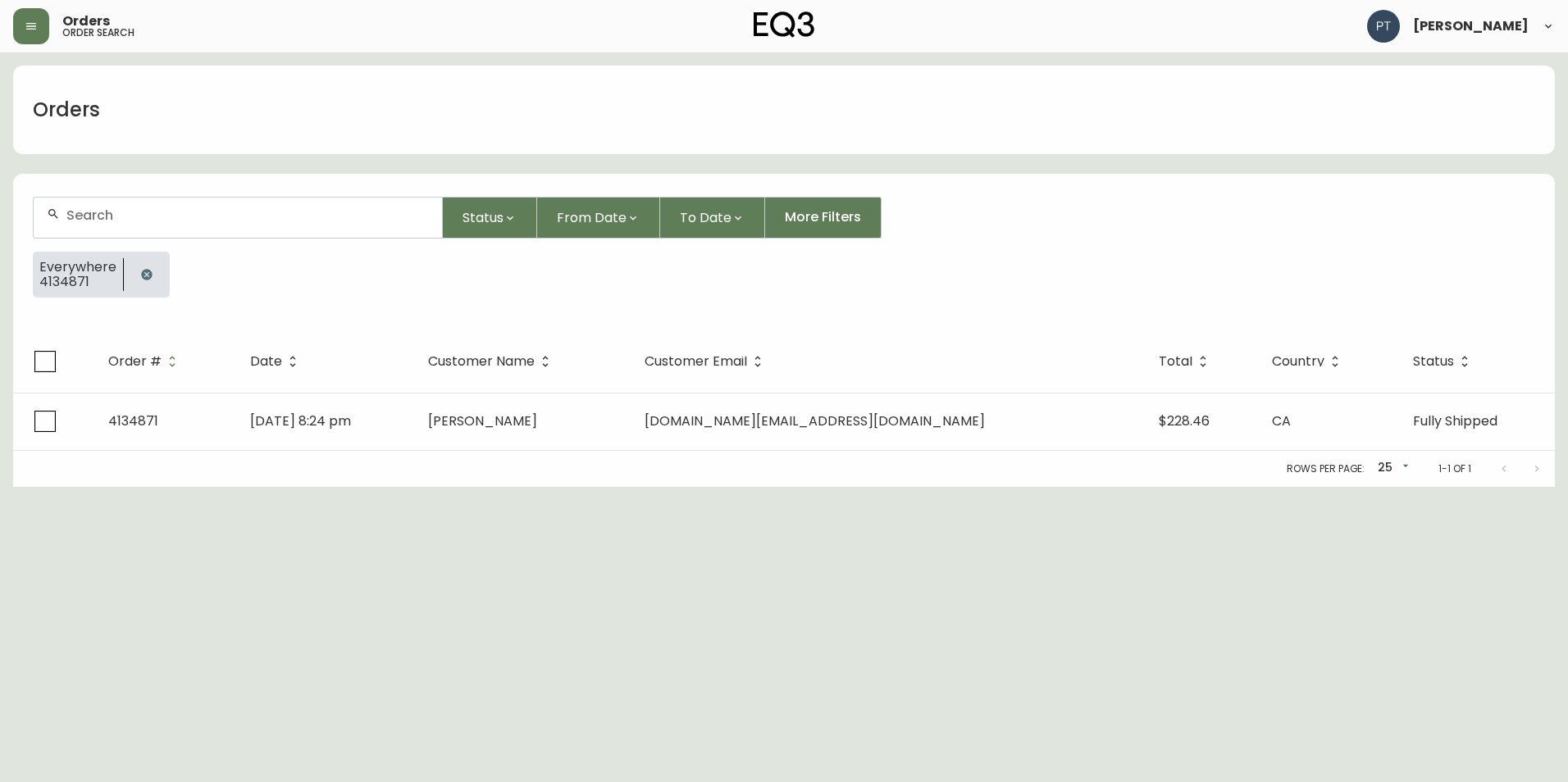
click at [266, 226] on div at bounding box center [237, 217] width 408 height 40
type input "4134876"
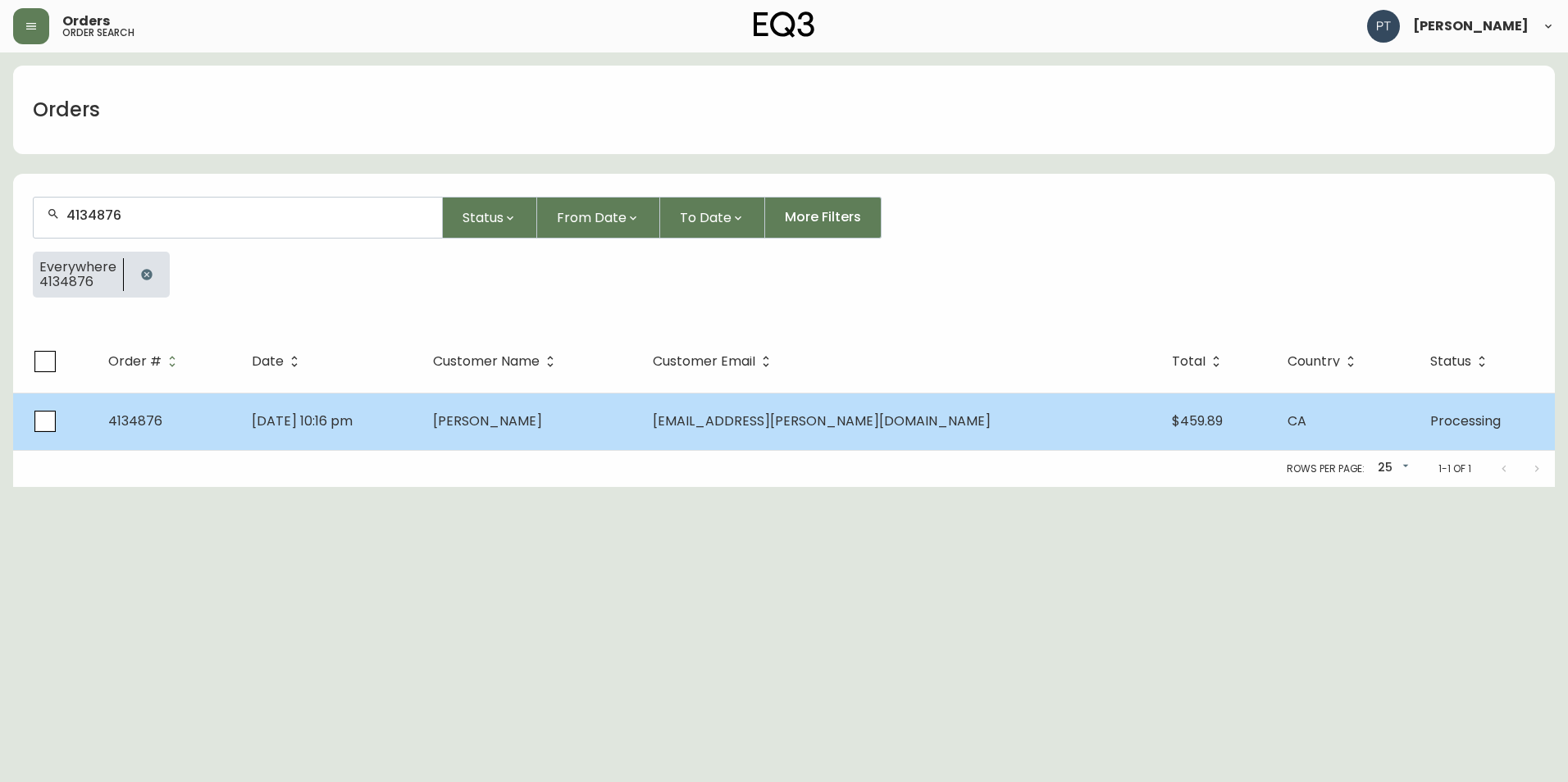
click at [542, 419] on span "[PERSON_NAME]" at bounding box center [487, 421] width 109 height 19
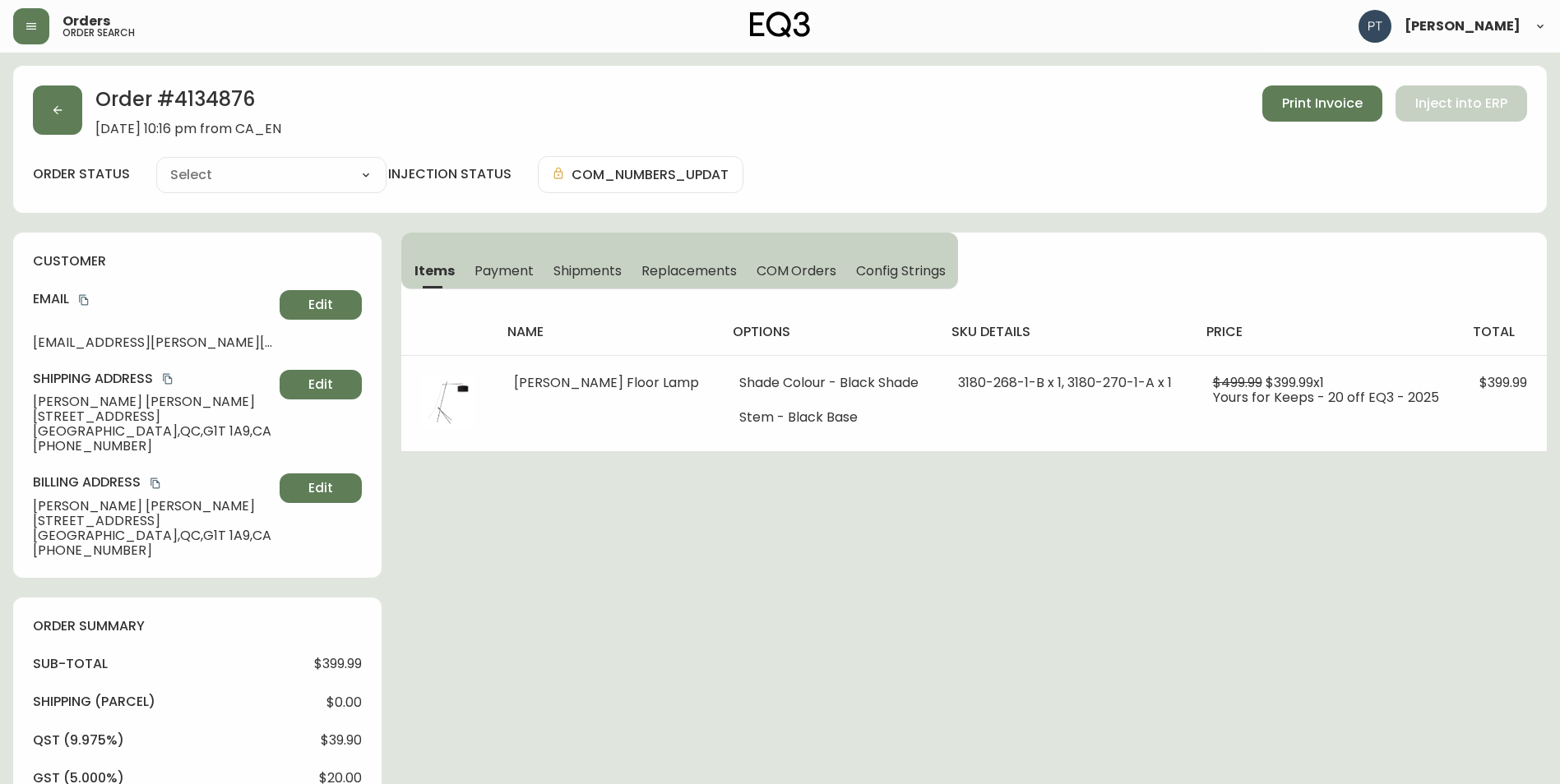
type input "Processing"
select select "PROCESSING"
click at [585, 268] on span "Shipments" at bounding box center [587, 271] width 69 height 17
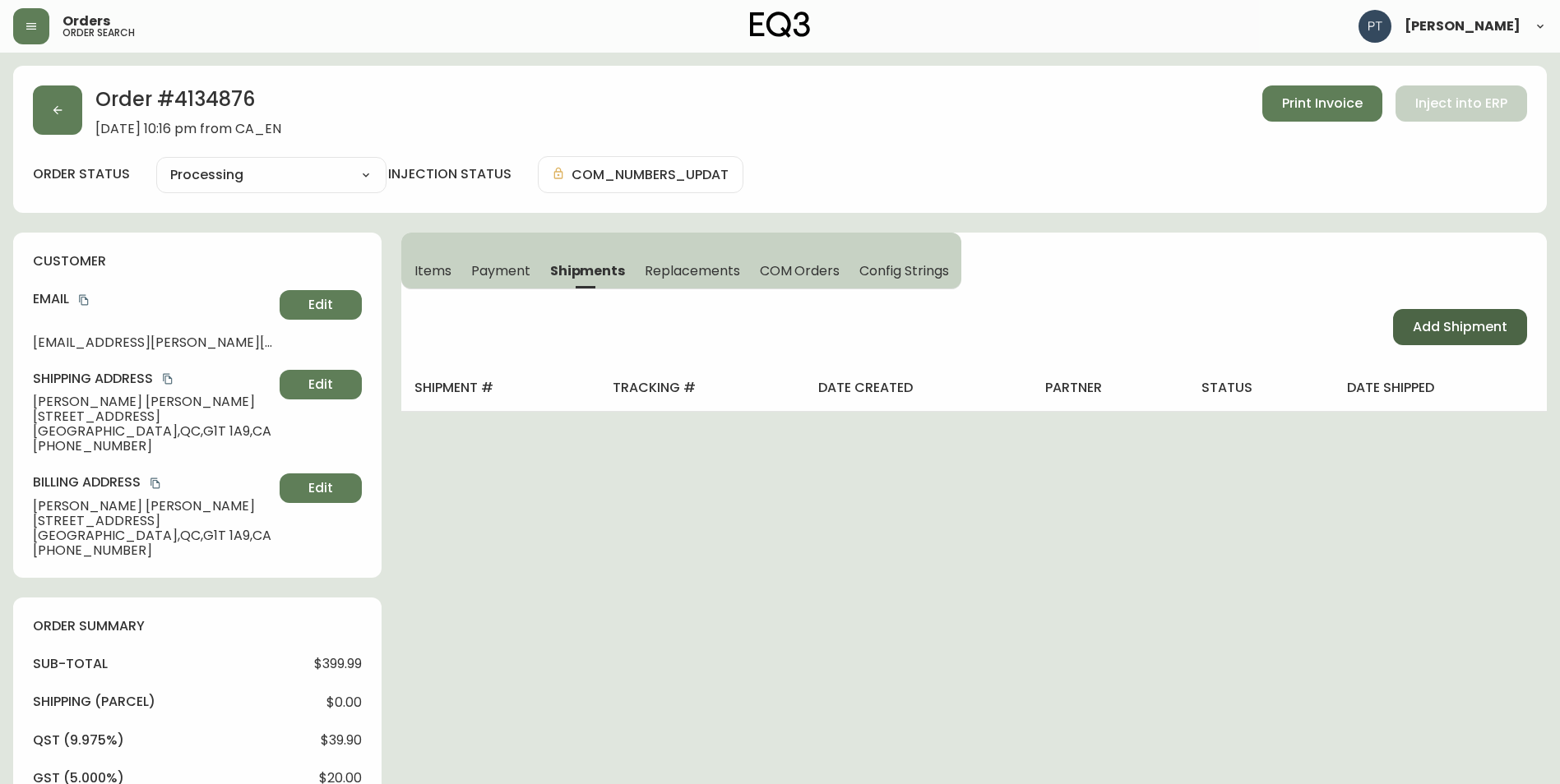
click at [1428, 318] on span "Add Shipment" at bounding box center [1459, 326] width 94 height 18
select select "PENDING"
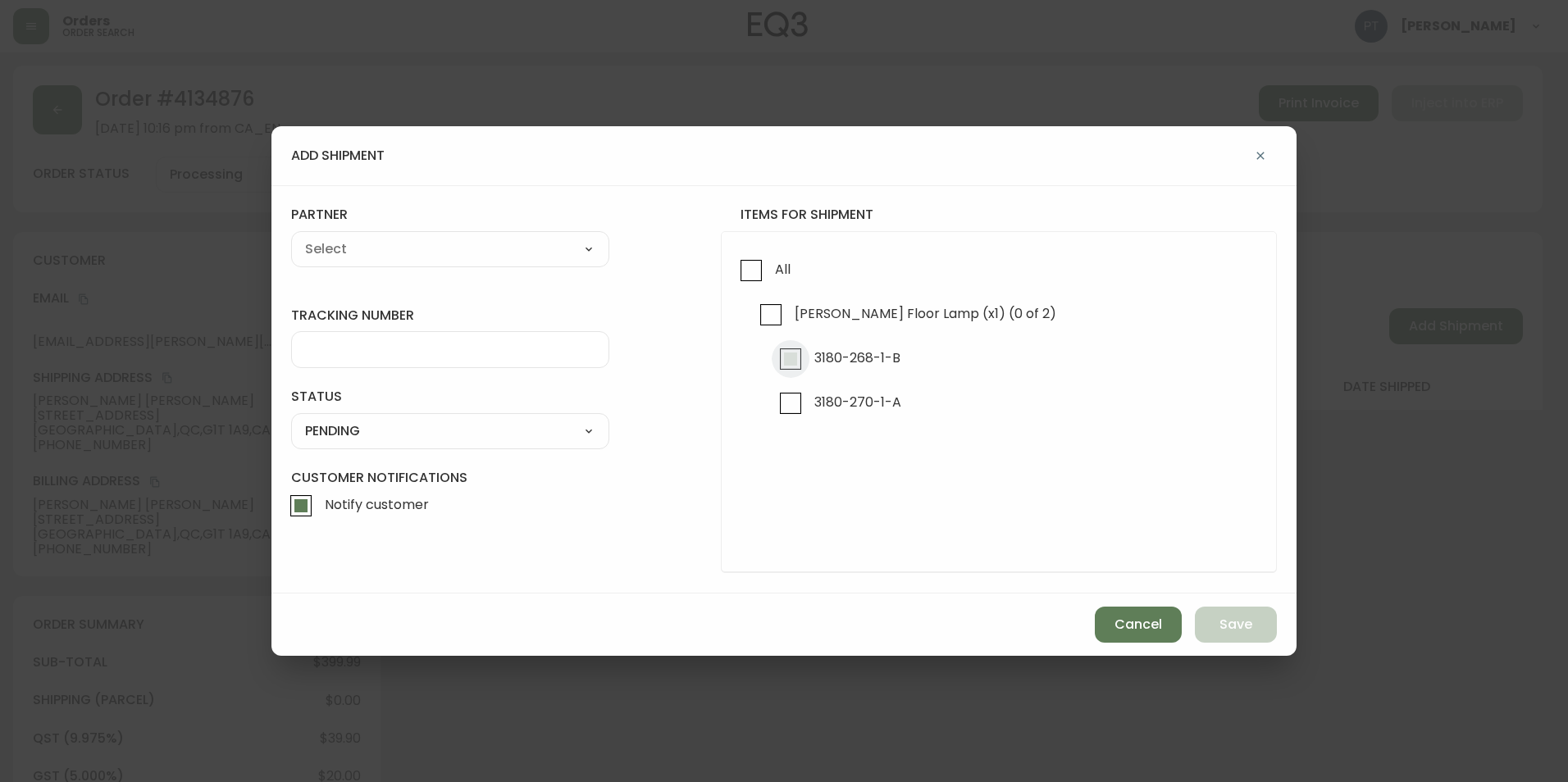
click at [793, 362] on input "3180-268-1-B" at bounding box center [791, 359] width 38 height 38
checkbox input "true"
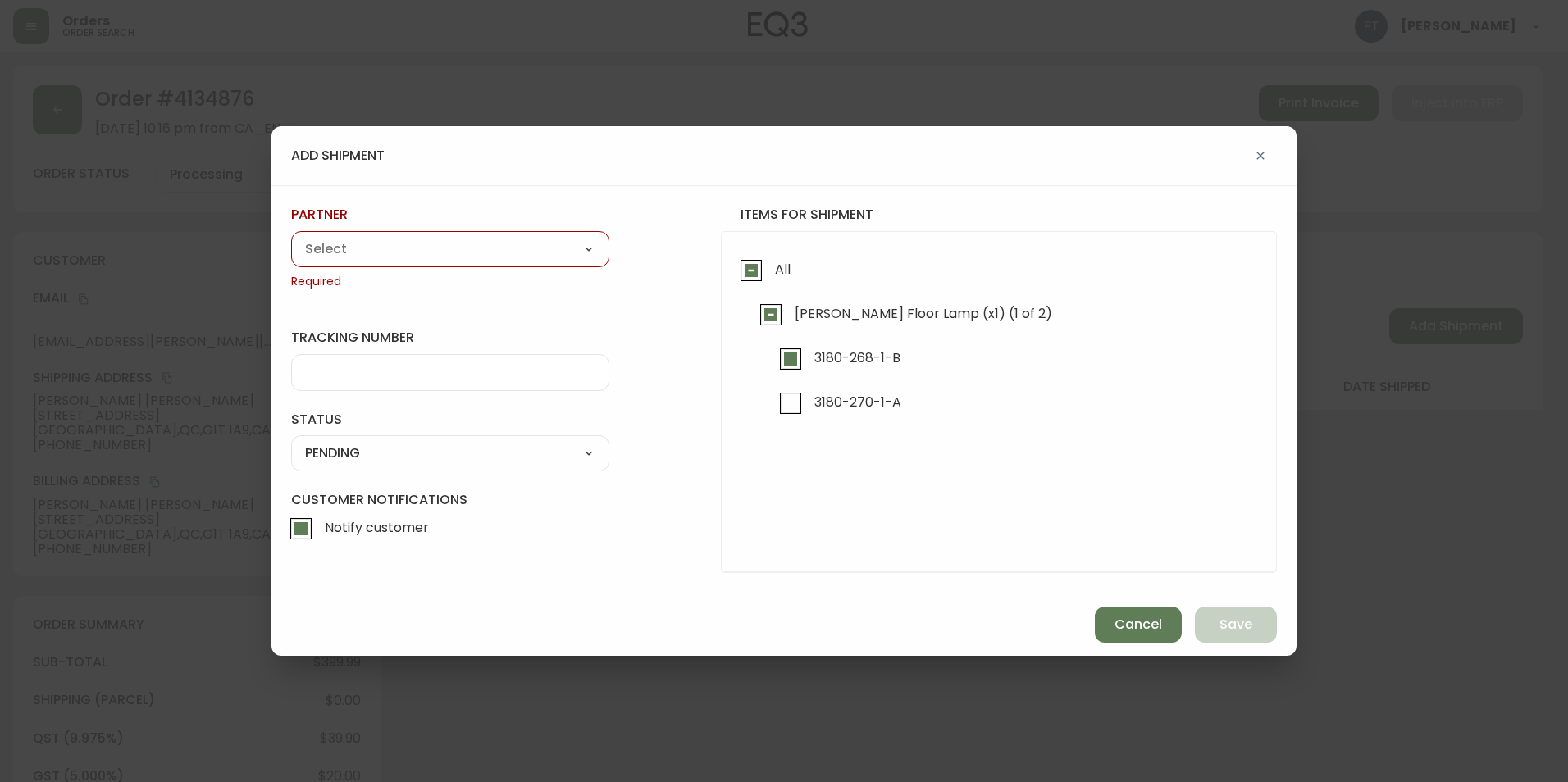
click at [488, 263] on div "A Move to Remember LLC ABF Freight Alero [PERSON_NAME] Canada Post CDS Ceva Log…" at bounding box center [450, 250] width 318 height 36
click at [509, 254] on select "A Move to Remember LLC ABF Freight Alero [PERSON_NAME] Canada Post CDS Ceva Log…" at bounding box center [450, 250] width 318 height 25
select select "cjy0a9taa01x001669l98m63c"
click at [291, 237] on select "A Move to Remember LLC ABF Freight Alero [PERSON_NAME] Canada Post CDS Ceva Log…" at bounding box center [450, 250] width 318 height 25
type input "FedEx"
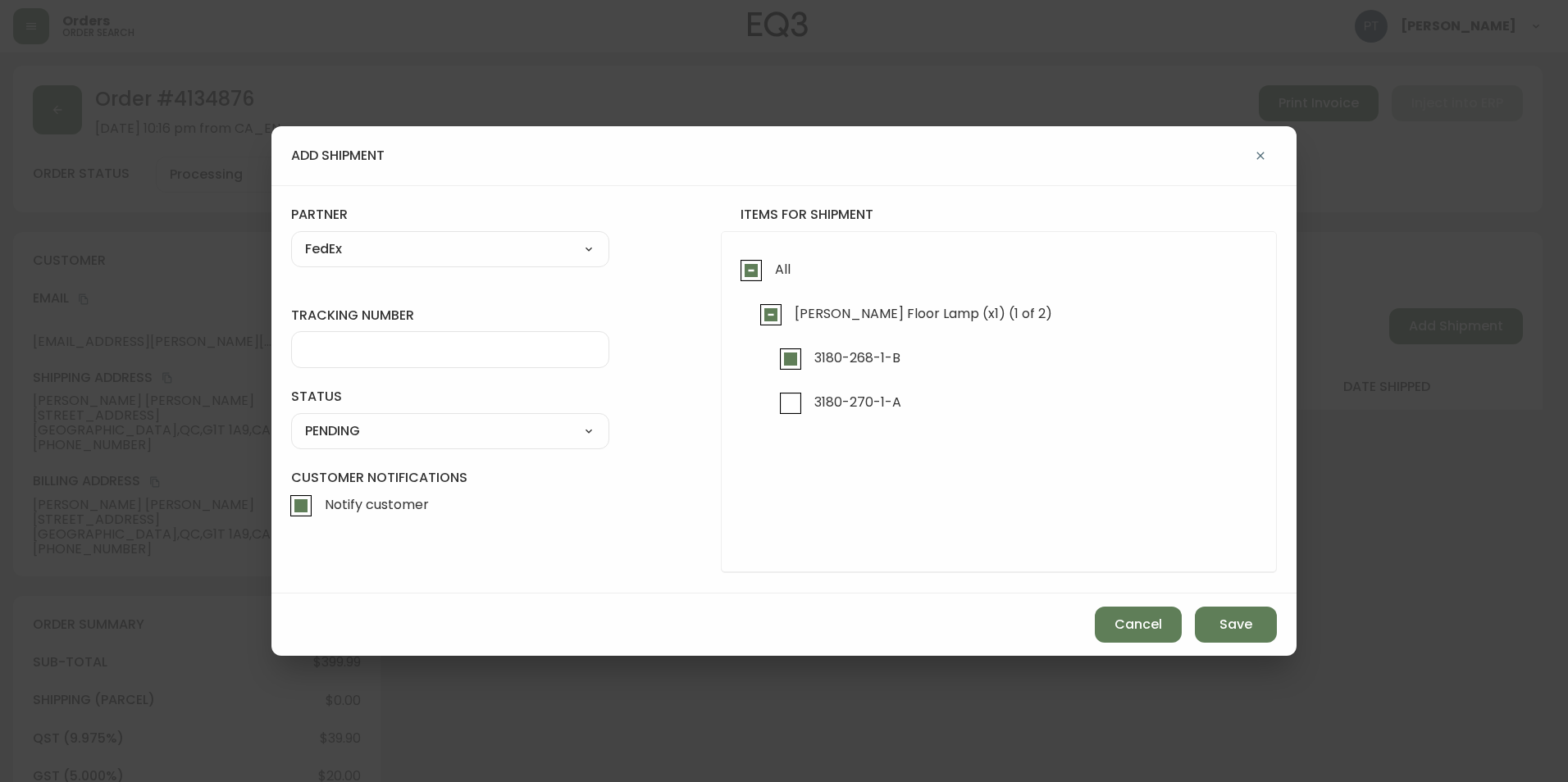
click at [484, 358] on div at bounding box center [450, 349] width 318 height 37
type input "902217263579"
click at [526, 430] on select "SHIPPED PENDING CANCELLED" at bounding box center [450, 431] width 318 height 25
click at [291, 419] on select "SHIPPED PENDING CANCELLED" at bounding box center [450, 431] width 318 height 25
select select "PENDING"
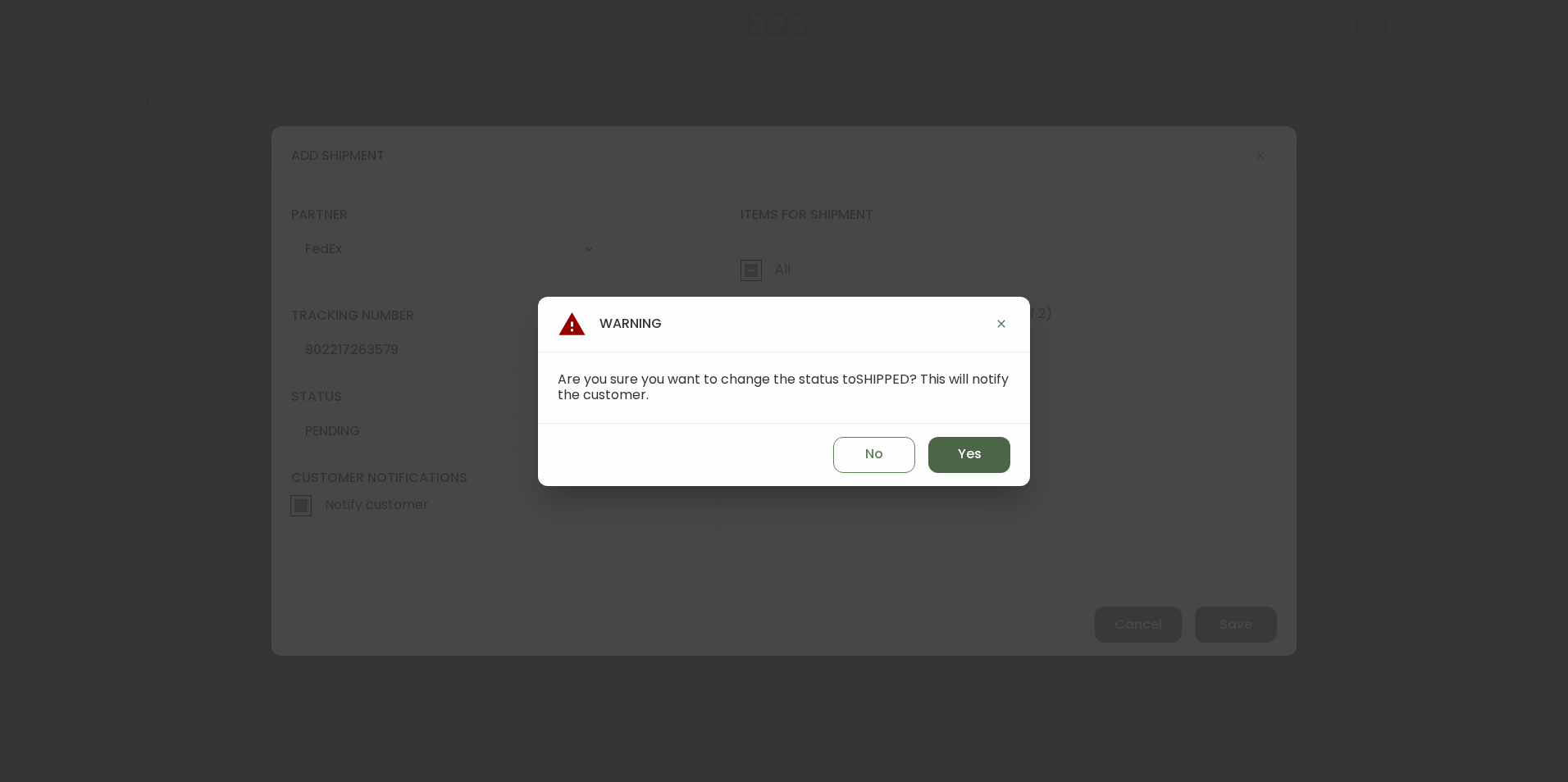
click at [957, 444] on button "Yes" at bounding box center [969, 455] width 82 height 36
type input "SHIPPED"
select select "SHIPPED"
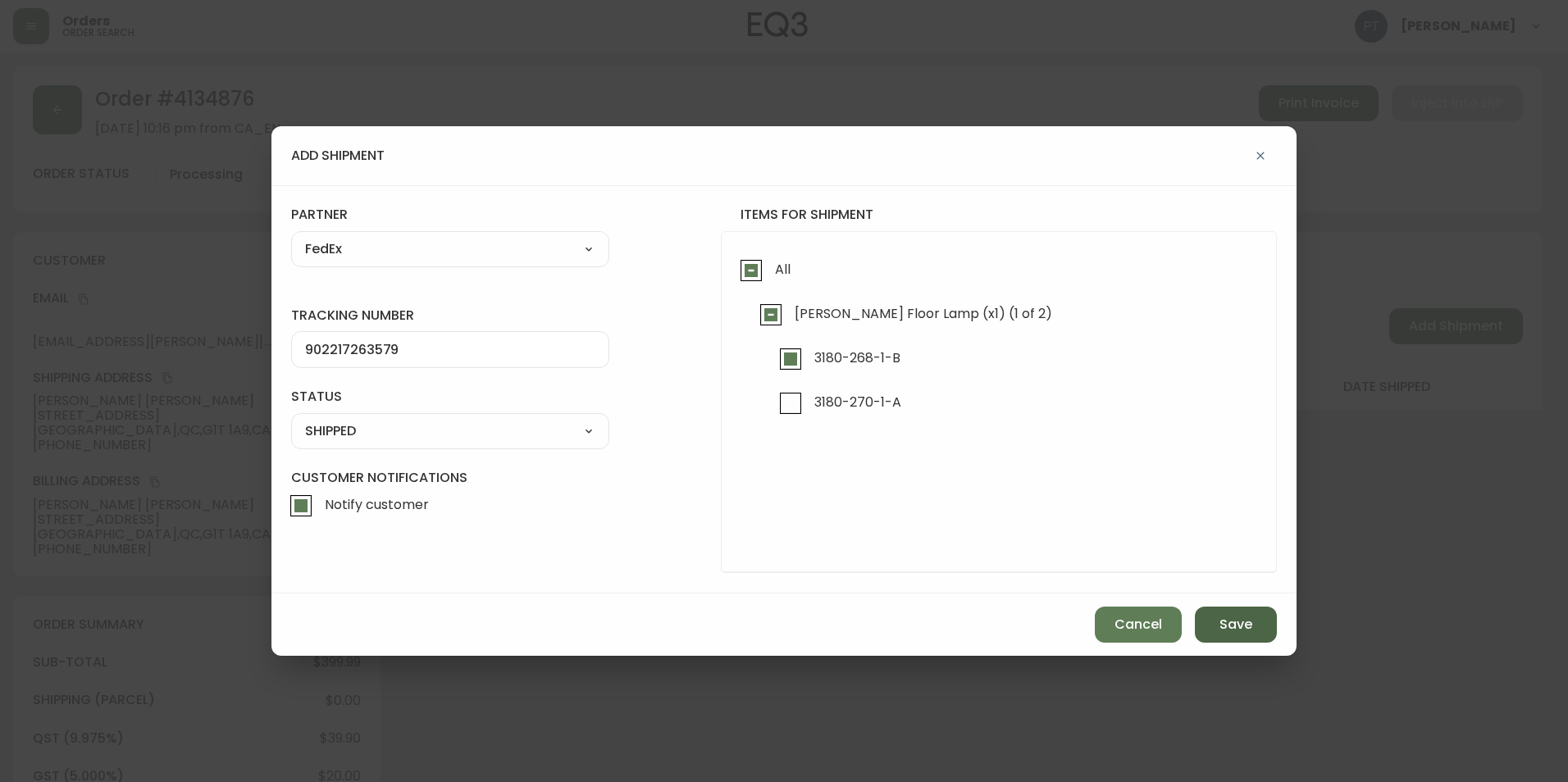
click at [1204, 615] on button "Save" at bounding box center [1236, 624] width 82 height 36
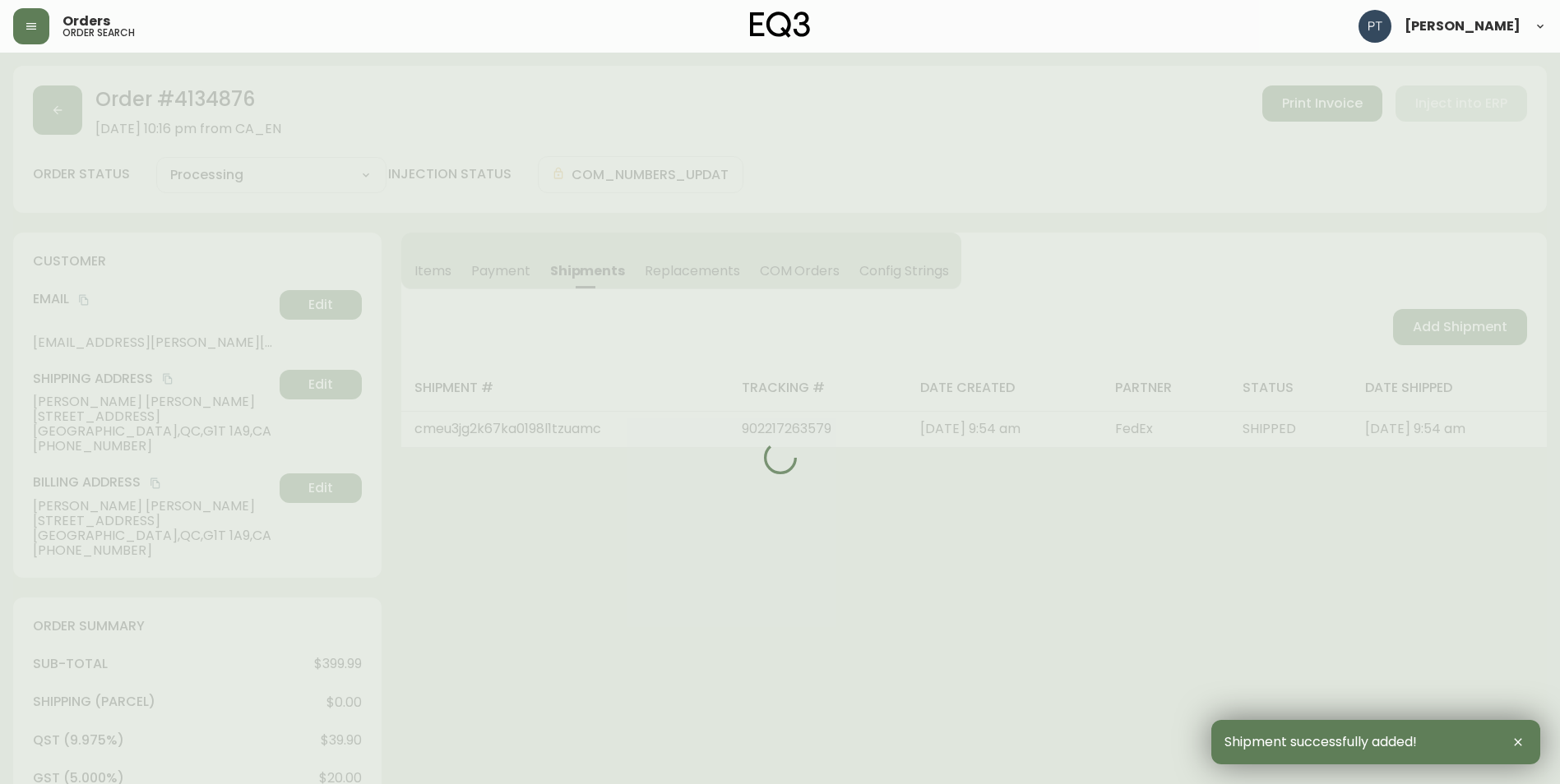
type input "Partially Shipped"
select select "PARTIALLY_SHIPPED"
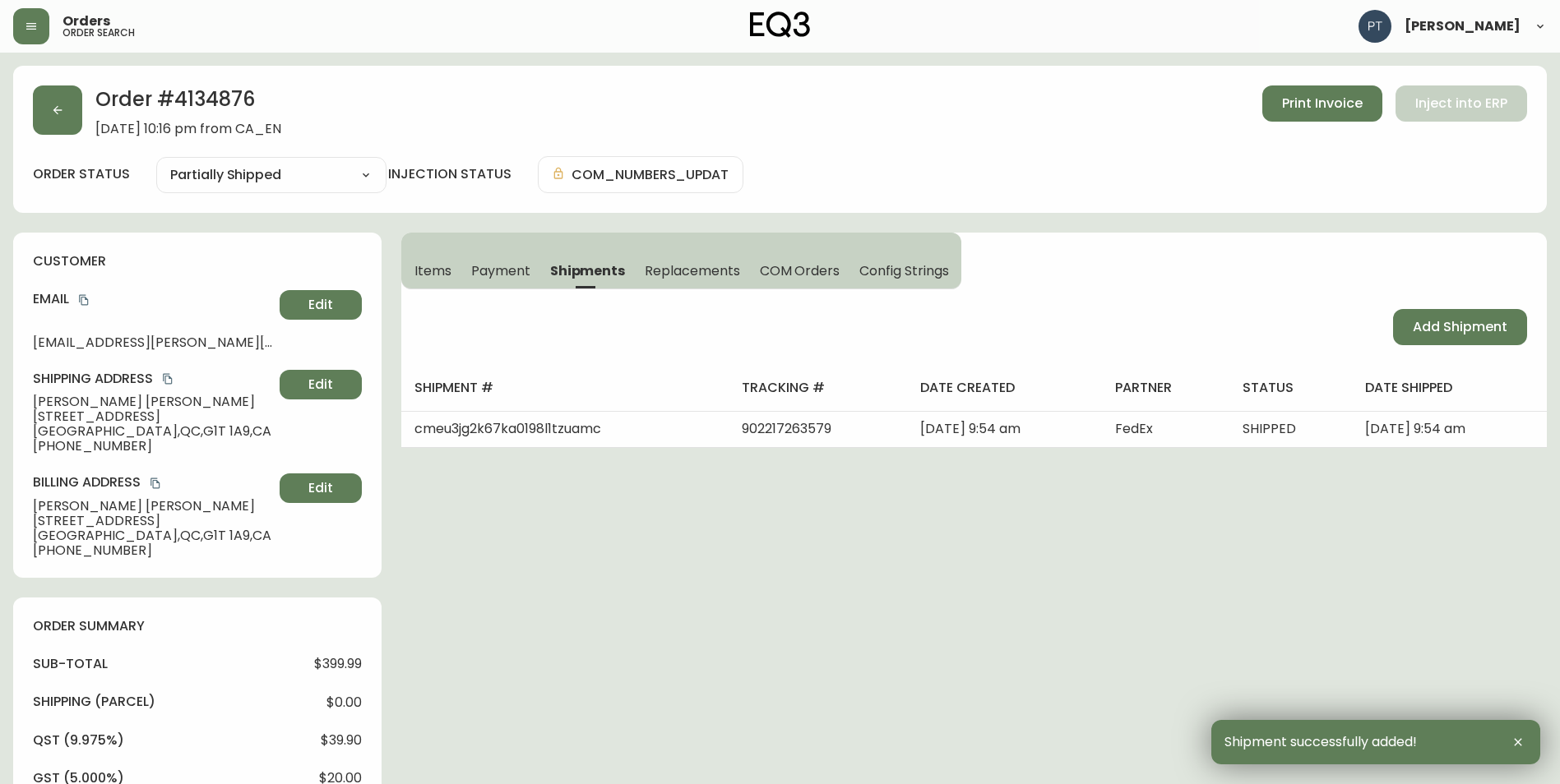
click at [1439, 332] on span "Add Shipment" at bounding box center [1459, 326] width 94 height 18
select select "PENDING"
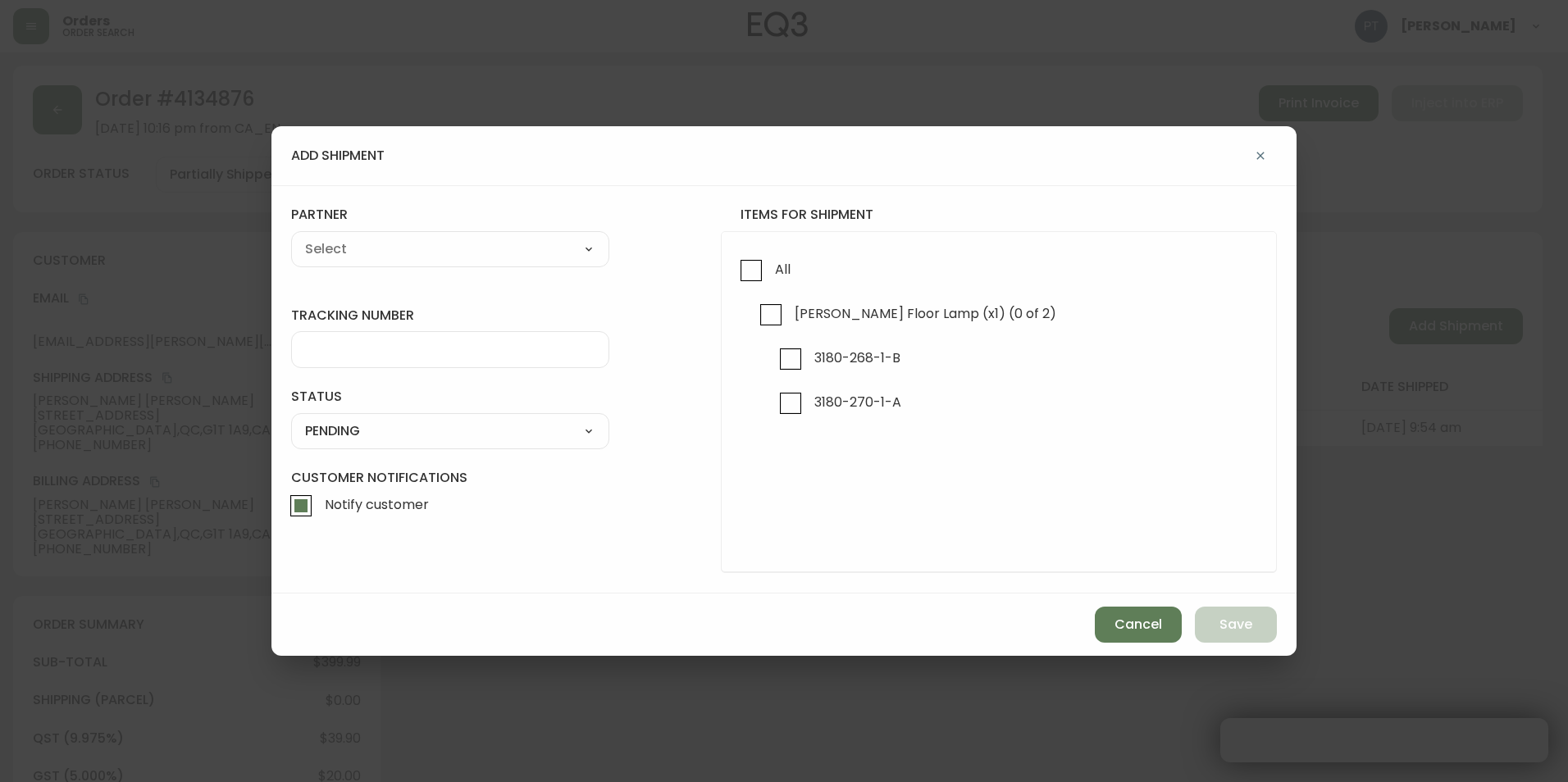
checkbox input "true"
click at [774, 395] on input "3180-270-1-A" at bounding box center [791, 403] width 38 height 38
checkbox input "true"
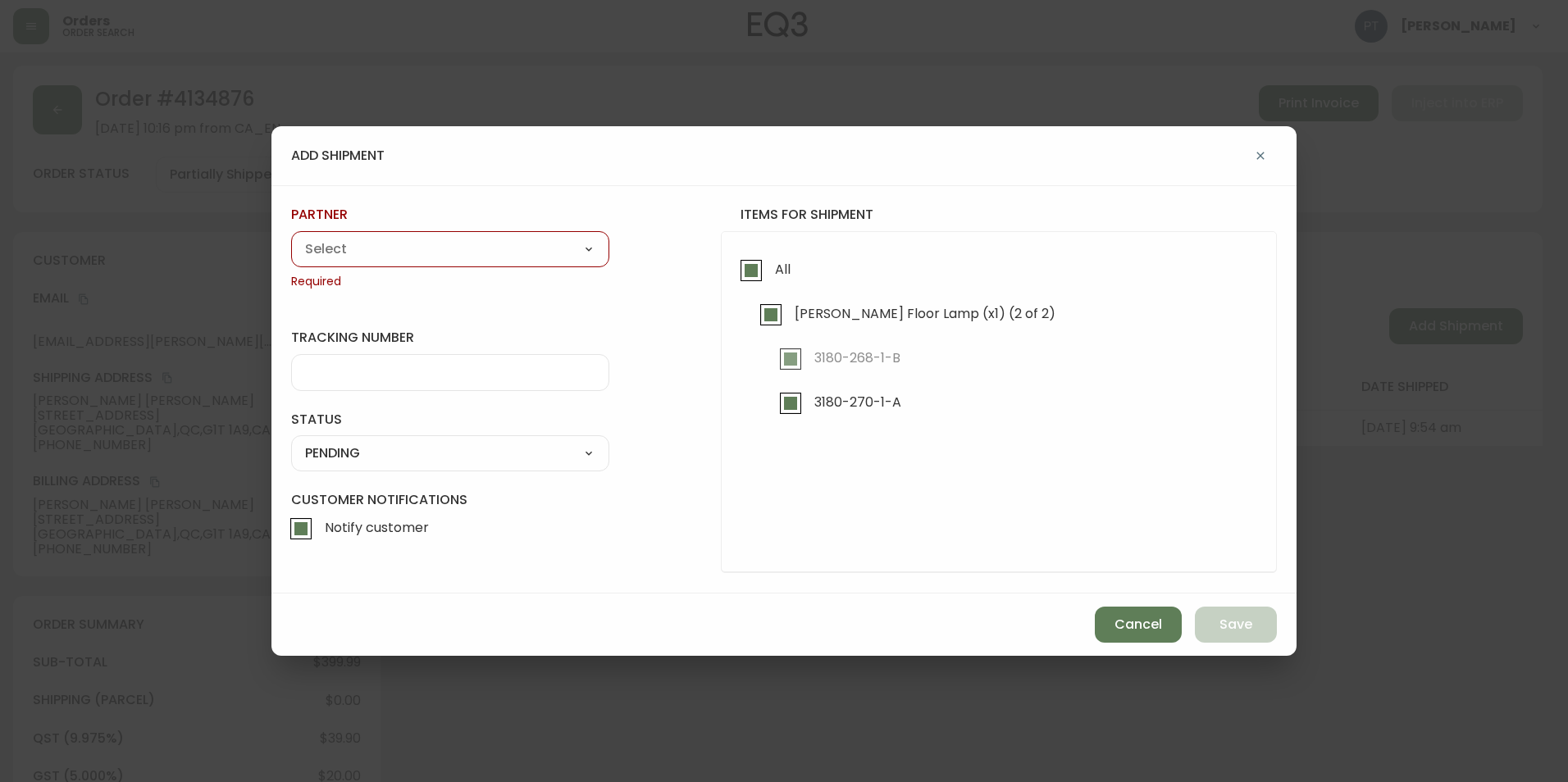
click at [420, 255] on select "A Move to Remember LLC ABF Freight Alero [PERSON_NAME] Canada Post CDS Ceva Log…" at bounding box center [450, 250] width 318 height 25
select select "cke4cr6aifkm00134atgpxasx"
click at [291, 237] on select "A Move to Remember LLC ABF Freight Alero [PERSON_NAME] Canada Post CDS Ceva Log…" at bounding box center [450, 250] width 318 height 25
type input "EXPRESS INSTALLATION SERVICES"
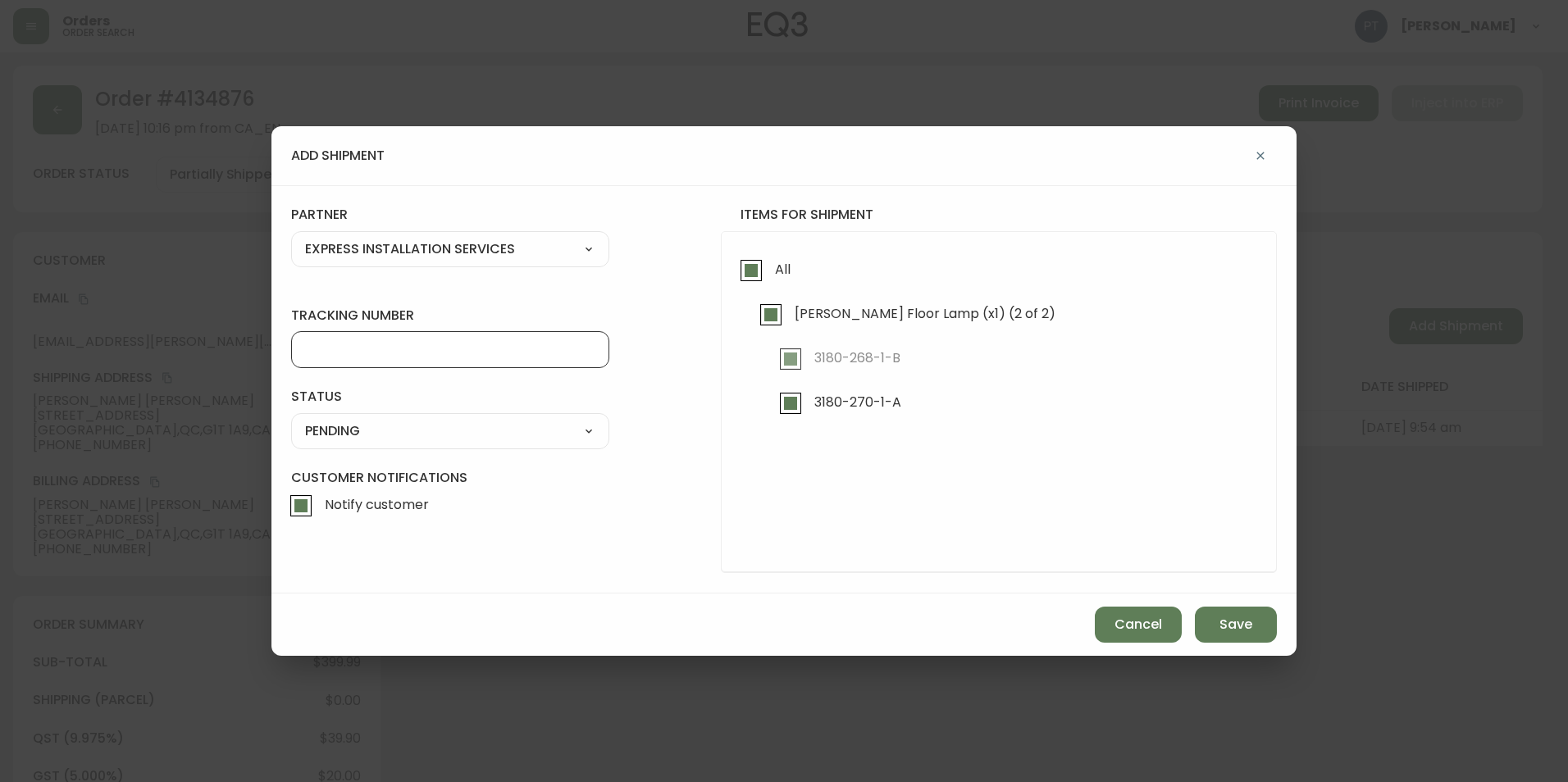
click at [411, 355] on input "tracking number" at bounding box center [450, 349] width 290 height 15
type input "902217263580"
click at [461, 424] on select "SHIPPED PENDING CANCELLED" at bounding box center [450, 431] width 318 height 25
click at [474, 445] on div "SHIPPED PENDING CANCELLED" at bounding box center [450, 431] width 318 height 36
drag, startPoint x: 478, startPoint y: 434, endPoint x: 476, endPoint y: 444, distance: 10.2
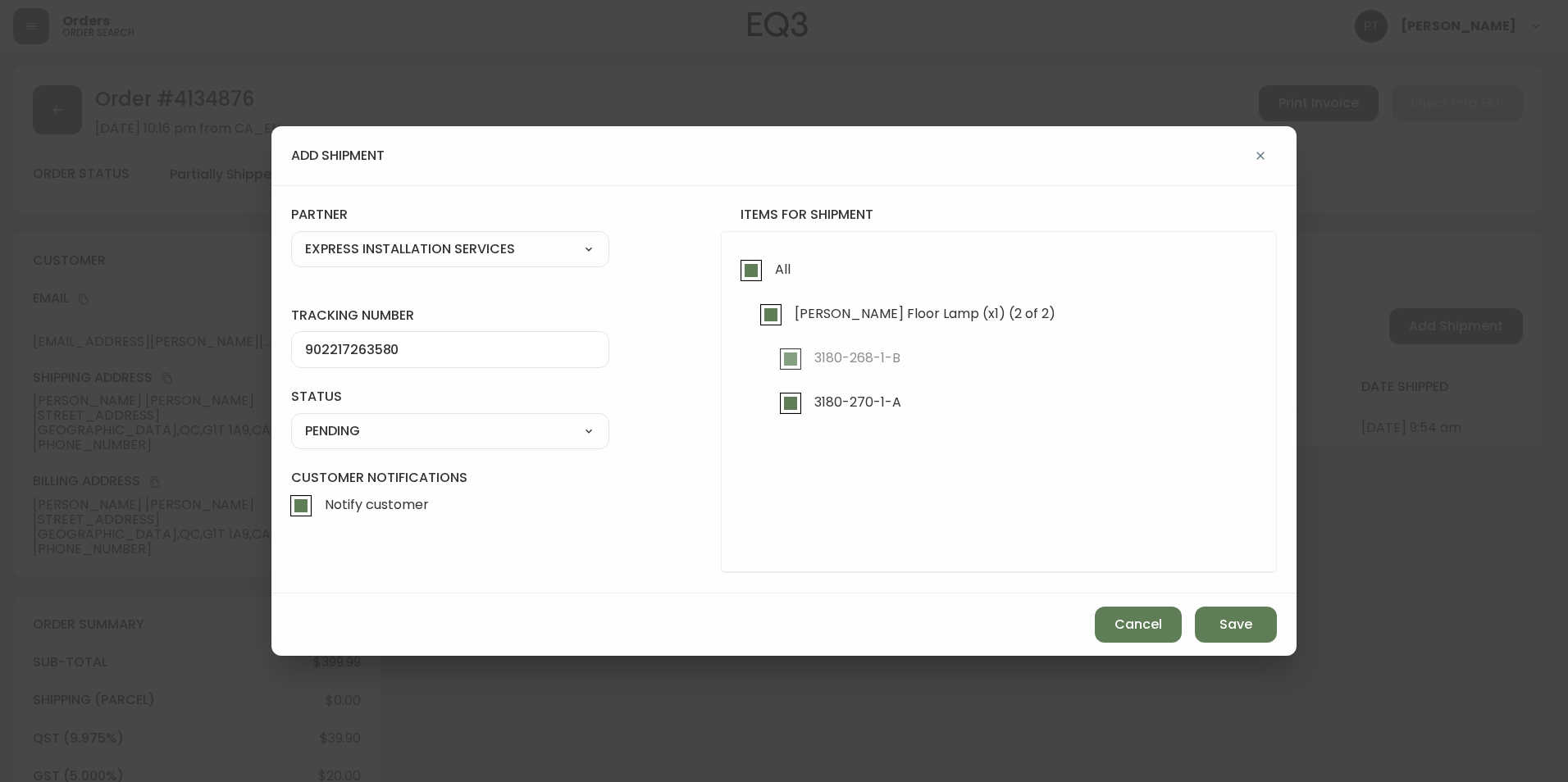
click at [478, 434] on select "SHIPPED PENDING CANCELLED" at bounding box center [450, 431] width 318 height 25
click at [291, 419] on select "SHIPPED PENDING CANCELLED" at bounding box center [450, 431] width 318 height 25
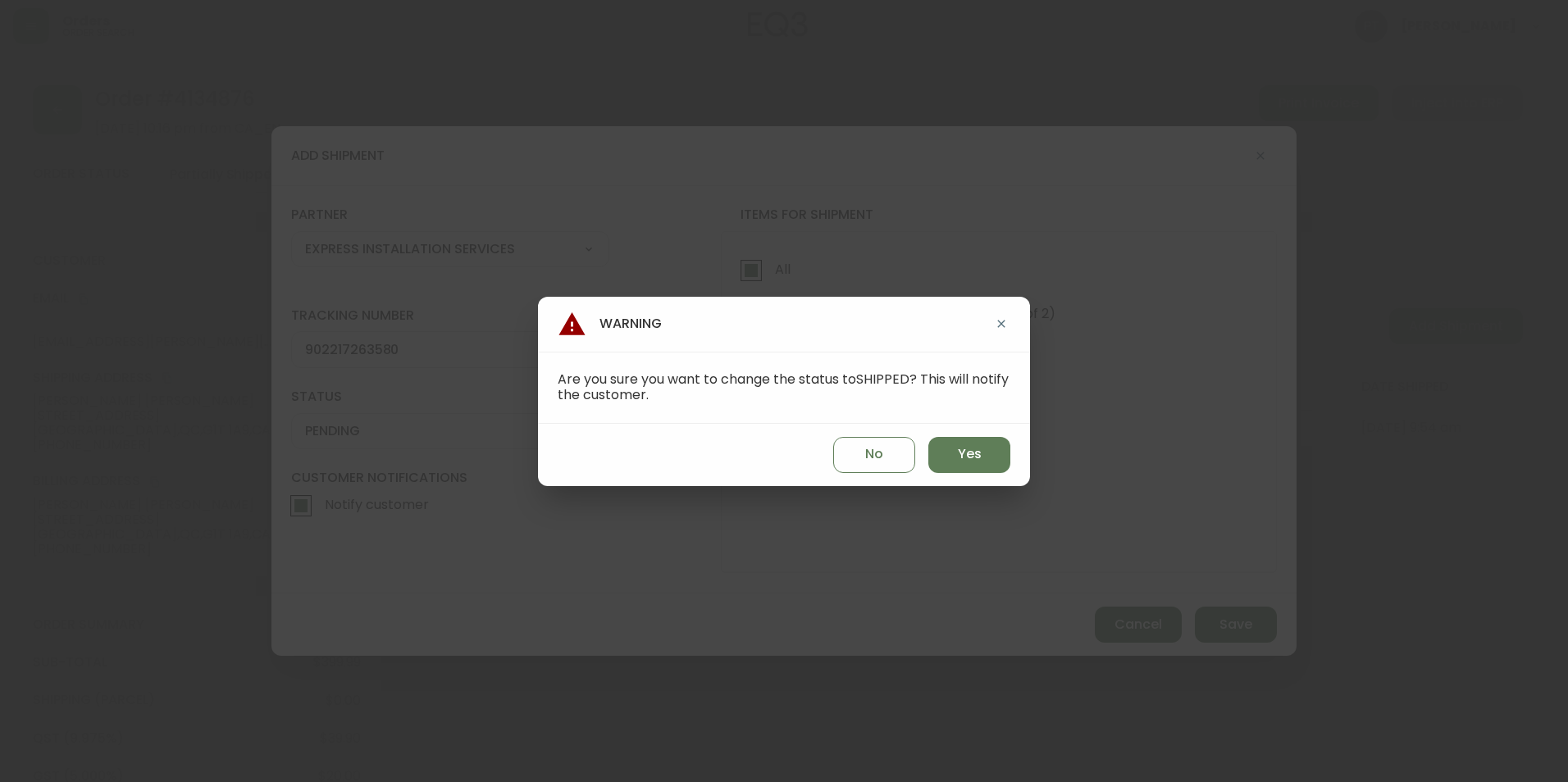
select select "PENDING"
drag, startPoint x: 934, startPoint y: 451, endPoint x: 970, endPoint y: 451, distance: 36.0
click at [936, 451] on button "Yes" at bounding box center [969, 455] width 82 height 36
type input "SHIPPED"
select select "SHIPPED"
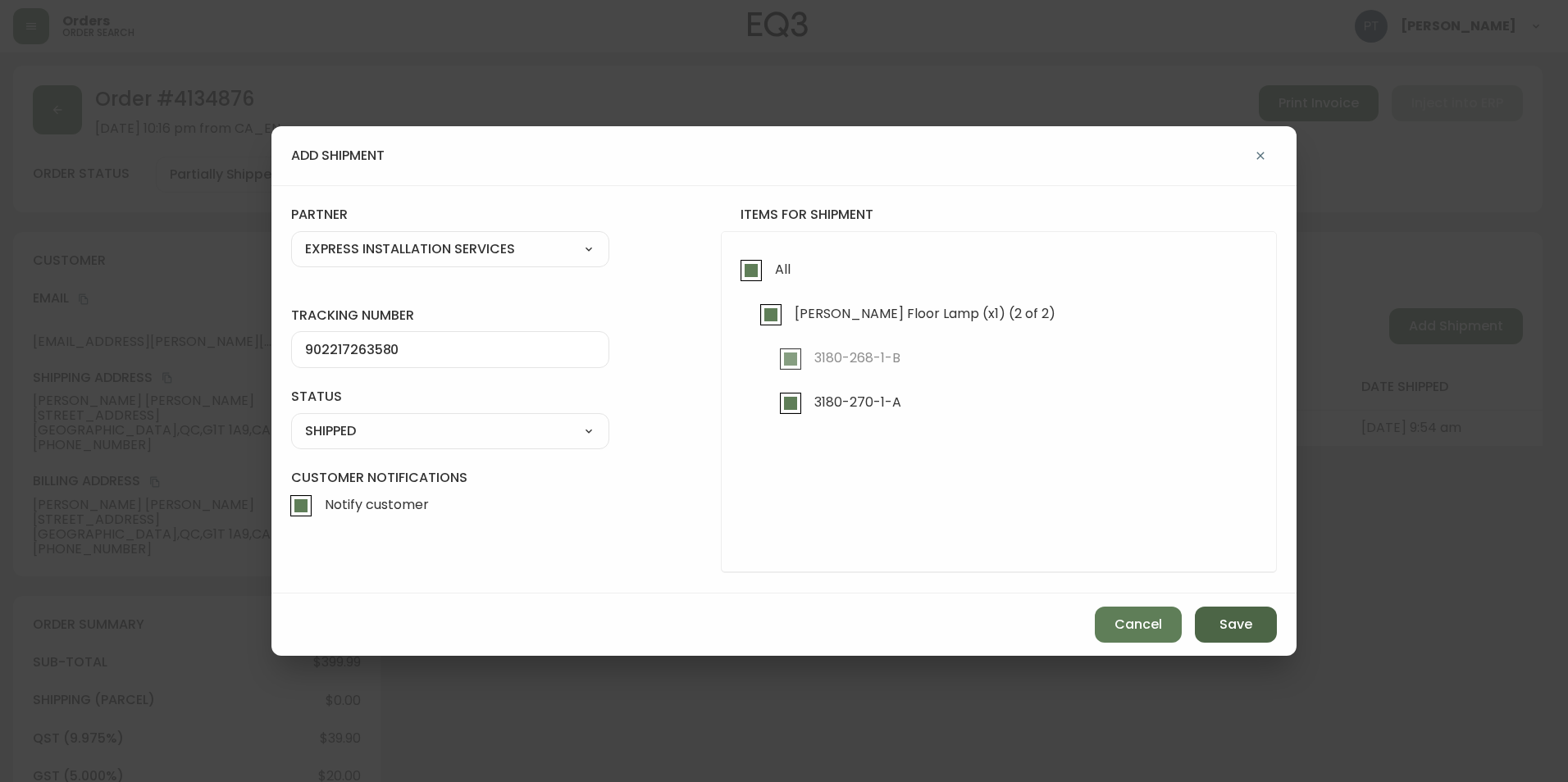
click at [1229, 616] on div "Cancel Save" at bounding box center [784, 624] width 1025 height 63
click at [1229, 616] on span "Save" at bounding box center [1235, 624] width 33 height 18
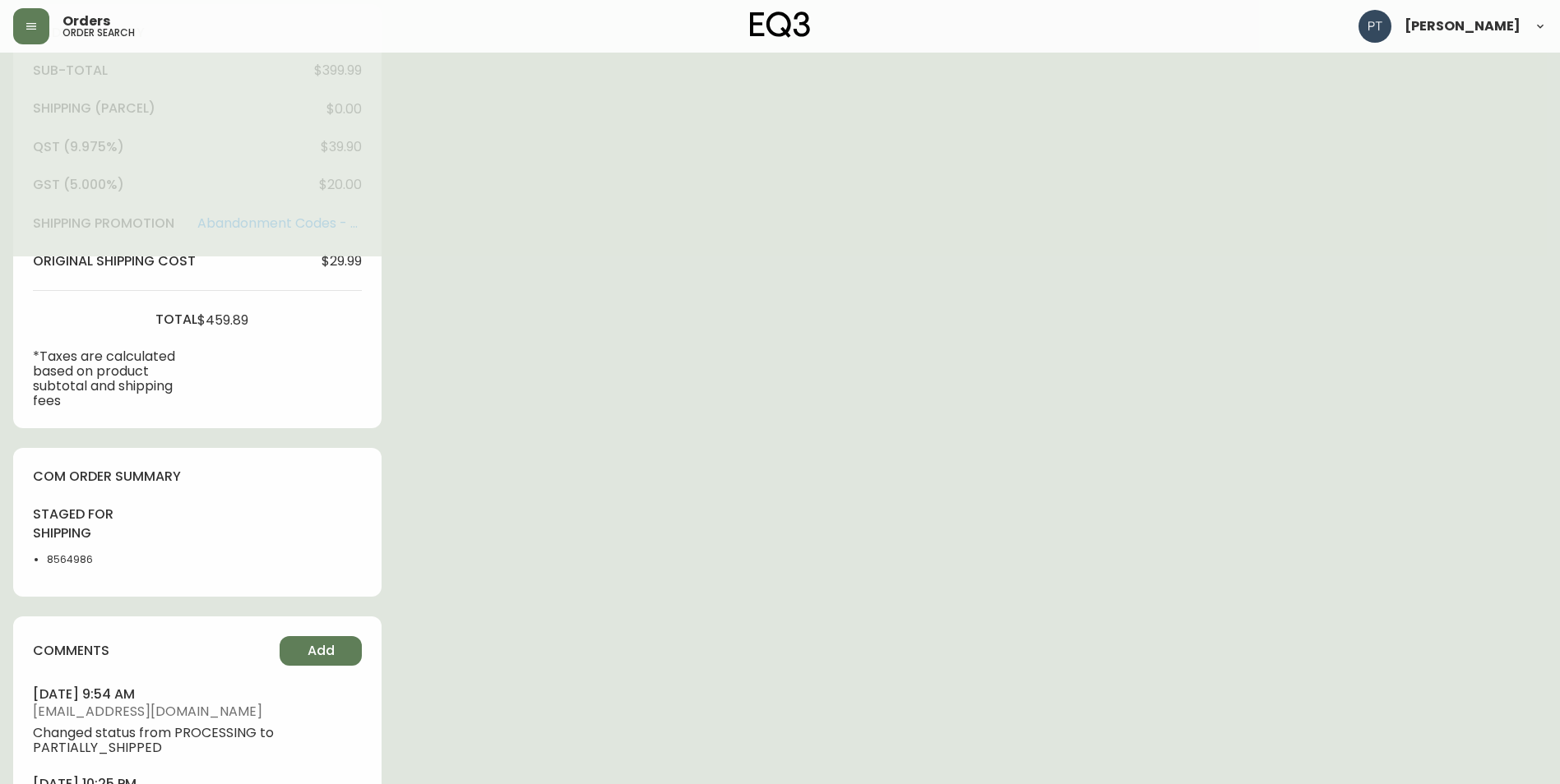
scroll to position [717, 0]
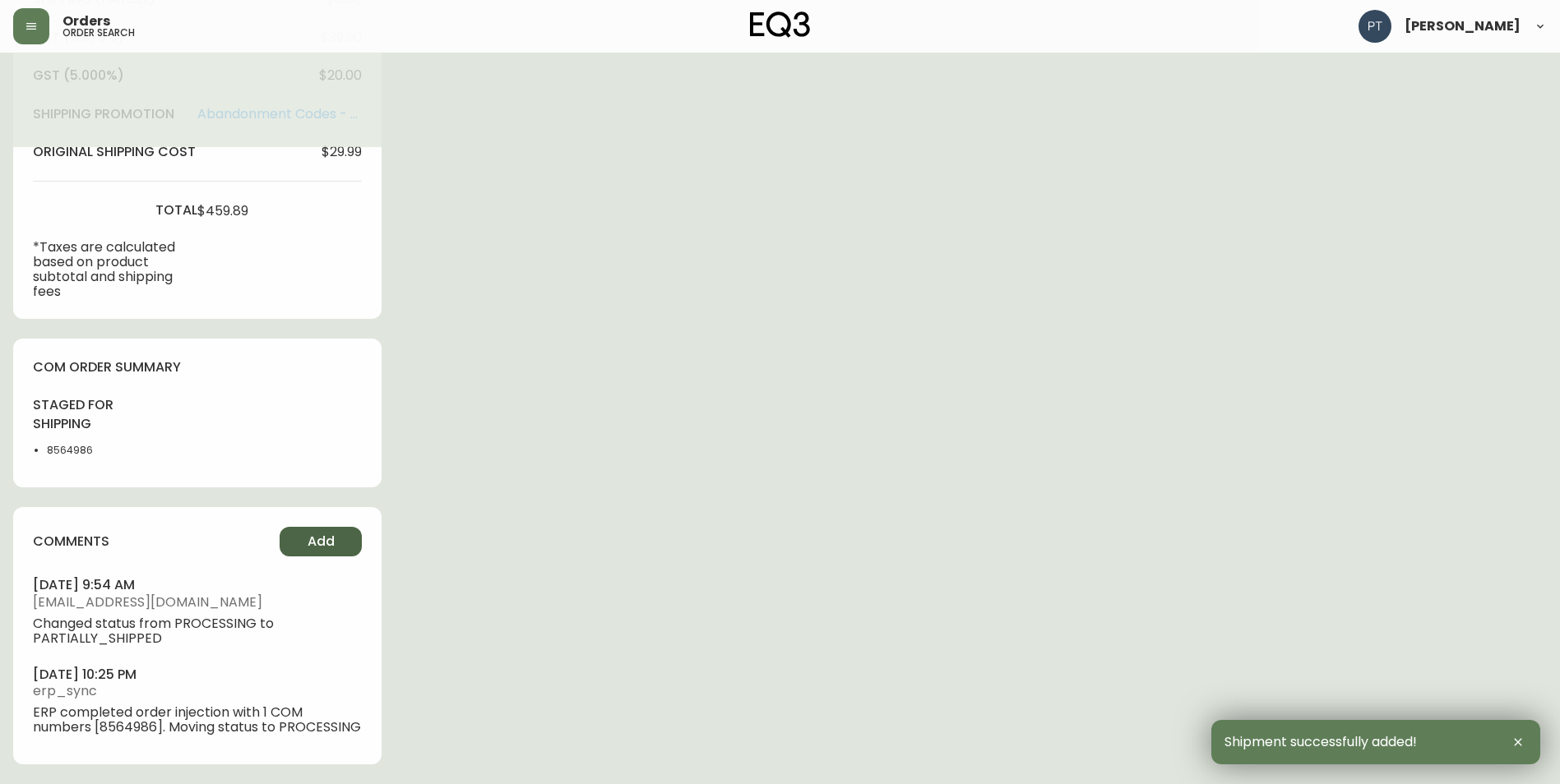
type input "Fully Shipped"
select select "FULLY_SHIPPED"
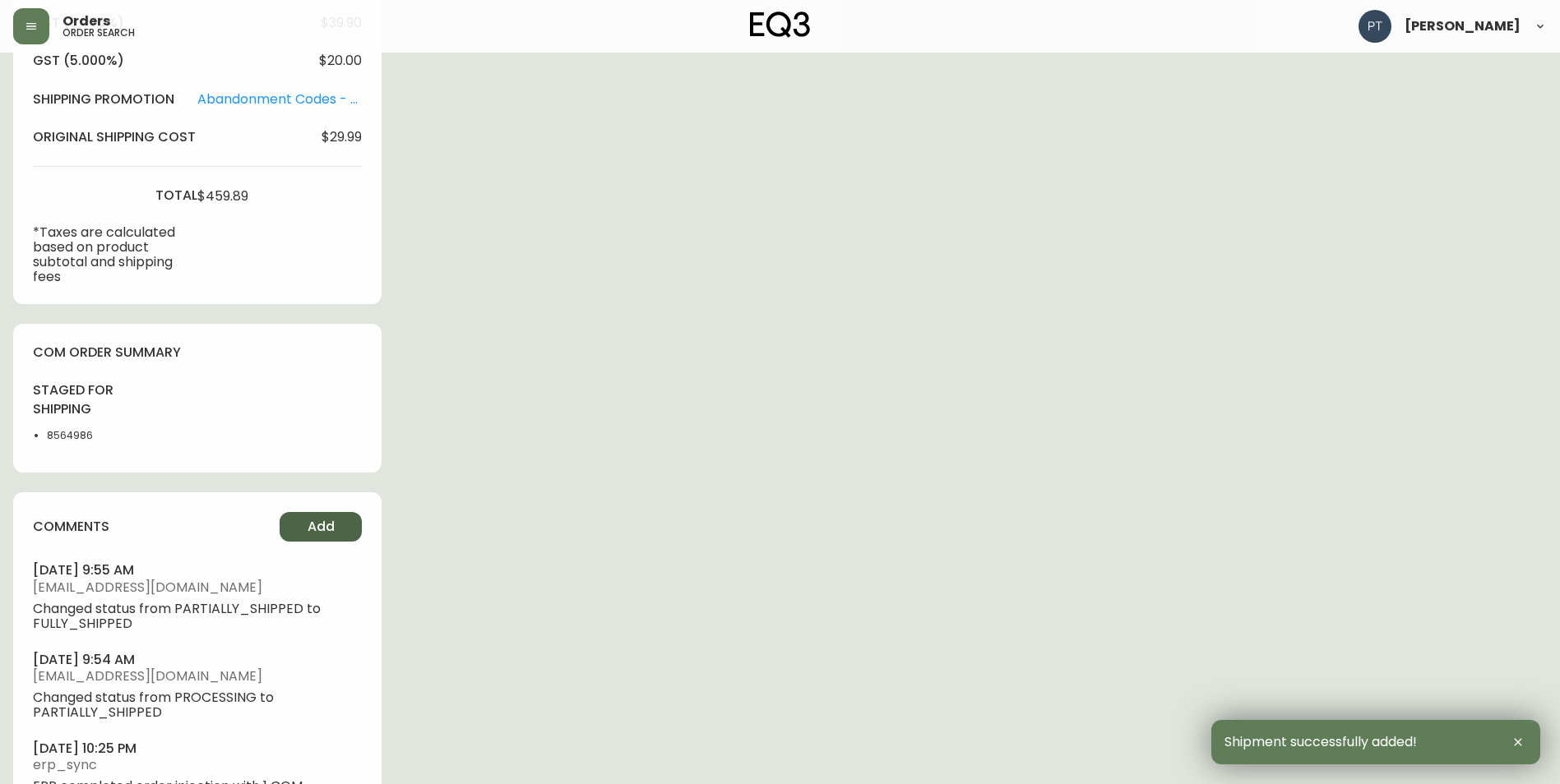
click at [313, 528] on span "Add" at bounding box center [321, 526] width 28 height 18
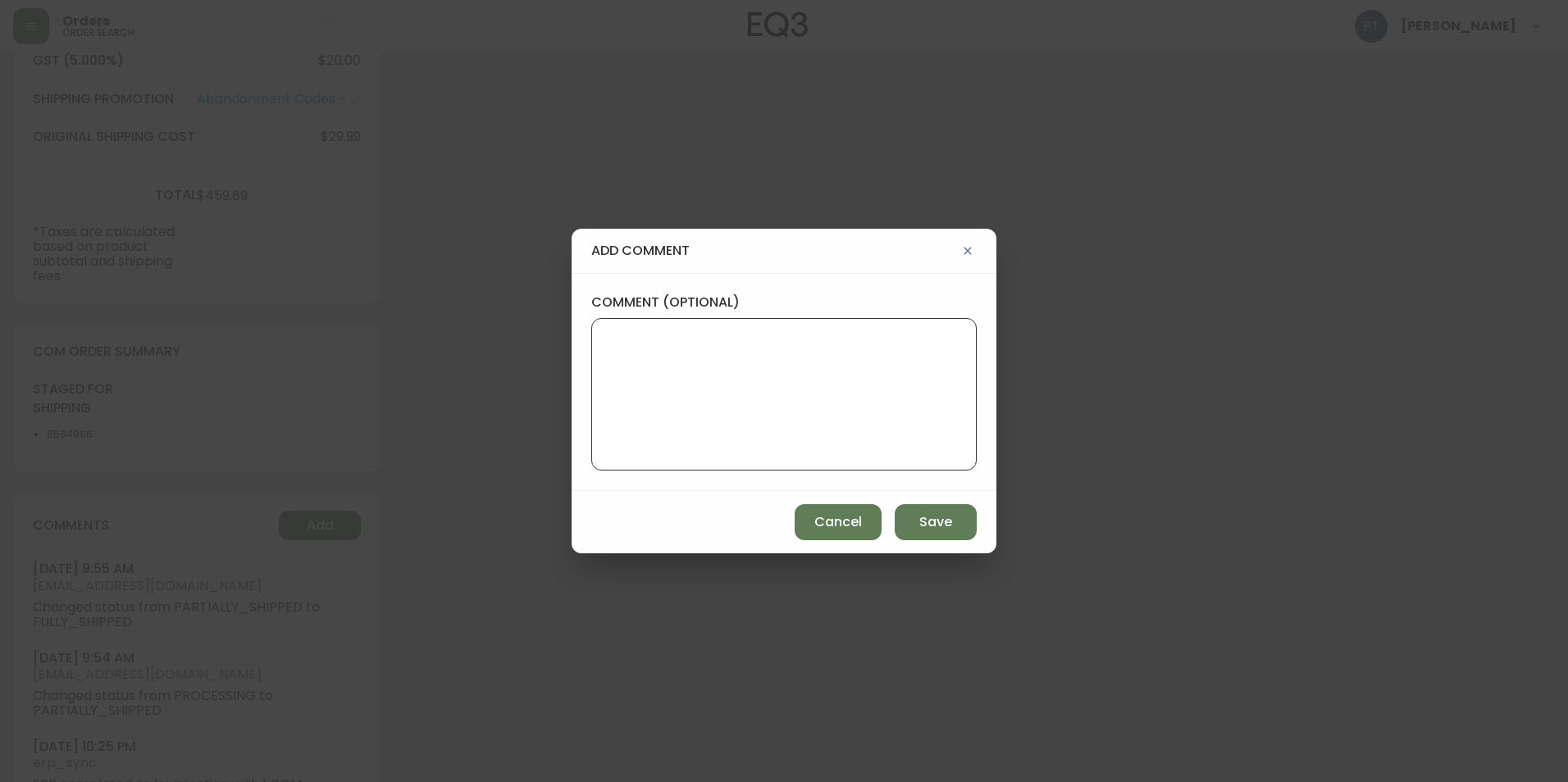
click at [663, 381] on textarea "comment (optional)" at bounding box center [783, 394] width 358 height 131
type textarea "CH"
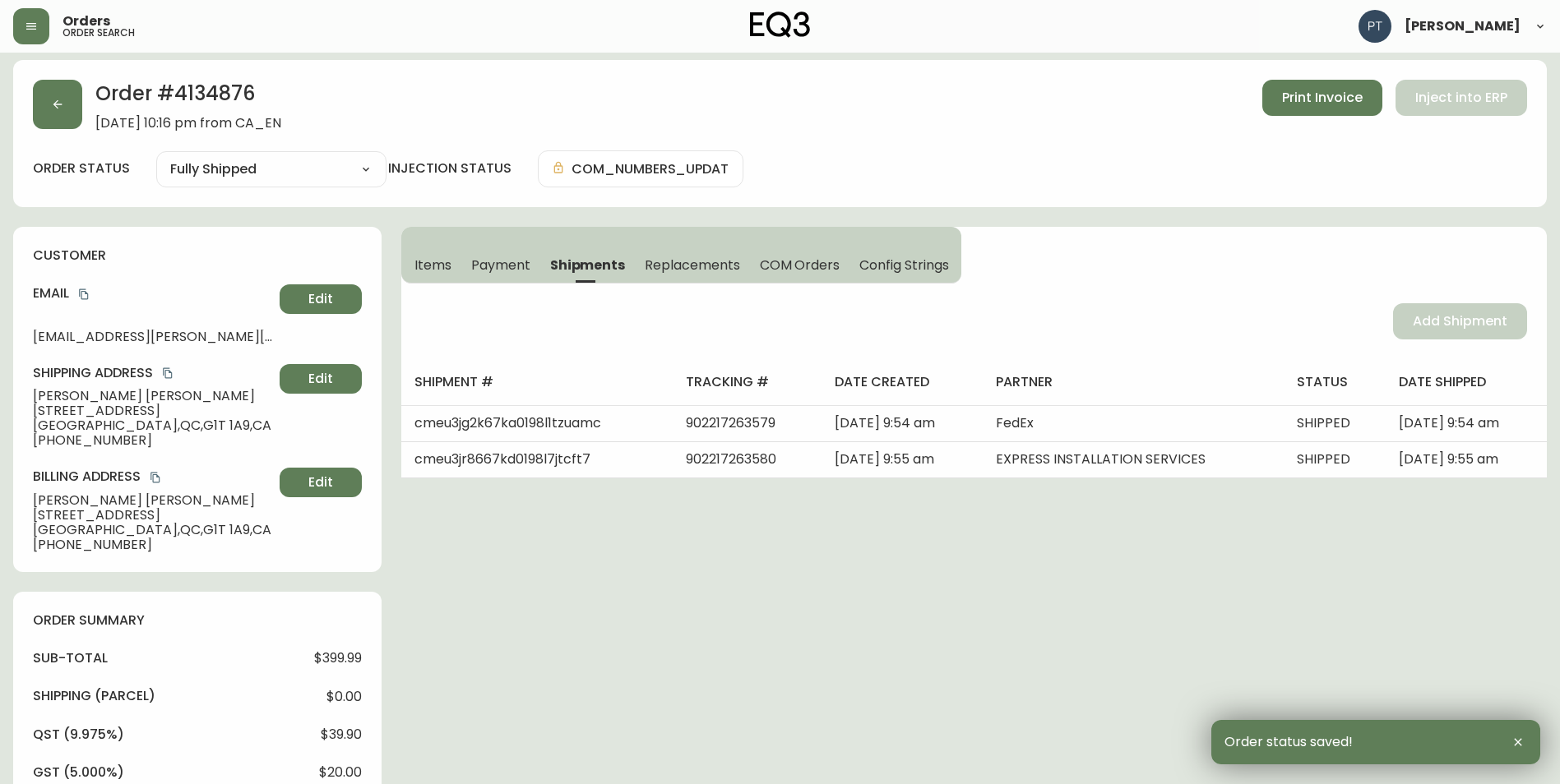
scroll to position [0, 0]
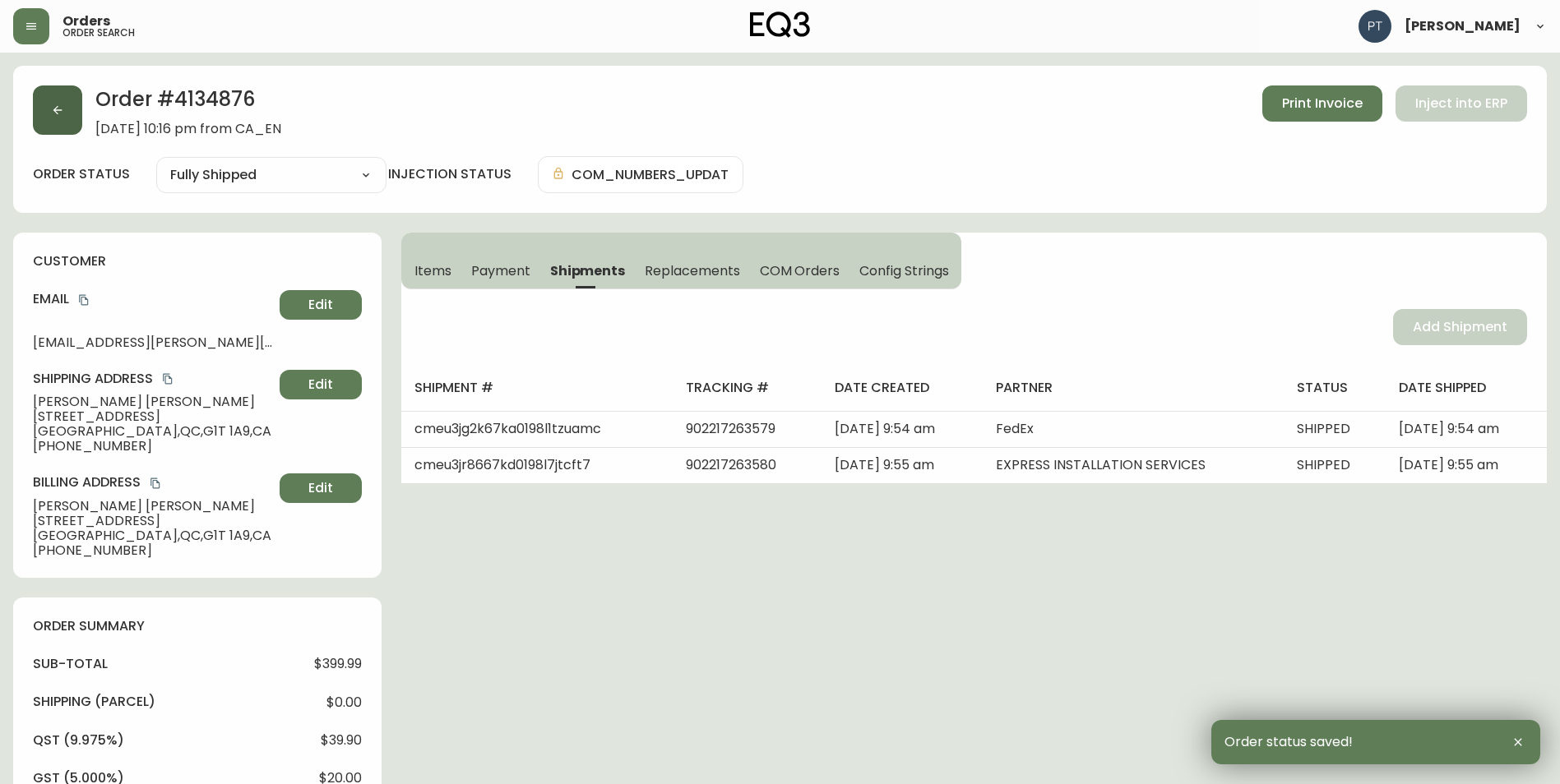
click at [65, 114] on button "button" at bounding box center [58, 110] width 49 height 49
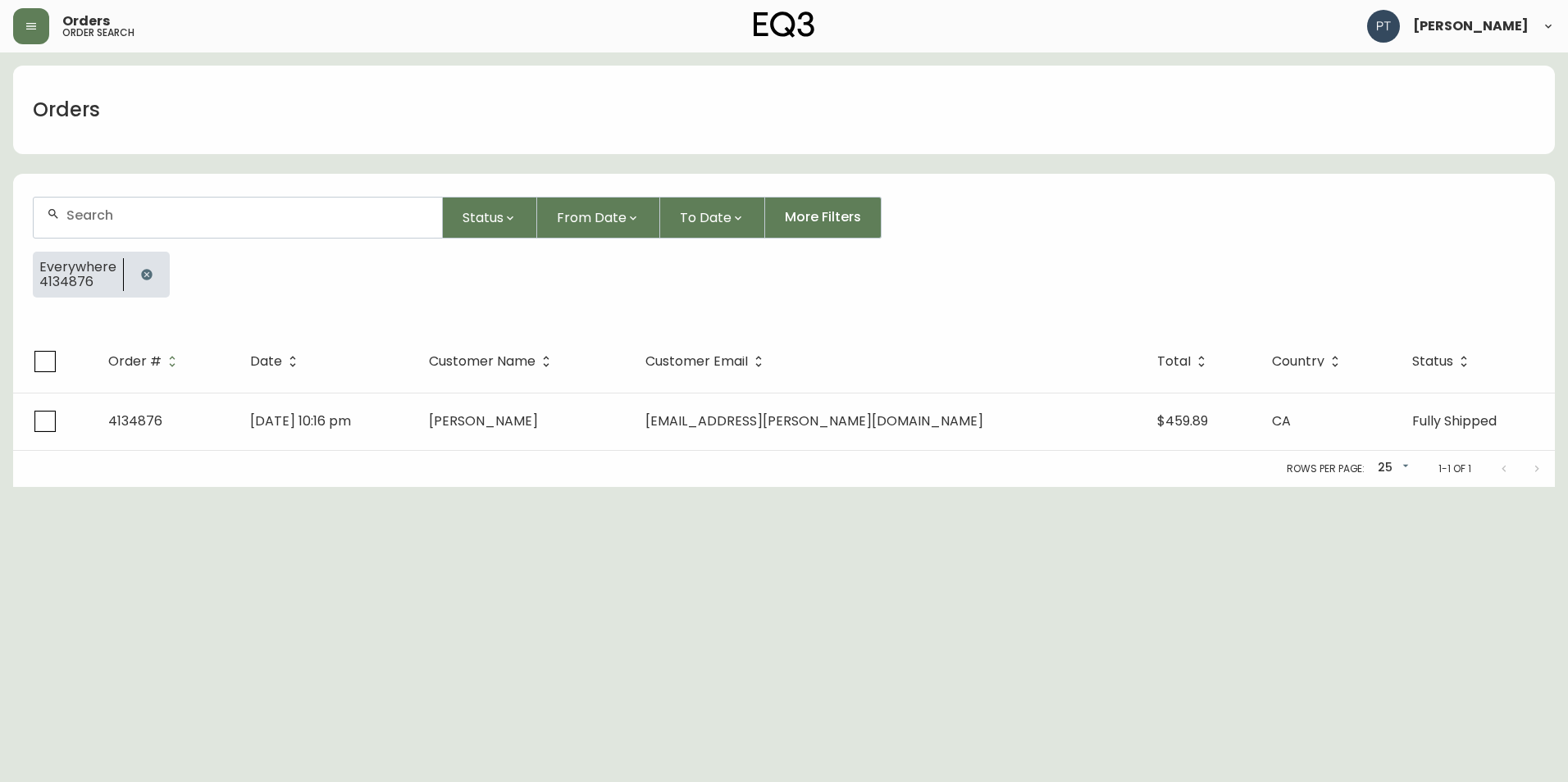
click at [225, 218] on input "text" at bounding box center [248, 215] width 363 height 15
type input "4134858"
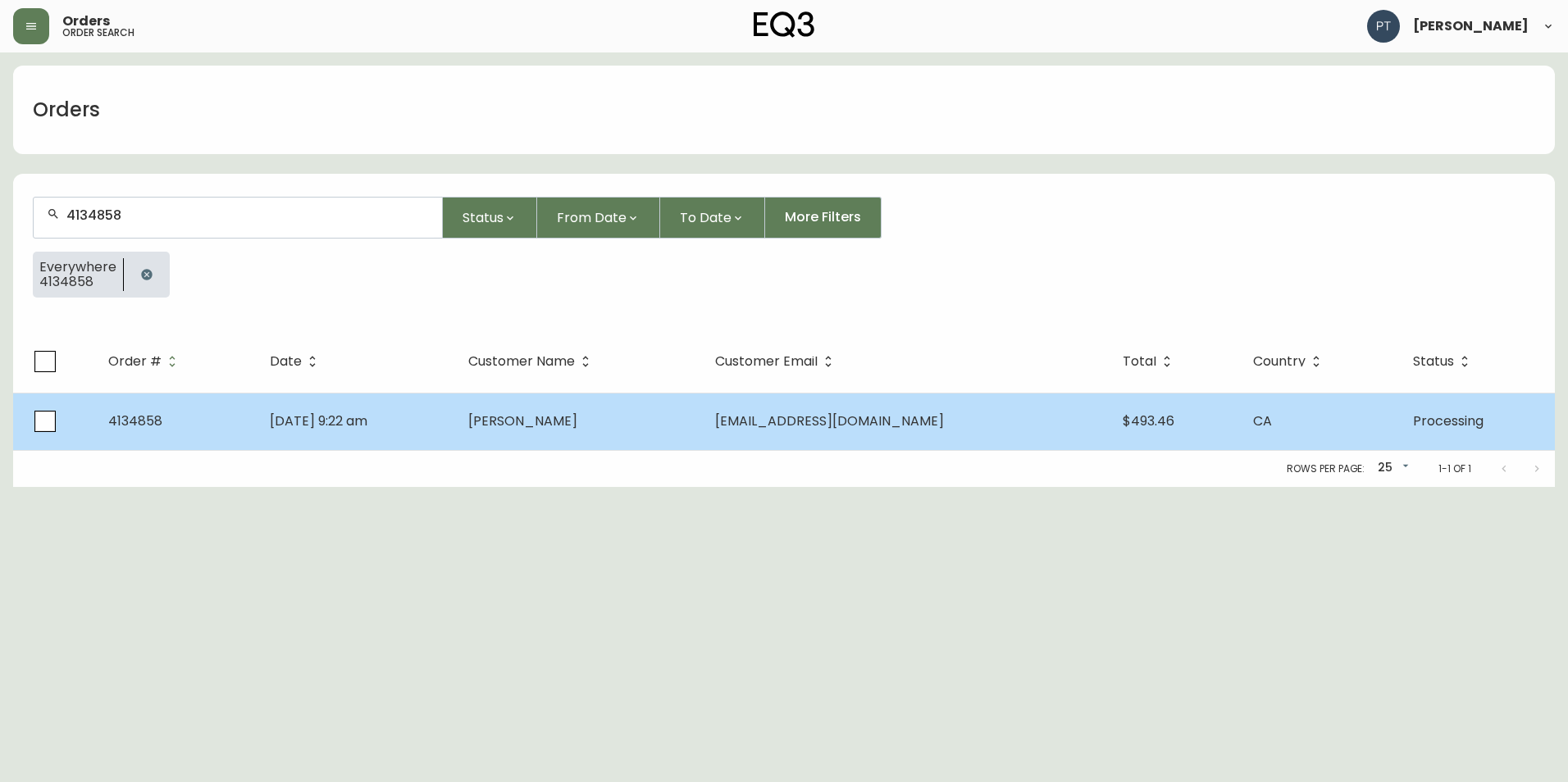
click at [701, 435] on td "[PERSON_NAME]" at bounding box center [578, 421] width 247 height 57
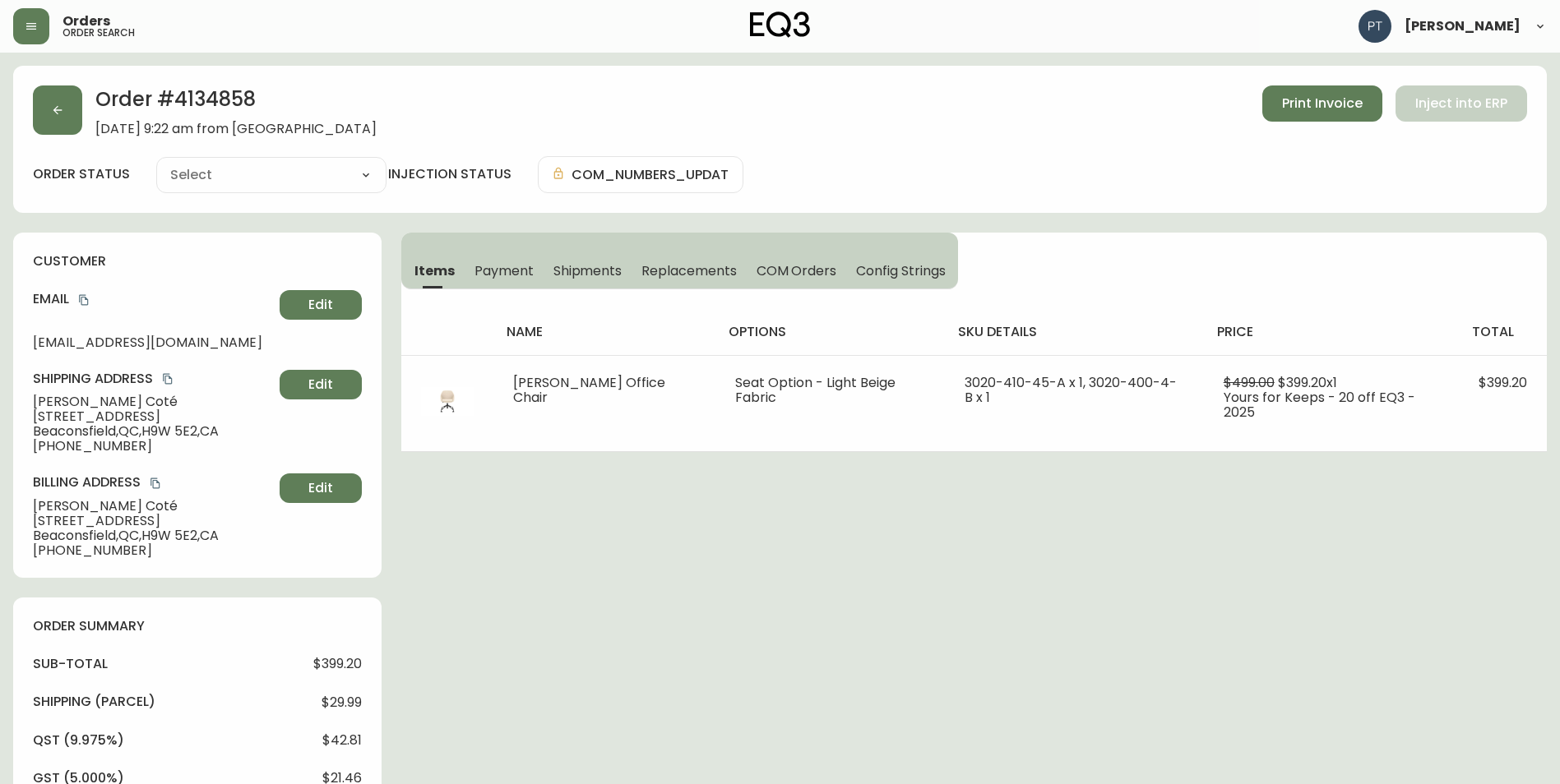
type input "Processing"
select select "PROCESSING"
click at [589, 266] on span "Shipments" at bounding box center [587, 271] width 69 height 17
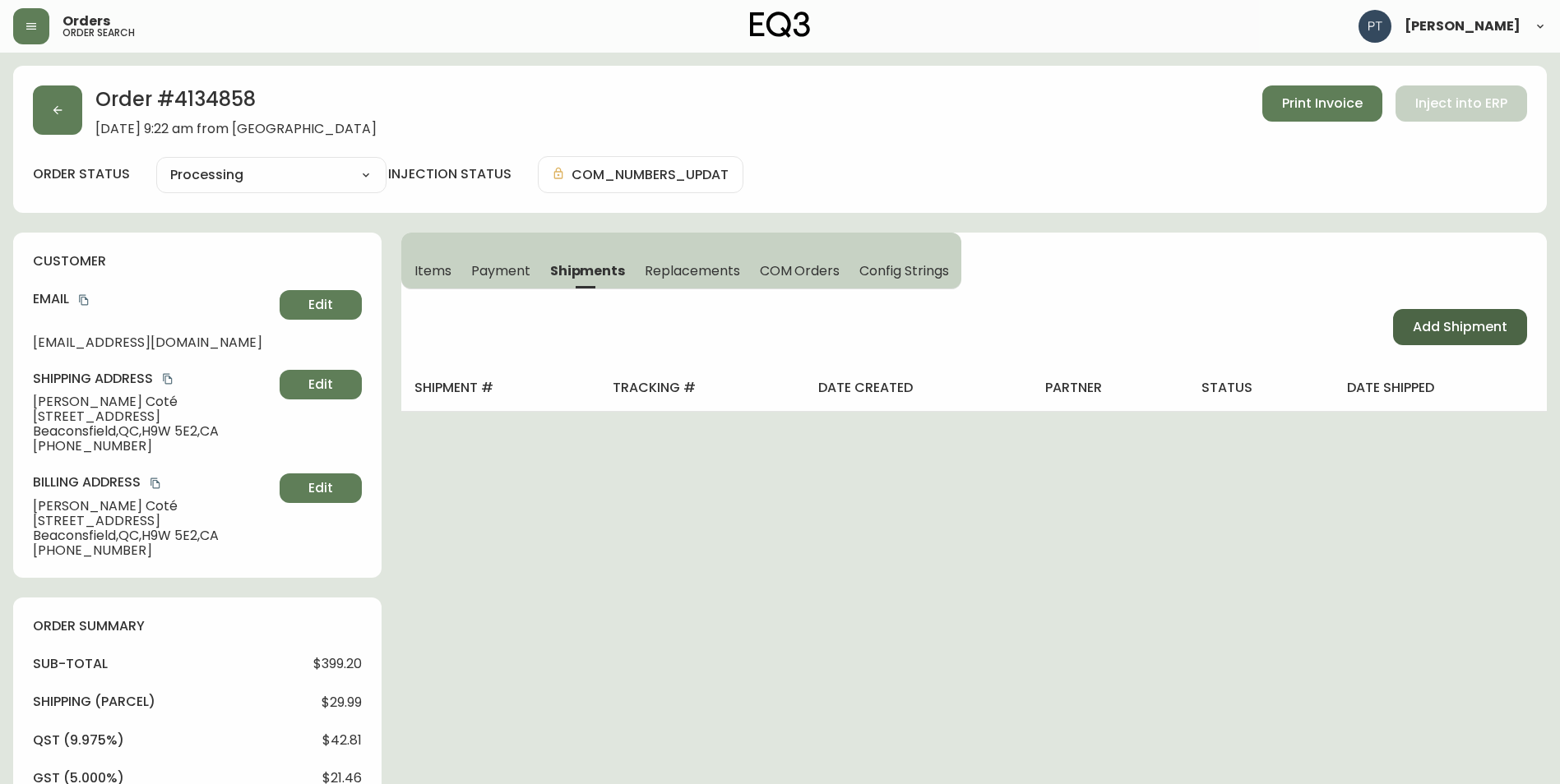
click at [1415, 330] on span "Add Shipment" at bounding box center [1459, 326] width 94 height 18
select select "PENDING"
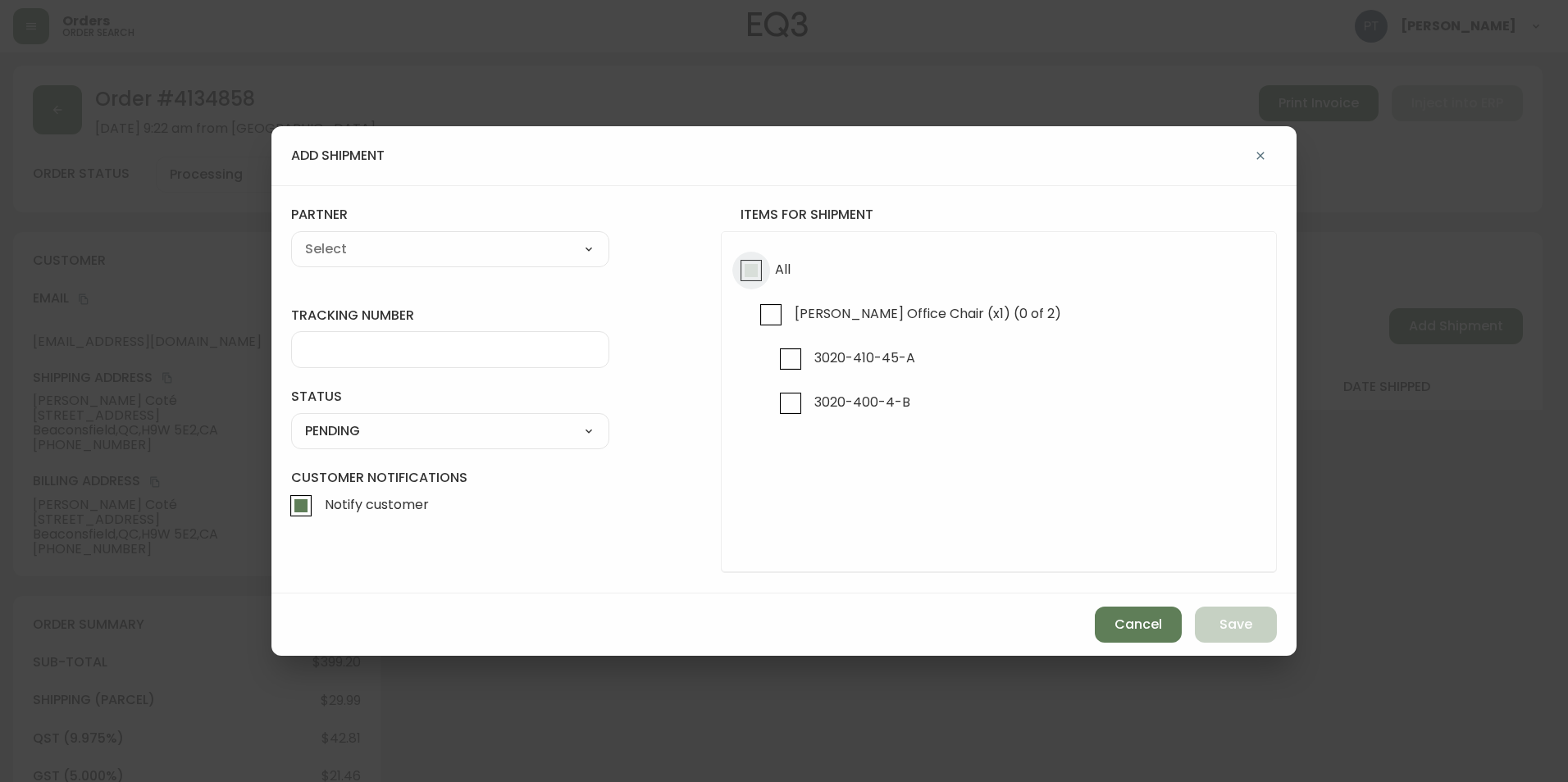
click at [759, 288] on input "All" at bounding box center [751, 270] width 38 height 38
checkbox input "true"
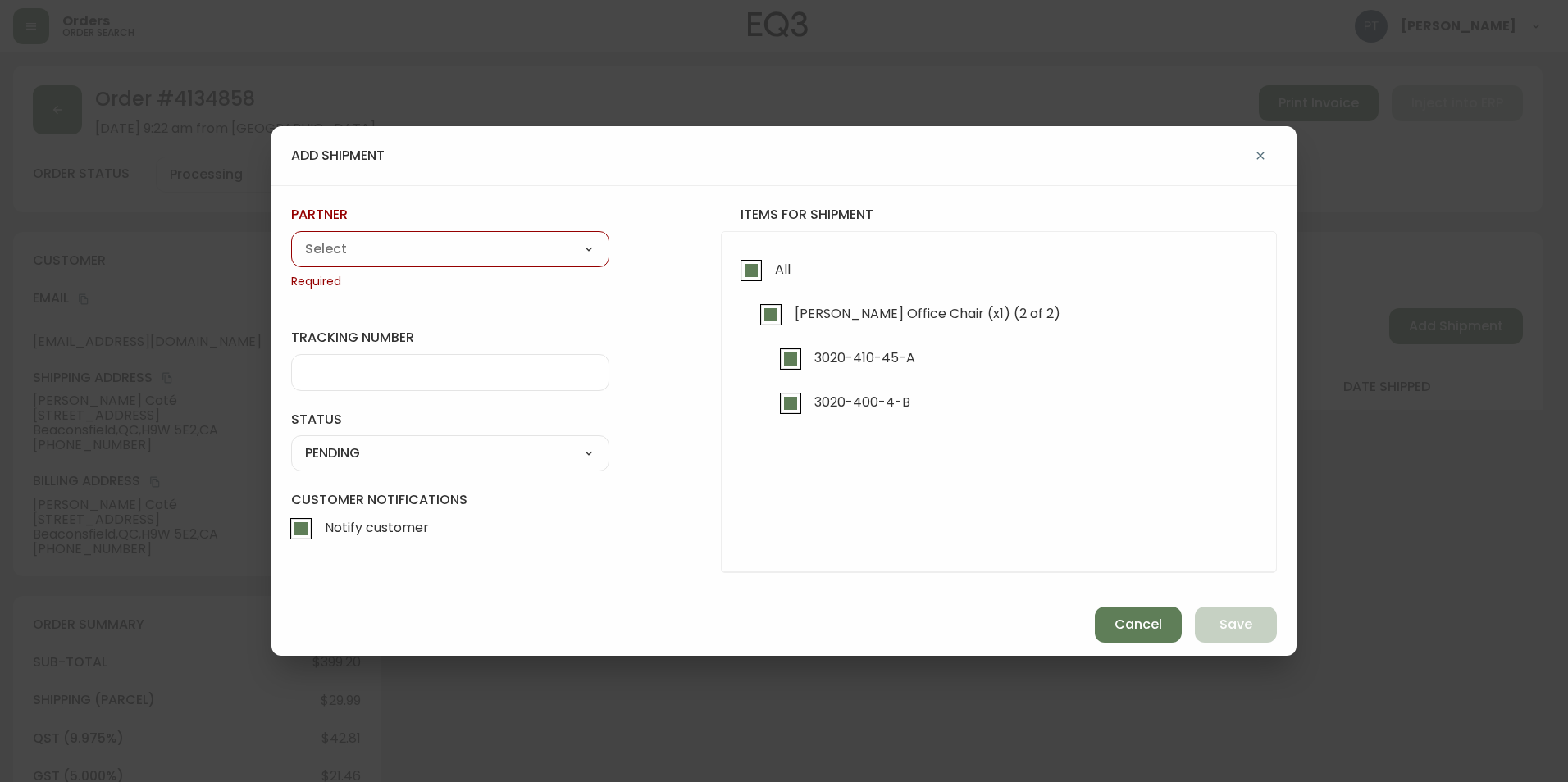
click at [576, 244] on select "A Move to Remember LLC ABF Freight Alero [PERSON_NAME] Canada Post CDS Ceva Log…" at bounding box center [450, 250] width 318 height 25
select select "cjy0a9taa01x001669l98m63c"
click at [291, 237] on select "A Move to Remember LLC ABF Freight Alero [PERSON_NAME] Canada Post CDS Ceva Log…" at bounding box center [450, 250] width 318 height 25
type input "FedEx"
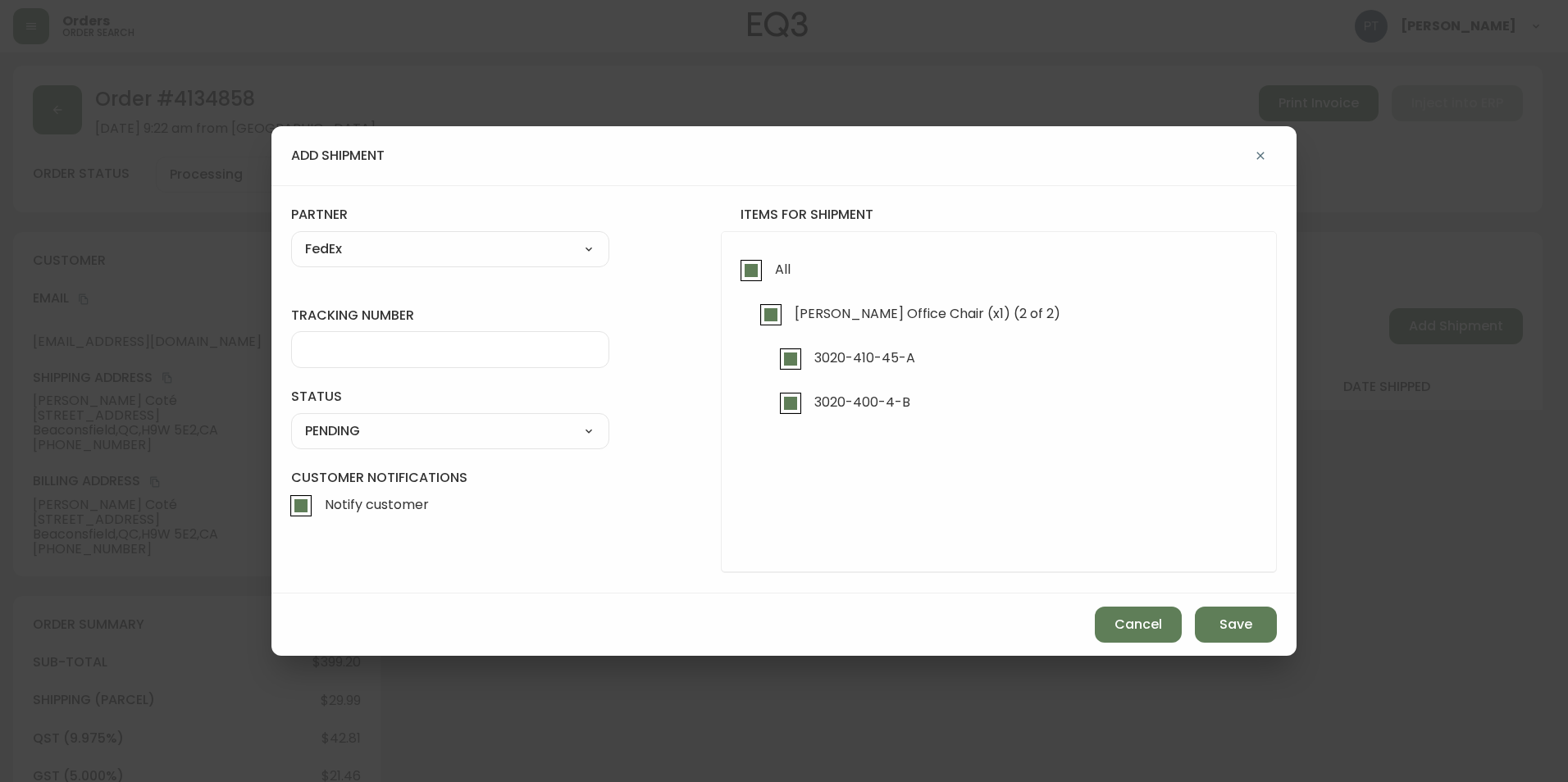
click at [437, 350] on input "tracking number" at bounding box center [450, 349] width 290 height 15
type input "902217263590"
click at [532, 430] on select "SHIPPED PENDING CANCELLED" at bounding box center [450, 431] width 318 height 25
click at [291, 419] on select "SHIPPED PENDING CANCELLED" at bounding box center [450, 431] width 318 height 25
select select "PENDING"
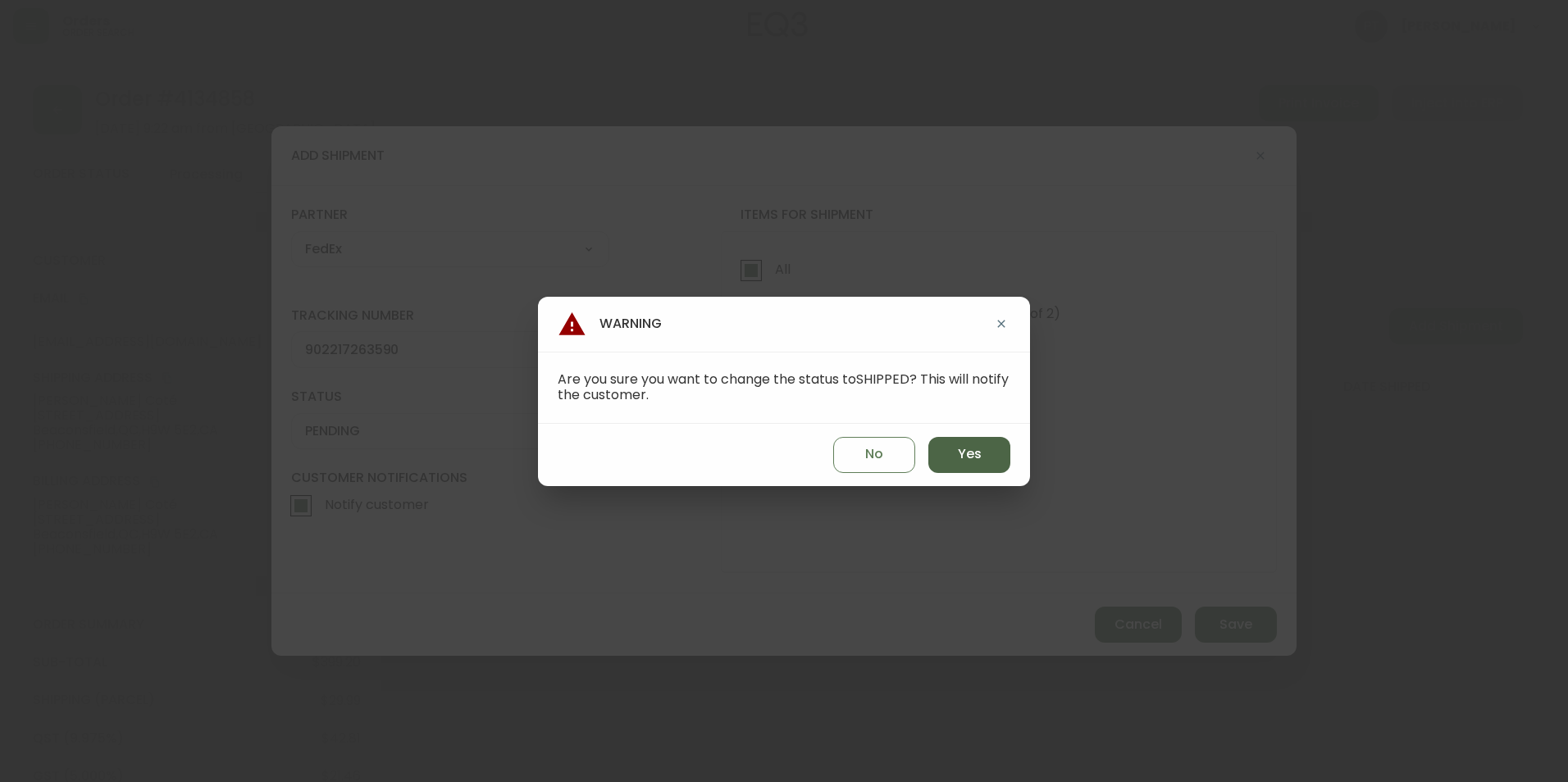
click at [1001, 460] on button "Yes" at bounding box center [969, 455] width 82 height 36
type input "SHIPPED"
select select "SHIPPED"
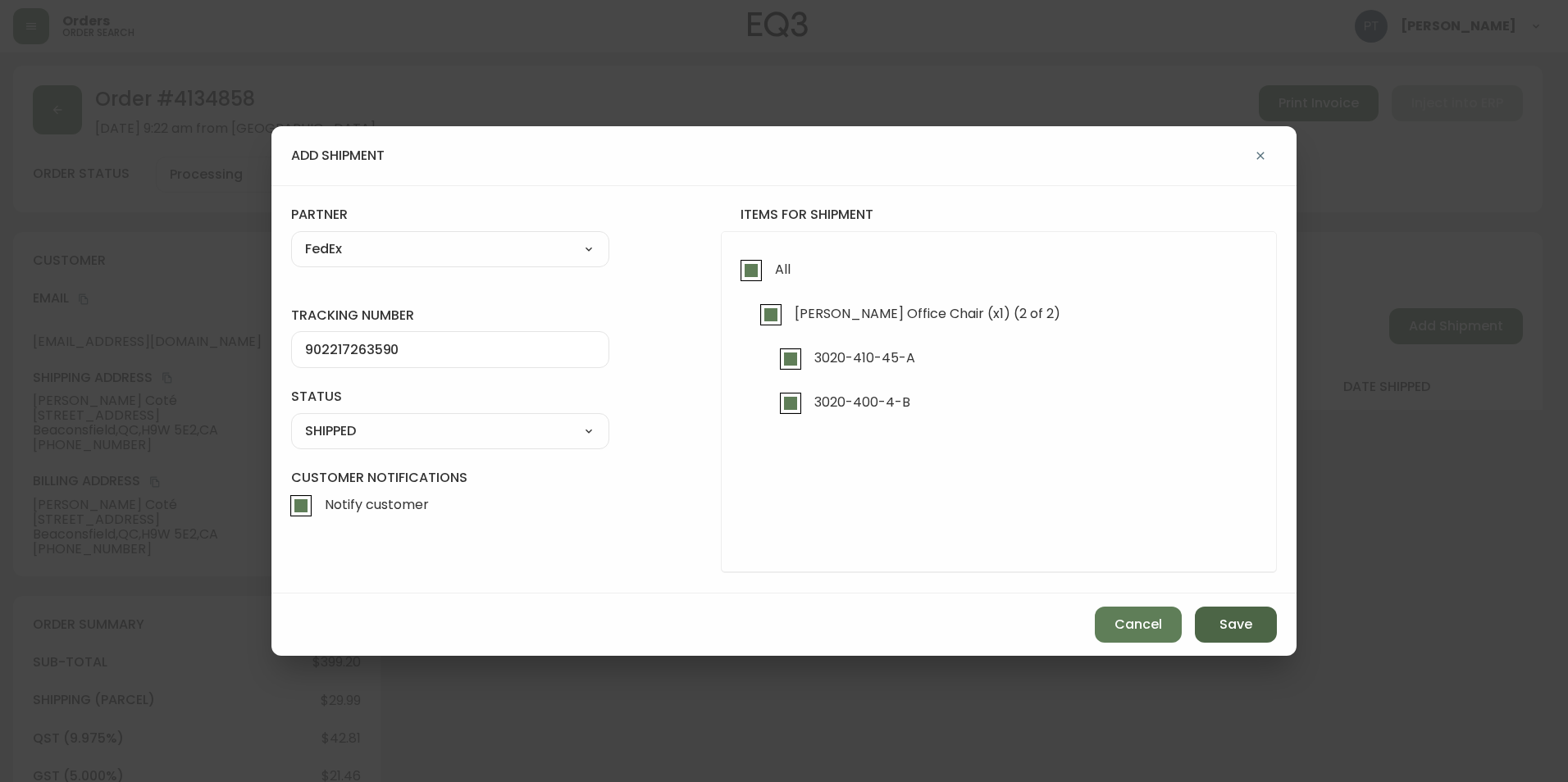
click at [1207, 608] on button "Save" at bounding box center [1236, 624] width 82 height 36
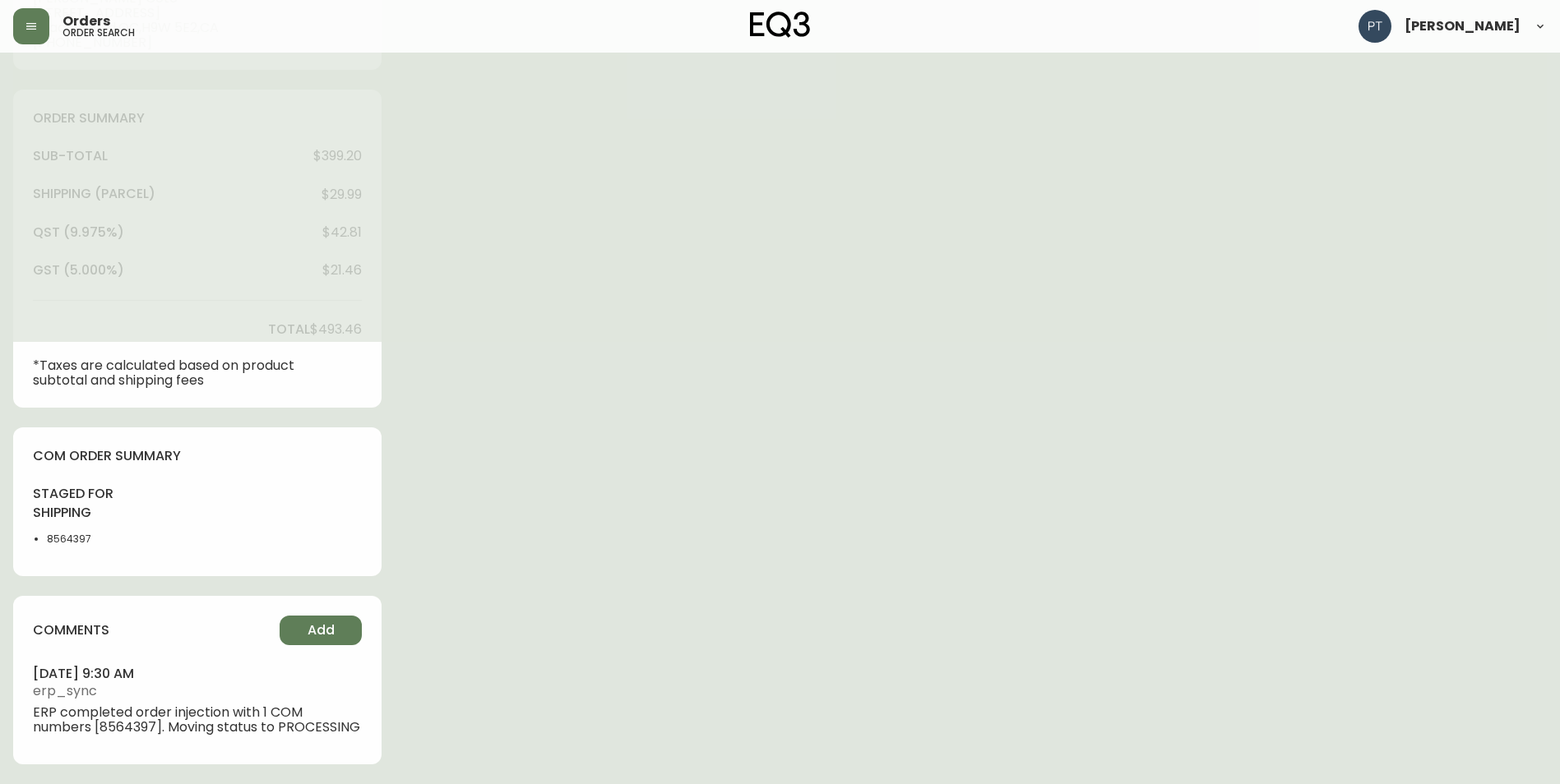
scroll to position [522, 0]
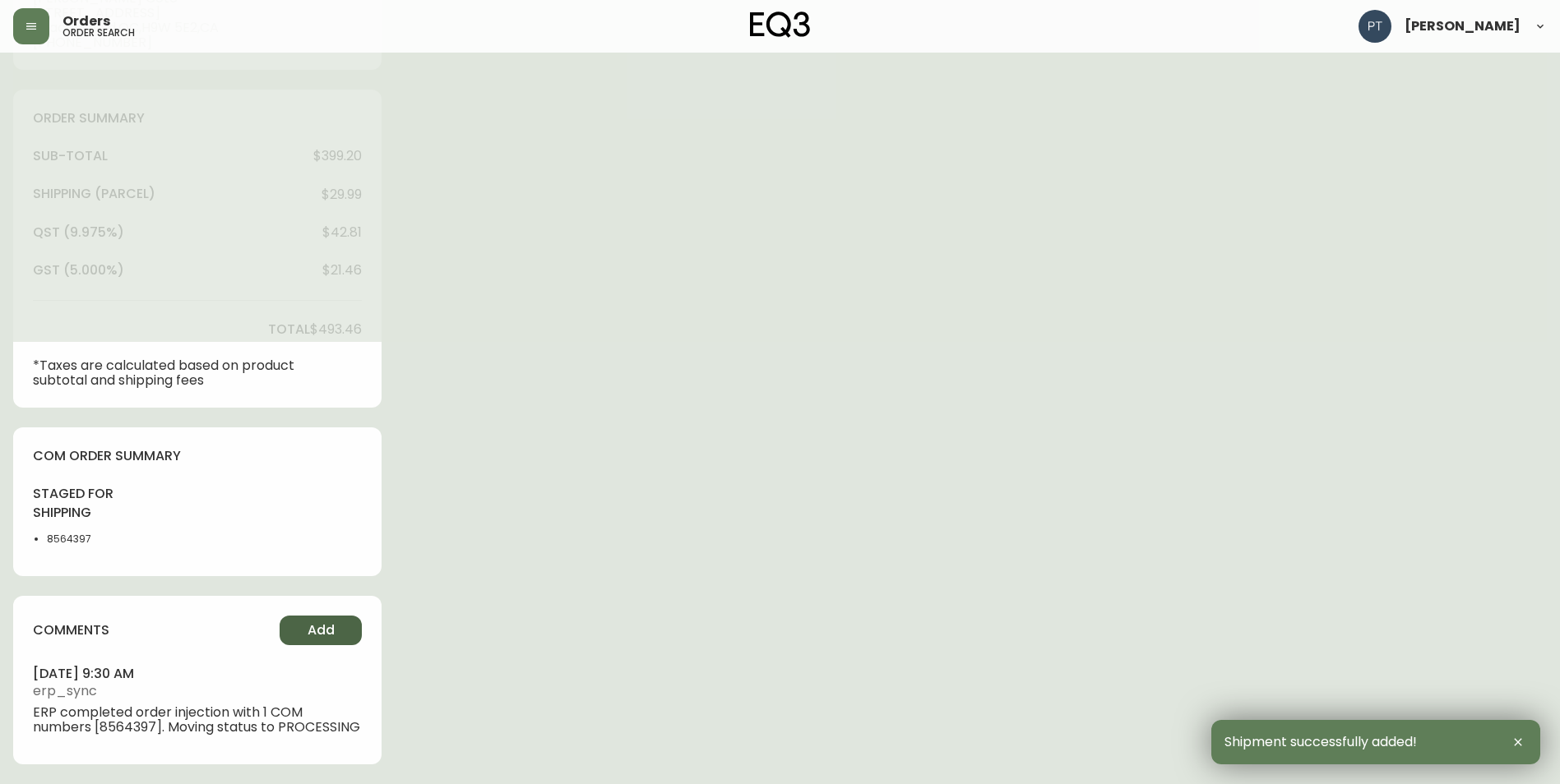
click at [317, 632] on div "comments Add [DATE] 9:30 am erp_sync ERP completed order injection with 1 COM n…" at bounding box center [197, 679] width 368 height 167
type input "Fully Shipped"
select select "FULLY_SHIPPED"
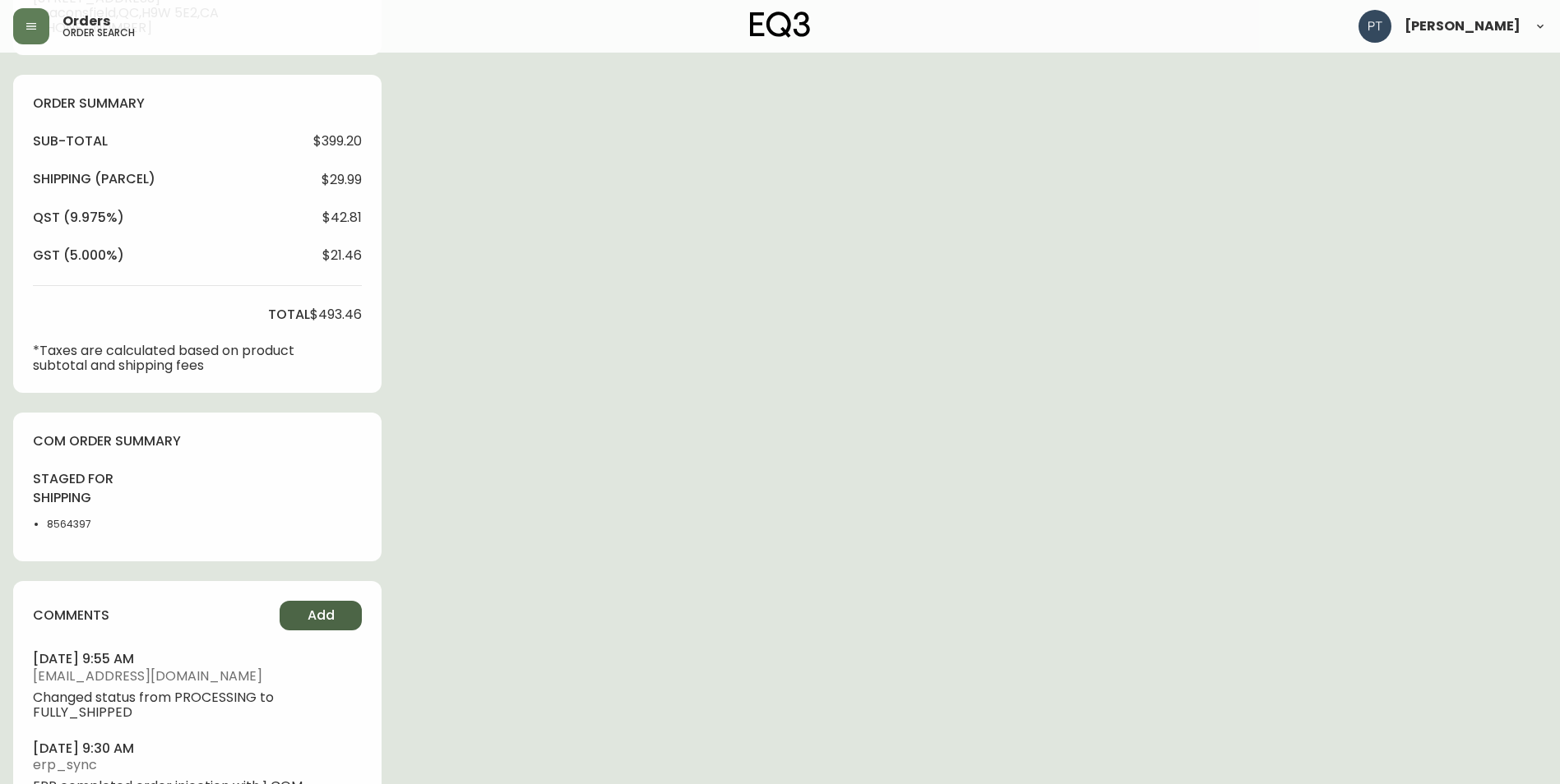
click at [323, 621] on span "Add" at bounding box center [321, 615] width 28 height 18
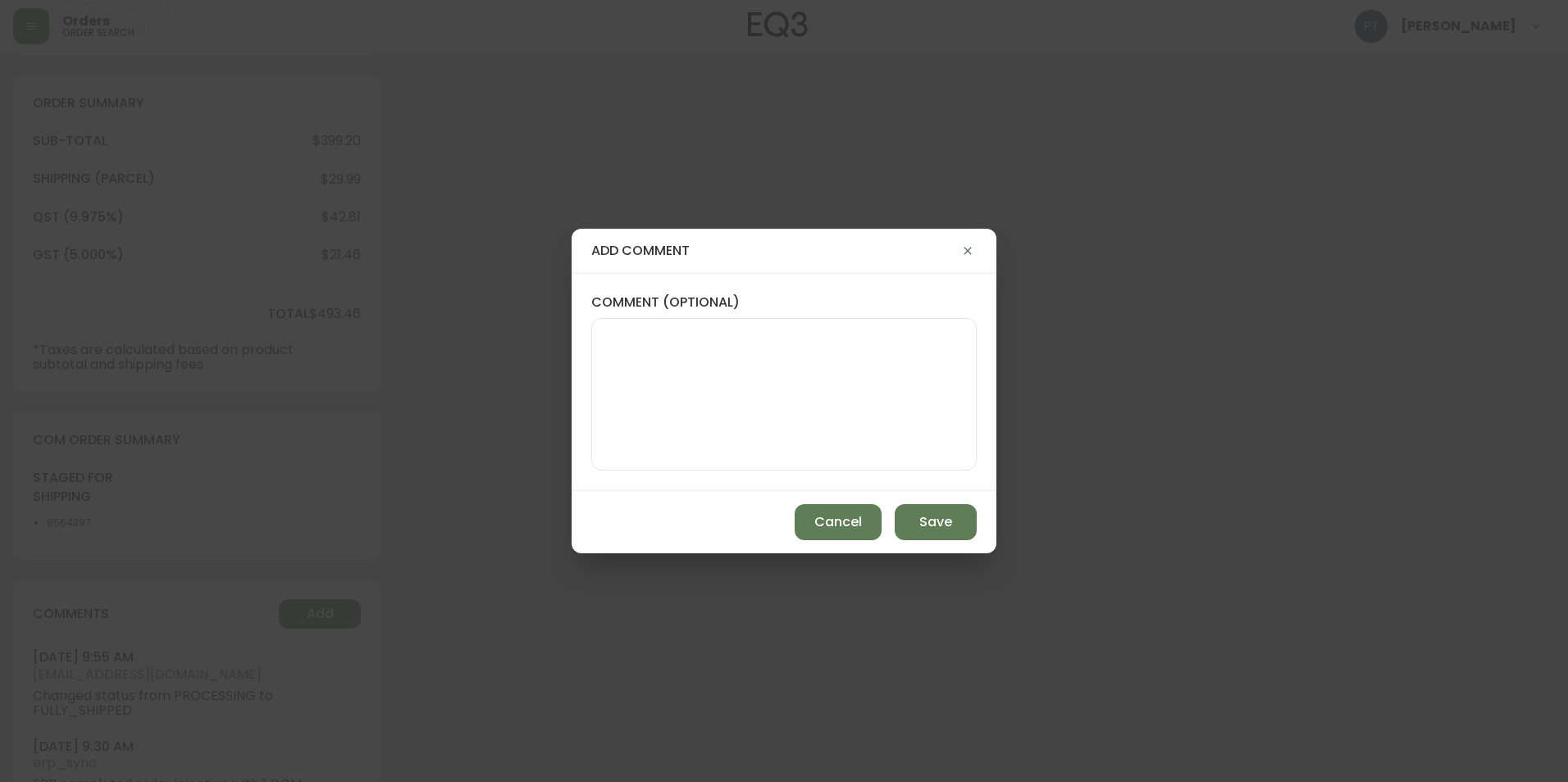
click at [737, 405] on textarea "comment (optional)" at bounding box center [783, 394] width 358 height 131
type textarea "CH"
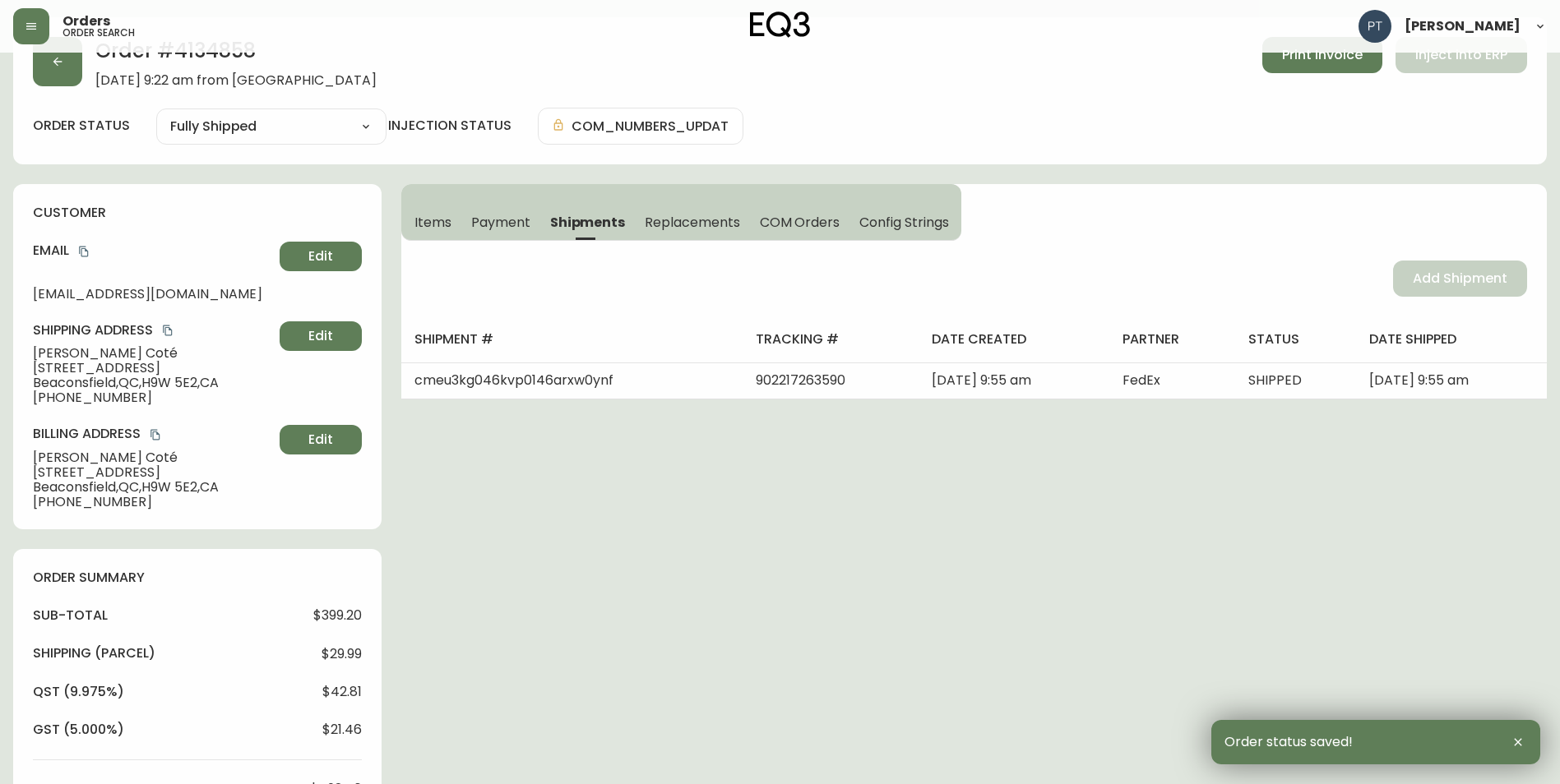
scroll to position [0, 0]
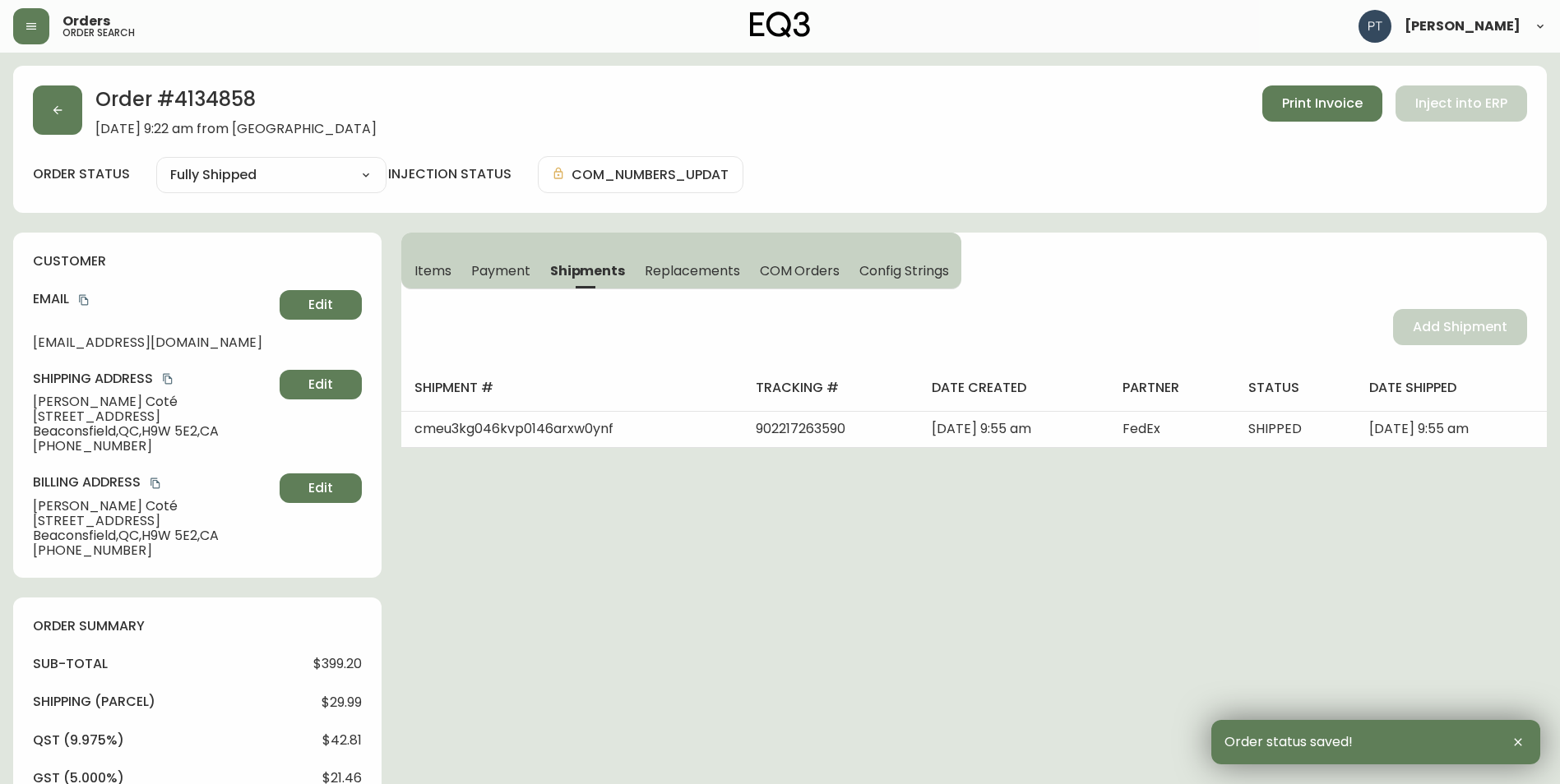
click at [7, 91] on main "Order # 4134858 [DATE] 9:22 am from [GEOGRAPHIC_DATA] Print Invoice Inject into…" at bounding box center [780, 754] width 1560 height 1402
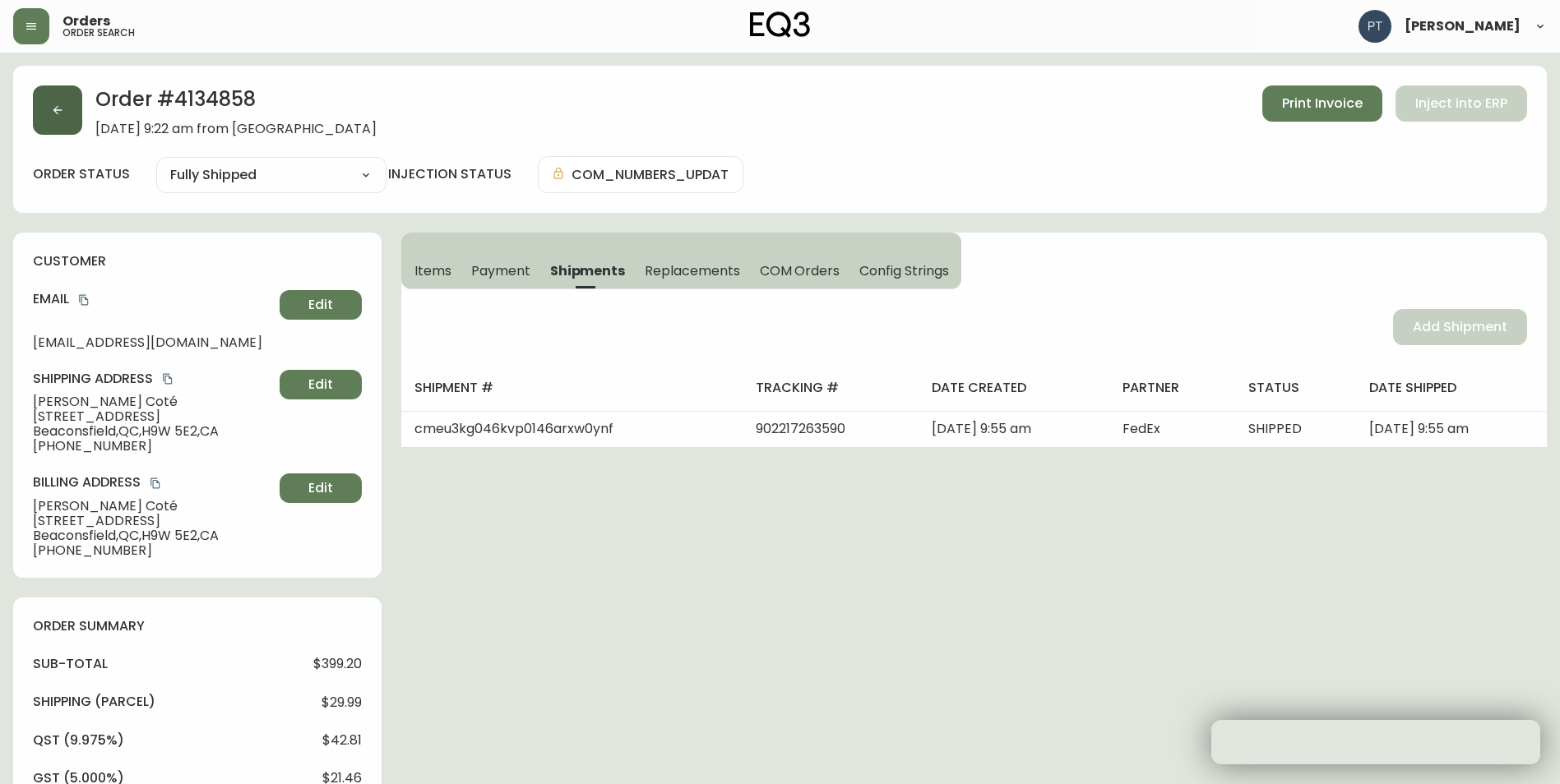
click at [43, 104] on button "button" at bounding box center [58, 110] width 49 height 49
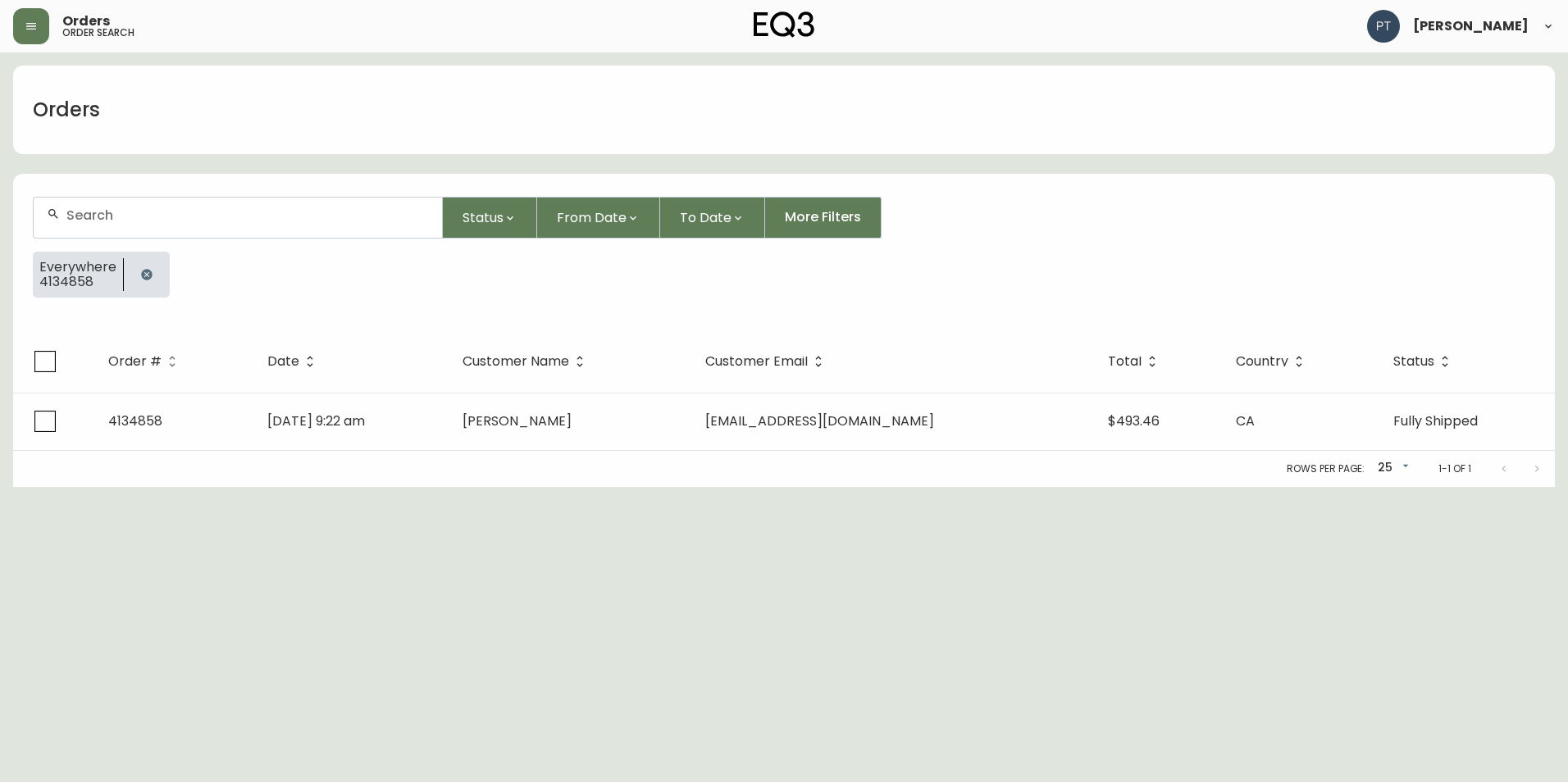
click at [249, 235] on div at bounding box center [237, 217] width 408 height 40
type input "4134864"
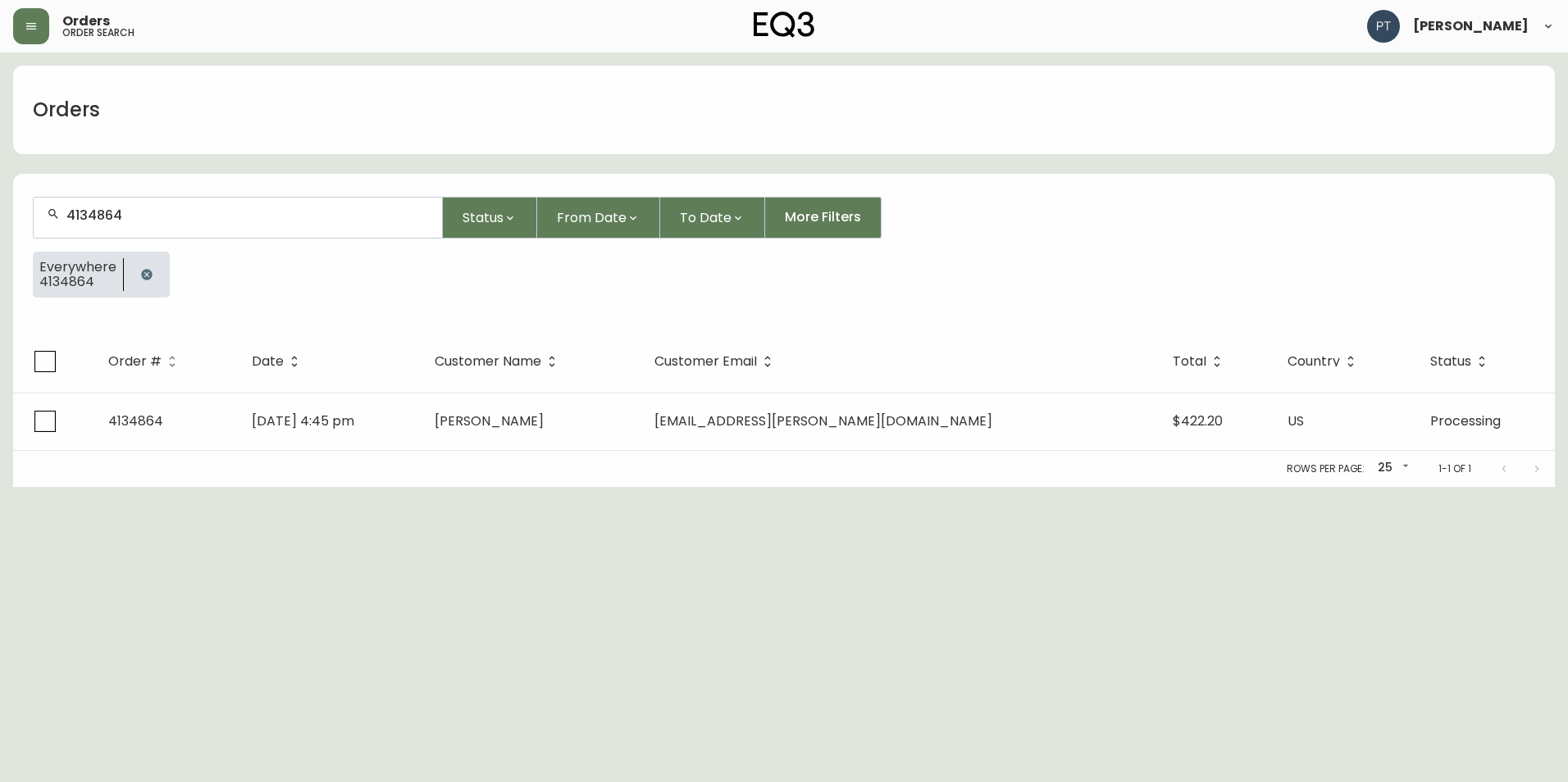
drag, startPoint x: 452, startPoint y: 454, endPoint x: 455, endPoint y: 420, distance: 34.1
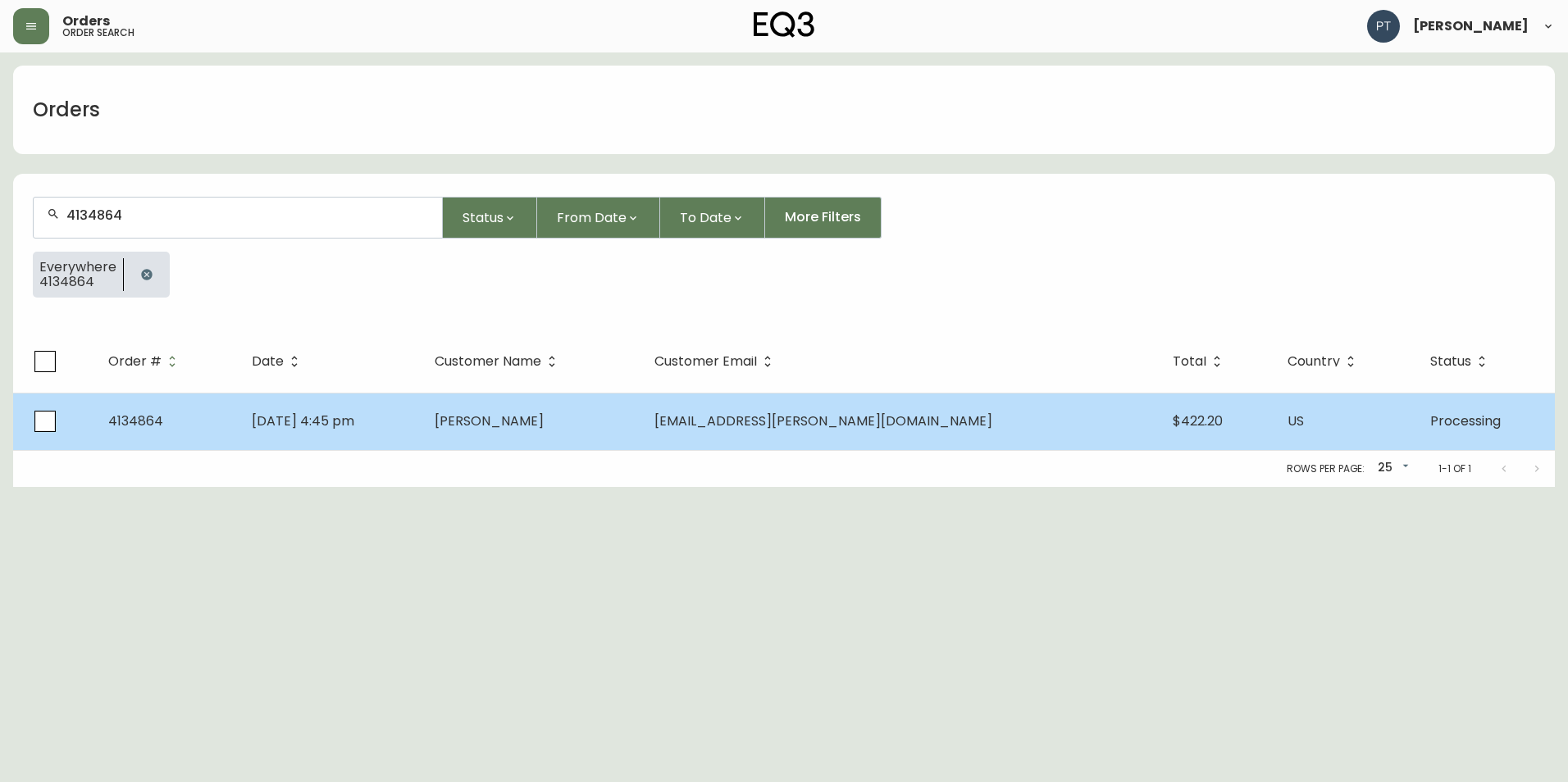
click at [454, 452] on div "Rows per page: 25 25 1-1 of 1" at bounding box center [784, 469] width 1541 height 36
click at [421, 420] on td "[DATE] 4:45 pm" at bounding box center [329, 421] width 183 height 57
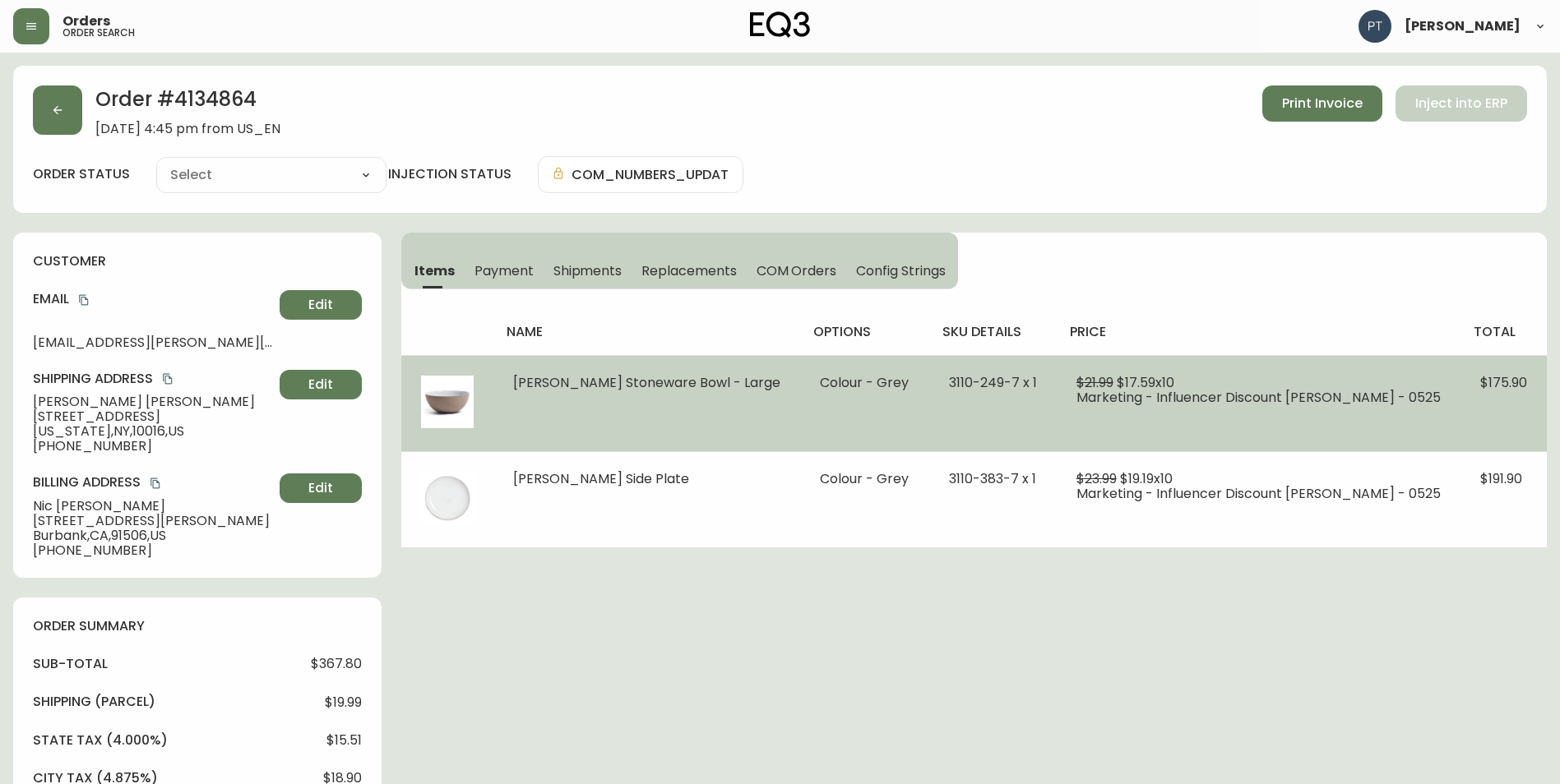
type input "Processing"
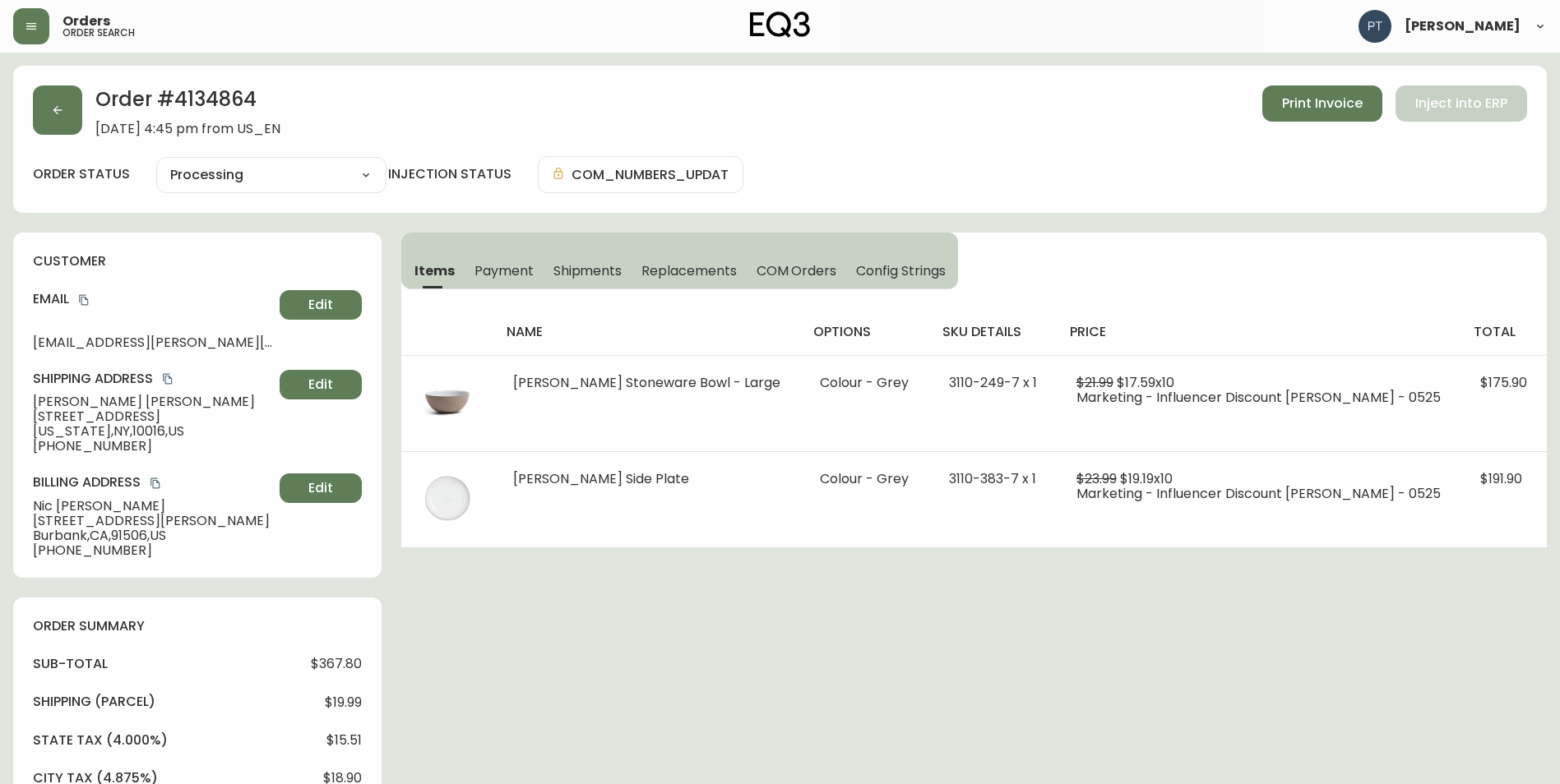
select select "PROCESSING"
click at [604, 275] on span "Shipments" at bounding box center [587, 271] width 69 height 17
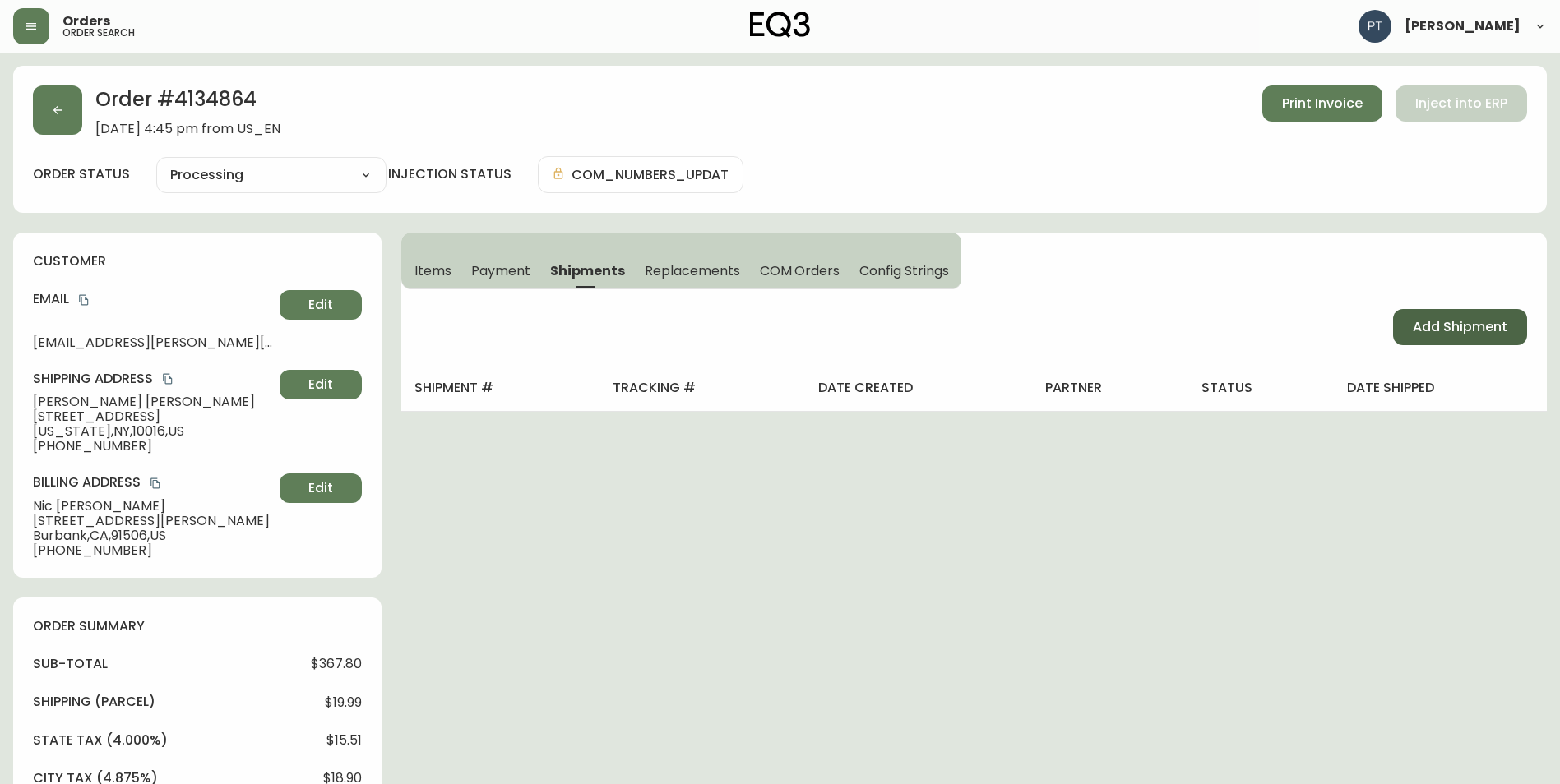
click at [1416, 318] on span "Add Shipment" at bounding box center [1459, 326] width 94 height 18
select select "PENDING"
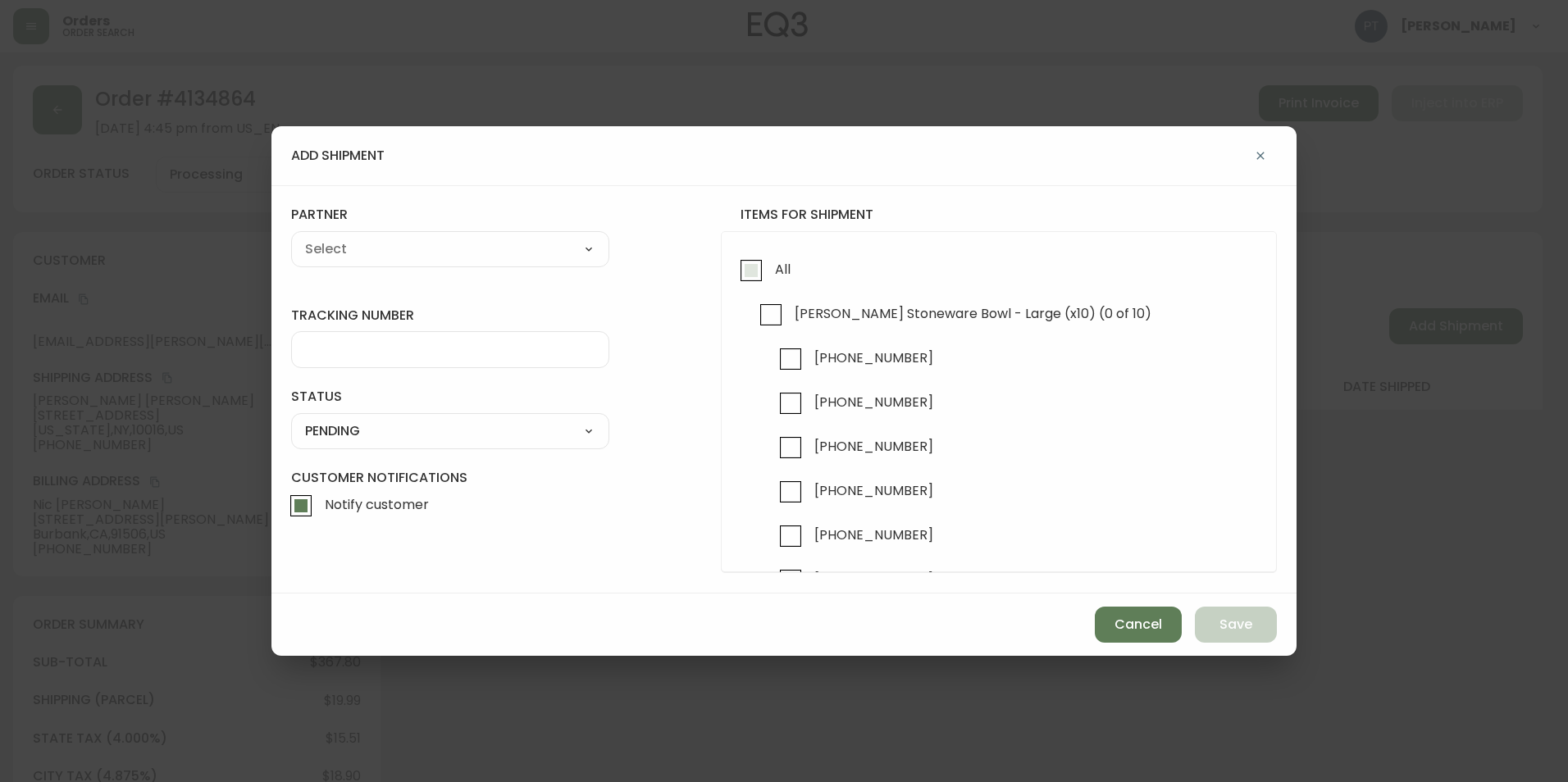
drag, startPoint x: 707, startPoint y: 264, endPoint x: 753, endPoint y: 272, distance: 46.7
click at [725, 268] on form "tracking number status PENDING SHIPPED PENDING CANCELLED partner A Move to Reme…" at bounding box center [784, 389] width 985 height 366
click at [753, 272] on input "All" at bounding box center [751, 270] width 38 height 38
checkbox input "true"
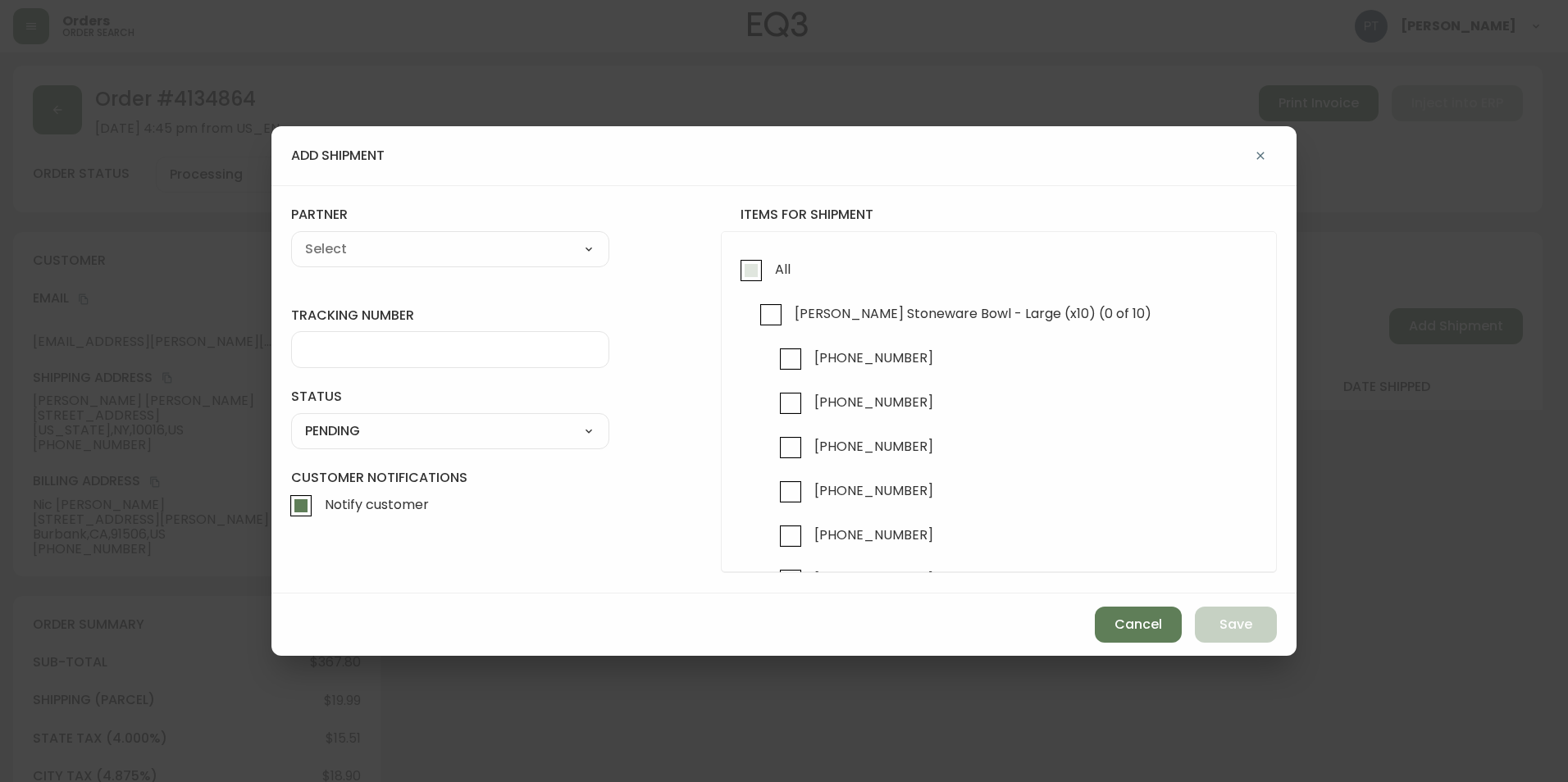
checkbox input "true"
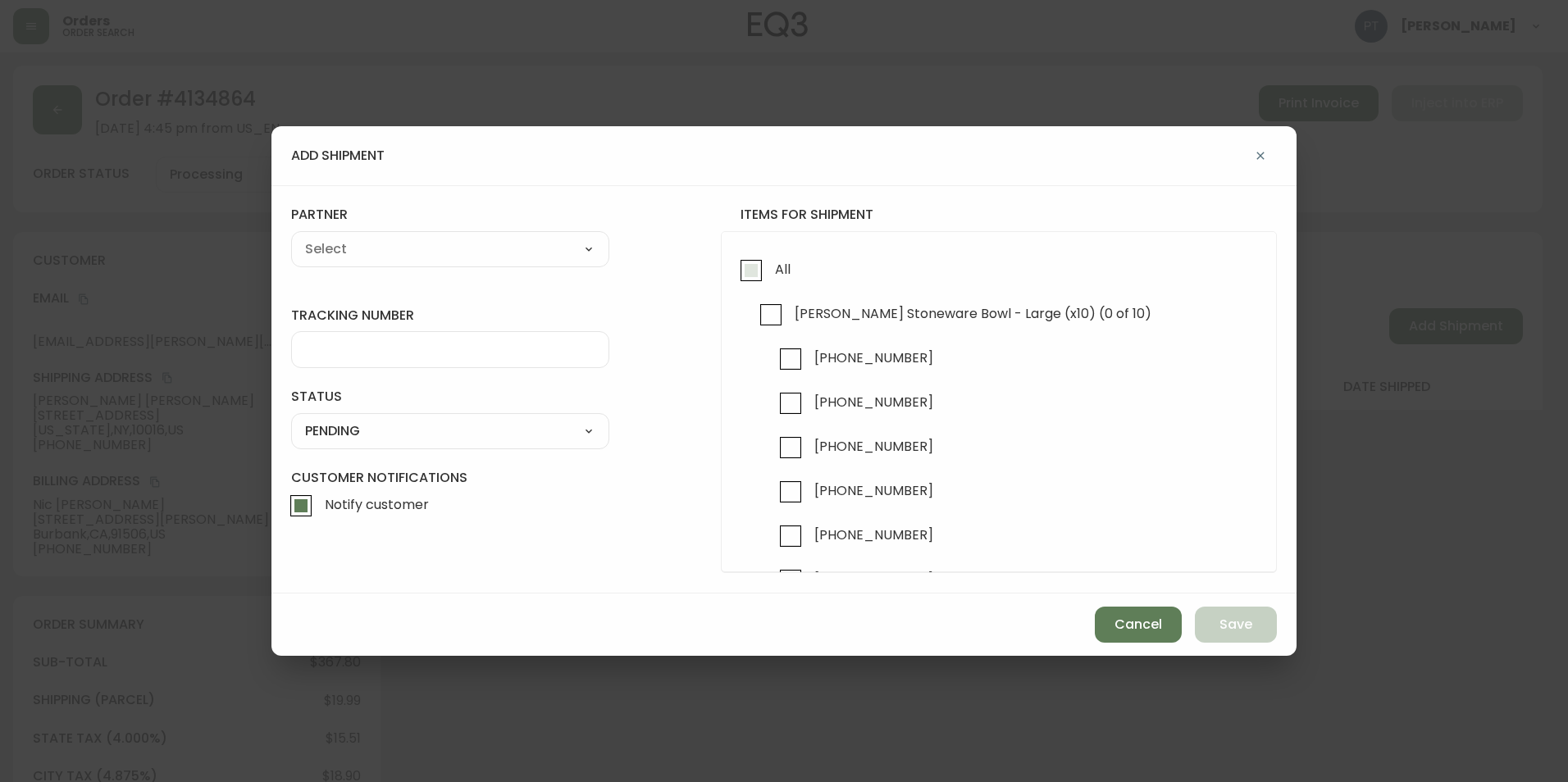
checkbox input "true"
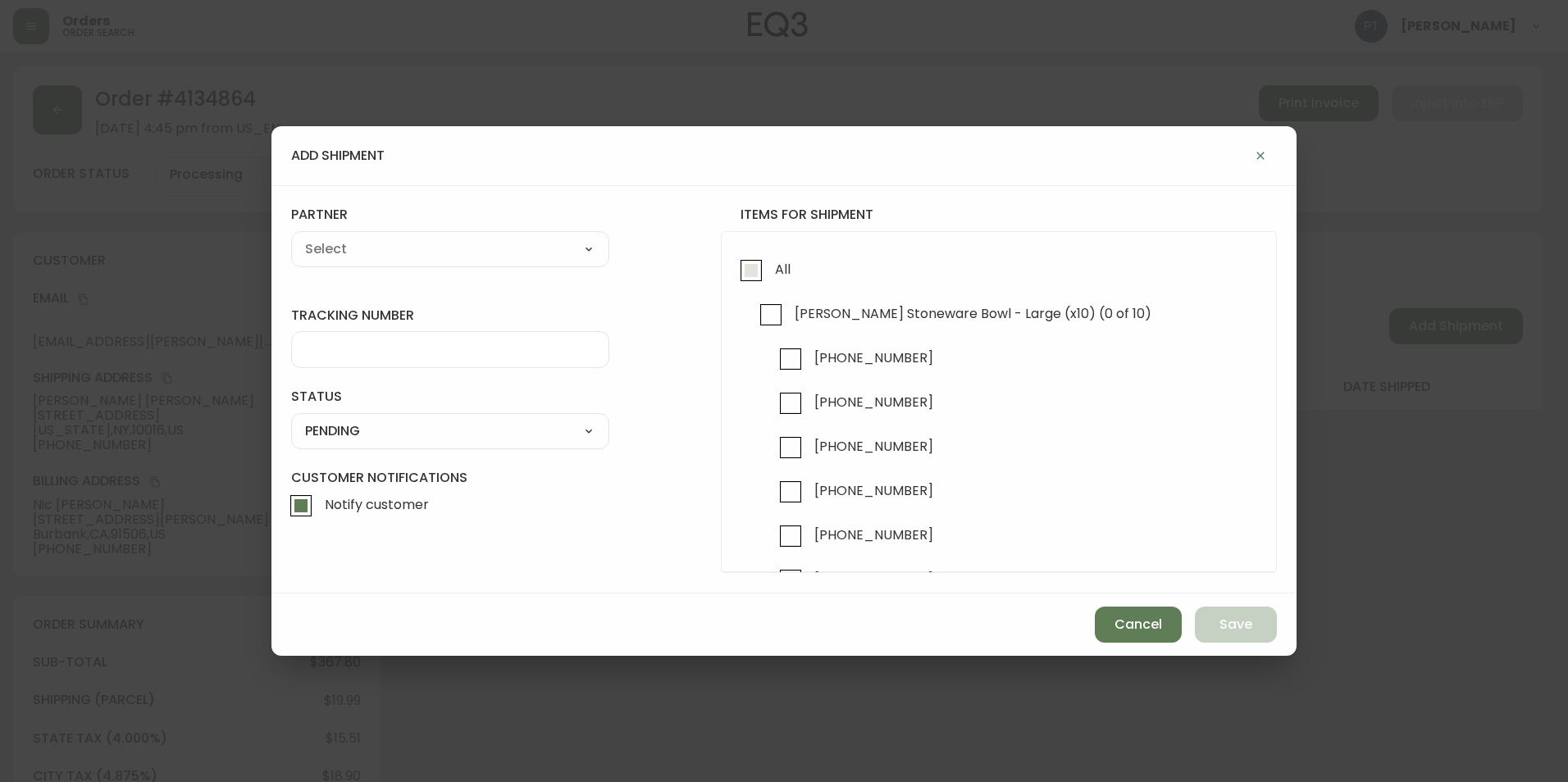
checkbox input "true"
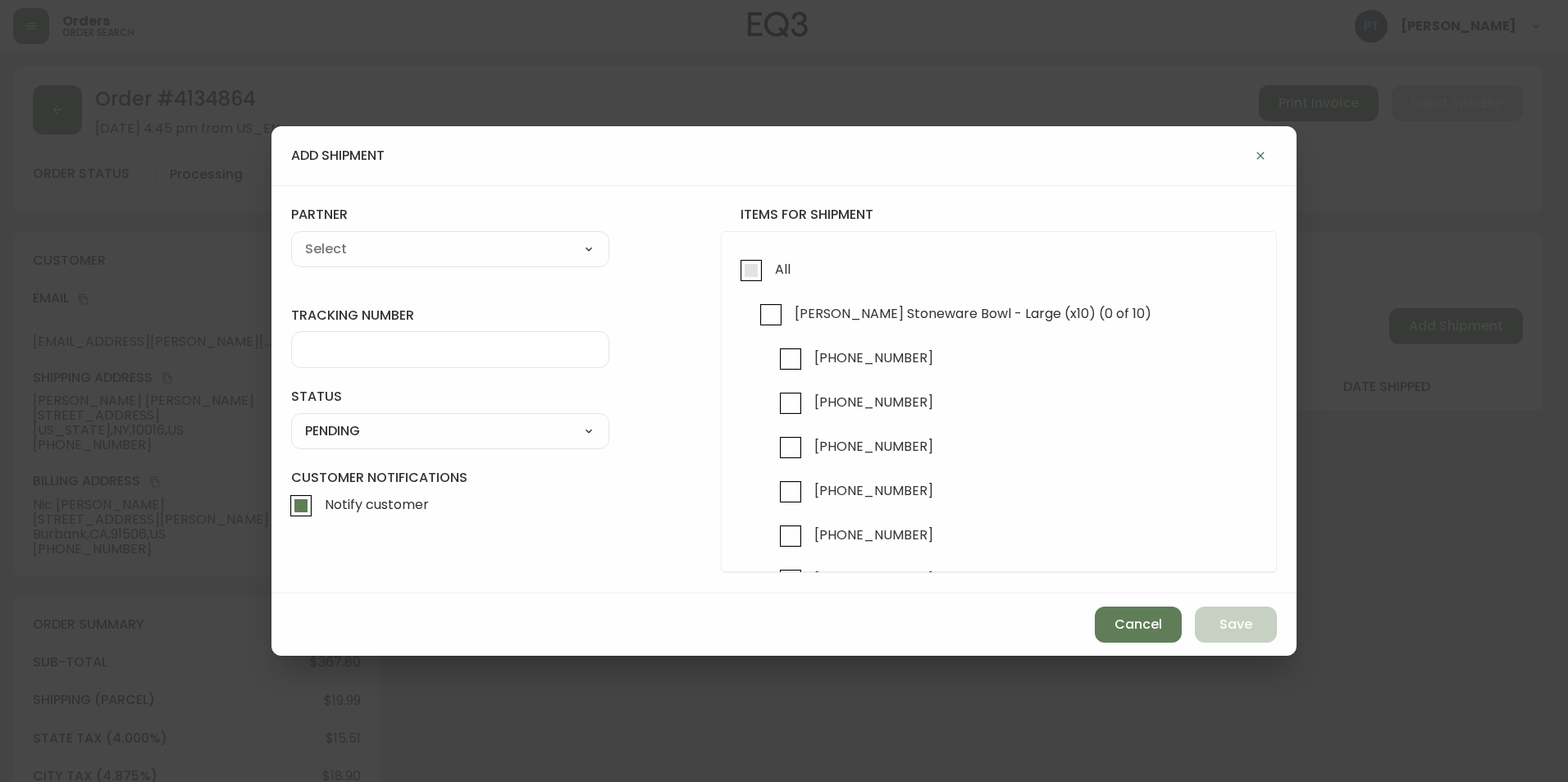
checkbox input "true"
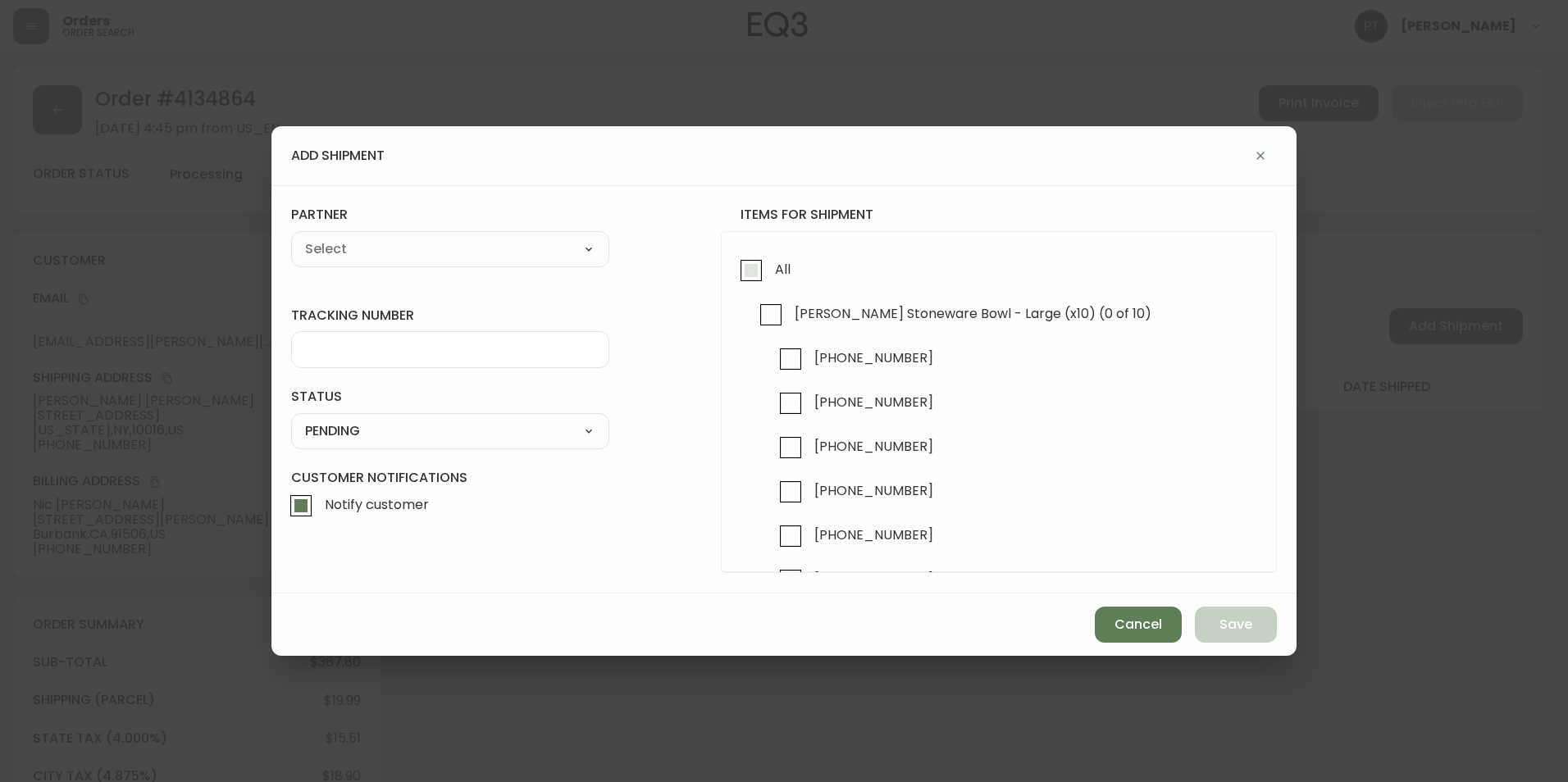
checkbox input "true"
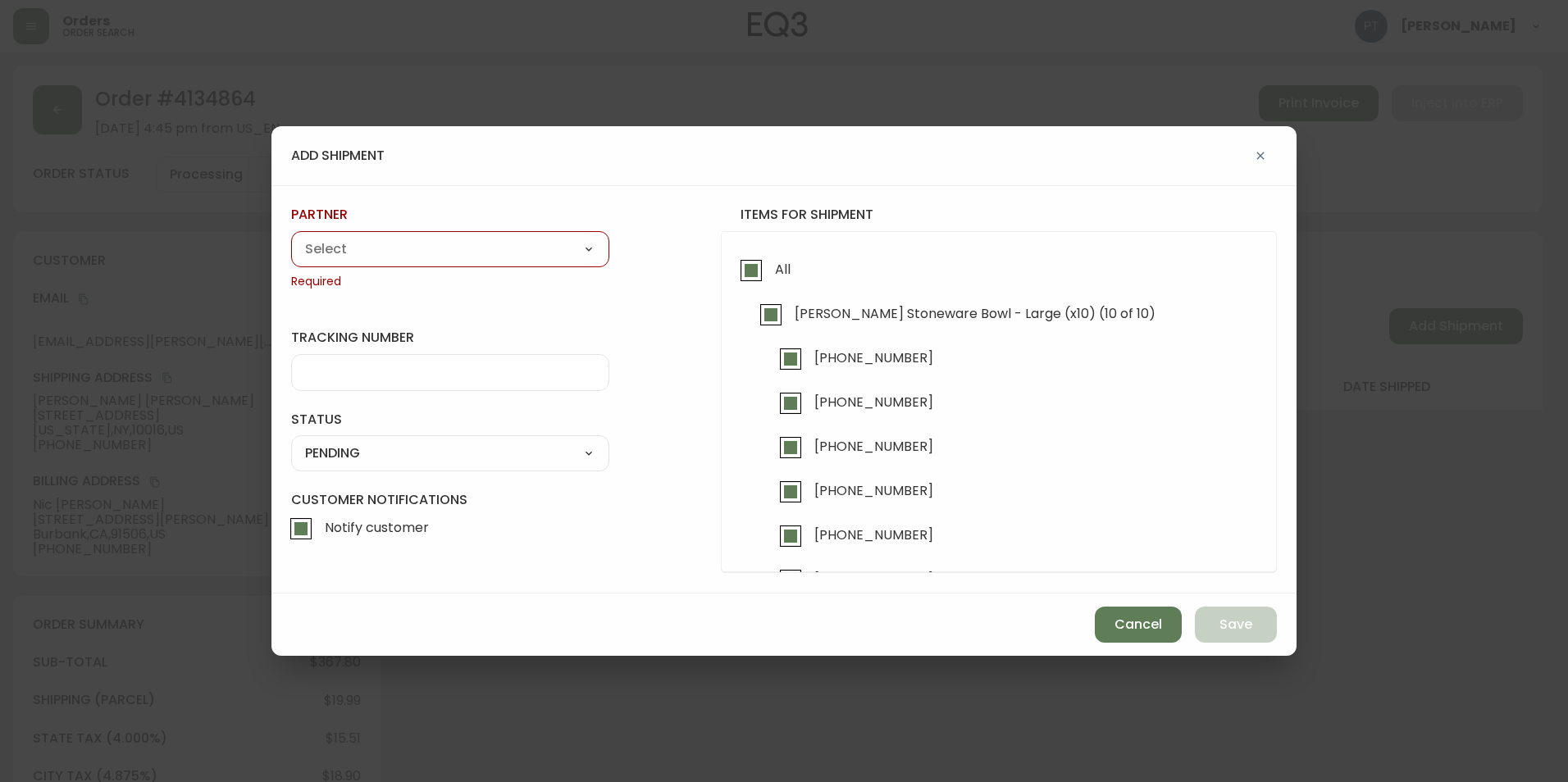
drag, startPoint x: 547, startPoint y: 250, endPoint x: 545, endPoint y: 262, distance: 12.2
click at [547, 250] on select "A Move to Remember LLC ABF Freight Alero [PERSON_NAME] Canada Post CDS Ceva Log…" at bounding box center [450, 250] width 318 height 25
select select "cjy0a9taa01x001669l98m63c"
click at [291, 237] on select "A Move to Remember LLC ABF Freight Alero [PERSON_NAME] Canada Post CDS Ceva Log…" at bounding box center [450, 250] width 318 height 25
type input "FedEx"
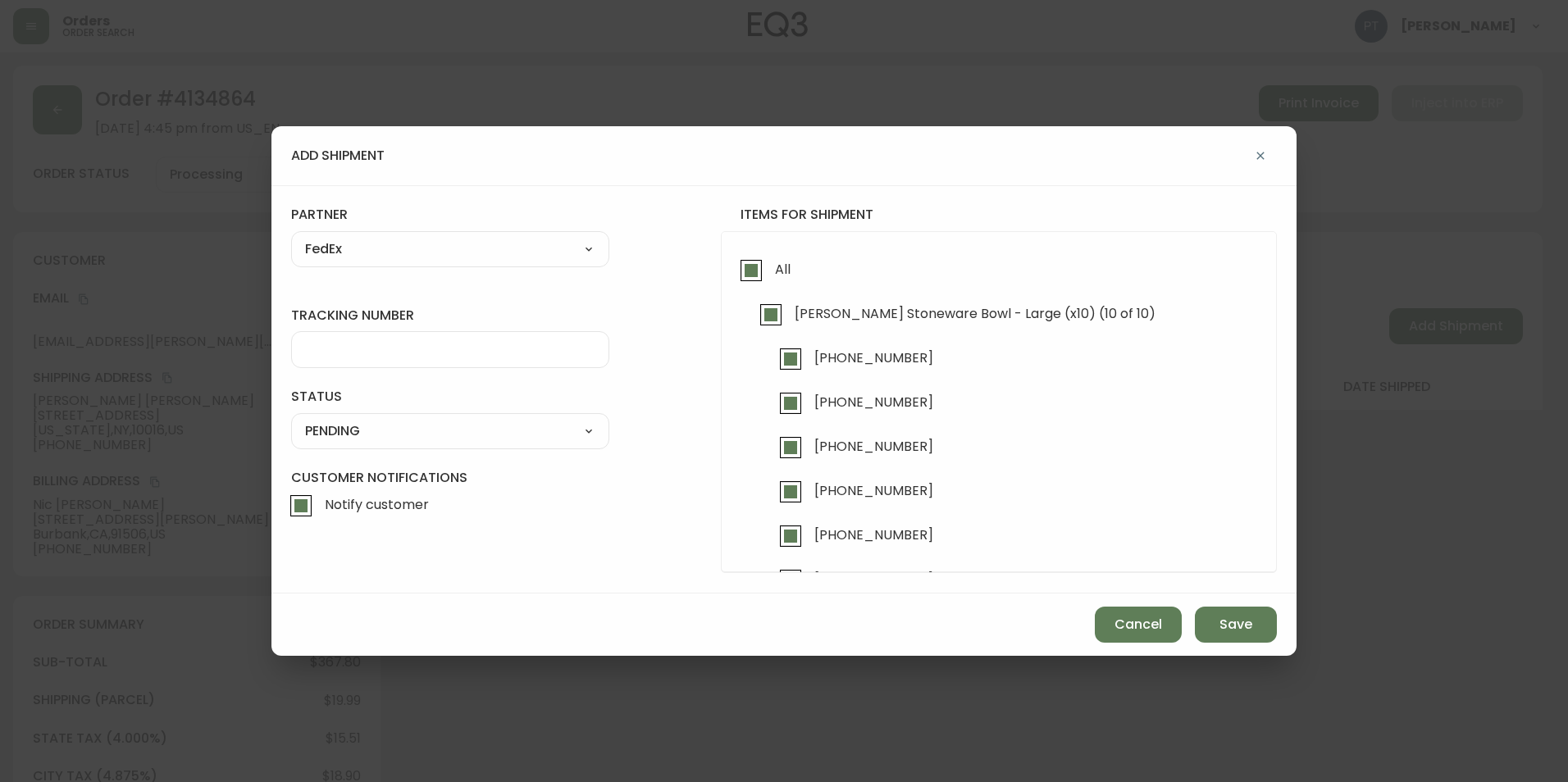
click at [425, 347] on input "tracking number" at bounding box center [450, 349] width 290 height 15
type input "902216337269"
click at [466, 446] on div "SHIPPED PENDING CANCELLED" at bounding box center [450, 431] width 318 height 36
click at [481, 429] on select "SHIPPED PENDING CANCELLED" at bounding box center [450, 431] width 318 height 25
click at [463, 446] on div "SHIPPED PENDING CANCELLED" at bounding box center [450, 431] width 318 height 36
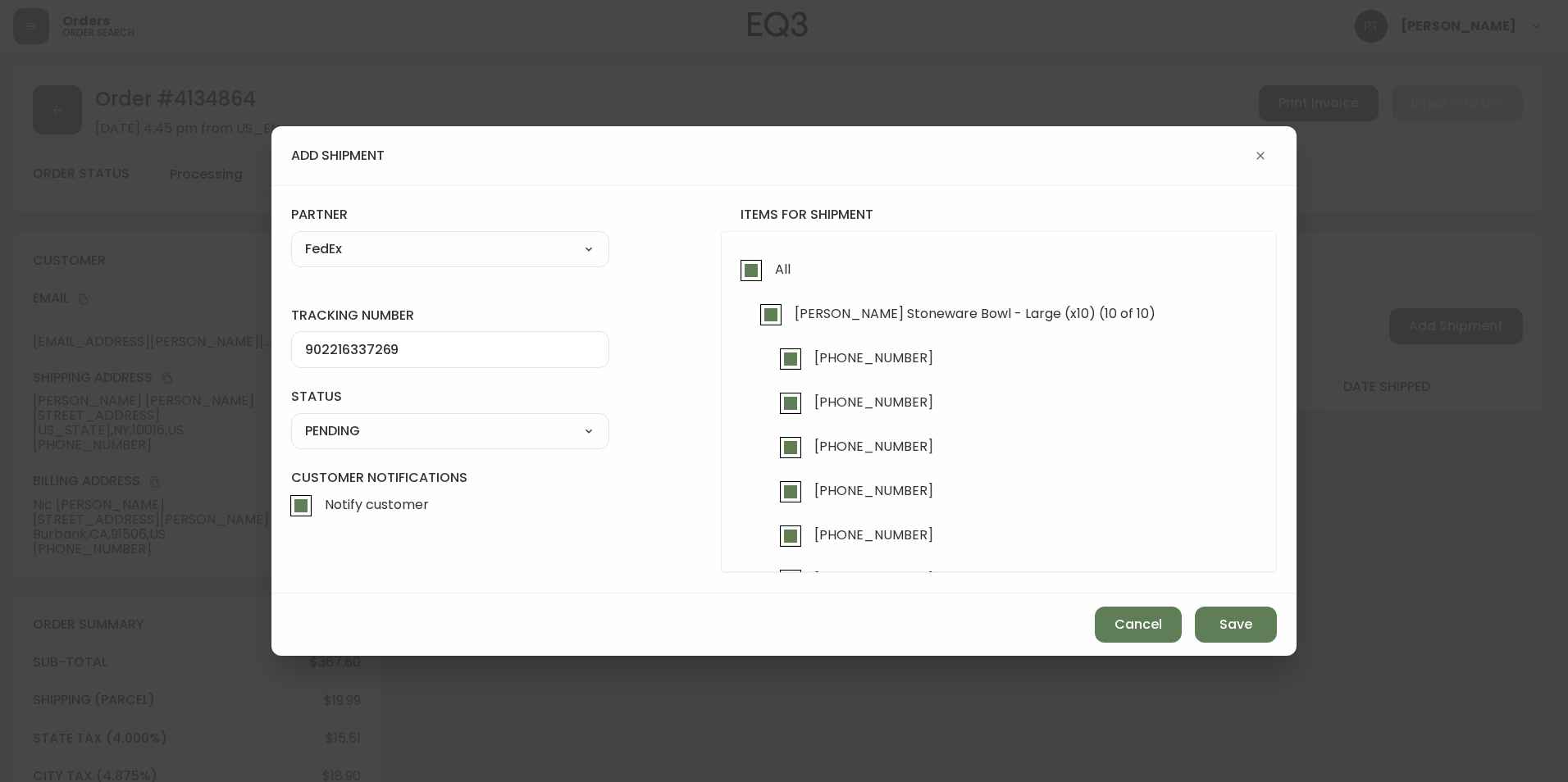
click at [478, 441] on select "SHIPPED PENDING CANCELLED" at bounding box center [450, 431] width 318 height 25
click at [291, 419] on select "SHIPPED PENDING CANCELLED" at bounding box center [450, 431] width 318 height 25
select select "PENDING"
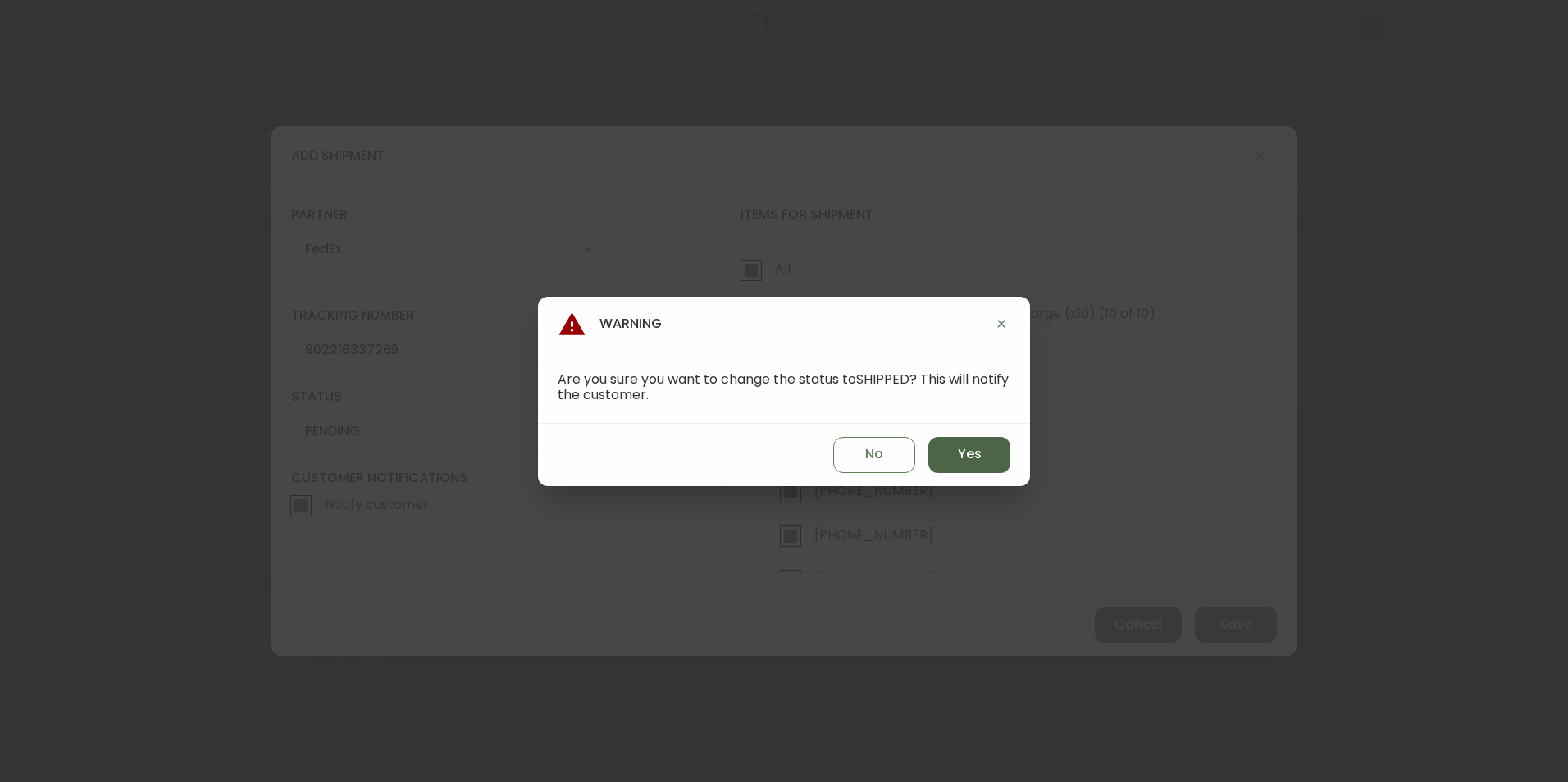
click at [964, 463] on span "Yes" at bounding box center [969, 454] width 24 height 18
type input "SHIPPED"
select select "SHIPPED"
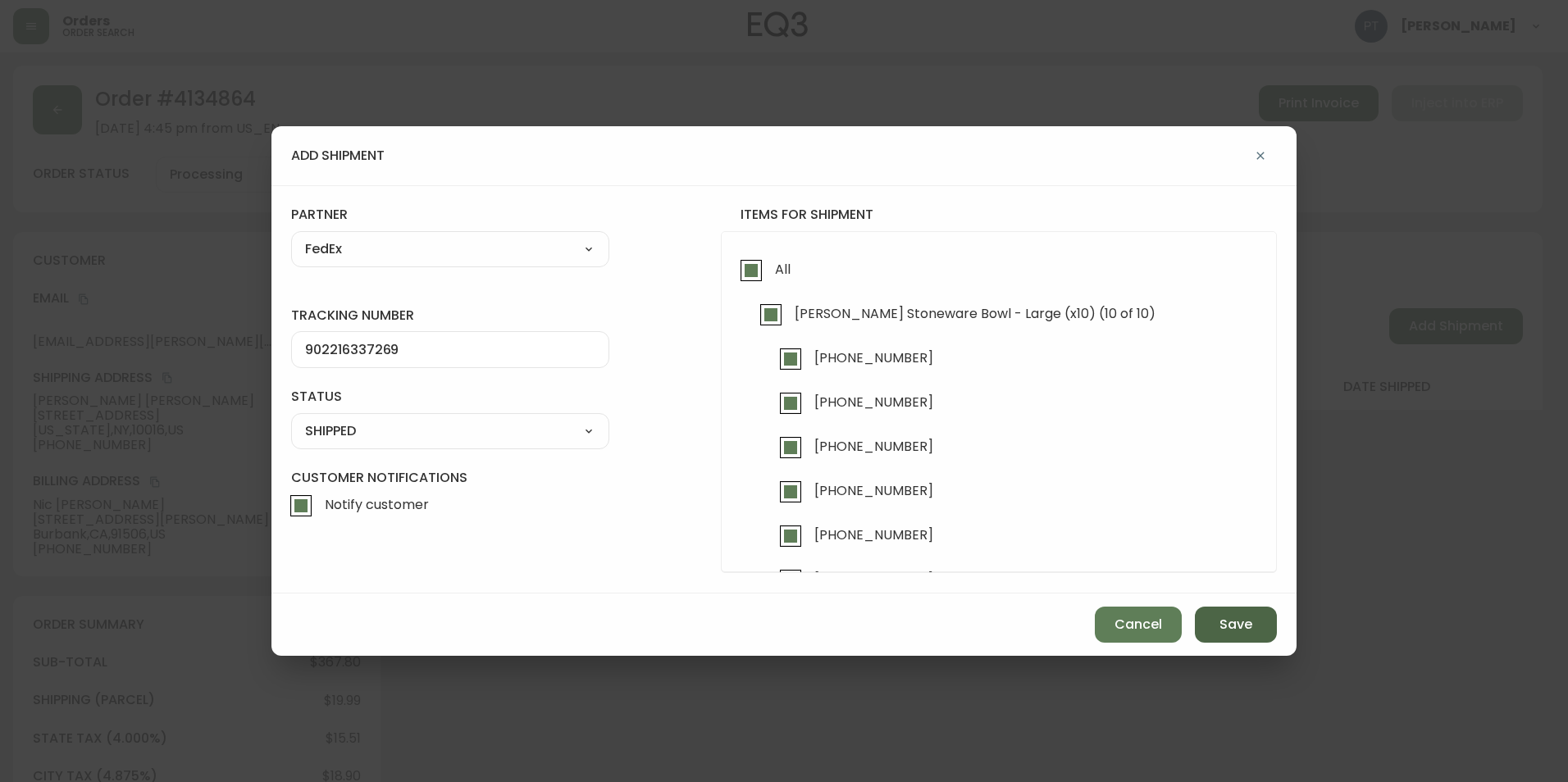
click at [1242, 624] on div "Cancel Save" at bounding box center [784, 624] width 1025 height 63
click at [1236, 622] on span "Save" at bounding box center [1235, 624] width 33 height 18
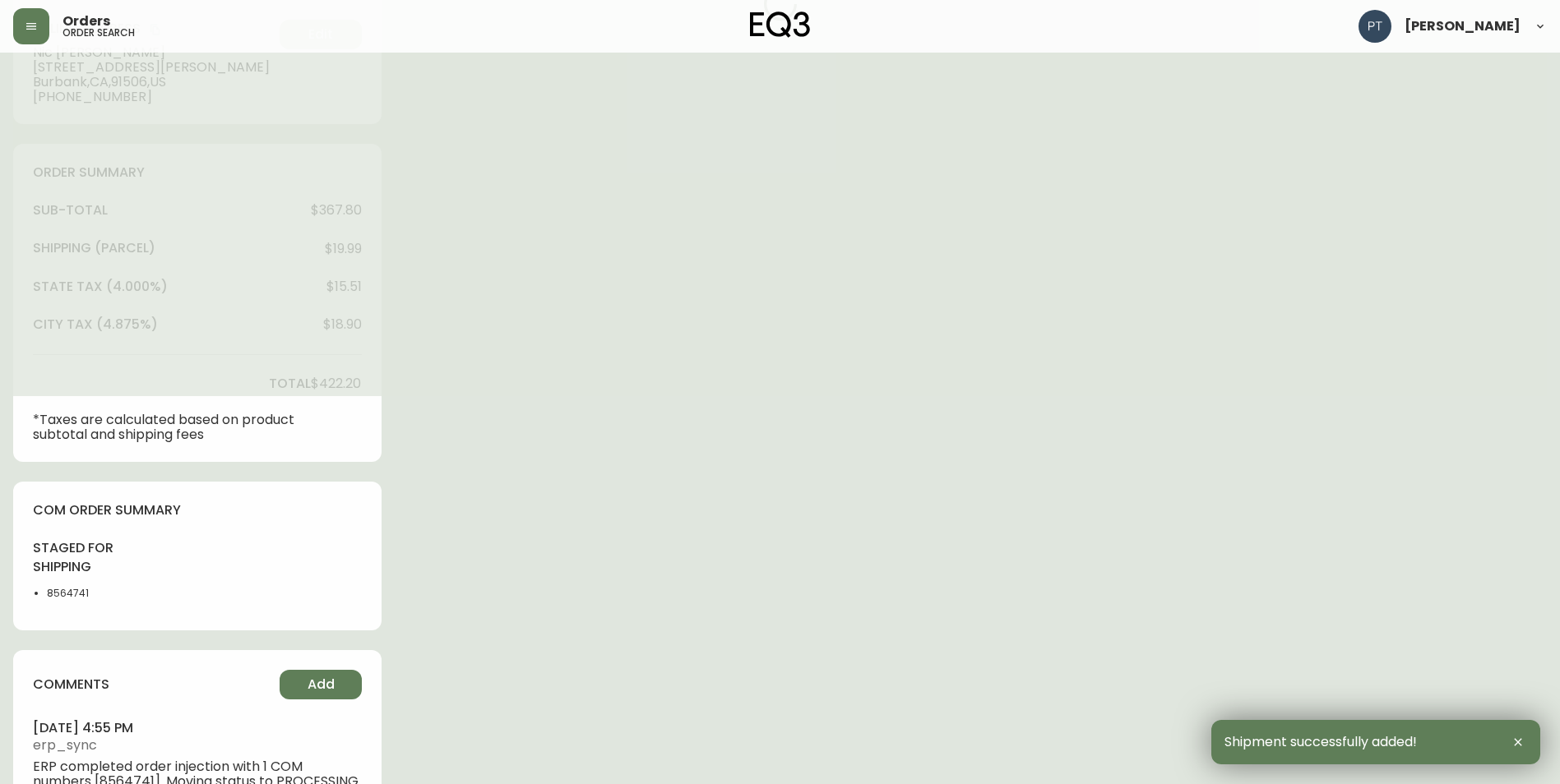
type input "Fully Shipped"
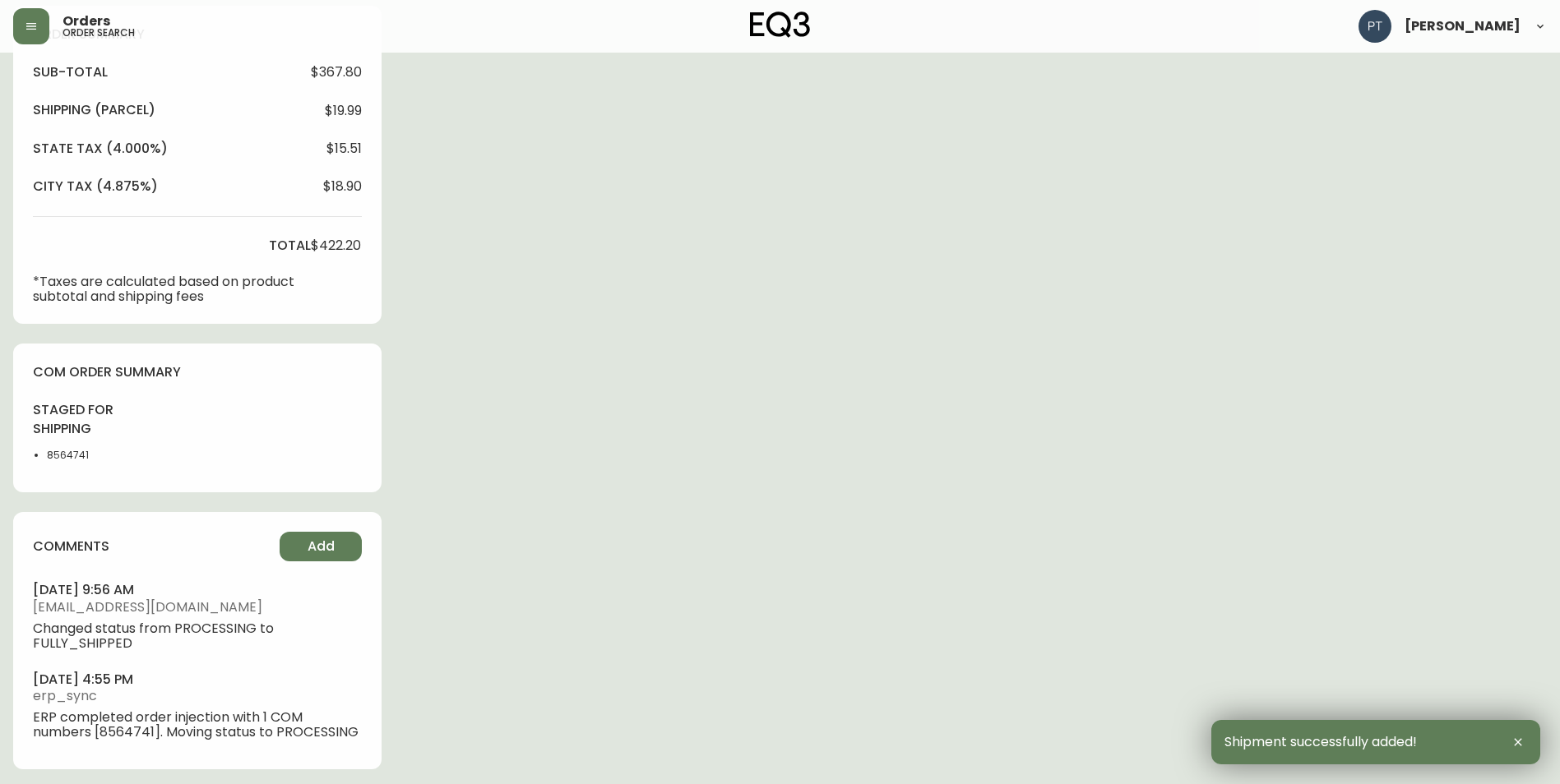
scroll to position [597, 0]
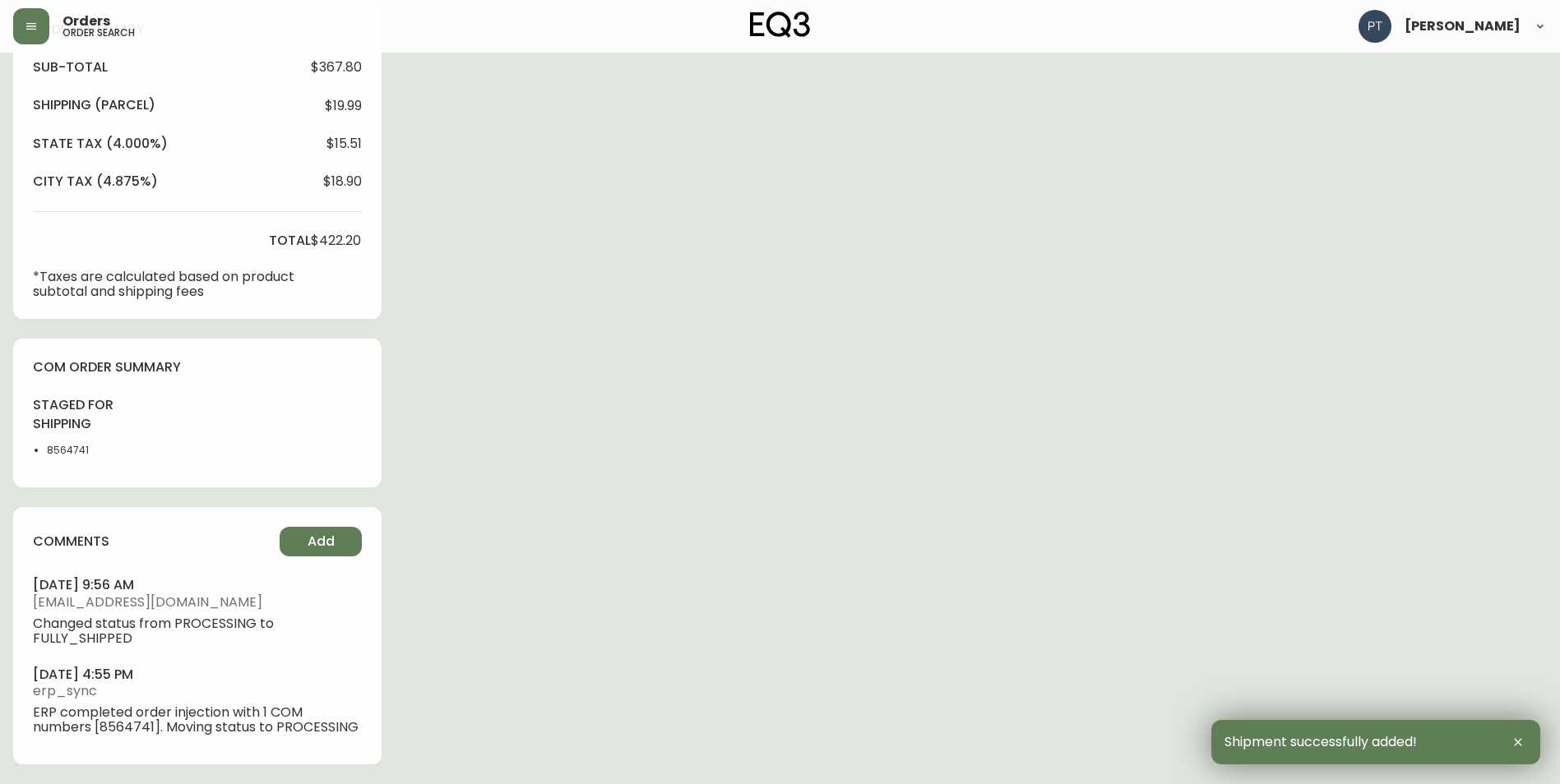
click at [277, 533] on div "comments Add" at bounding box center [198, 541] width 329 height 29
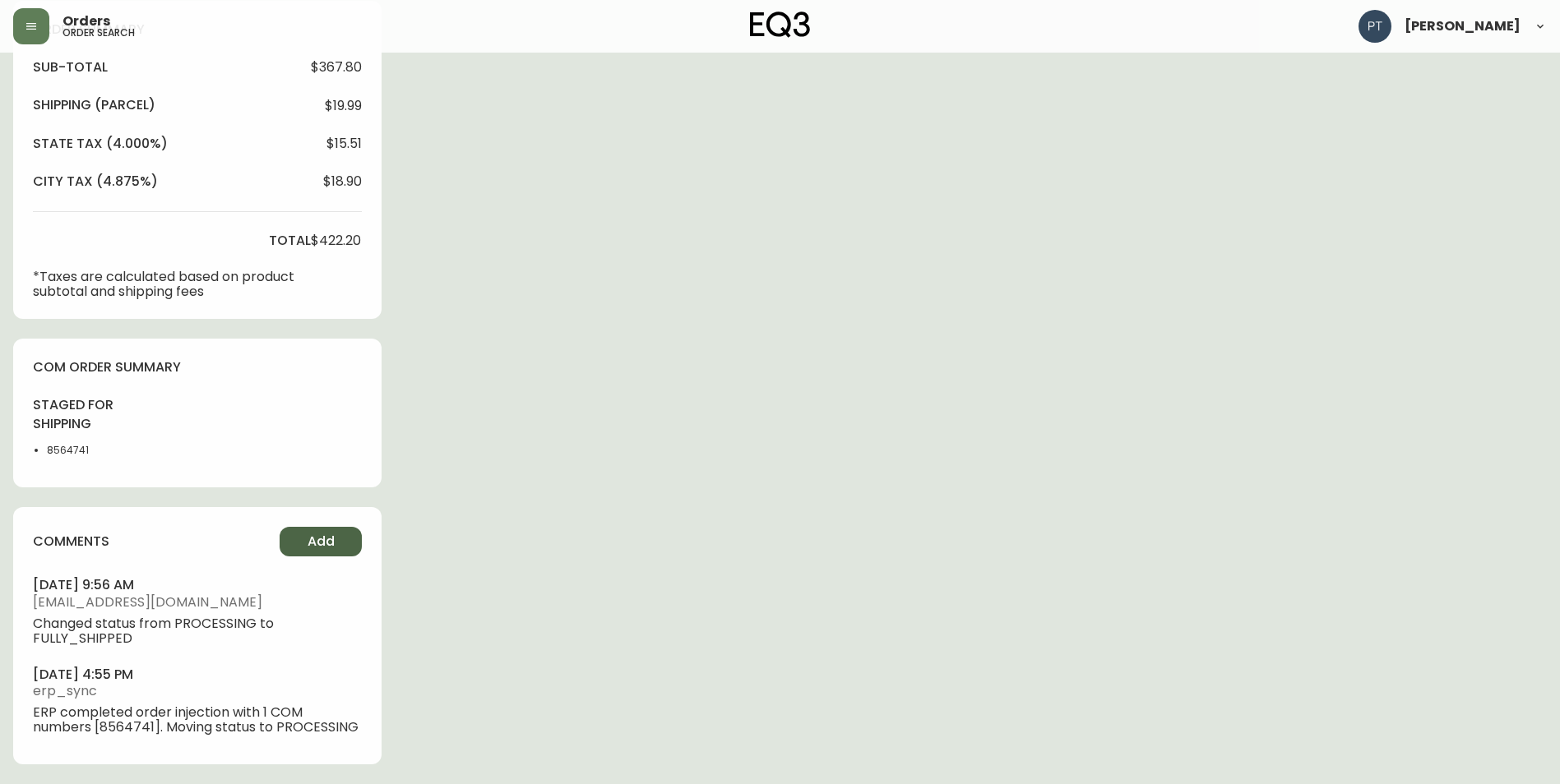
click at [353, 537] on button "Add" at bounding box center [321, 541] width 82 height 29
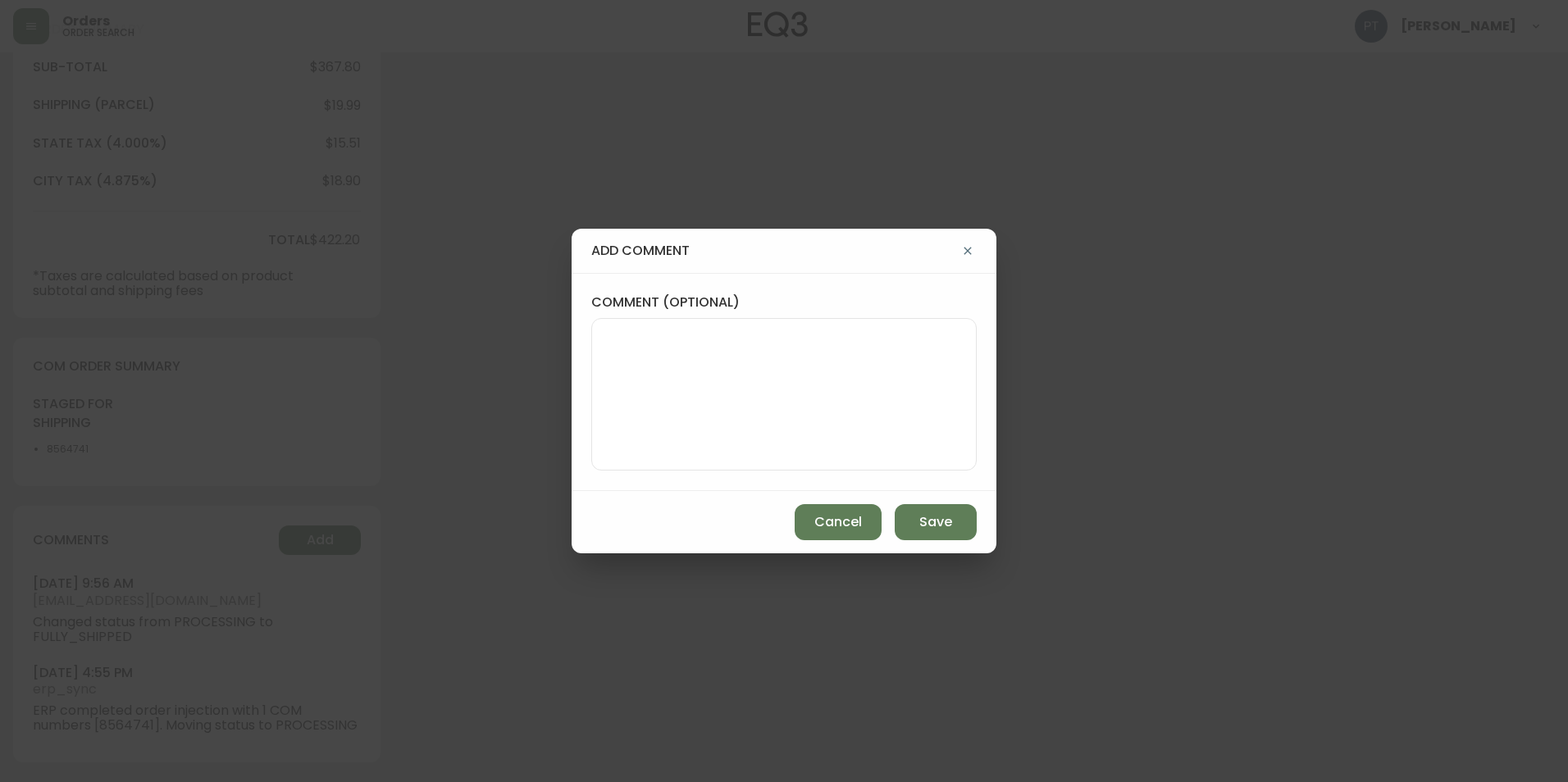
click at [719, 358] on textarea "comment (optional)" at bounding box center [783, 394] width 358 height 131
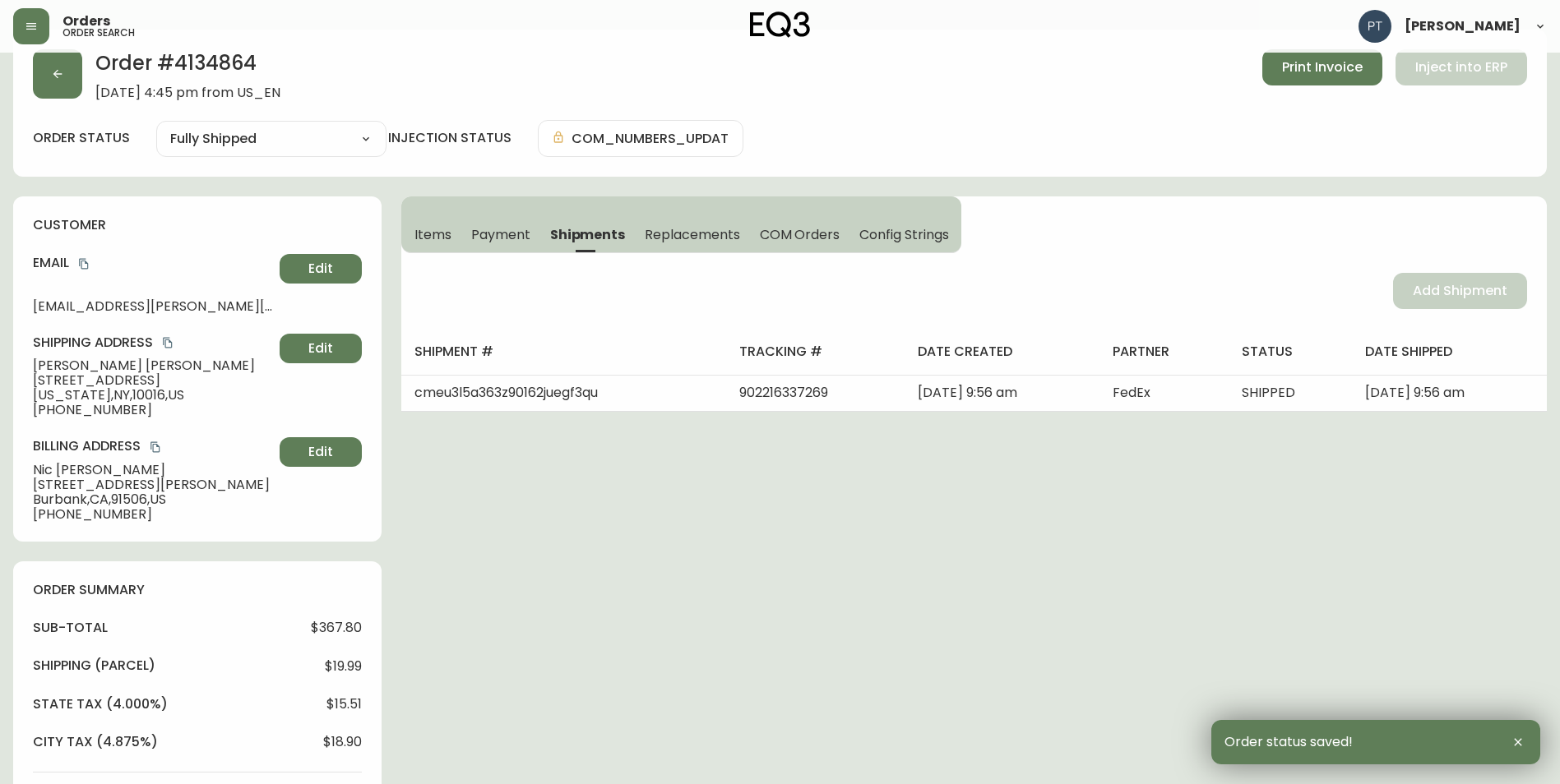
scroll to position [0, 0]
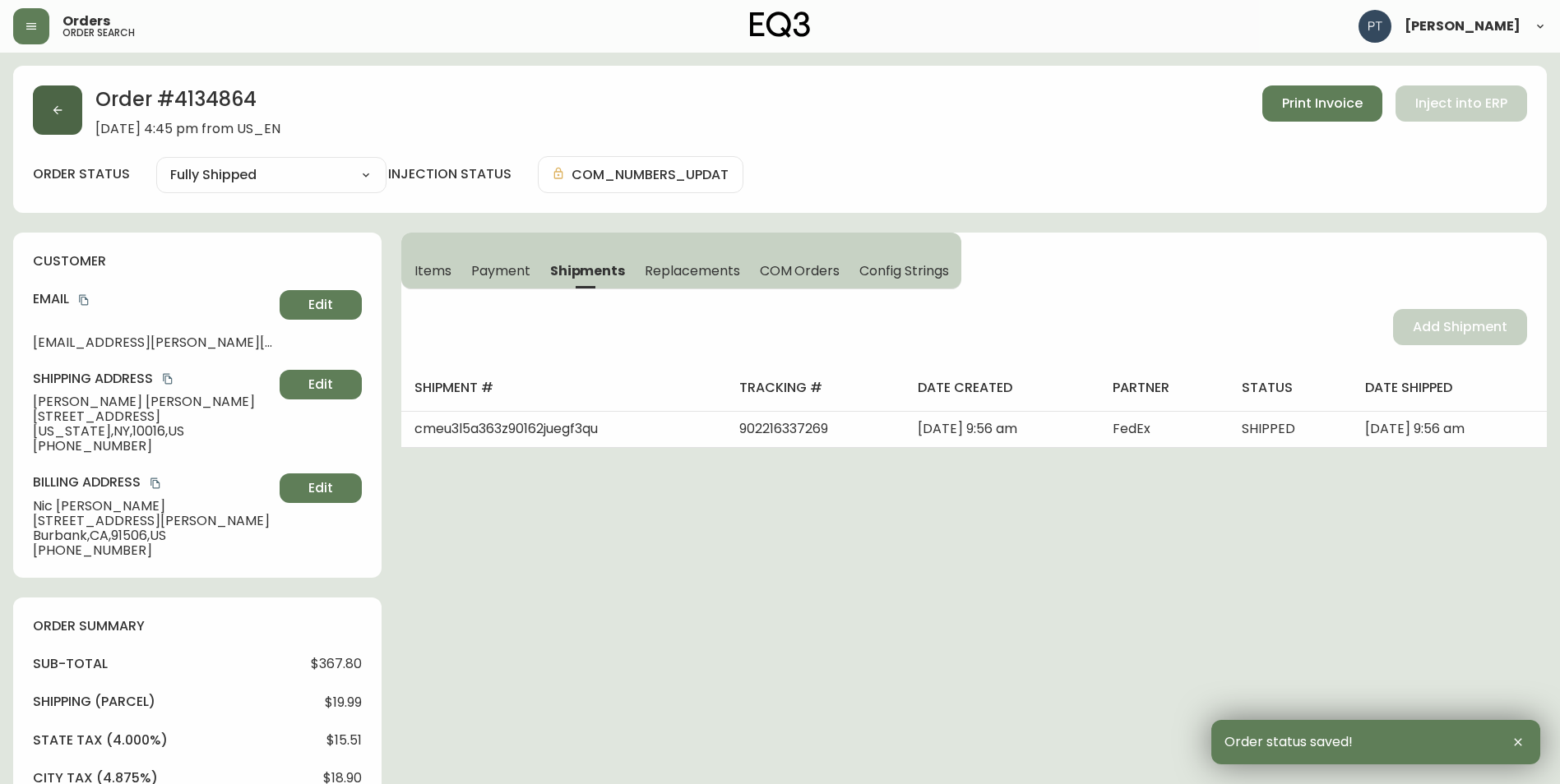
click at [53, 117] on button "button" at bounding box center [58, 110] width 49 height 49
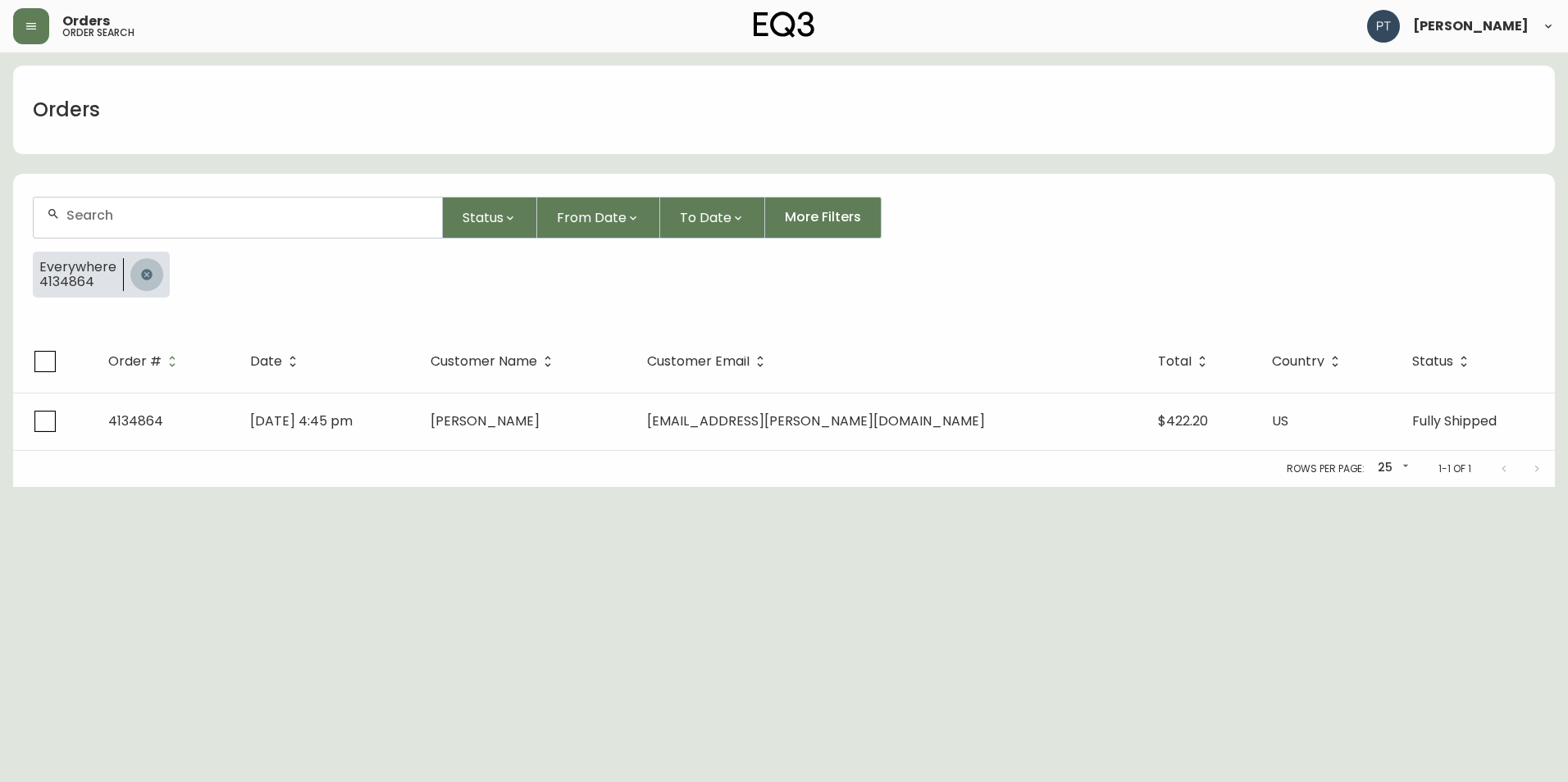
click at [155, 265] on button "button" at bounding box center [146, 274] width 33 height 33
